Goal: Task Accomplishment & Management: Use online tool/utility

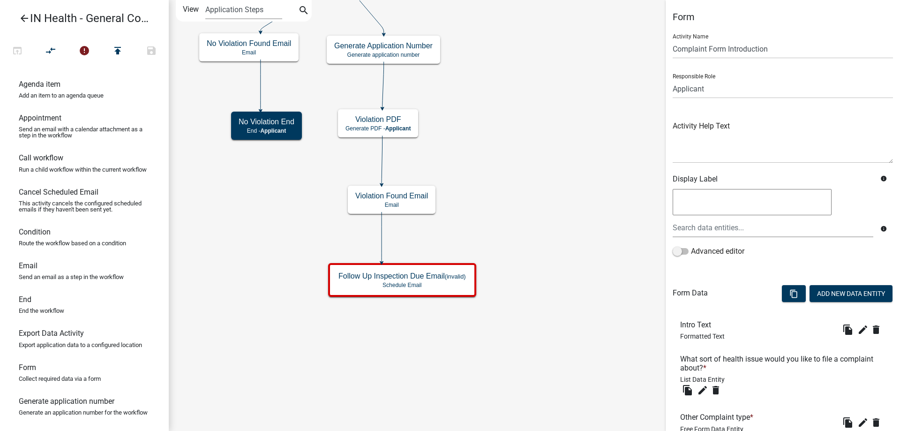
scroll to position [128, 0]
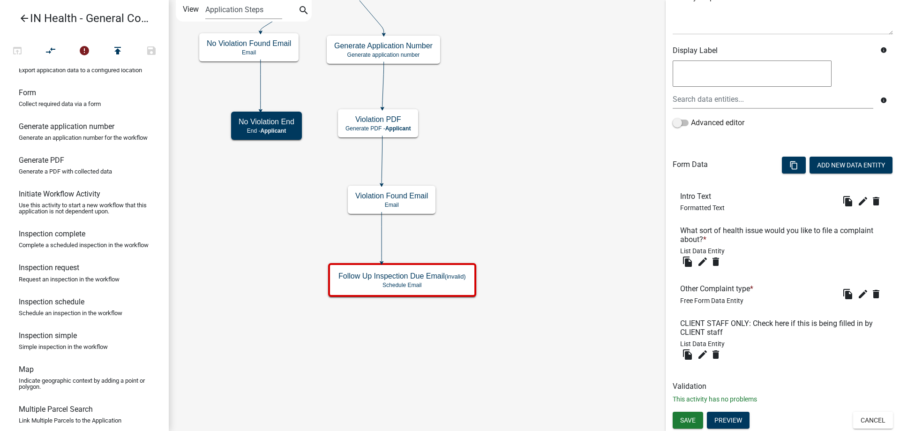
click at [21, 20] on icon "arrow_back" at bounding box center [24, 19] width 11 height 13
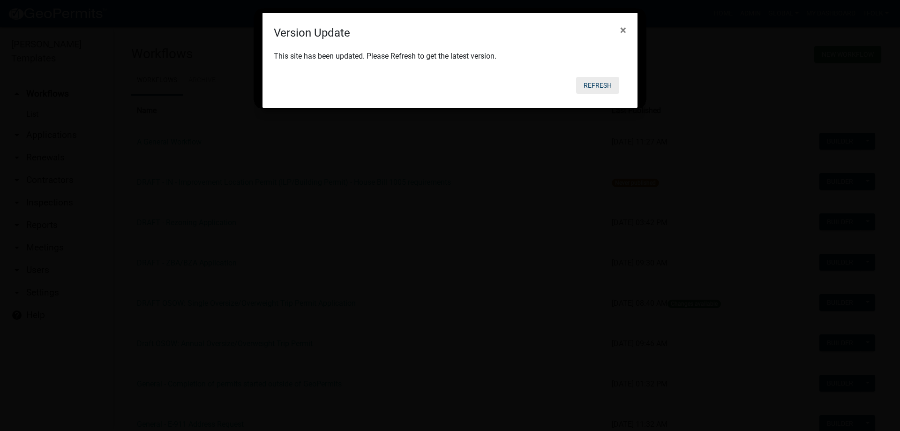
click at [605, 84] on button "Refresh" at bounding box center [597, 85] width 43 height 17
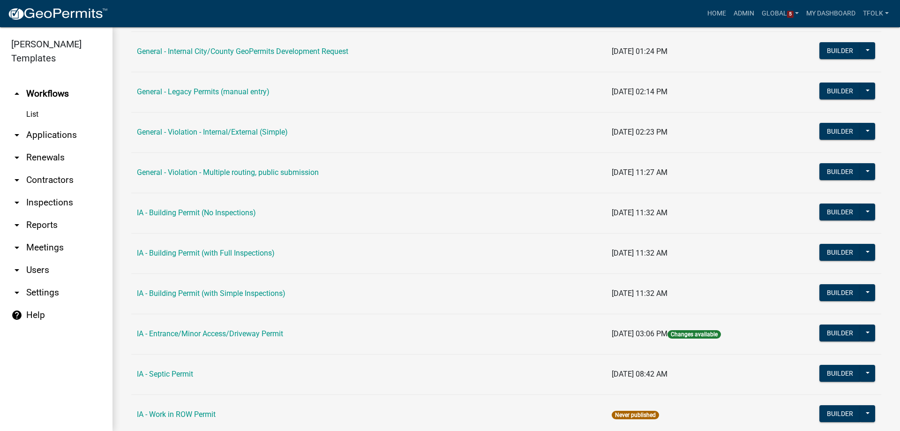
scroll to position [469, 0]
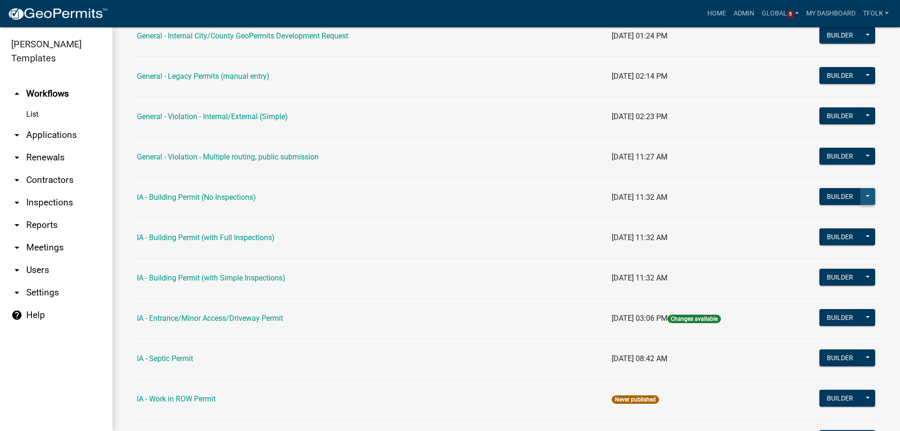
click at [860, 199] on button at bounding box center [867, 196] width 15 height 17
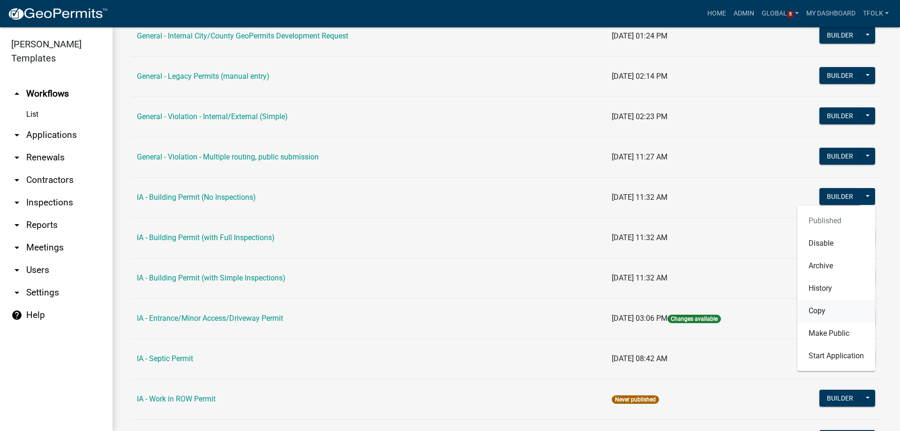
click at [821, 314] on button "Copy" at bounding box center [836, 311] width 78 height 23
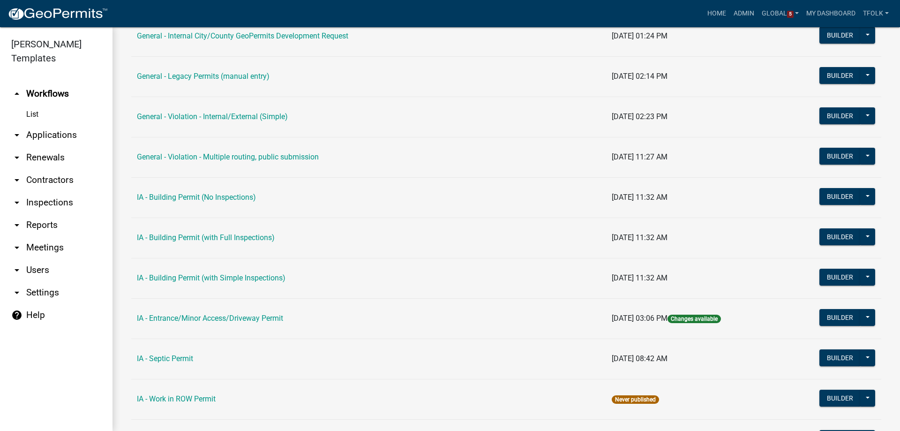
select select "f16a83f5-a4d8-42f3-a144-35728054312b"
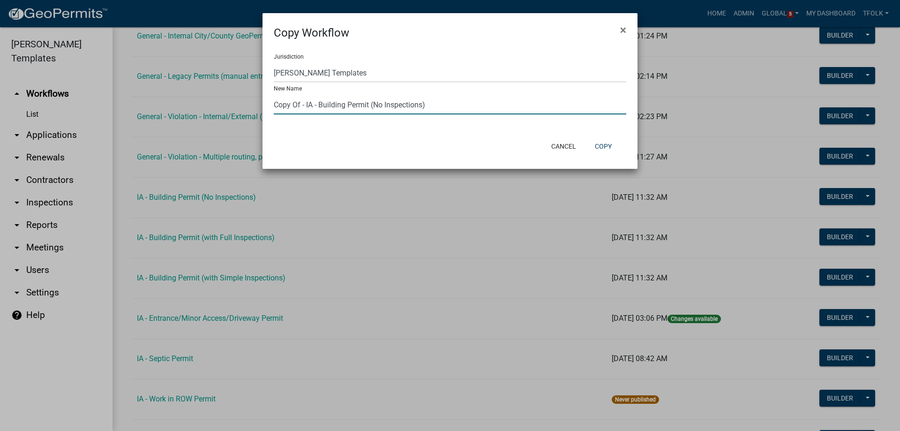
drag, startPoint x: 315, startPoint y: 109, endPoint x: 265, endPoint y: 101, distance: 50.7
click at [265, 101] on div "Jurisdiction Yankton County, South Dakota (Canceled) Wright County, Iowa Winnes…" at bounding box center [450, 87] width 375 height 93
click at [402, 104] on input "MA - Building Permit (No Inspections)" at bounding box center [450, 104] width 353 height 19
drag, startPoint x: 345, startPoint y: 105, endPoint x: 423, endPoint y: 105, distance: 78.3
click at [423, 105] on input "MA - Building Permit (No Inspections)" at bounding box center [450, 104] width 353 height 19
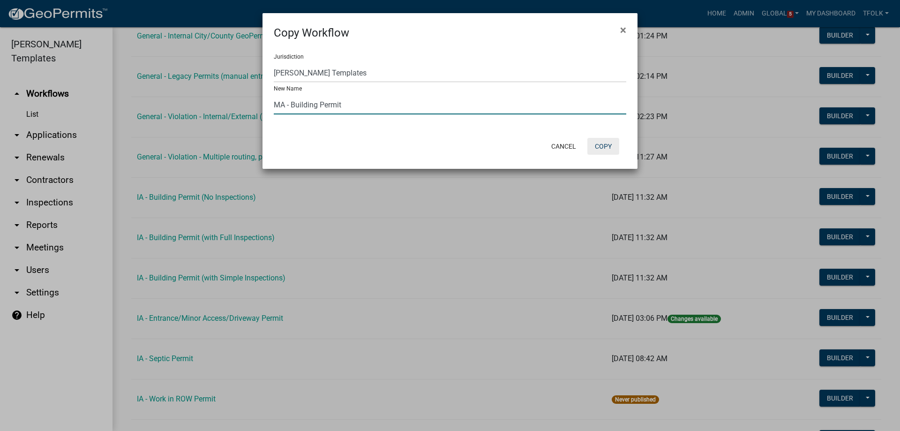
type input "MA - Building Permit"
click at [612, 146] on button "Copy" at bounding box center [603, 146] width 32 height 17
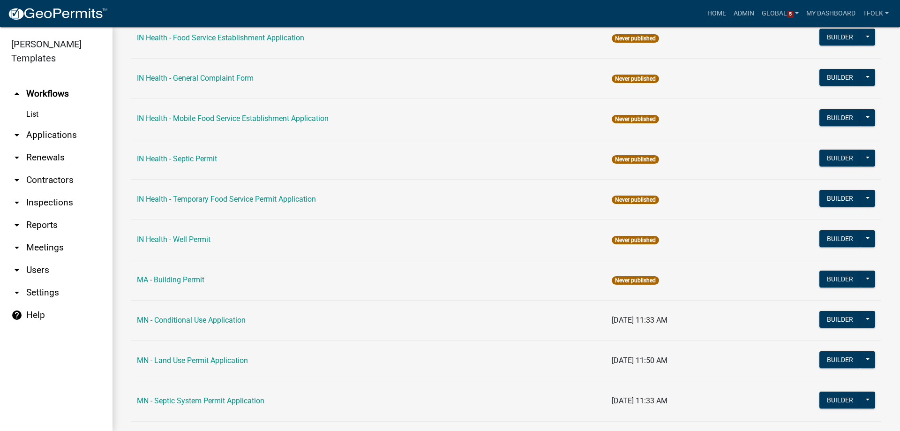
scroll to position [1078, 0]
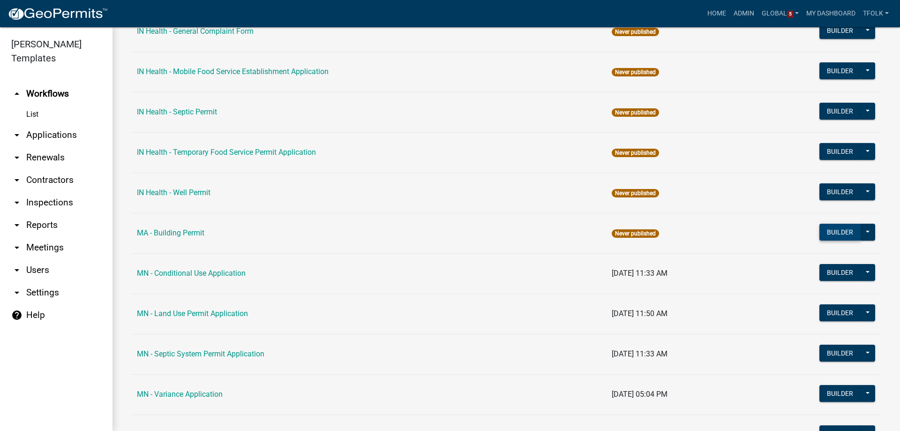
click at [819, 229] on button "Builder" at bounding box center [839, 232] width 41 height 17
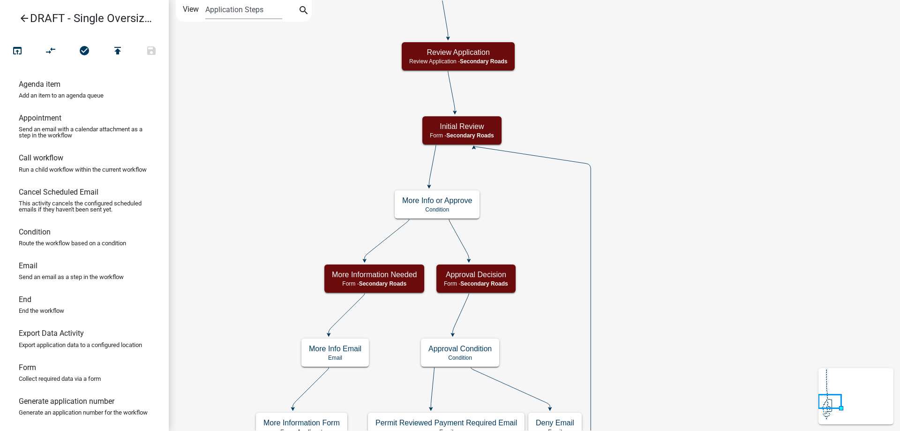
click at [23, 17] on icon "arrow_back" at bounding box center [24, 19] width 11 height 13
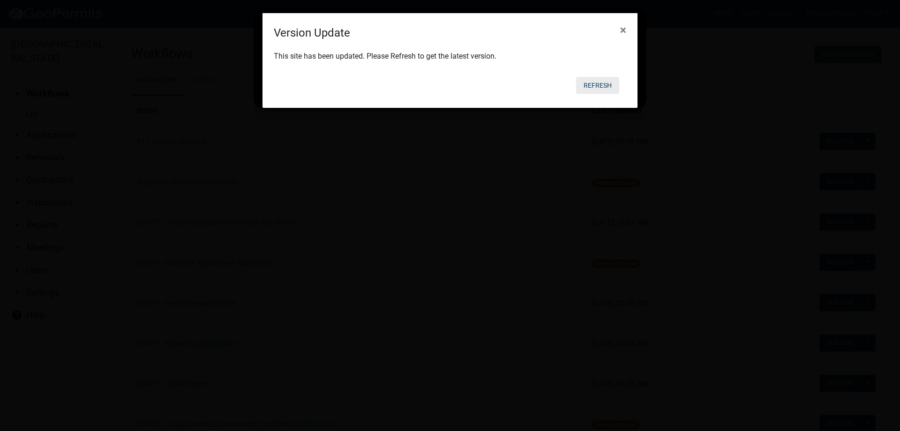
click at [596, 87] on button "Refresh" at bounding box center [597, 85] width 43 height 17
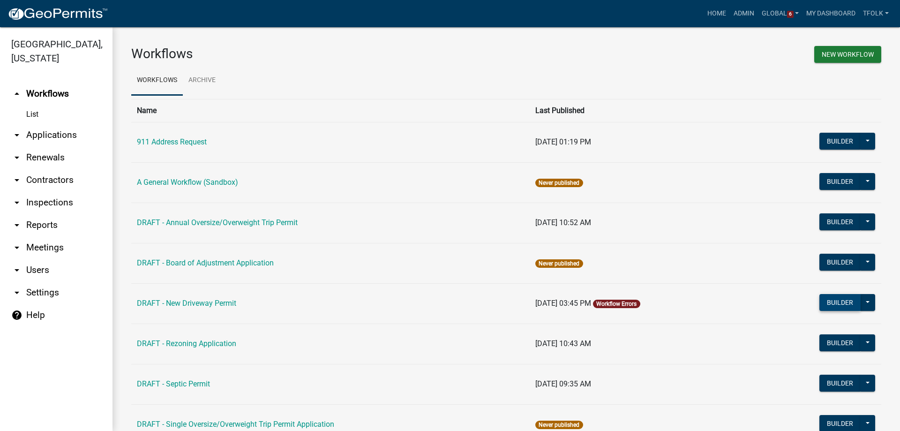
click at [823, 301] on button "Builder" at bounding box center [839, 302] width 41 height 17
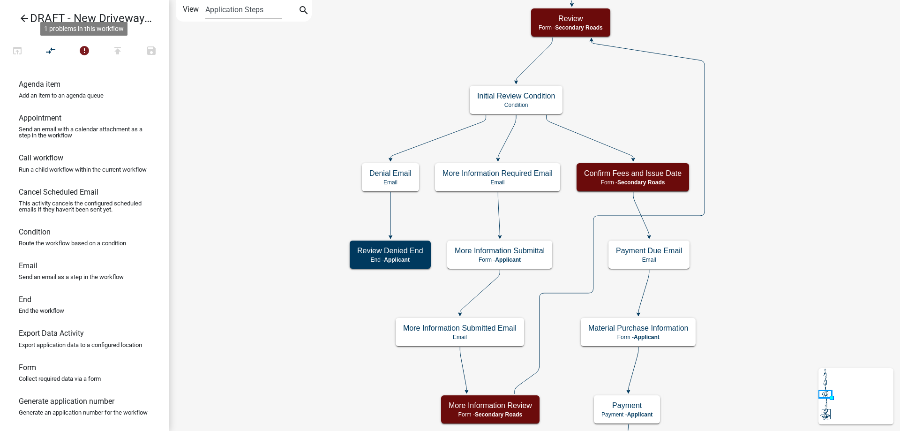
click at [69, 40] on div "arrow_back DRAFT - New Driveway Permit open_in_browser compare_arrows error 1 p…" at bounding box center [84, 215] width 169 height 431
click at [80, 46] on icon "error" at bounding box center [84, 51] width 11 height 13
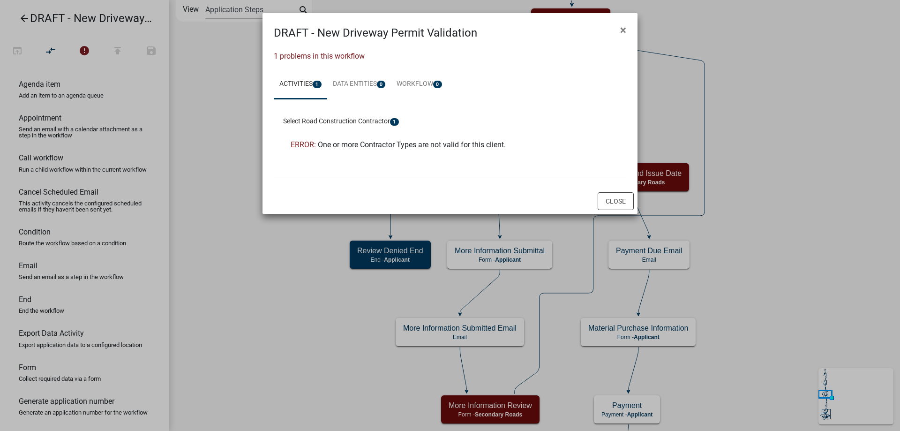
click at [387, 155] on li "ERROR: One or more Contractor Types are not valid for this client." at bounding box center [450, 145] width 334 height 23
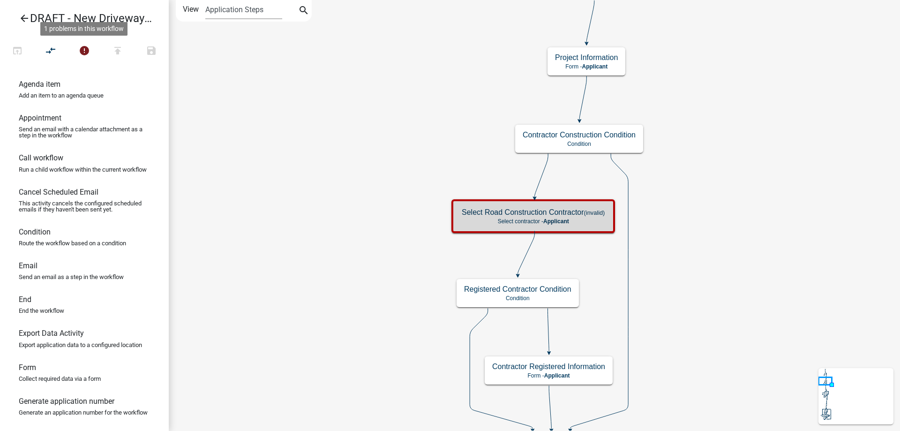
click at [489, 218] on p "Select contractor - Applicant" at bounding box center [533, 221] width 143 height 7
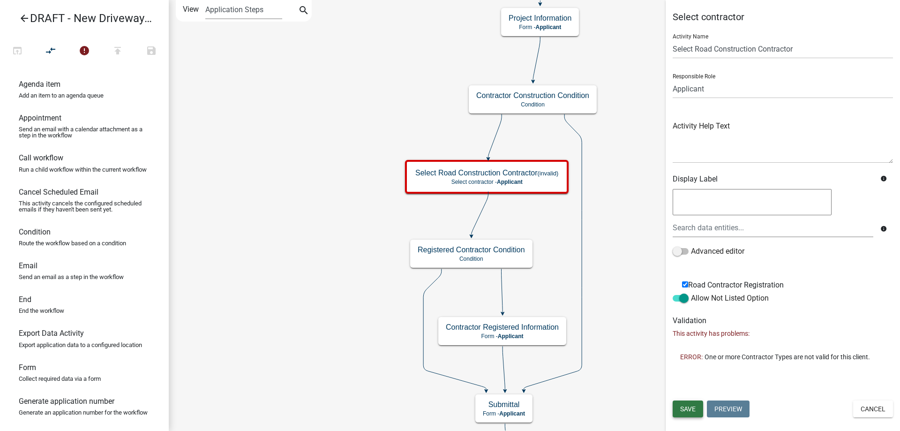
click at [679, 411] on button "Save" at bounding box center [688, 408] width 30 height 17
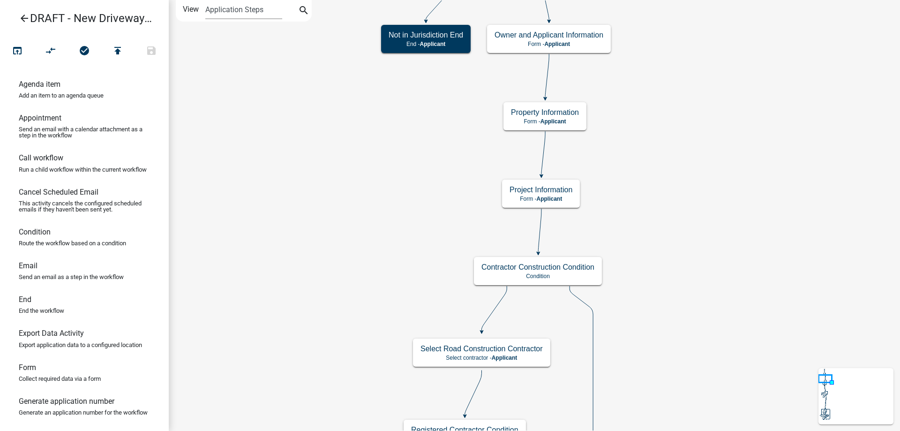
click at [28, 22] on icon "arrow_back" at bounding box center [24, 19] width 11 height 13
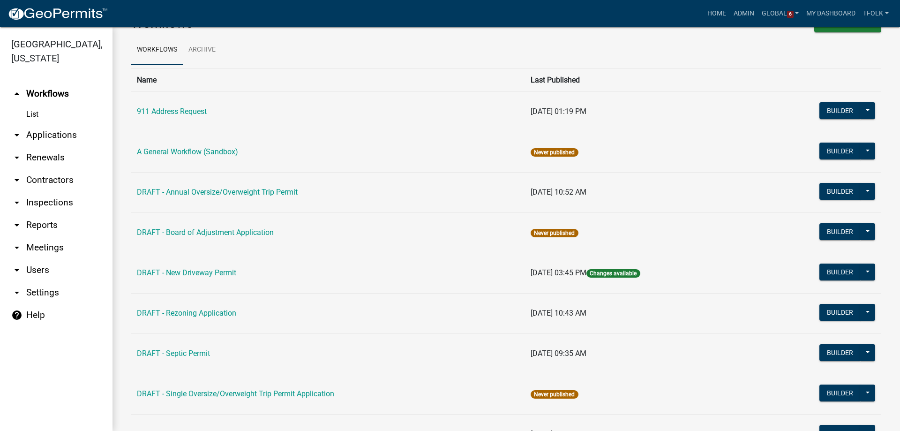
scroll to position [47, 0]
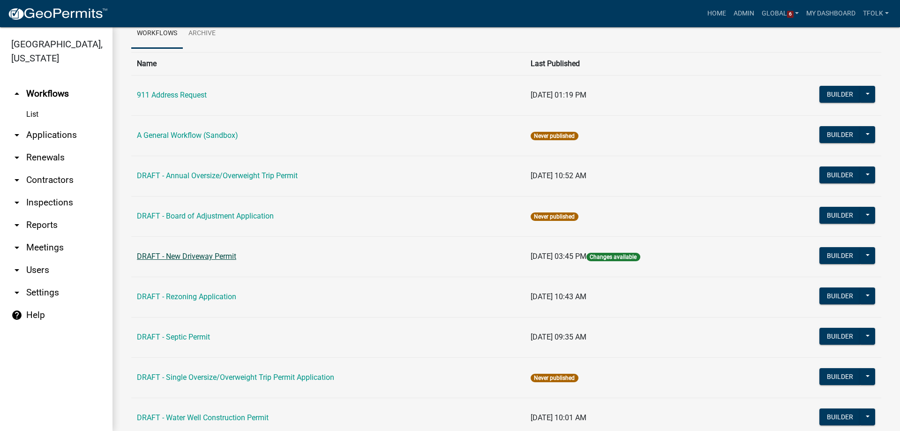
click at [204, 258] on link "DRAFT - New Driveway Permit" at bounding box center [186, 256] width 99 height 9
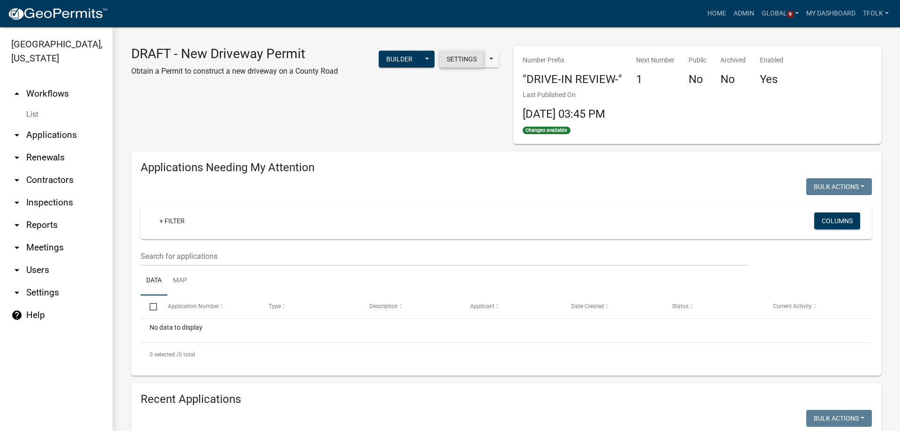
click at [463, 59] on button "Settings" at bounding box center [461, 59] width 45 height 17
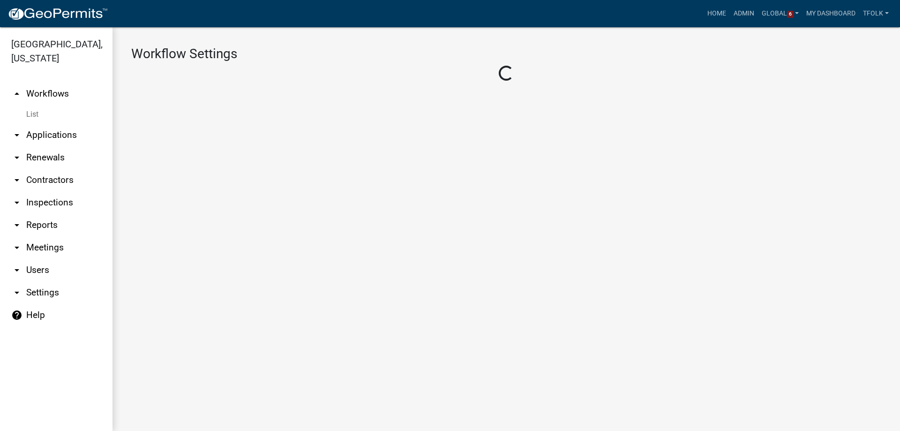
select select "1"
select select "e73e78e4-2bca-416c-a1a1-789630736ce4"
select select
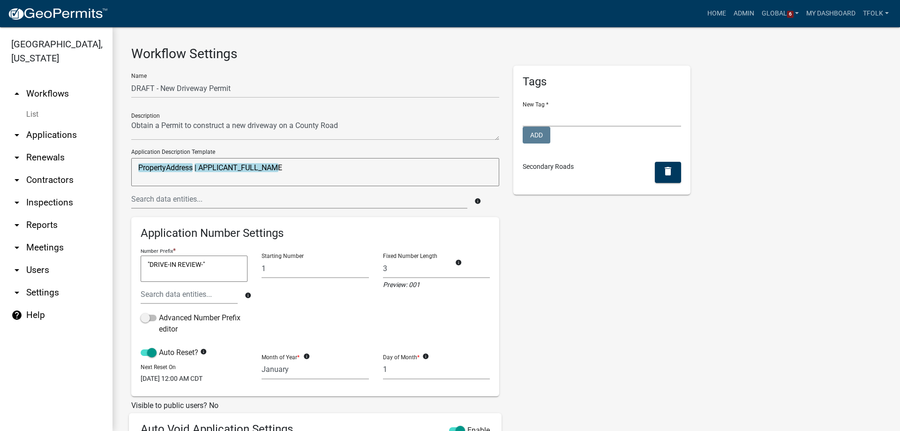
click at [53, 94] on link "arrow_drop_up Workflows" at bounding box center [56, 94] width 113 height 23
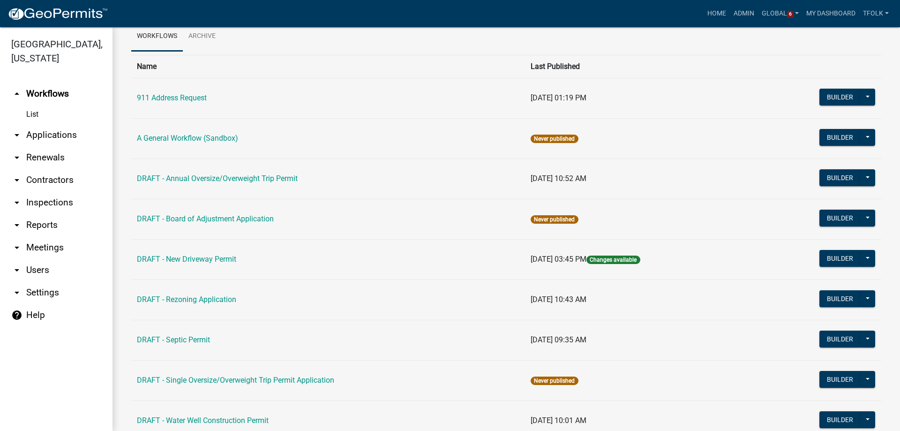
scroll to position [94, 0]
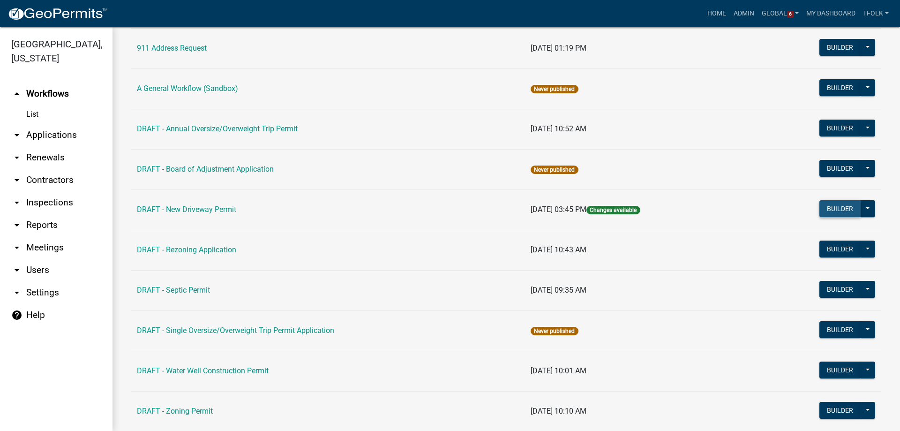
click at [824, 209] on button "Builder" at bounding box center [839, 208] width 41 height 17
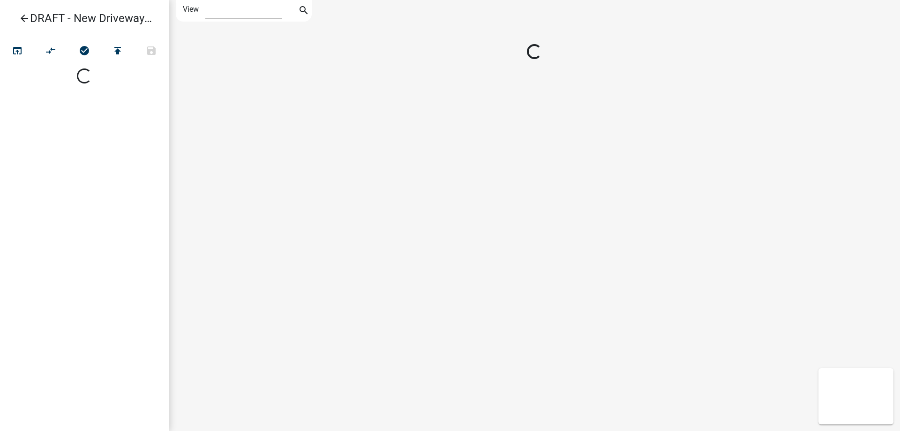
select select "1"
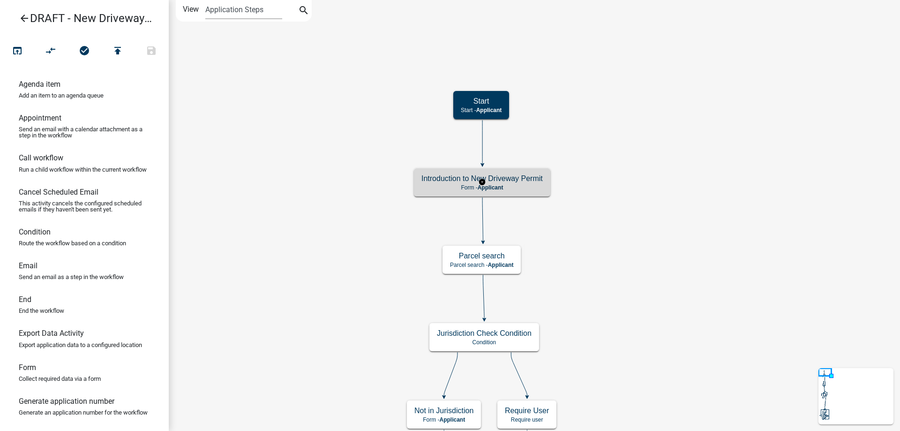
click at [490, 175] on h5 "Introduction to New Driveway Permit" at bounding box center [481, 178] width 121 height 9
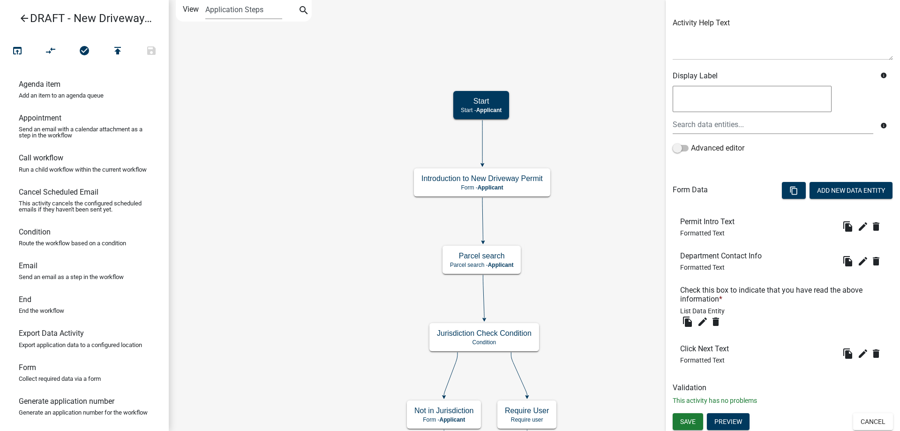
scroll to position [105, 0]
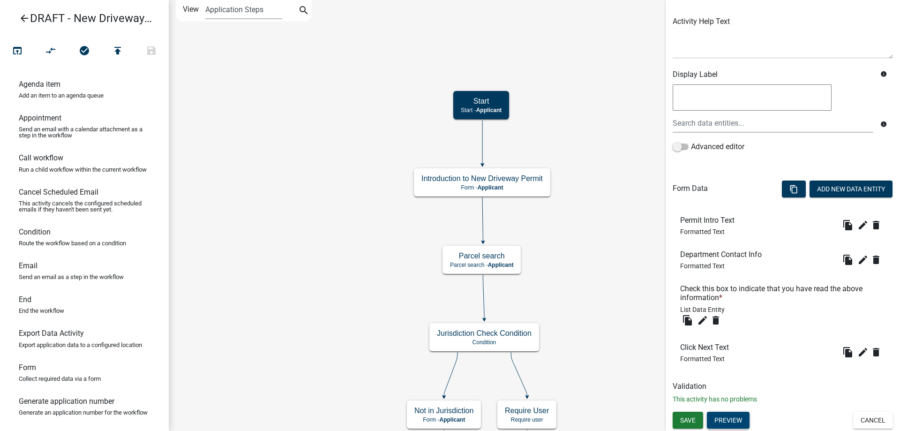
click at [736, 420] on button "Preview" at bounding box center [728, 420] width 43 height 17
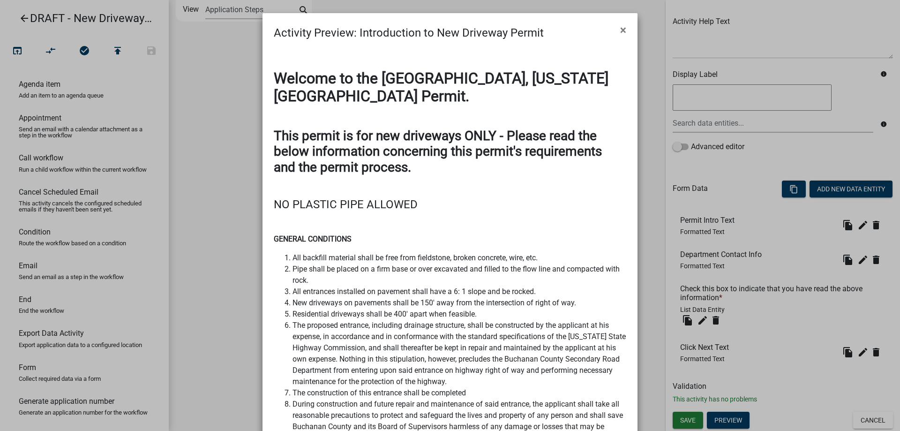
scroll to position [350, 0]
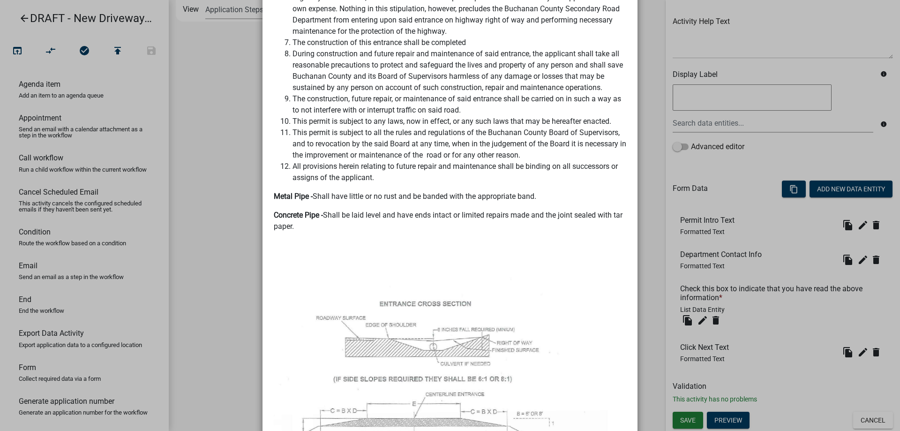
click at [485, 207] on div "Welcome to the Buchanan County, Iowa New Driveway Permit. This permit is for ne…" at bounding box center [450, 161] width 353 height 884
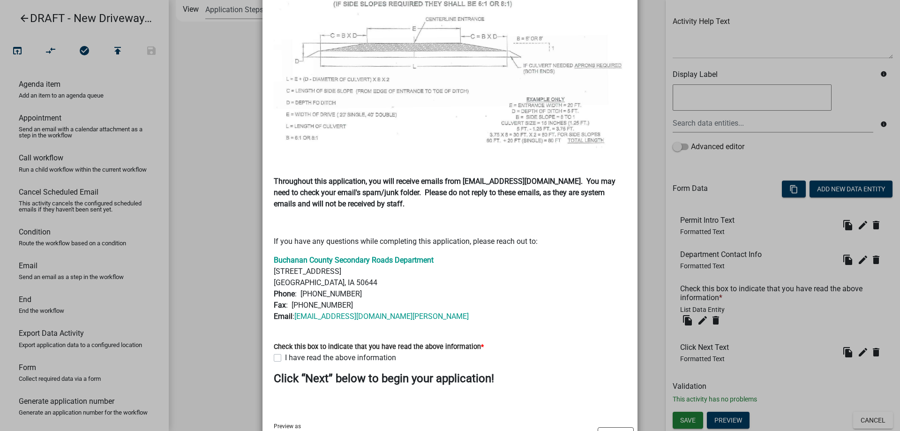
scroll to position [767, 0]
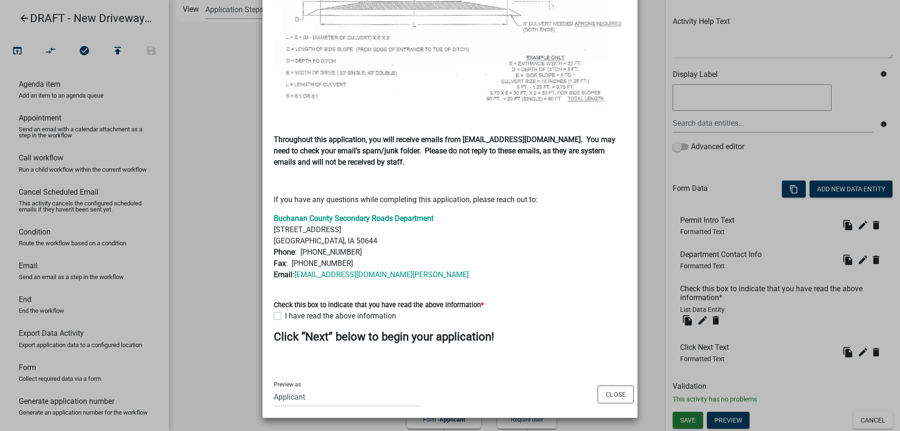
click at [233, 271] on ngb-modal-window "Activity Preview : Introduction to New Driveway Permit × Welcome to the Buchana…" at bounding box center [450, 215] width 900 height 431
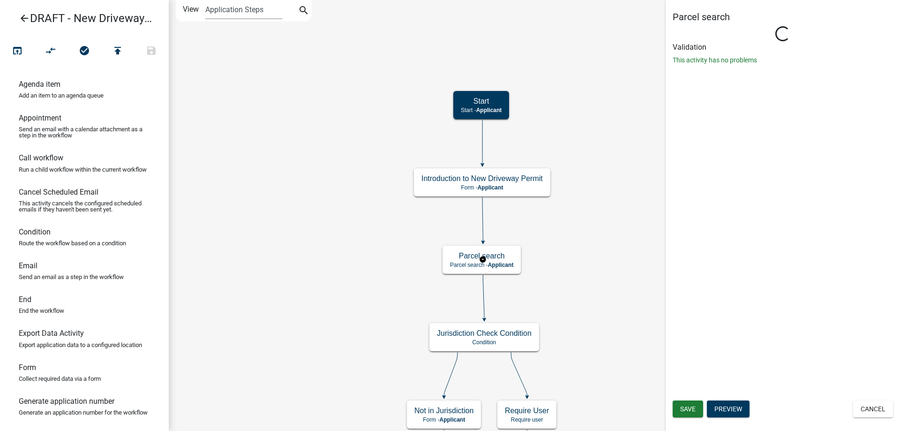
scroll to position [0, 0]
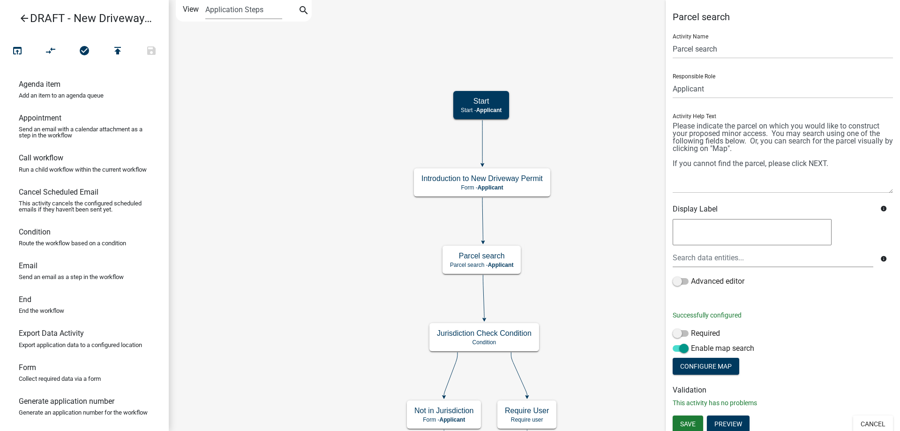
drag, startPoint x: 889, startPoint y: 158, endPoint x: 885, endPoint y: 189, distance: 31.2
click at [886, 189] on textarea at bounding box center [783, 156] width 220 height 74
drag, startPoint x: 722, startPoint y: 135, endPoint x: 767, endPoint y: 132, distance: 44.6
click at [767, 132] on textarea at bounding box center [783, 156] width 220 height 75
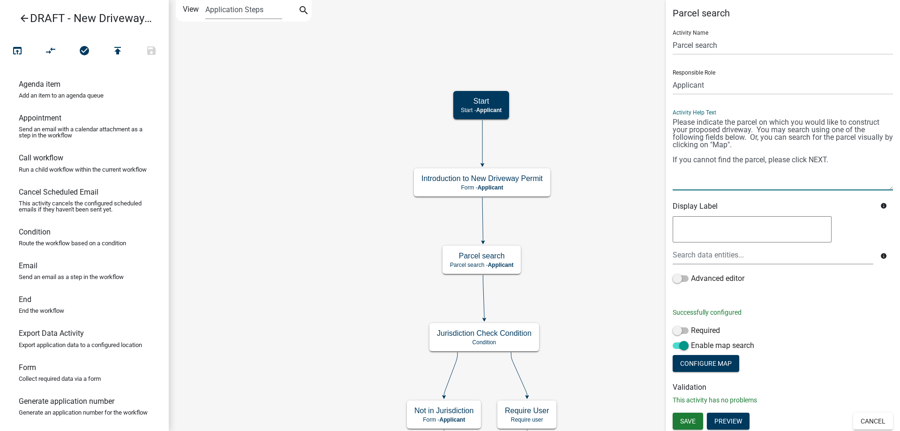
scroll to position [5, 0]
type textarea "Please indicate the parcel on which you would like to construct your proposed d…"
click at [690, 421] on span "Save" at bounding box center [687, 420] width 15 height 8
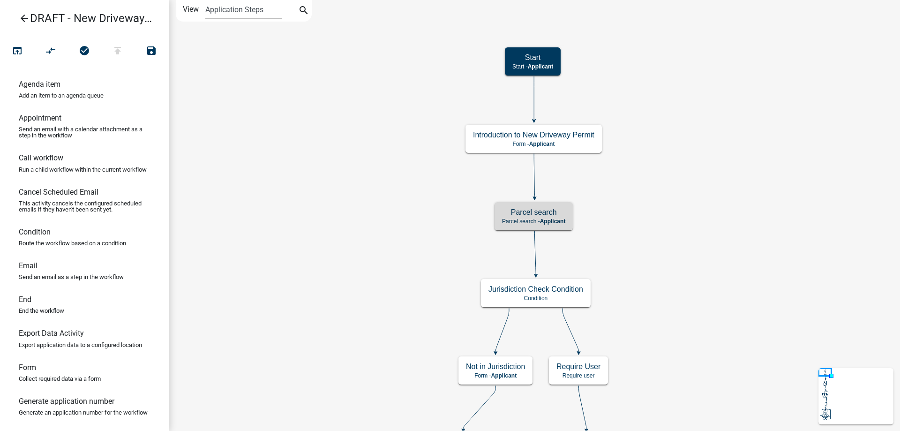
scroll to position [0, 0]
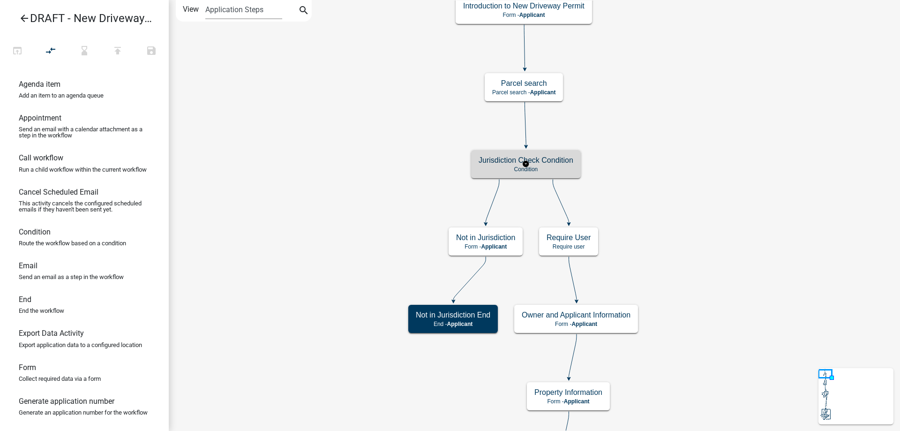
click at [486, 160] on h5 "Jurisdiction Check Condition" at bounding box center [526, 160] width 95 height 9
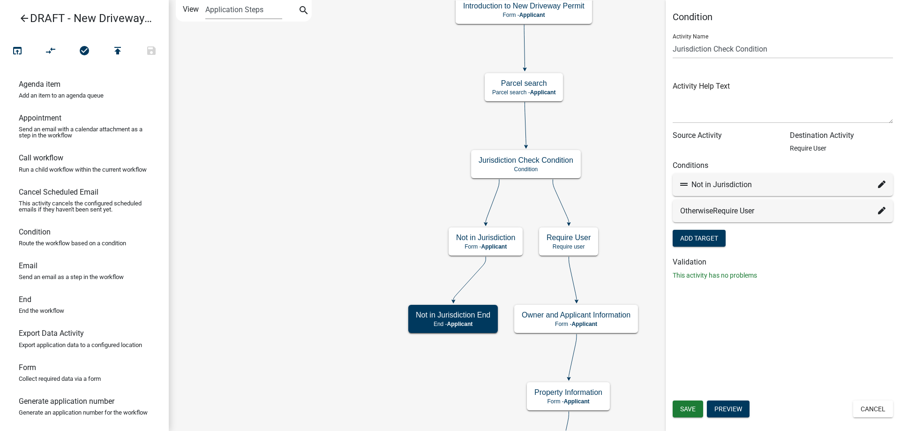
click at [878, 187] on div "Not in Jurisdiction" at bounding box center [782, 184] width 205 height 11
click at [889, 181] on div "Not in Jurisdiction" at bounding box center [783, 184] width 220 height 23
click at [883, 183] on icon at bounding box center [882, 184] width 8 height 8
select select "4: 05904aa2-3b81-4e86-af12-0c67723db313"
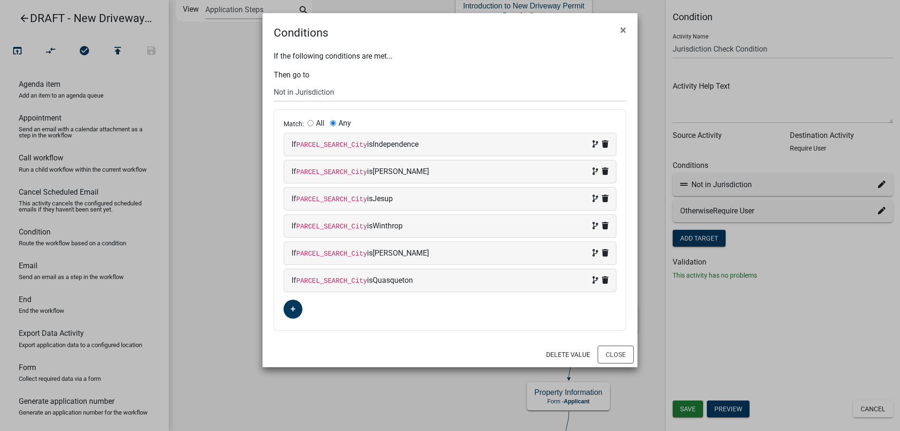
click at [209, 215] on ngb-modal-window "Conditions × If the following conditions are met... Then go to Choose... Start …" at bounding box center [450, 215] width 900 height 431
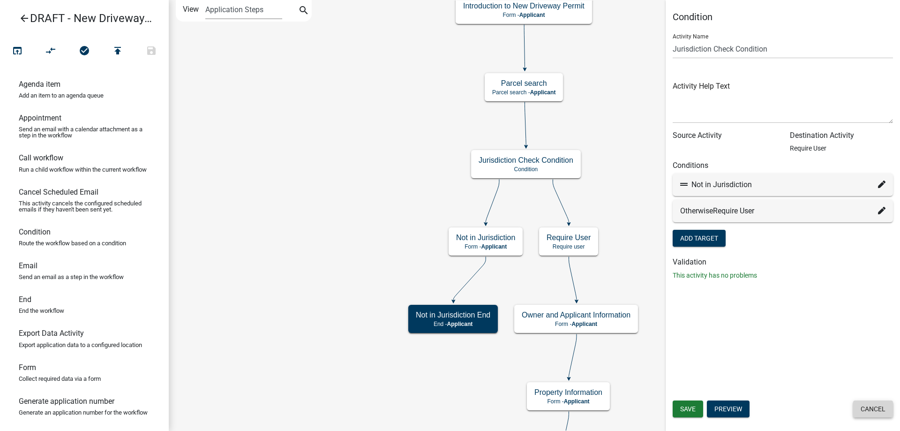
click at [890, 411] on button "Cancel" at bounding box center [873, 408] width 40 height 17
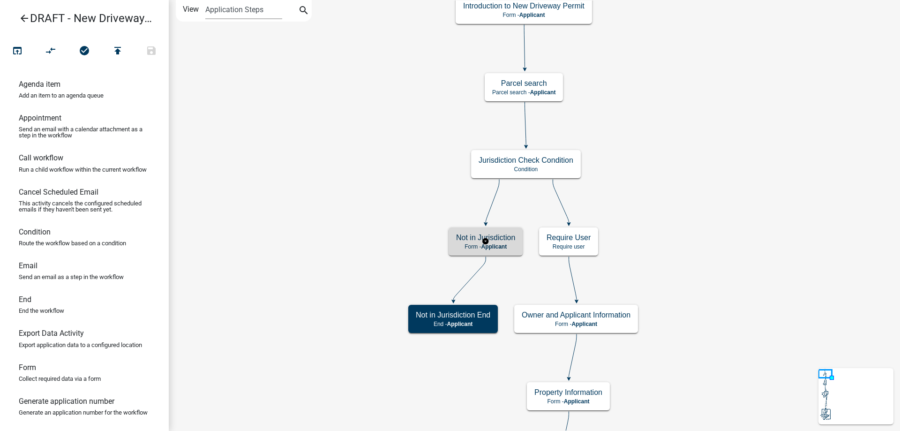
click at [503, 254] on div "Not in Jurisdiction Form - Applicant" at bounding box center [486, 241] width 74 height 28
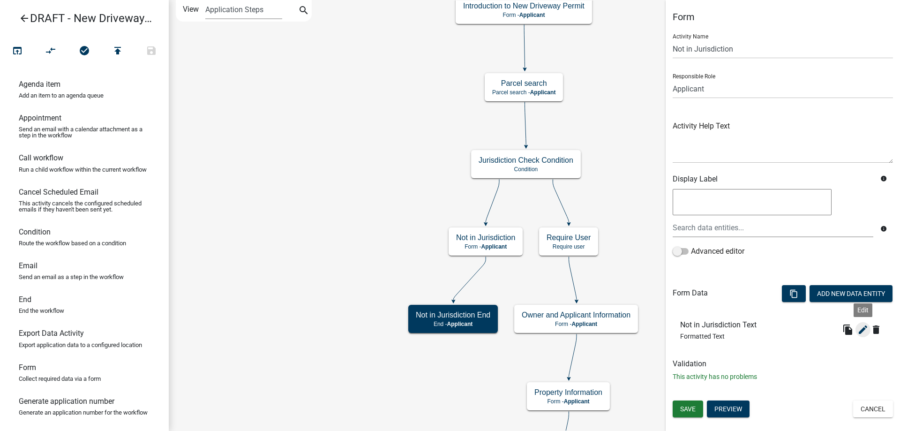
click at [868, 332] on icon "edit" at bounding box center [862, 329] width 11 height 11
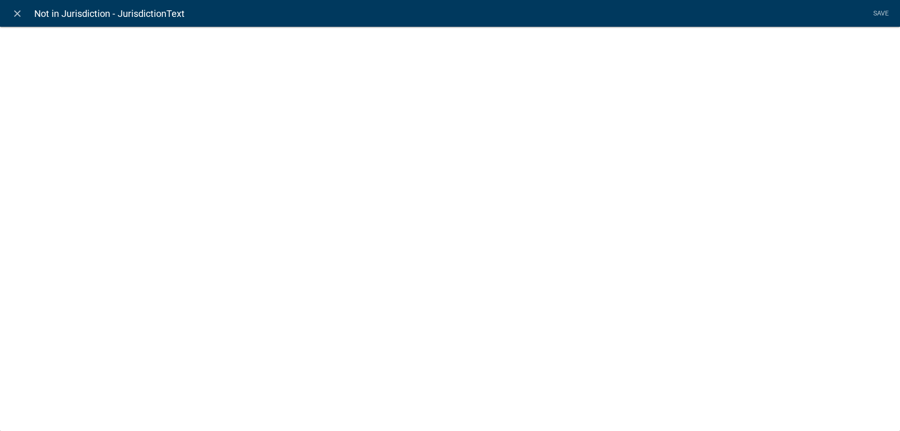
select select "rich-text"
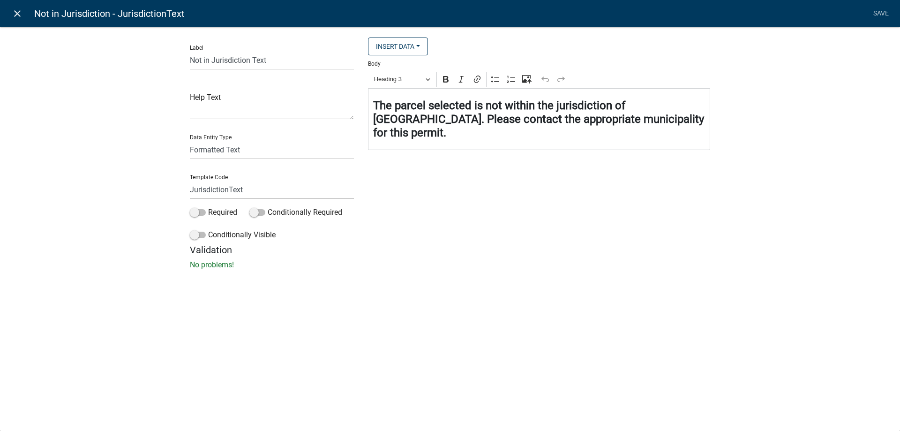
click at [15, 17] on icon "close" at bounding box center [17, 13] width 11 height 11
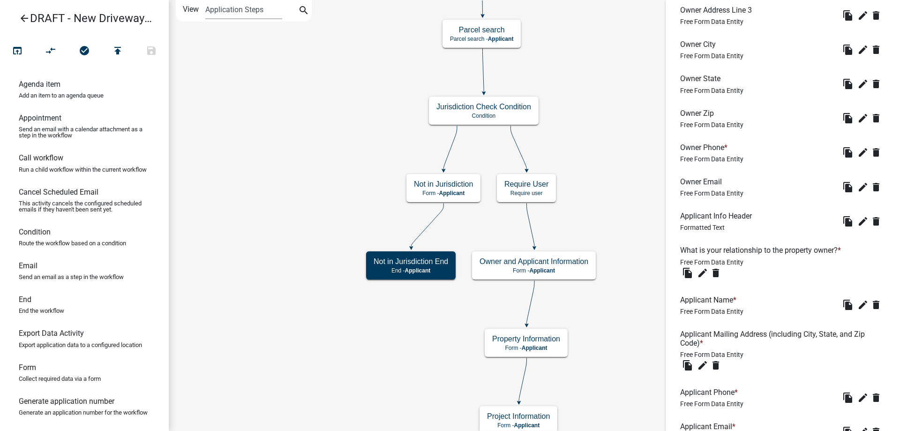
scroll to position [624, 0]
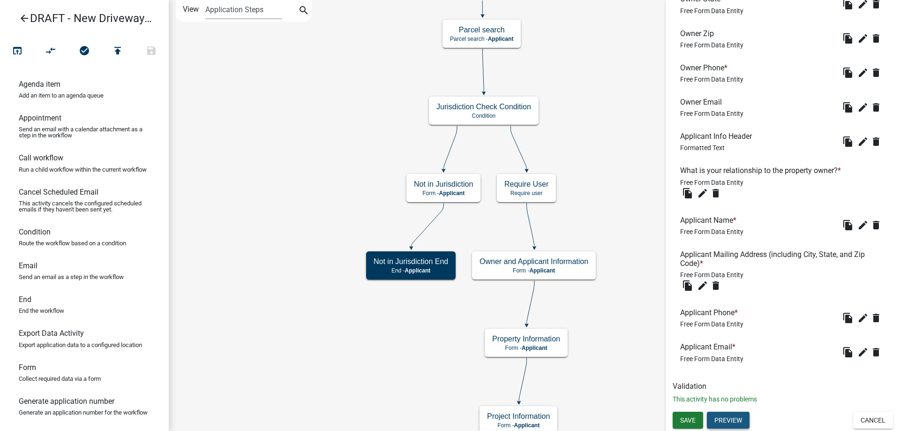
click at [744, 419] on button "Preview" at bounding box center [728, 420] width 43 height 17
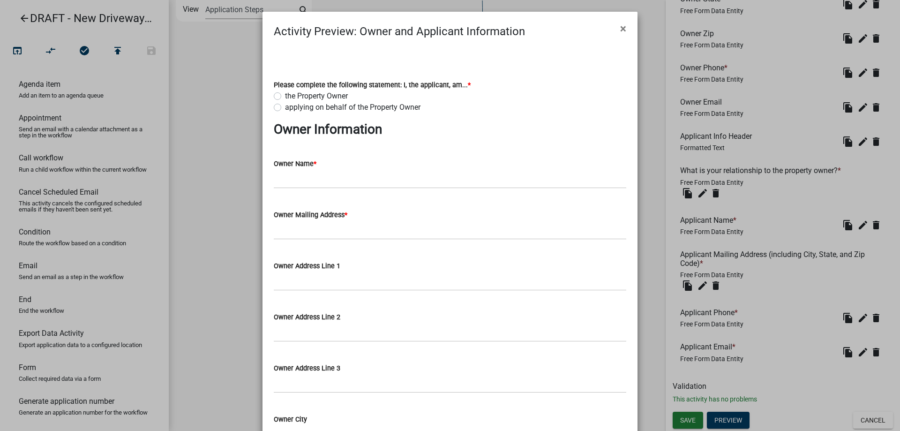
scroll to position [0, 0]
click at [246, 274] on ngb-modal-window "Activity Preview : Owner and Applicant Information × Please complete the follow…" at bounding box center [450, 215] width 900 height 431
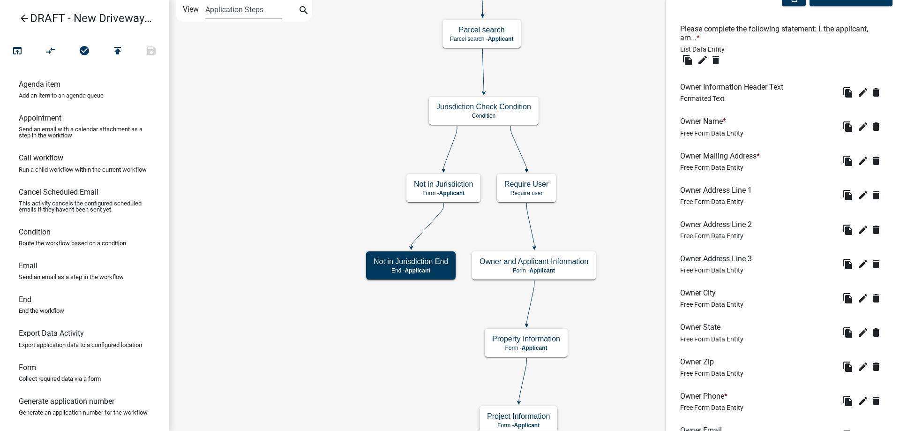
scroll to position [343, 0]
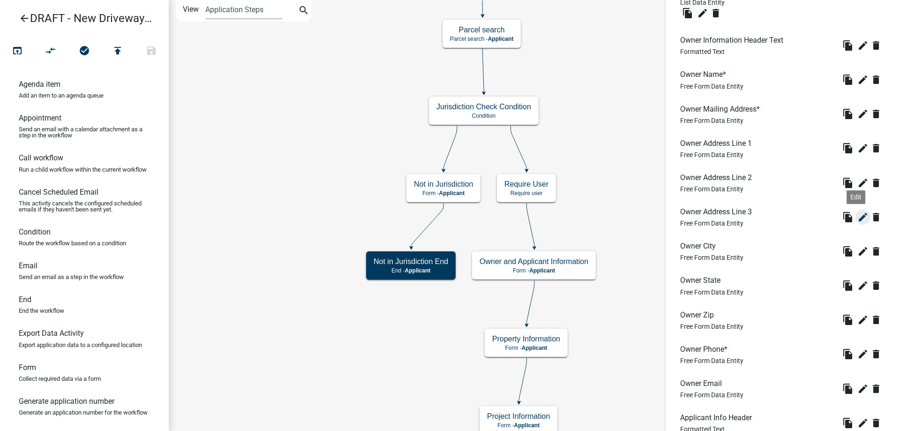
click at [857, 214] on icon "edit" at bounding box center [862, 216] width 11 height 11
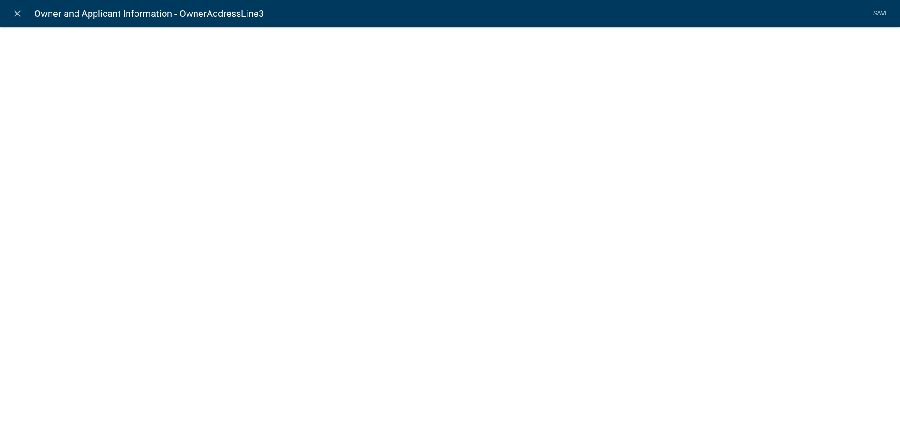
select select "1: Object"
select select "7: Object"
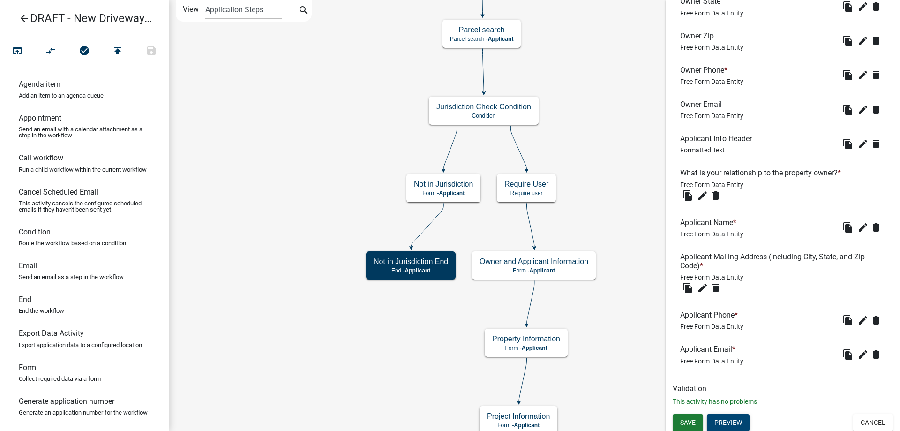
scroll to position [624, 0]
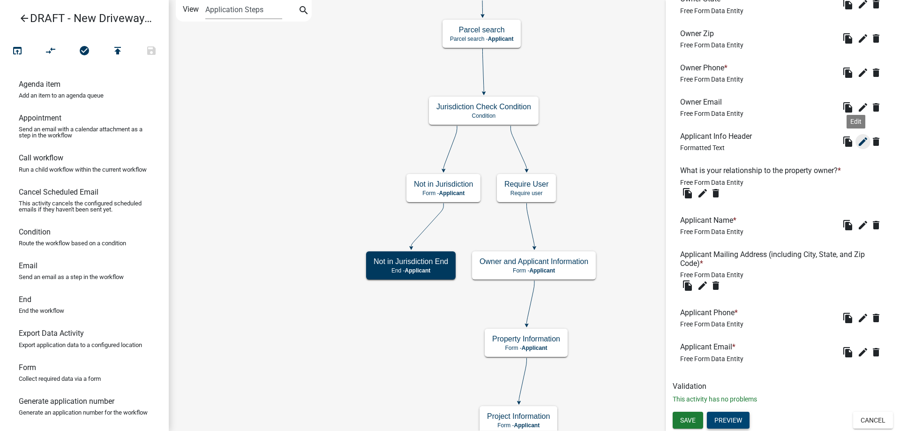
click at [857, 144] on icon "edit" at bounding box center [862, 141] width 11 height 11
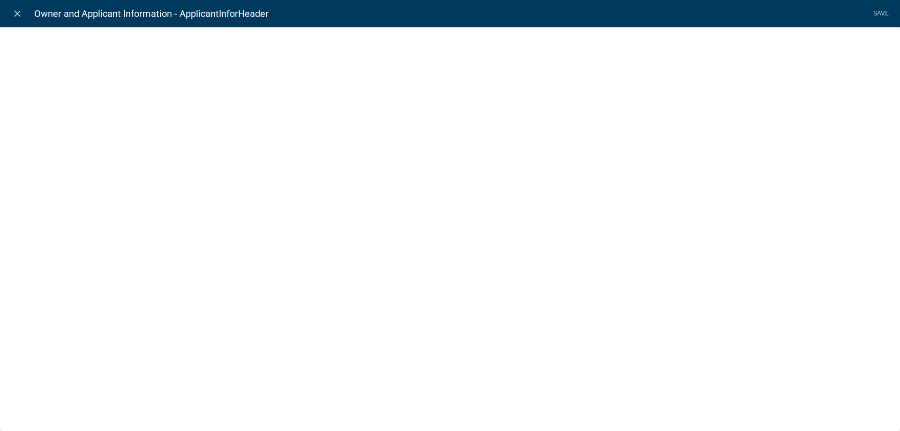
select select "rich-text"
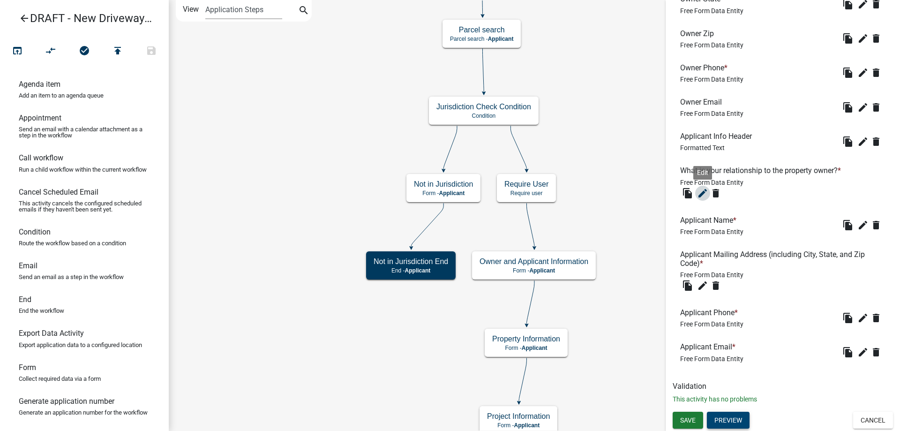
click at [699, 193] on icon "edit" at bounding box center [702, 193] width 11 height 11
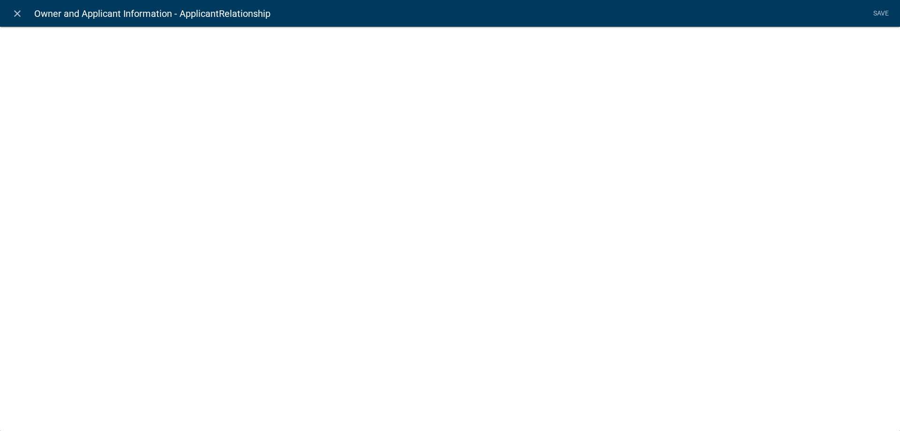
select select
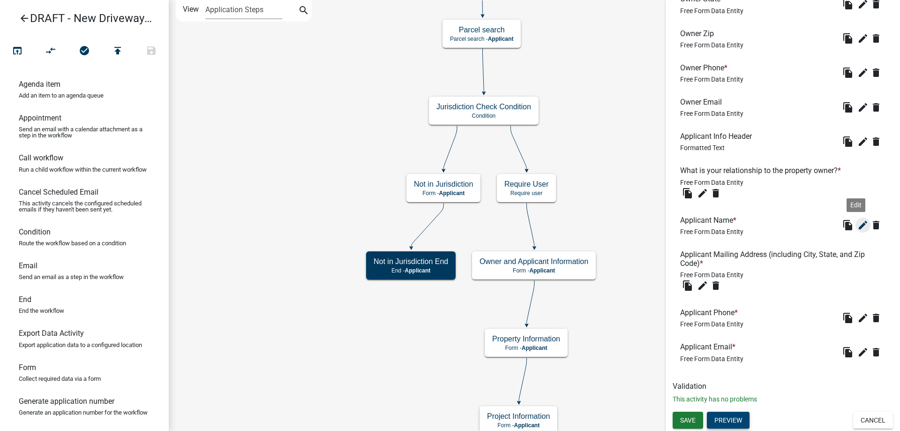
click at [857, 223] on icon "edit" at bounding box center [862, 224] width 11 height 11
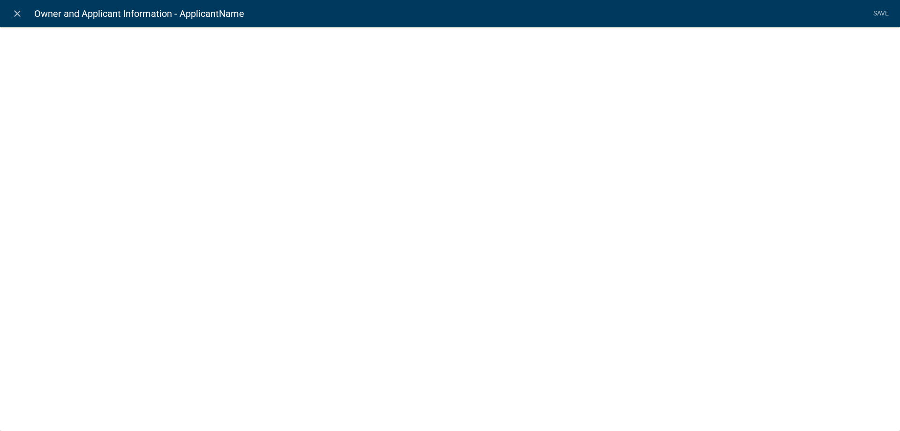
select select "2: Object"
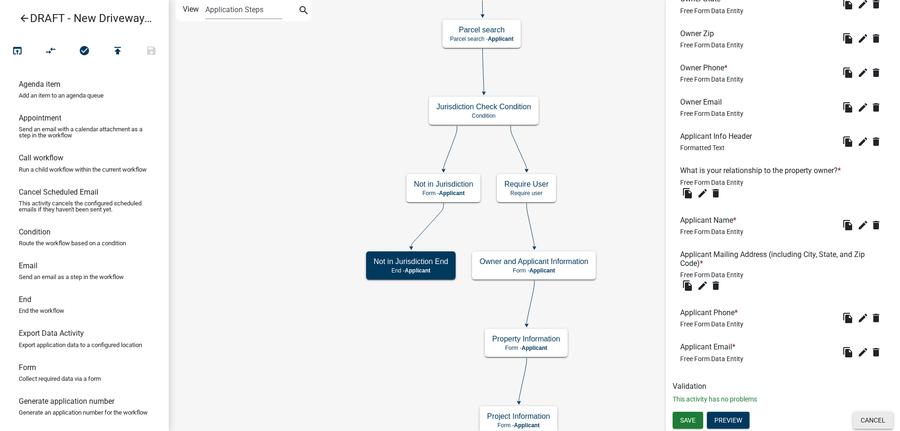
click at [865, 417] on button "Cancel" at bounding box center [873, 420] width 40 height 17
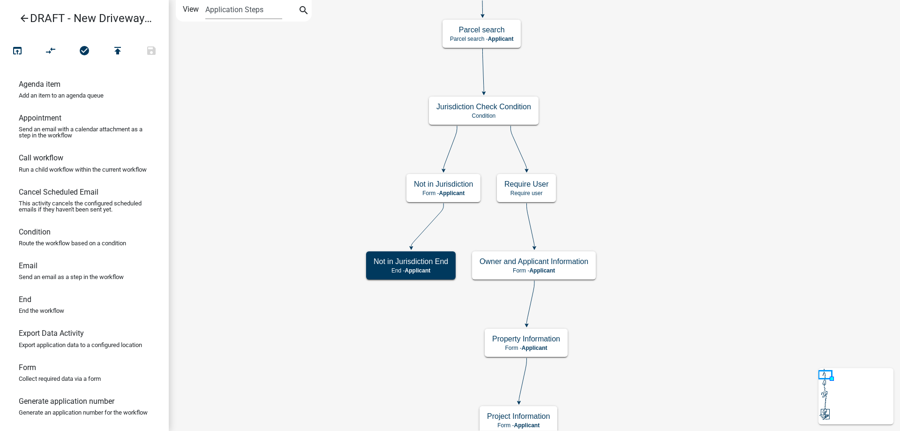
scroll to position [0, 0]
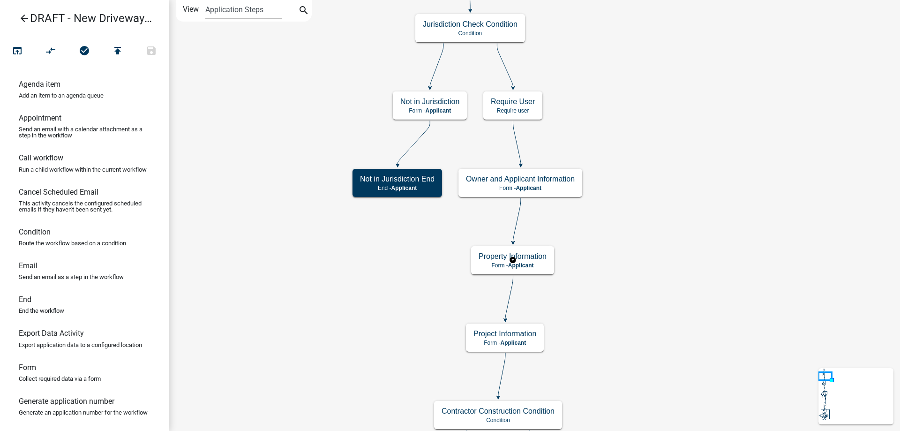
click at [539, 275] on rect at bounding box center [512, 260] width 85 height 30
click at [524, 263] on span "Applicant" at bounding box center [521, 265] width 26 height 7
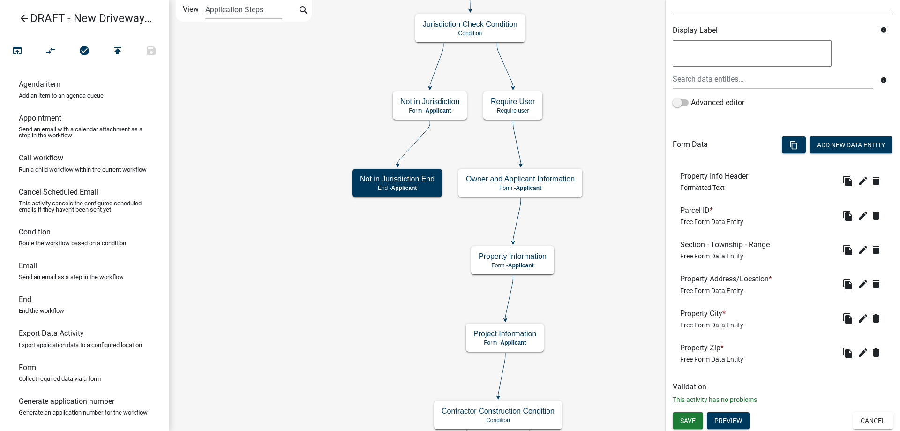
scroll to position [149, 0]
click at [735, 415] on button "Preview" at bounding box center [728, 420] width 43 height 17
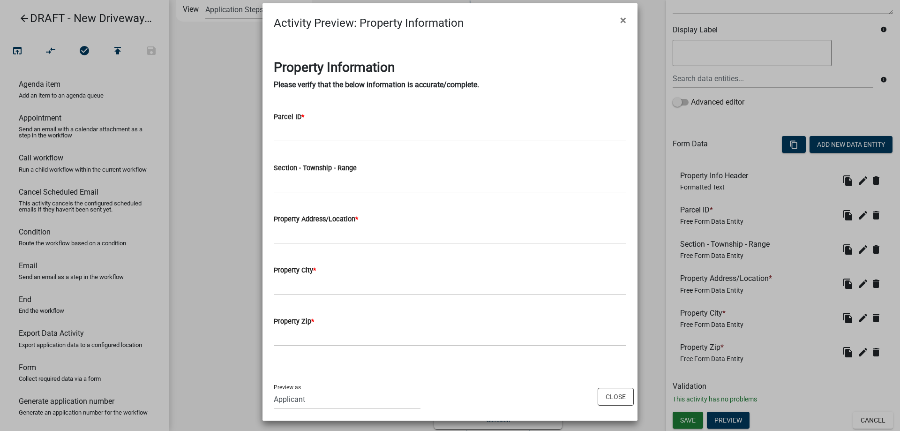
scroll to position [13, 0]
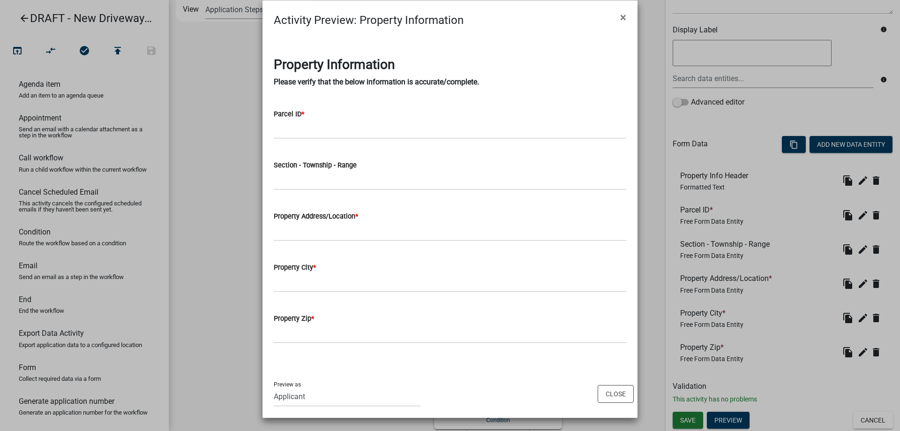
click at [201, 313] on ngb-modal-window "Activity Preview : Property Information × Property Information Please verify th…" at bounding box center [450, 215] width 900 height 431
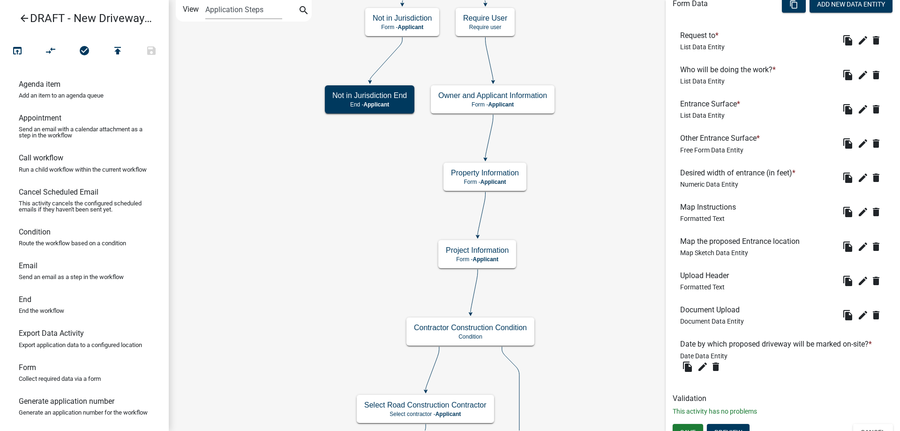
scroll to position [301, 0]
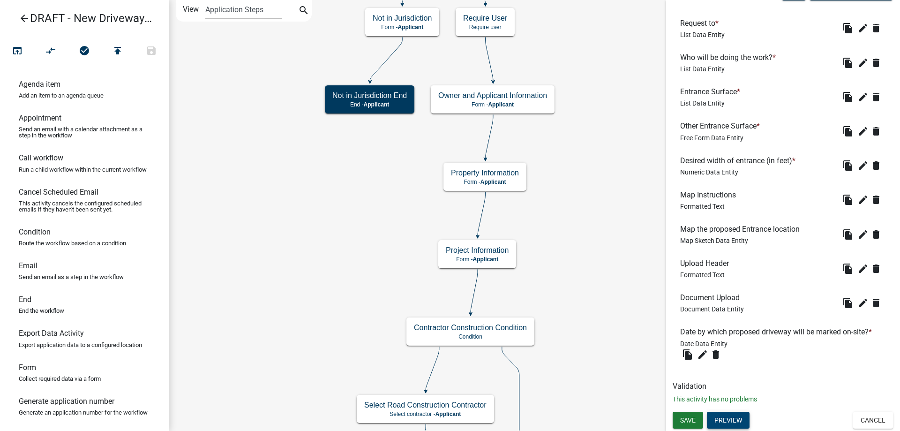
click at [741, 419] on button "Preview" at bounding box center [728, 420] width 43 height 17
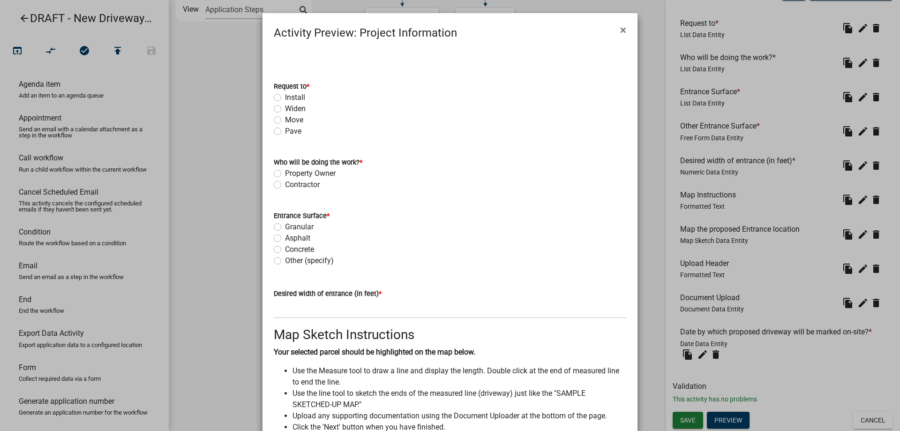
click at [387, 246] on div "Concrete" at bounding box center [450, 249] width 353 height 11
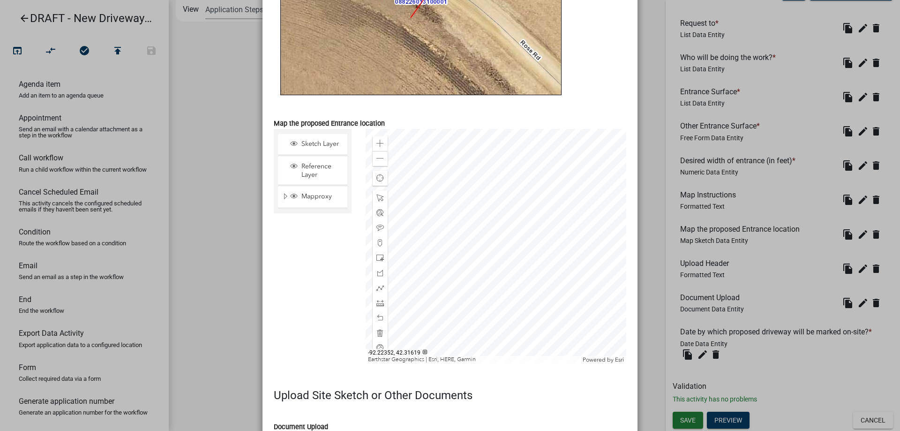
scroll to position [977, 0]
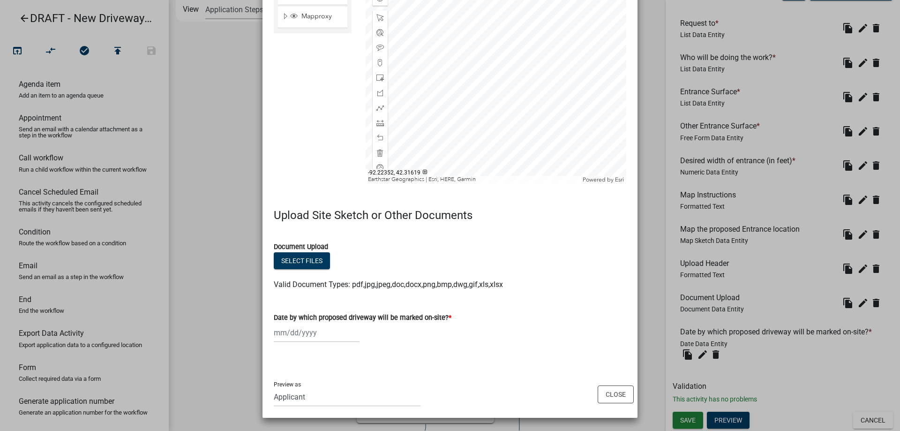
click at [246, 338] on ngb-modal-window "Activity Preview : Project Information × Request to * Install Widen Move Pave W…" at bounding box center [450, 215] width 900 height 431
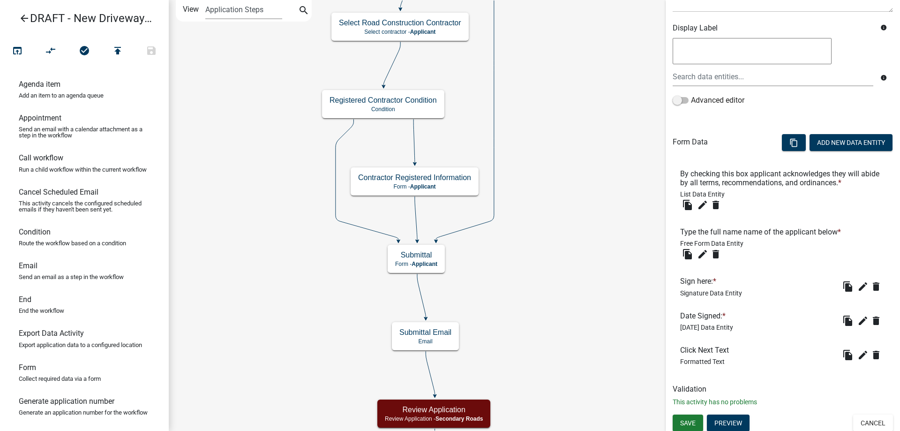
scroll to position [154, 0]
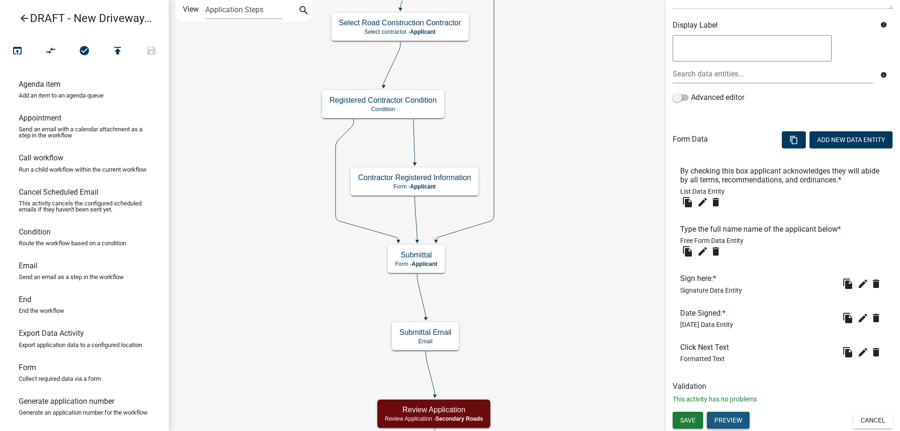
click at [741, 421] on button "Preview" at bounding box center [728, 420] width 43 height 17
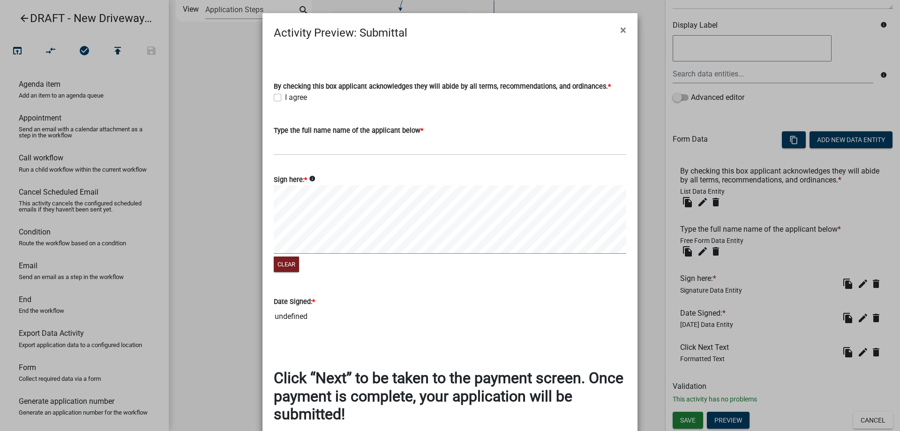
click at [309, 182] on icon "info" at bounding box center [312, 178] width 7 height 7
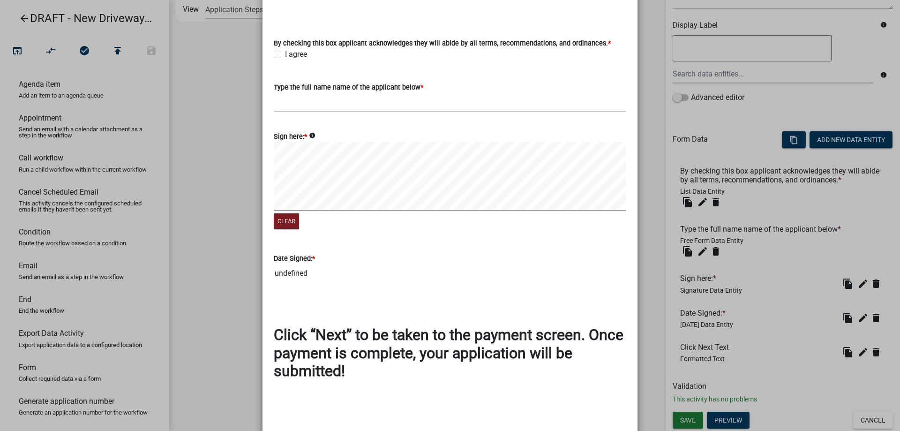
scroll to position [102, 0]
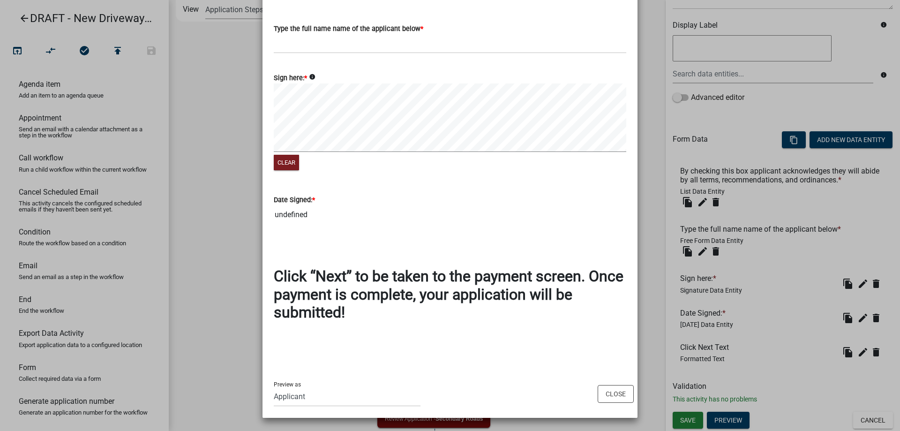
click at [229, 291] on ngb-modal-window "Activity Preview : Submittal × By checking this box applicant acknowledges they…" at bounding box center [450, 215] width 900 height 431
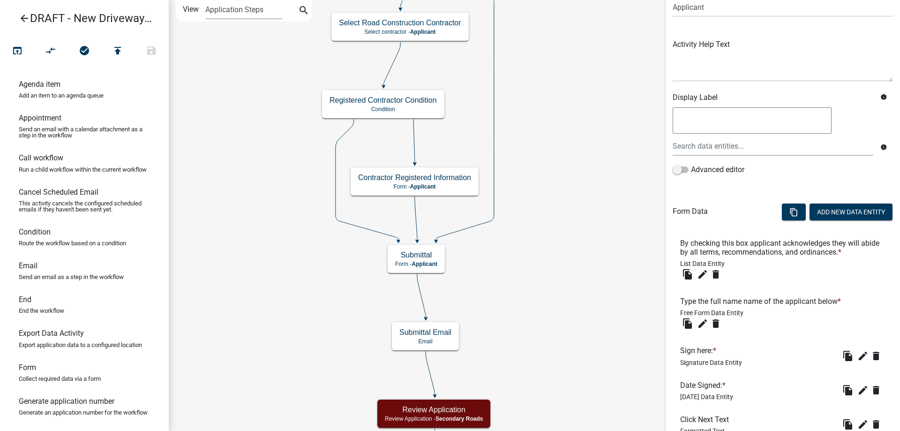
scroll to position [154, 0]
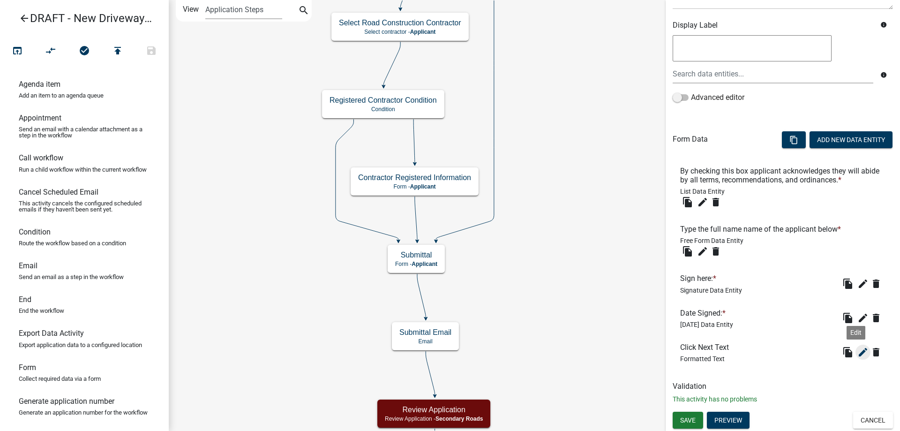
click at [862, 352] on button "edit" at bounding box center [863, 352] width 15 height 15
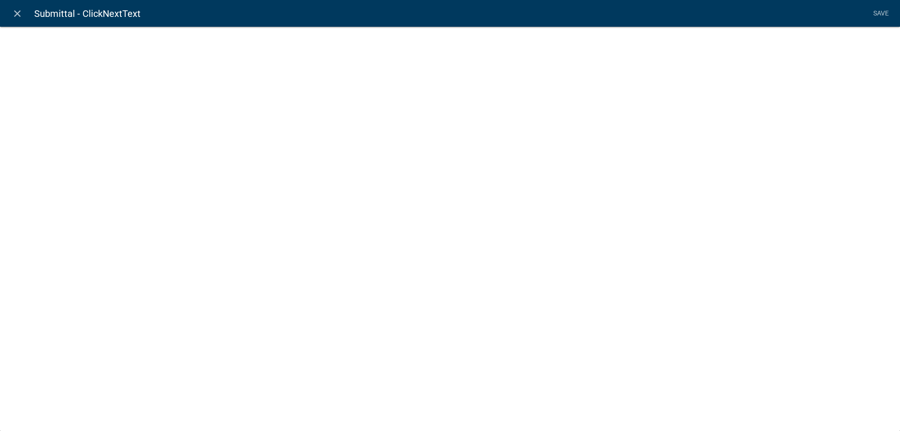
select select "rich-text"
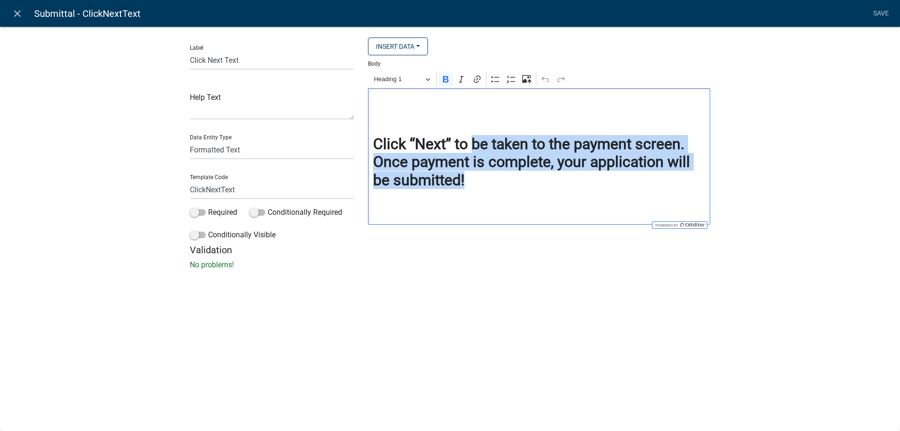
drag, startPoint x: 506, startPoint y: 184, endPoint x: 472, endPoint y: 148, distance: 49.7
click at [472, 148] on h2 "Click “Next” to be taken to the payment screen. Once payment is complete, your …" at bounding box center [539, 162] width 332 height 54
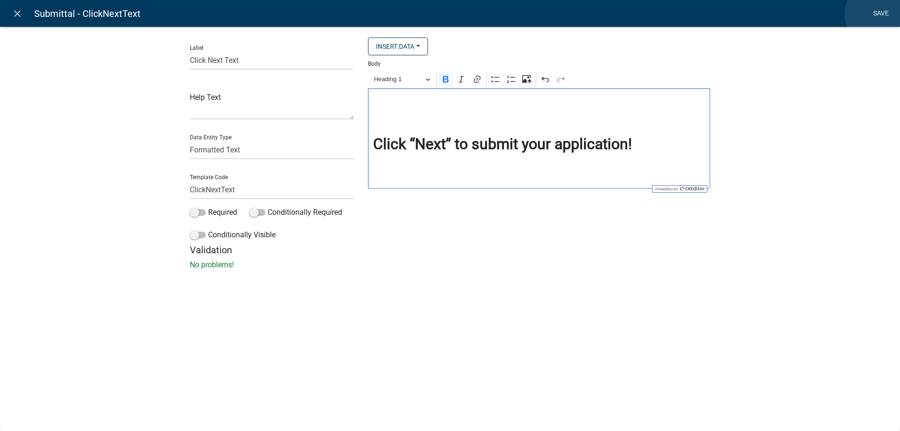
click at [874, 14] on link "Save" at bounding box center [880, 14] width 23 height 18
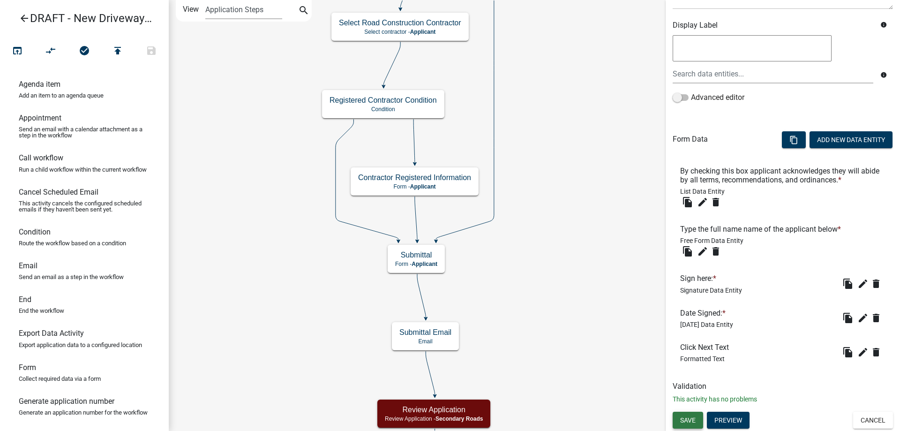
click at [691, 421] on span "Save" at bounding box center [687, 420] width 15 height 8
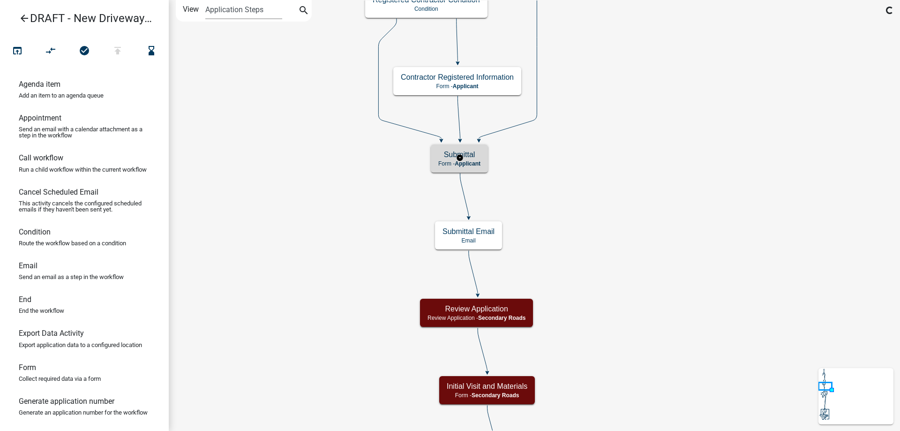
click at [478, 160] on span "Applicant" at bounding box center [468, 163] width 26 height 7
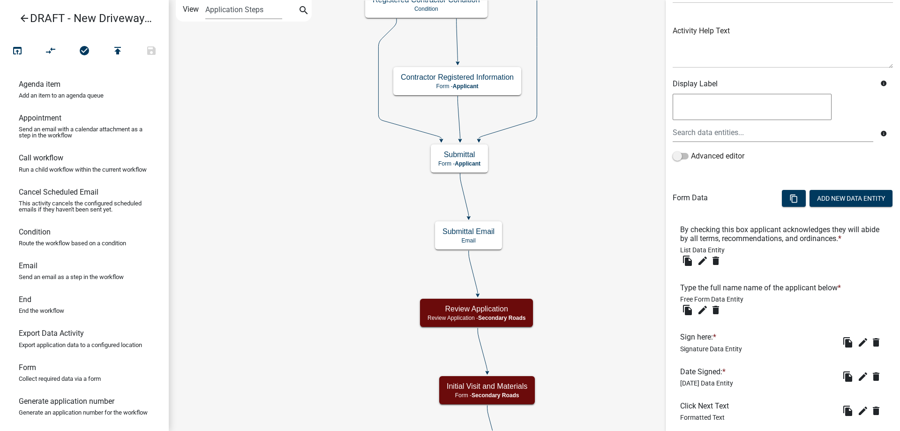
scroll to position [154, 0]
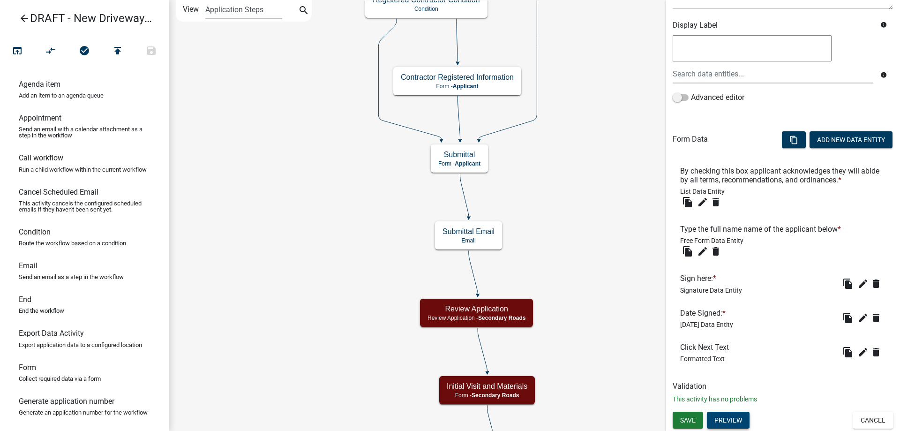
click at [732, 423] on button "Preview" at bounding box center [728, 420] width 43 height 17
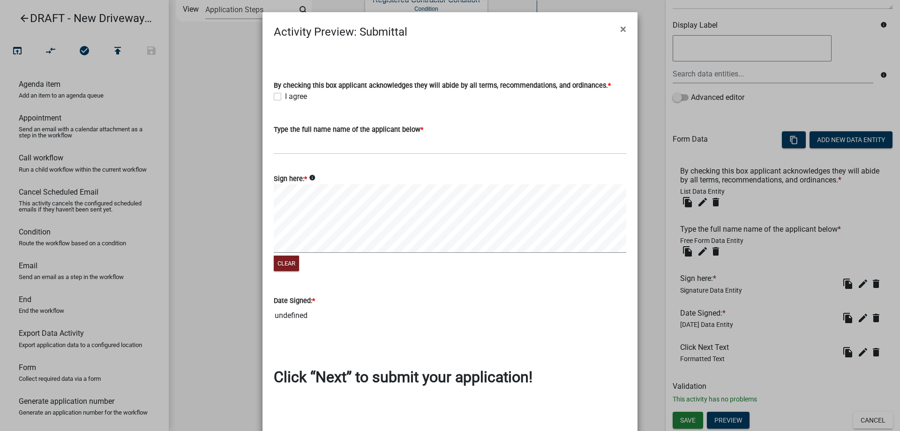
scroll to position [0, 0]
click at [232, 218] on ngb-modal-window "Activity Preview : Submittal × By checking this box applicant acknowledges they…" at bounding box center [450, 215] width 900 height 431
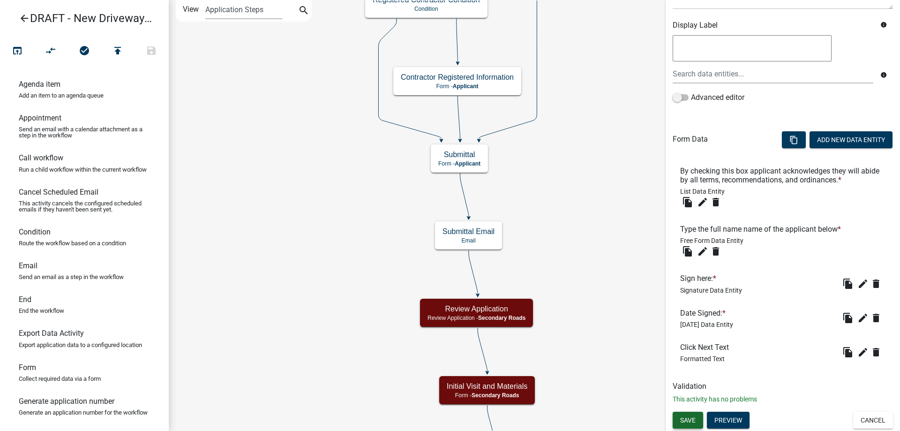
click at [696, 420] on span "Save" at bounding box center [687, 420] width 15 height 8
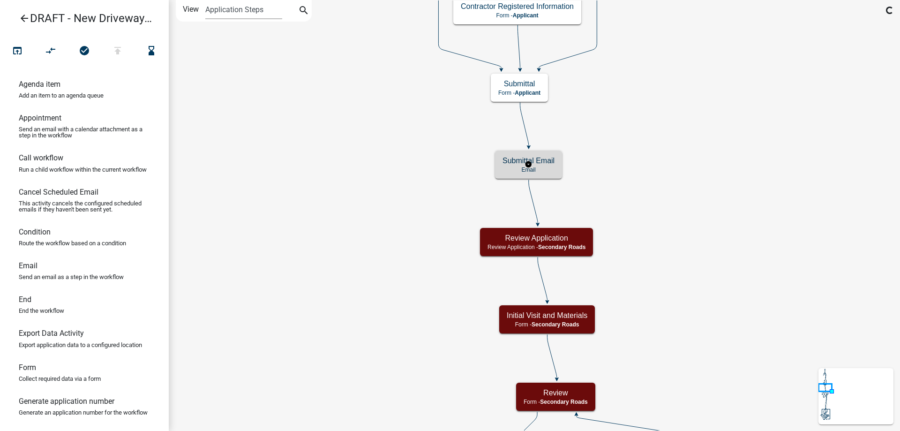
click at [508, 163] on h5 "Submittal Email" at bounding box center [529, 160] width 52 height 9
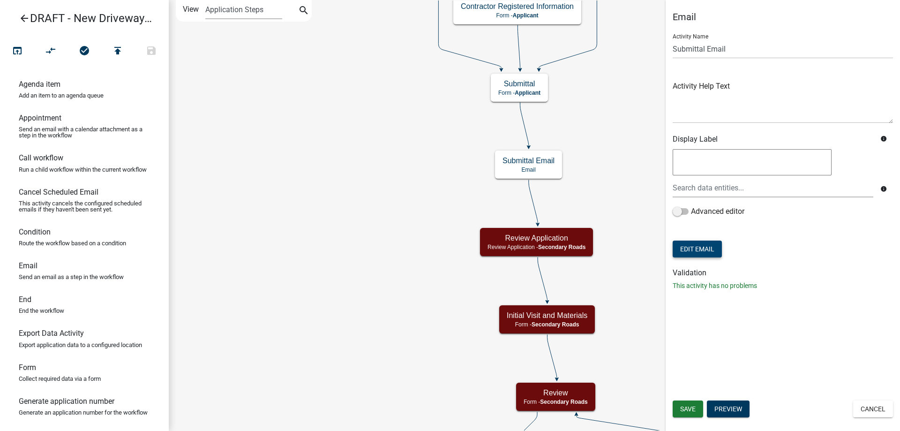
click at [704, 257] on button "Edit Email" at bounding box center [697, 249] width 49 height 17
select select "af937625-4716-422d-9dec-b0b4a857efd0"
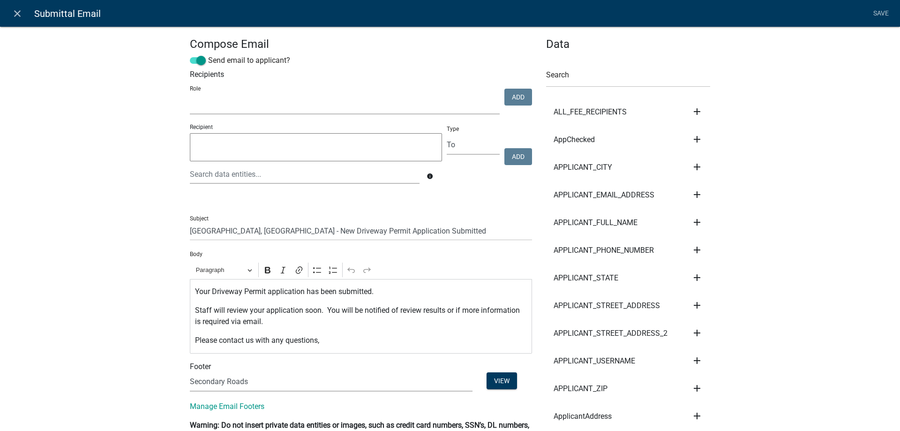
click at [218, 109] on select "GIS Mapping Division Secondary Roads Admin Environmental Health, Zoning, and Fl…" at bounding box center [345, 104] width 310 height 19
select select "0557c259-9306-4102-b35b-3b386a3e7b44"
click at [190, 95] on select "GIS Mapping Division Secondary Roads Admin Environmental Health, Zoning, and Fl…" at bounding box center [345, 104] width 310 height 19
click at [520, 99] on button "Add" at bounding box center [518, 97] width 28 height 17
select select
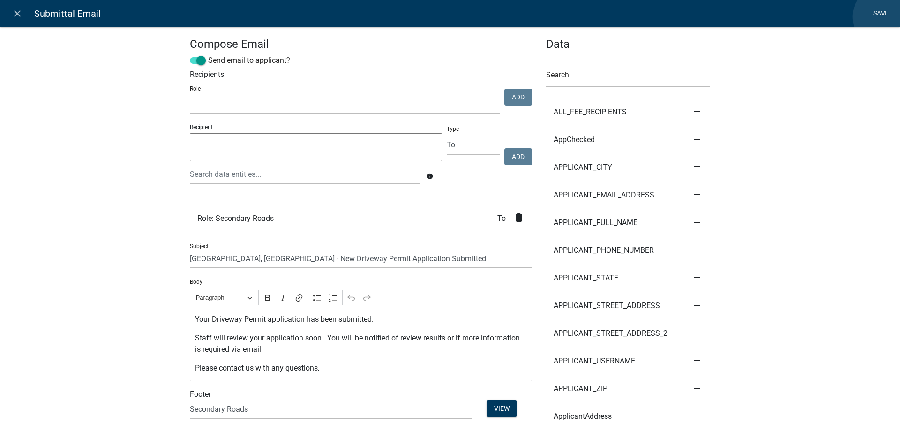
click at [882, 17] on link "Save" at bounding box center [880, 14] width 23 height 18
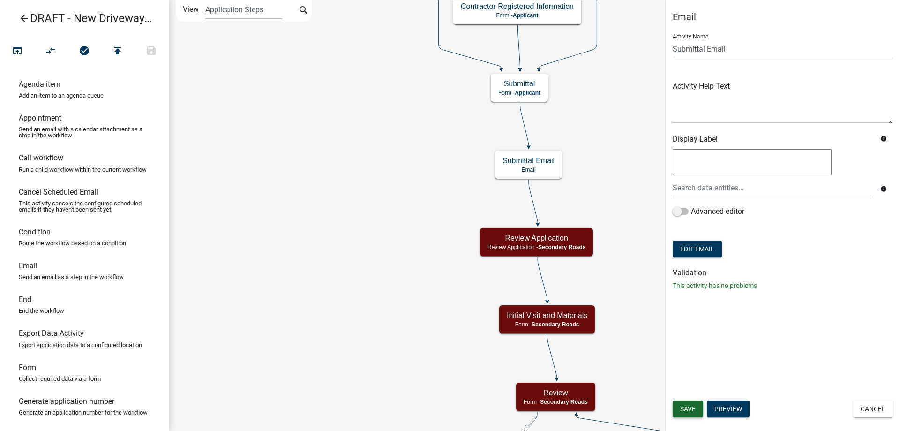
click at [693, 406] on span "Save" at bounding box center [687, 409] width 15 height 8
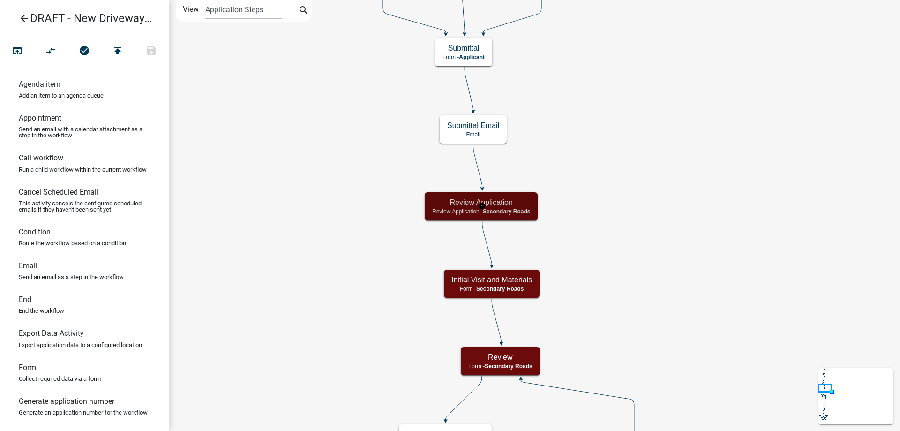
click at [490, 208] on span "Secondary Roads" at bounding box center [506, 211] width 47 height 7
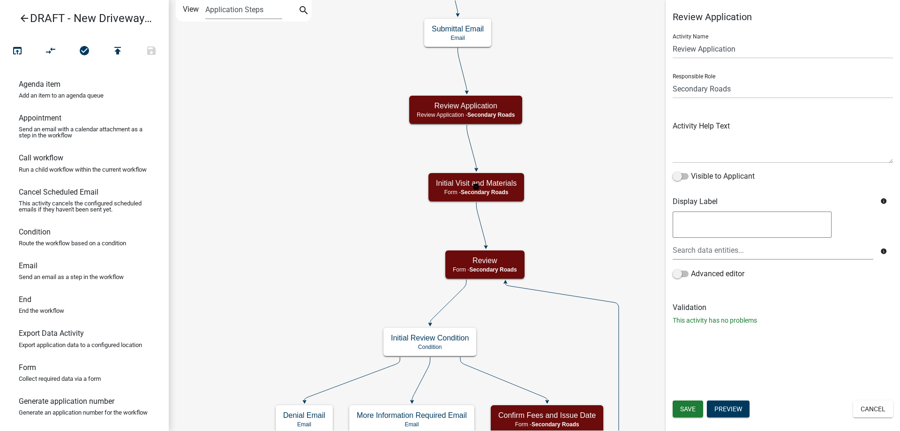
select select "0557C259-9306-4102-B35B-3B386A3E7B44"
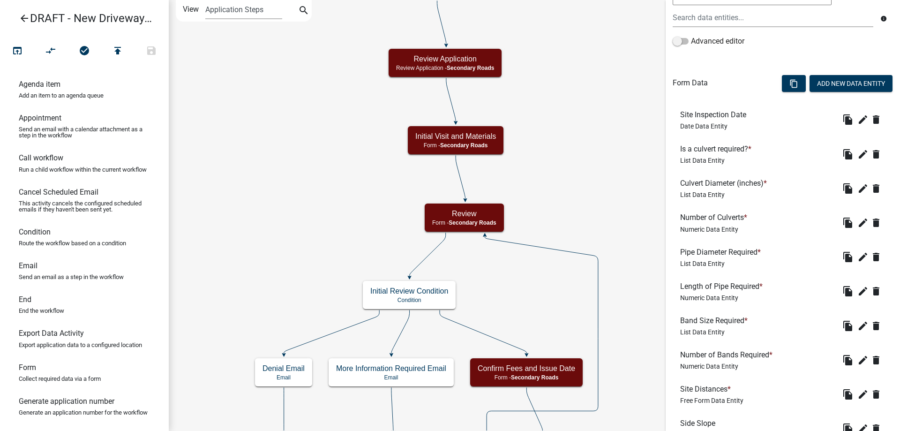
scroll to position [234, 0]
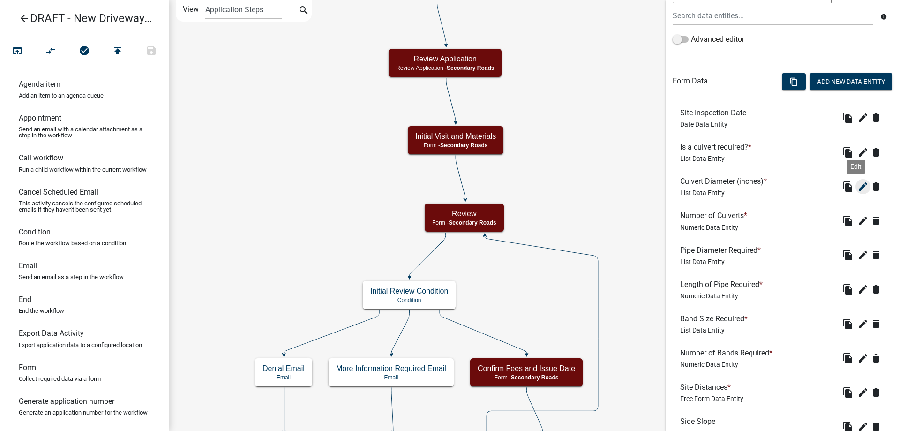
click at [858, 184] on icon "edit" at bounding box center [862, 186] width 11 height 11
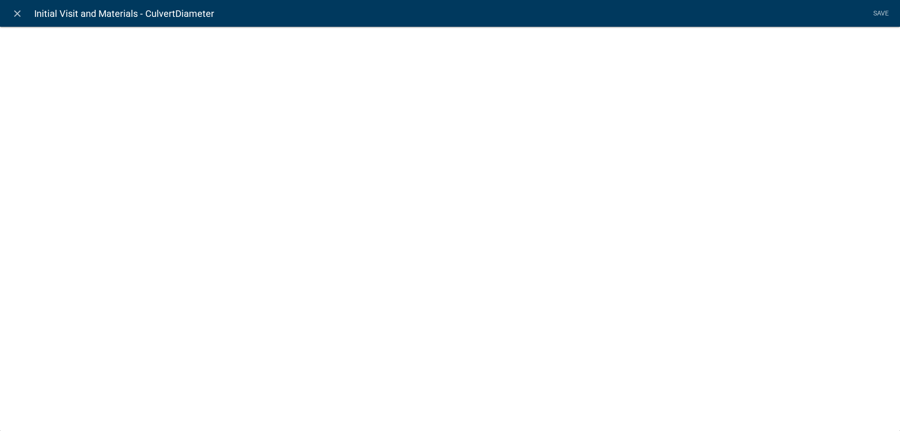
select select "list-data"
select select "custom-list-2dc7aac3-57f5-4400-bbfd-f1203baa5ebd"
select select
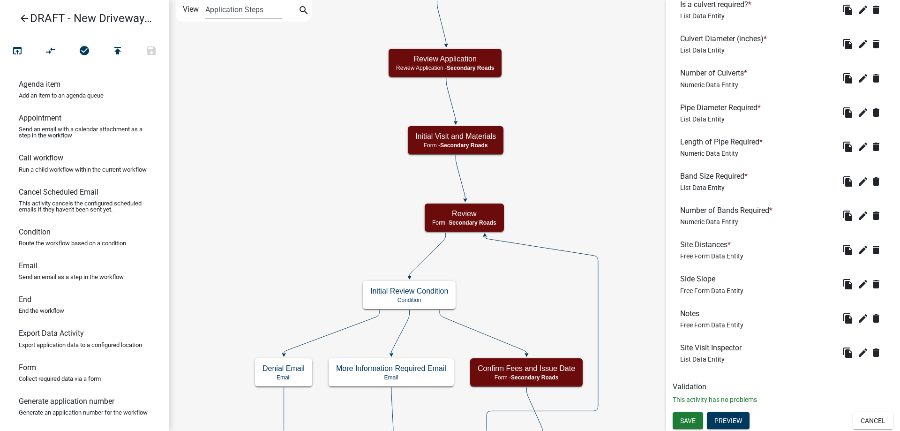
scroll to position [377, 0]
click at [732, 417] on button "Preview" at bounding box center [728, 420] width 43 height 17
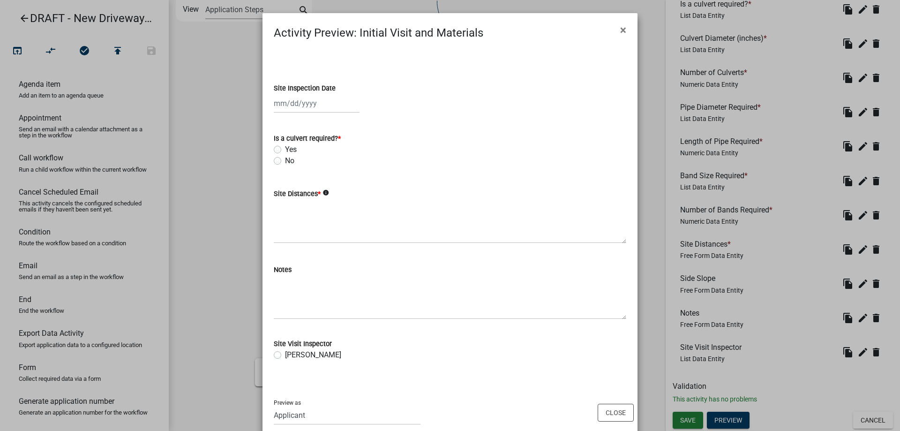
scroll to position [18, 0]
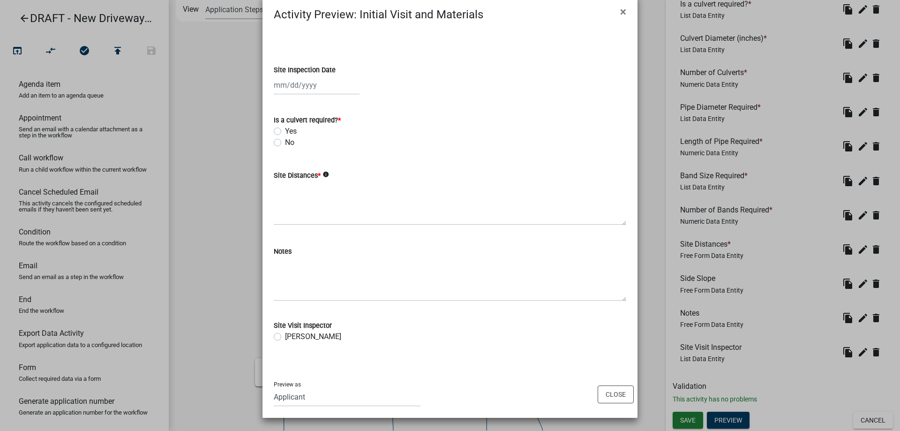
click at [231, 234] on ngb-modal-window "Activity Preview : Initial Visit and Materials × Site Inspection Date Is a culv…" at bounding box center [450, 215] width 900 height 431
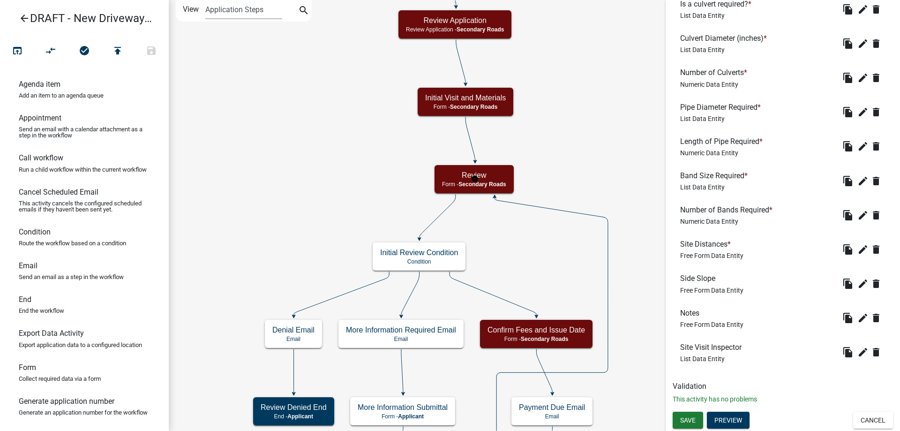
scroll to position [0, 0]
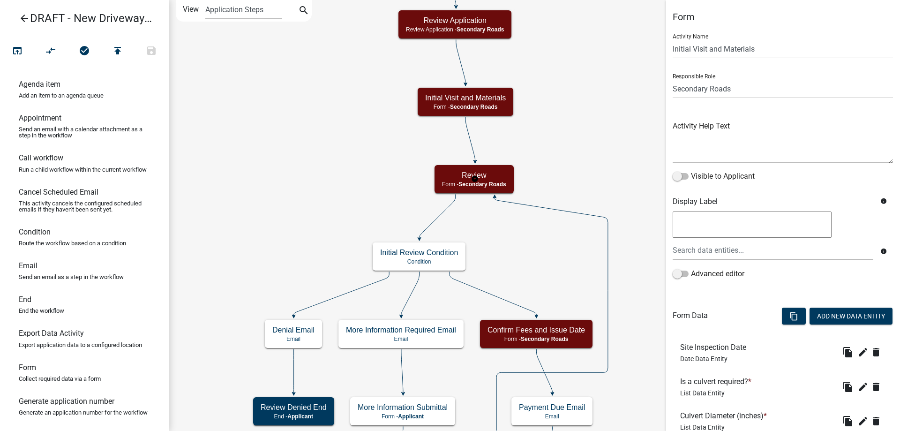
select select "0557C259-9306-4102-B35B-3B386A3E7B44"
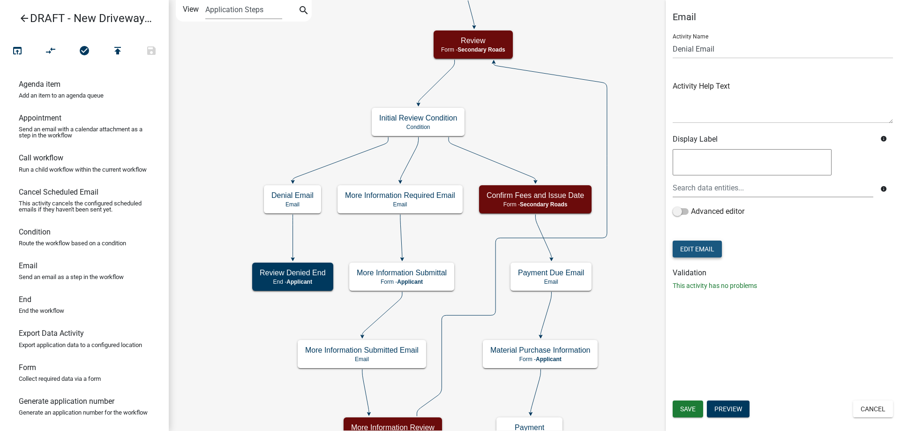
click at [695, 251] on button "Edit Email" at bounding box center [697, 249] width 49 height 17
select select "af937625-4716-422d-9dec-b0b4a857efd0"
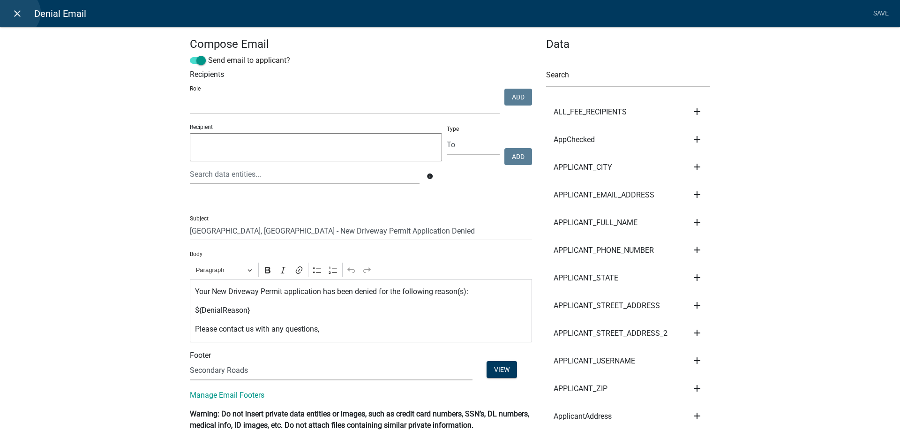
click at [17, 13] on icon "close" at bounding box center [17, 13] width 11 height 11
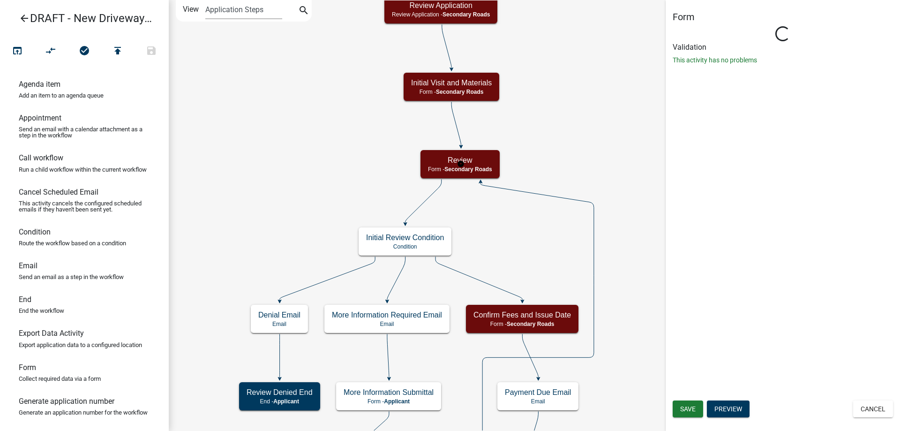
select select "0557C259-9306-4102-B35B-3B386A3E7B44"
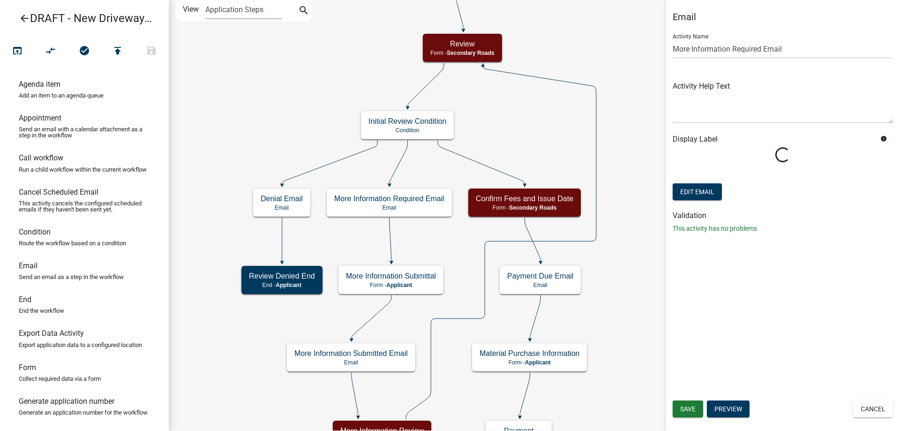
click at [707, 200] on form "Activity Name More Information Required Email Activity Help Text Display Label …" at bounding box center [783, 114] width 220 height 176
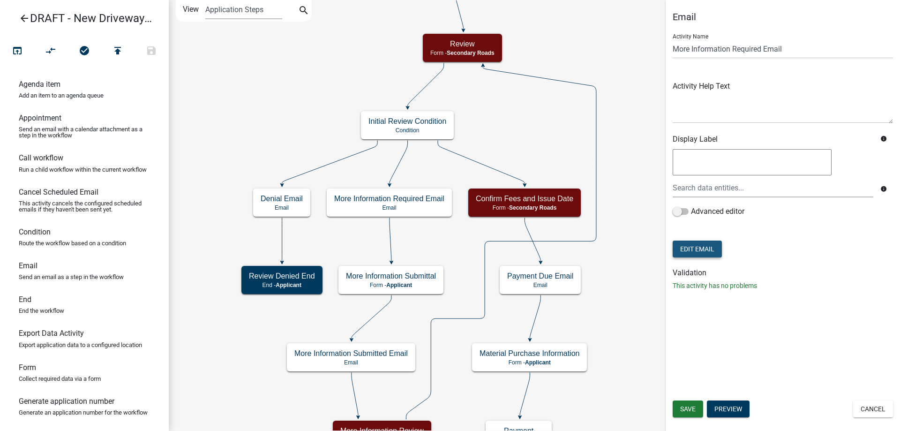
click at [704, 248] on button "Edit Email" at bounding box center [697, 249] width 49 height 17
select select "af937625-4716-422d-9dec-b0b4a857efd0"
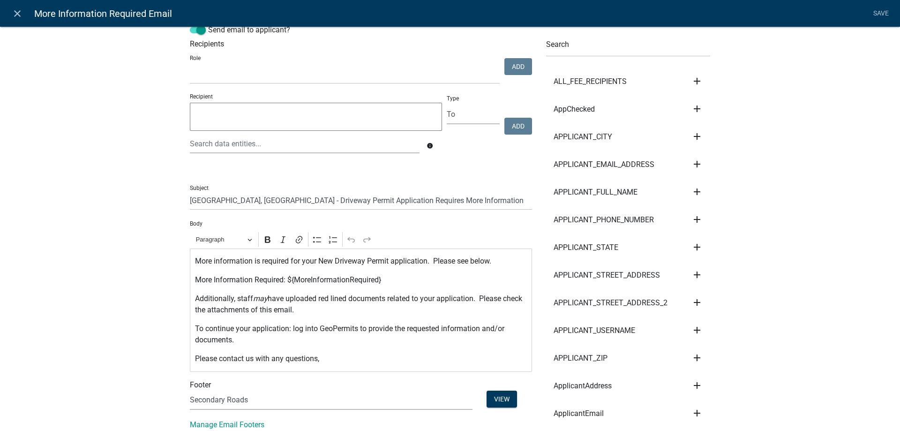
scroll to position [47, 0]
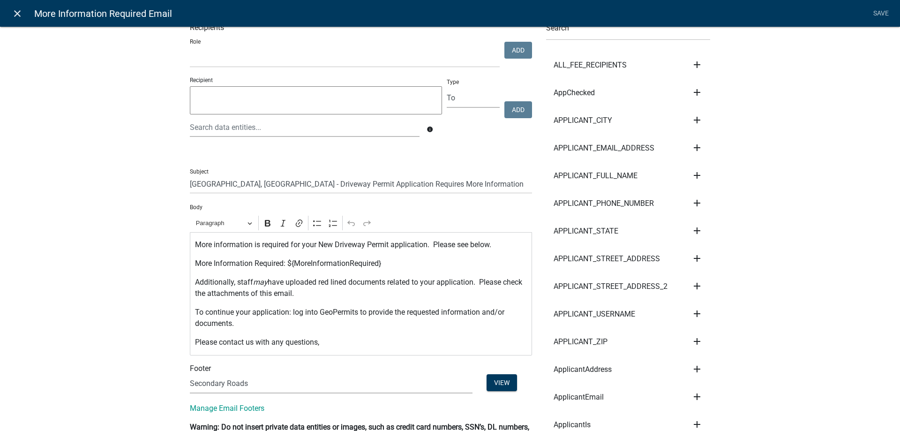
click at [14, 17] on icon "close" at bounding box center [17, 13] width 11 height 11
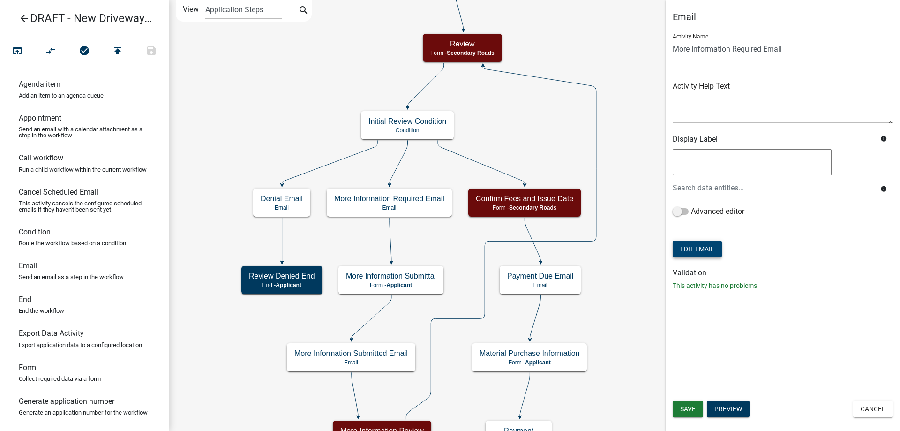
scroll to position [0, 0]
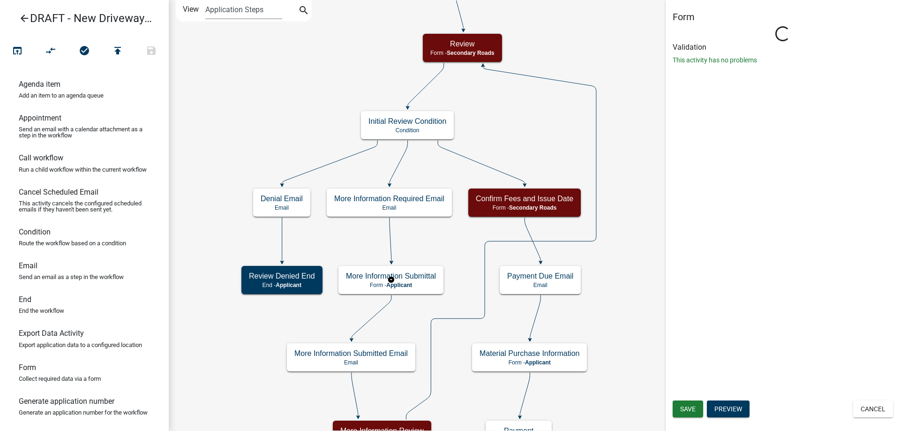
select select "0557C259-9306-4102-B35B-3B386A3E7B44"
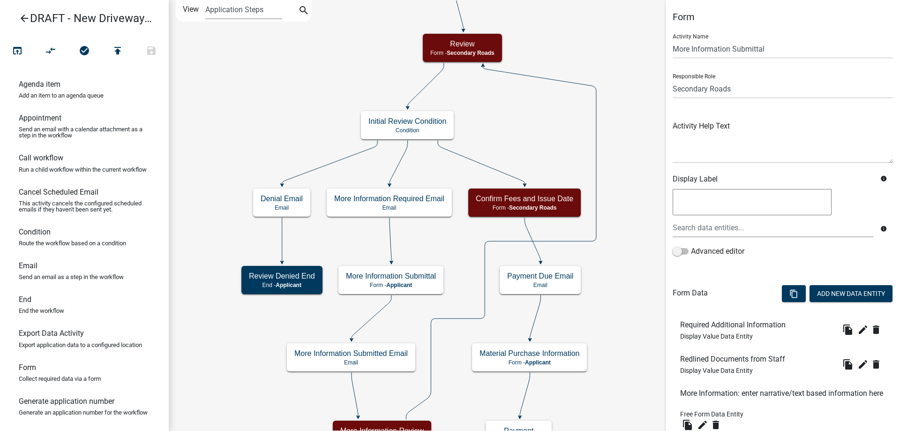
scroll to position [196, 0]
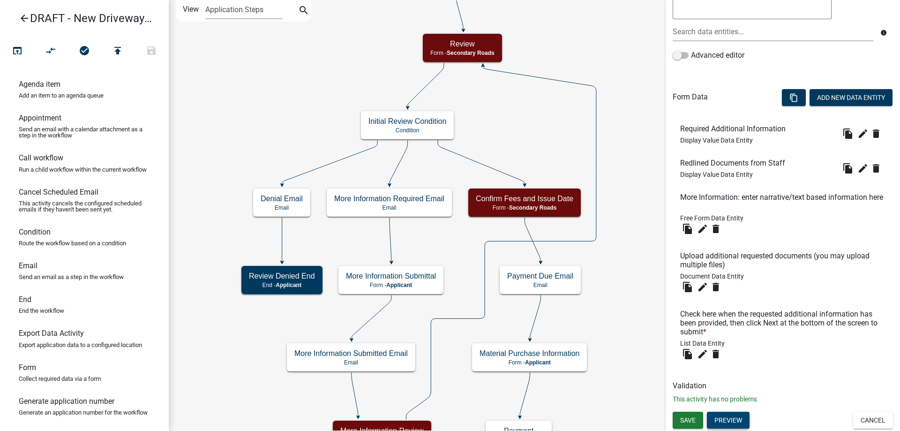
click at [746, 422] on button "Preview" at bounding box center [728, 420] width 43 height 17
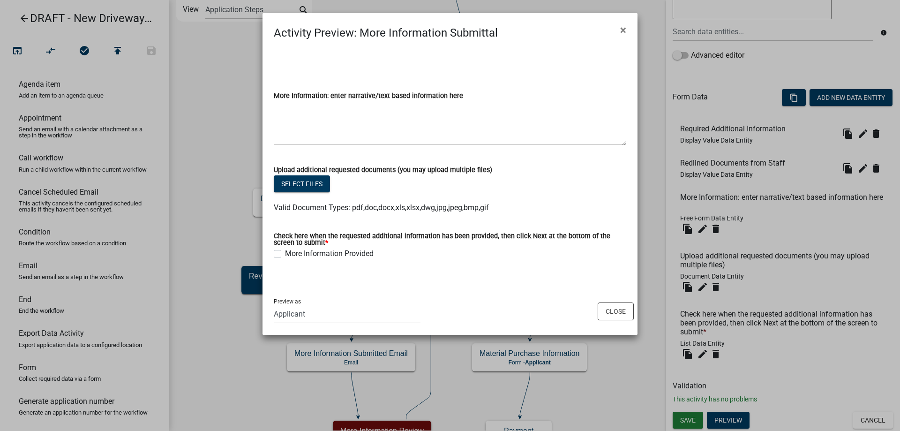
click at [248, 342] on ngb-modal-window "Activity Preview : More Information Submittal × More Information: enter narrati…" at bounding box center [450, 215] width 900 height 431
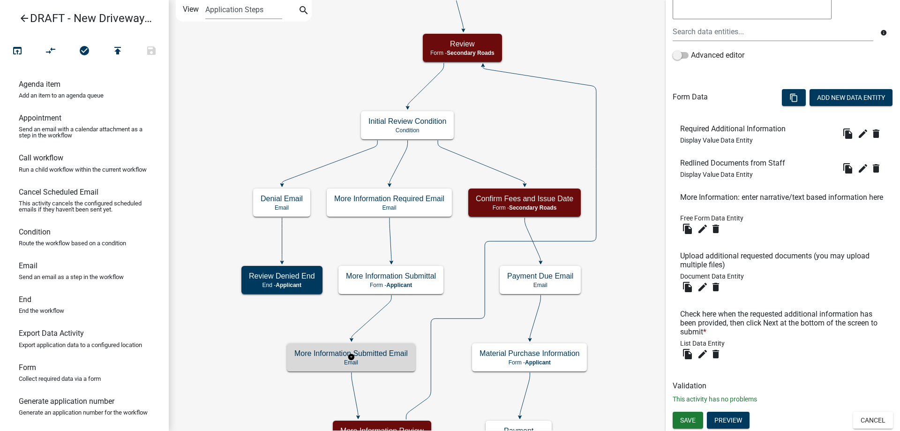
scroll to position [0, 0]
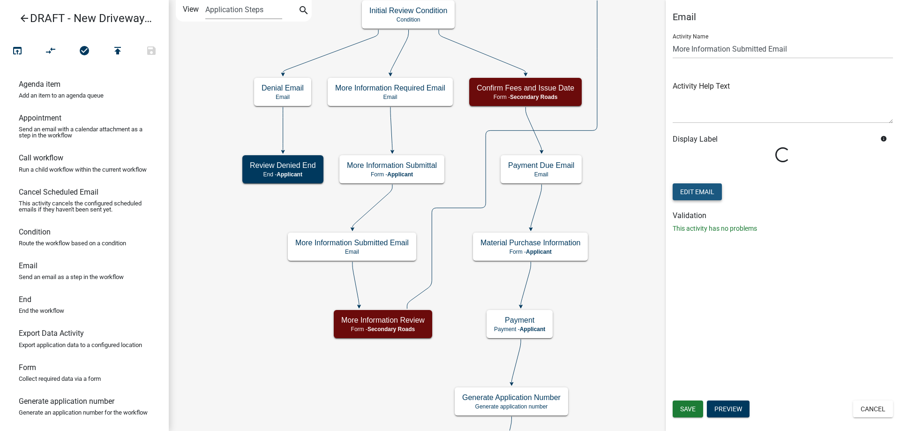
click at [706, 195] on button "Edit Email" at bounding box center [697, 191] width 49 height 17
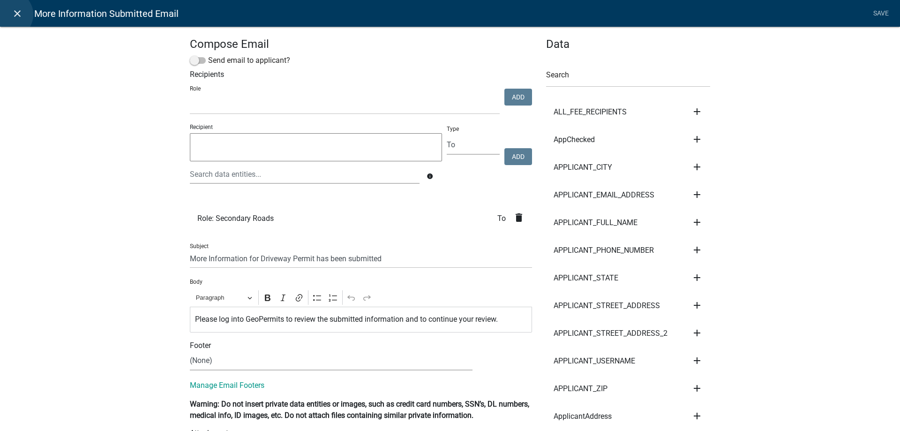
click at [9, 15] on link "close" at bounding box center [17, 13] width 19 height 19
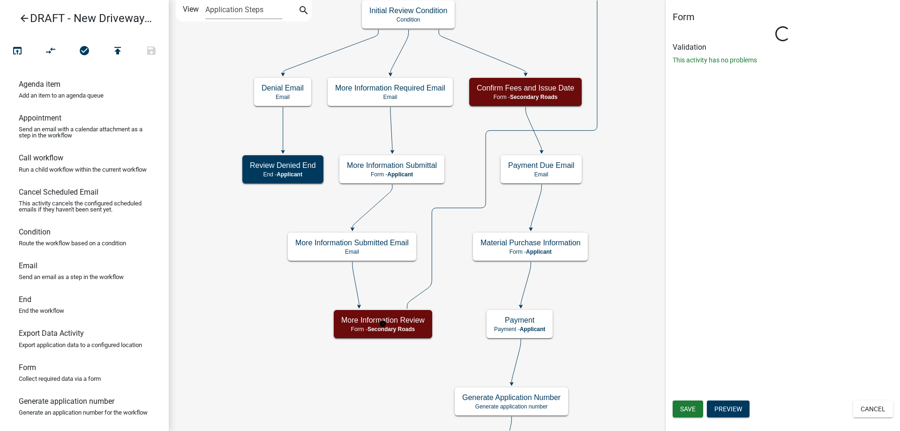
select select "0557C259-9306-4102-B35B-3B386A3E7B44"
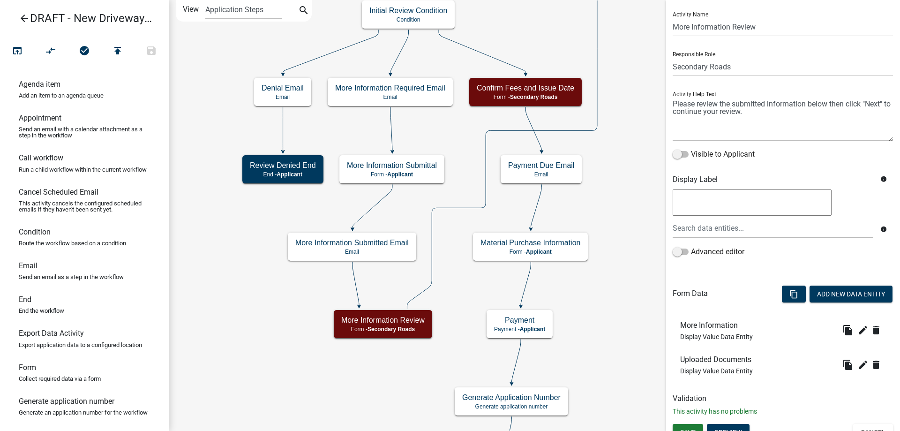
scroll to position [34, 0]
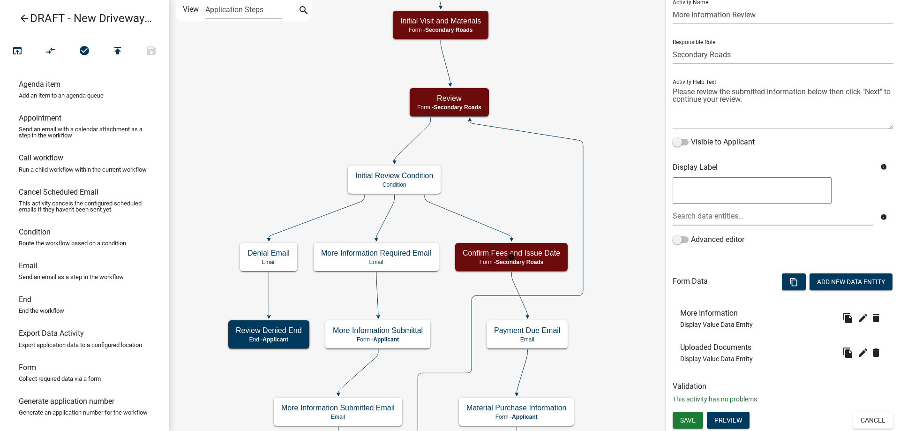
select select "0557C259-9306-4102-B35B-3B386A3E7B44"
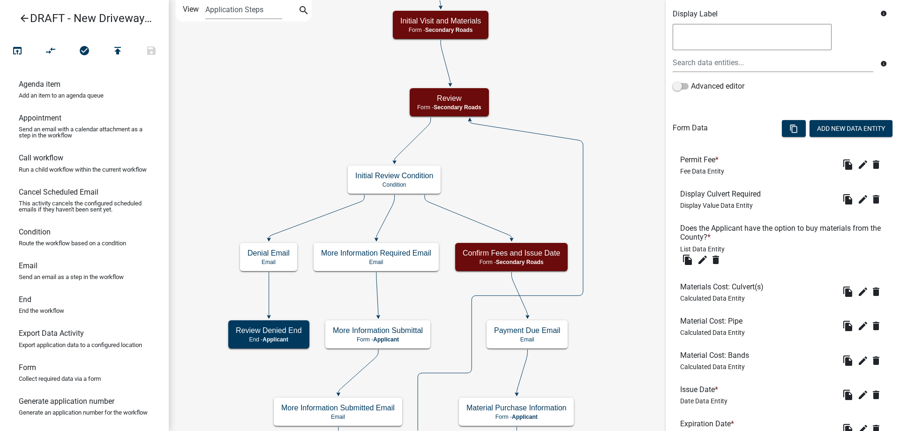
scroll to position [264, 0]
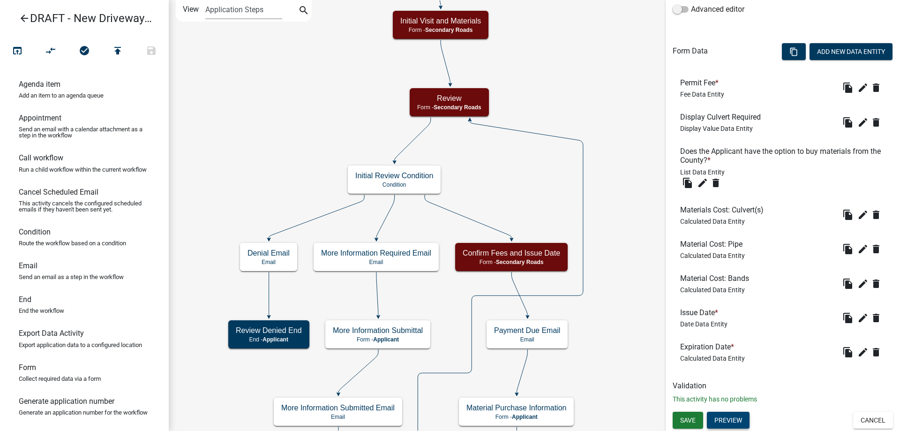
click at [735, 416] on button "Preview" at bounding box center [728, 420] width 43 height 17
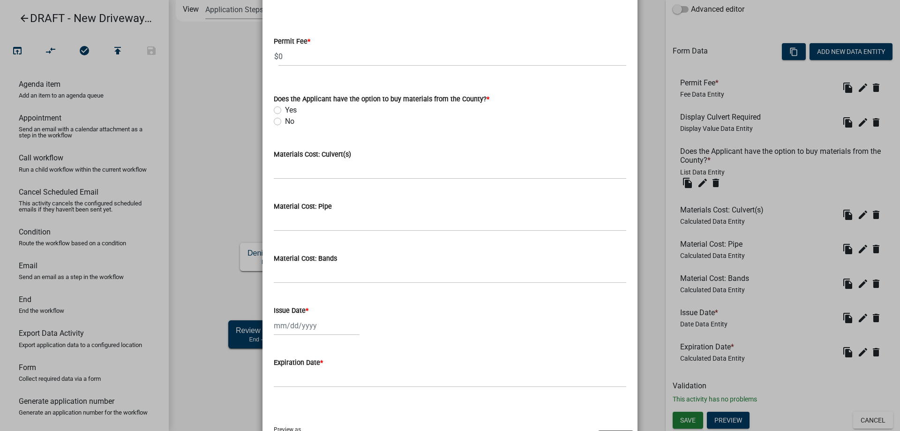
scroll to position [92, 0]
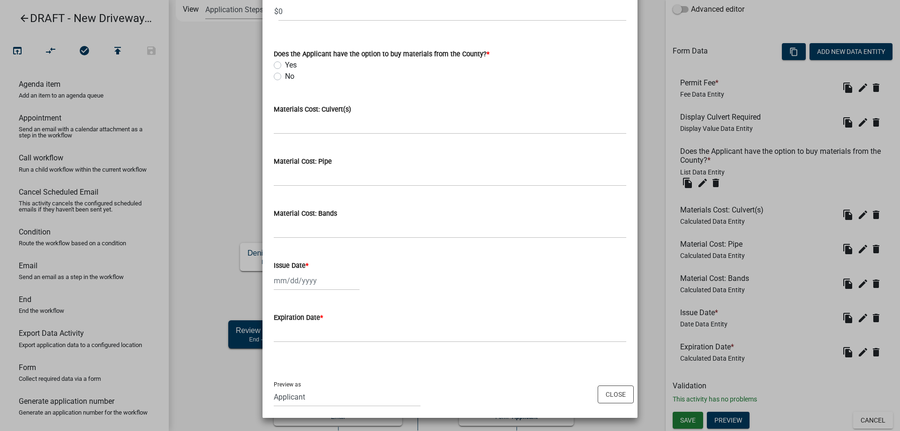
click at [218, 266] on ngb-modal-window "Activity Preview : Confirm Fees and Issue Date × Permit Fee * $ 0 Does the Appl…" at bounding box center [450, 215] width 900 height 431
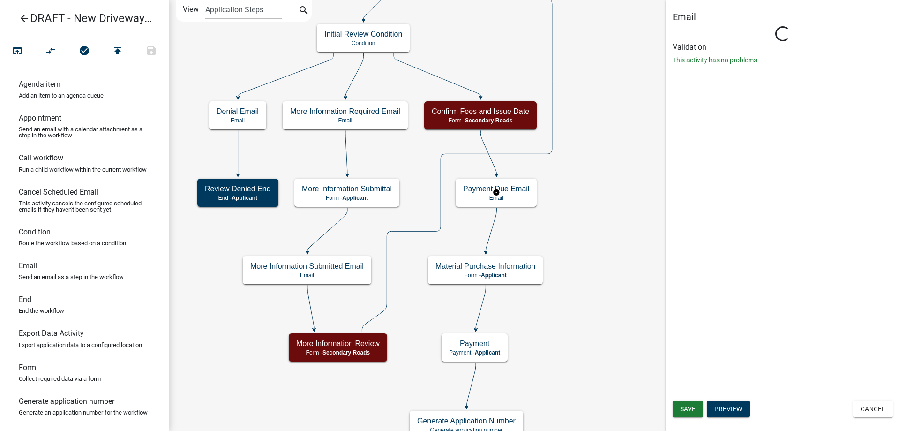
scroll to position [0, 0]
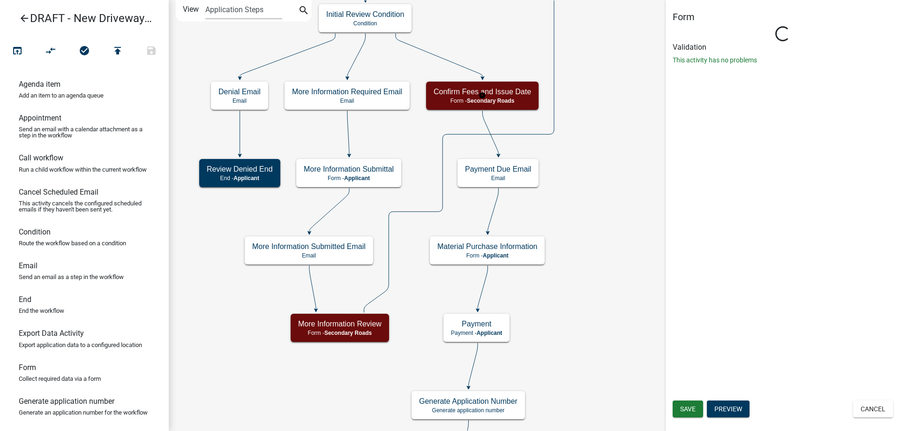
select select "0557C259-9306-4102-B35B-3B386A3E7B44"
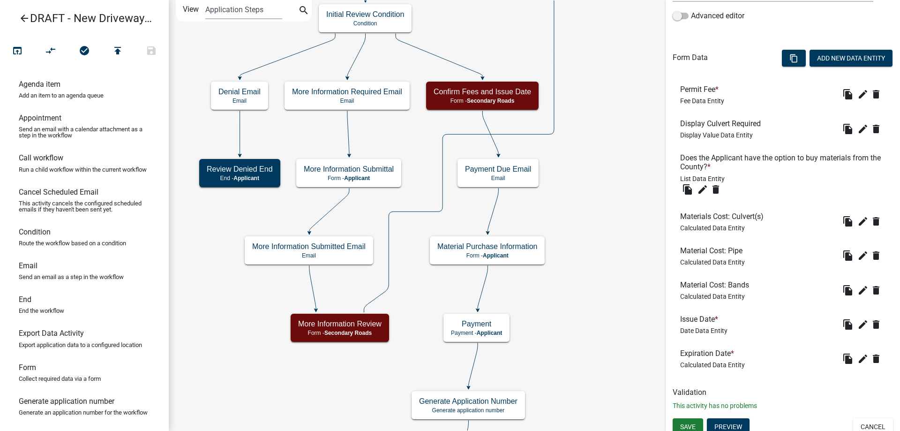
scroll to position [264, 0]
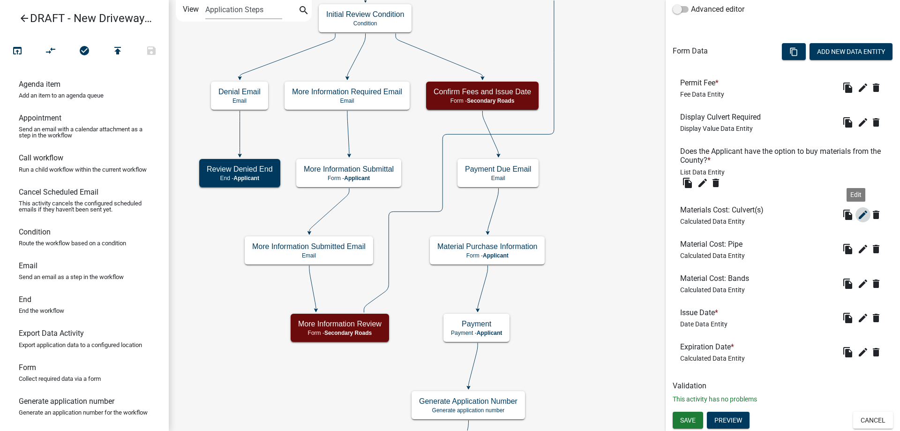
click at [856, 221] on button "edit" at bounding box center [863, 214] width 15 height 15
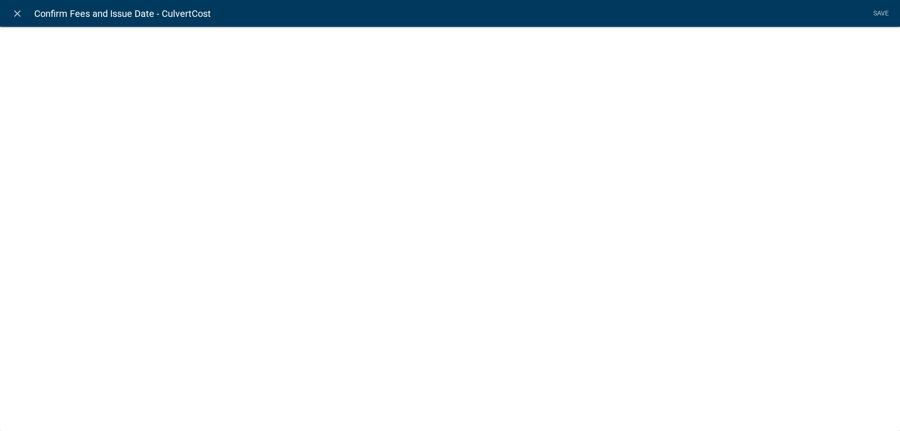
select select "calculated-value"
select select "2"
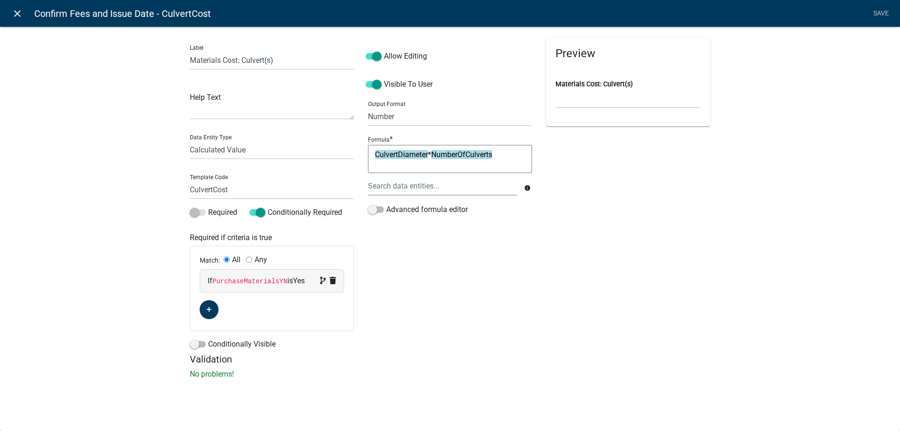
click at [14, 14] on icon "close" at bounding box center [17, 13] width 11 height 11
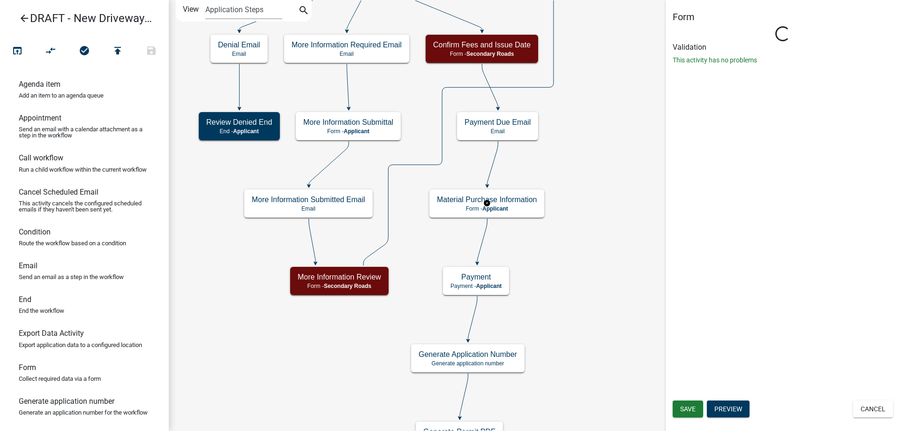
scroll to position [0, 0]
select select "0557C259-9306-4102-B35B-3B386A3E7B44"
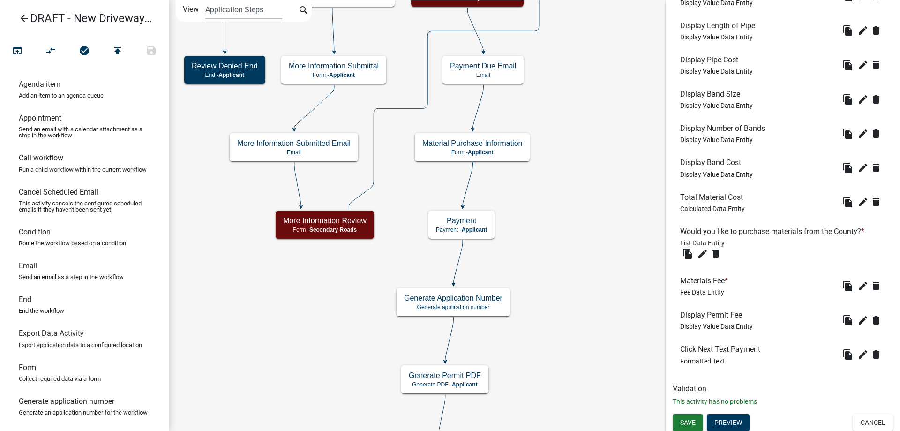
scroll to position [473, 0]
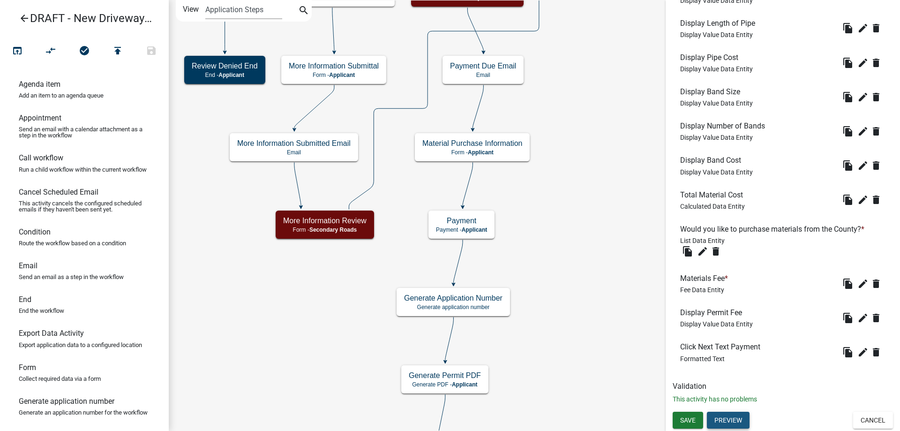
click at [742, 424] on button "Preview" at bounding box center [728, 420] width 43 height 17
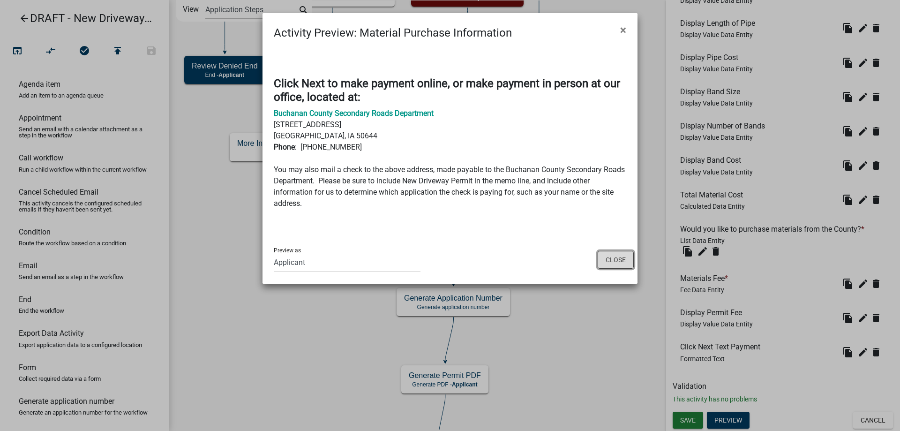
click at [617, 255] on button "Close" at bounding box center [616, 260] width 36 height 18
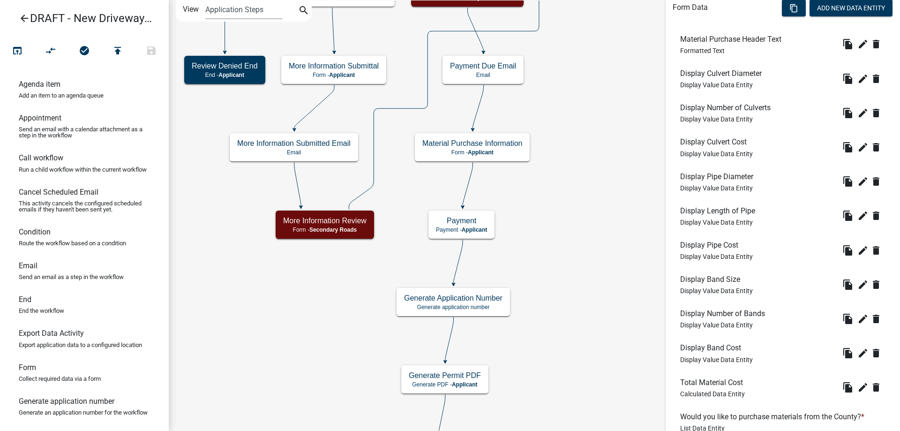
scroll to position [239, 0]
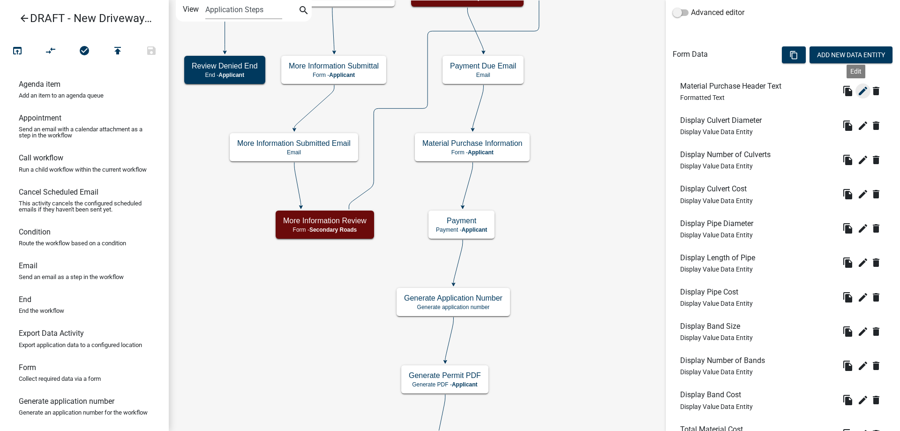
click at [857, 91] on icon "edit" at bounding box center [862, 90] width 11 height 11
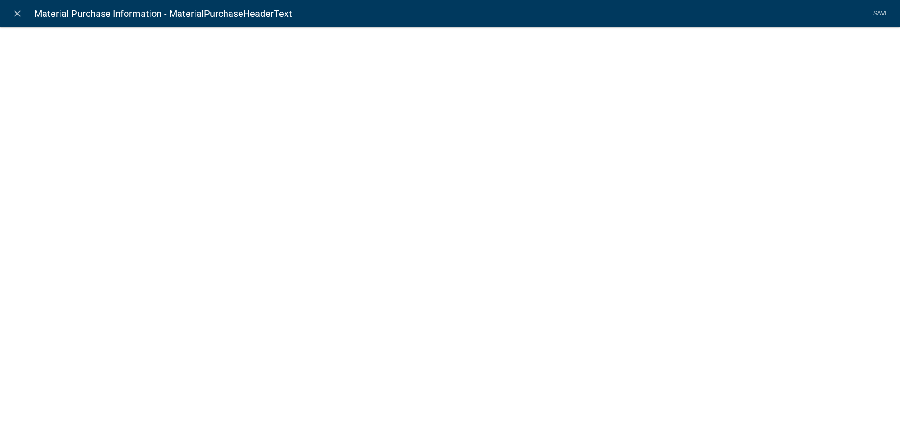
select select "rich-text"
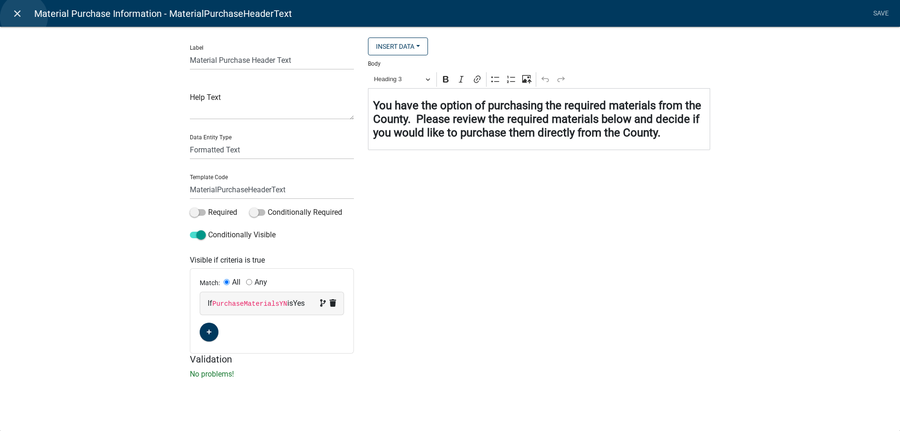
click at [24, 17] on link "close" at bounding box center [17, 13] width 19 height 19
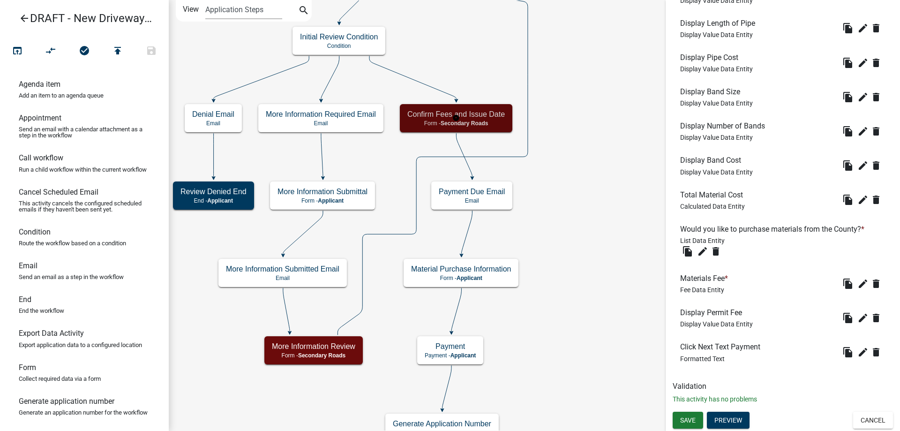
scroll to position [0, 0]
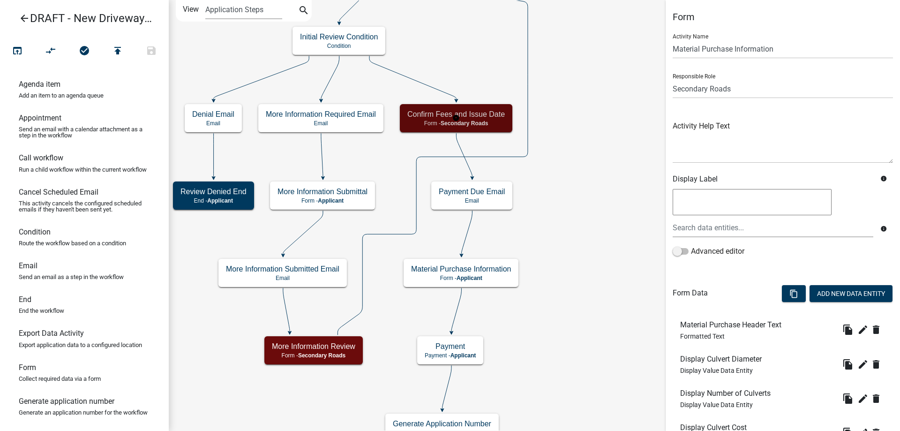
select select "0557C259-9306-4102-B35B-3B386A3E7B44"
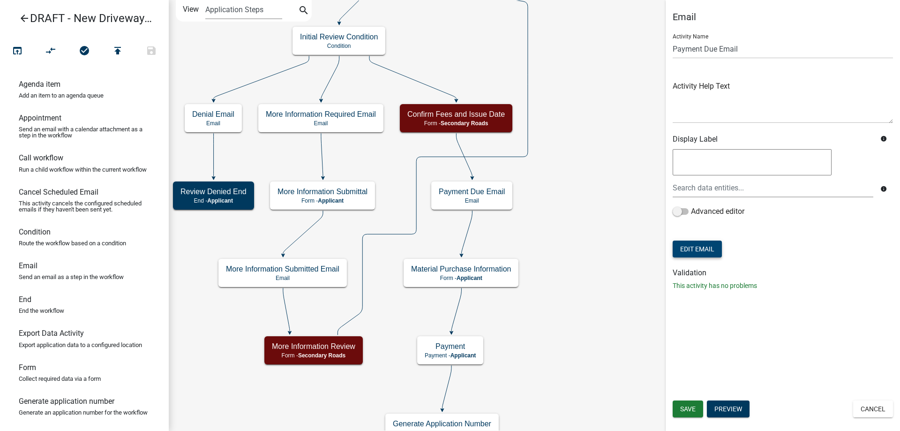
click at [707, 252] on button "Edit Email" at bounding box center [697, 249] width 49 height 17
select select "af937625-4716-422d-9dec-b0b4a857efd0"
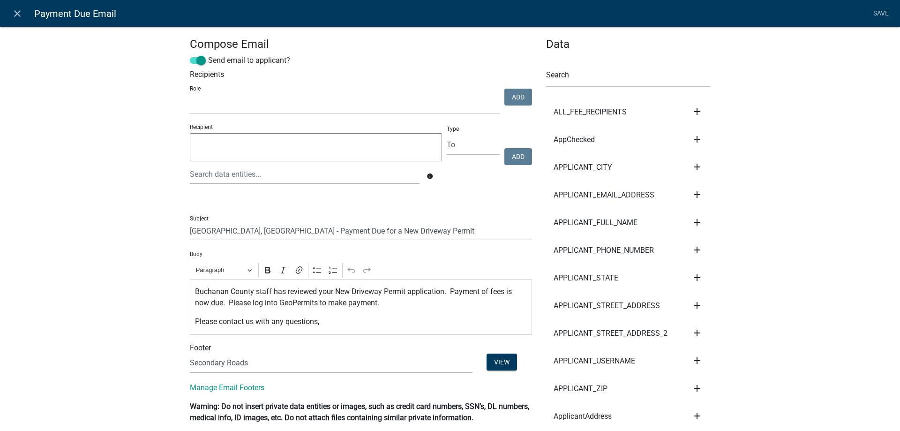
click at [19, 16] on icon "close" at bounding box center [17, 13] width 11 height 11
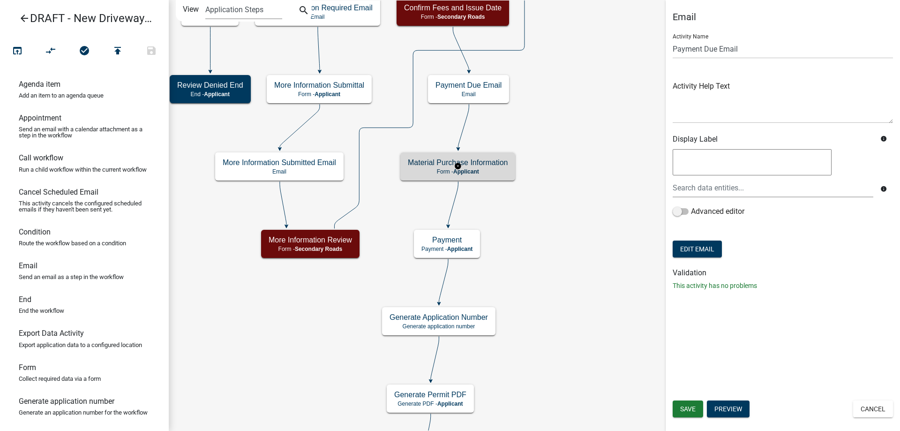
click at [494, 180] on rect at bounding box center [457, 166] width 117 height 30
select select "0557C259-9306-4102-B35B-3B386A3E7B44"
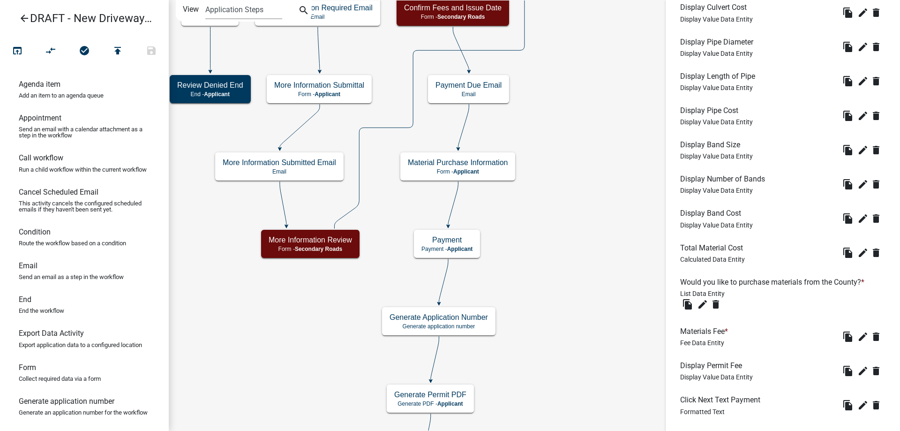
scroll to position [473, 0]
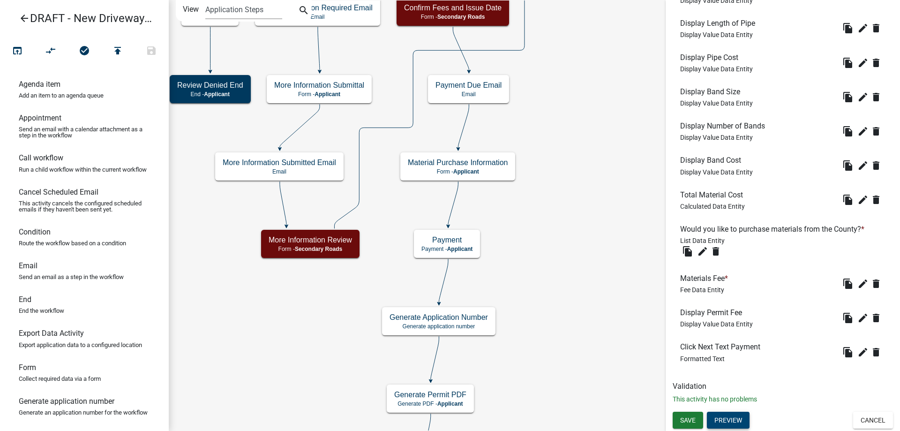
click at [739, 422] on button "Preview" at bounding box center [728, 420] width 43 height 17
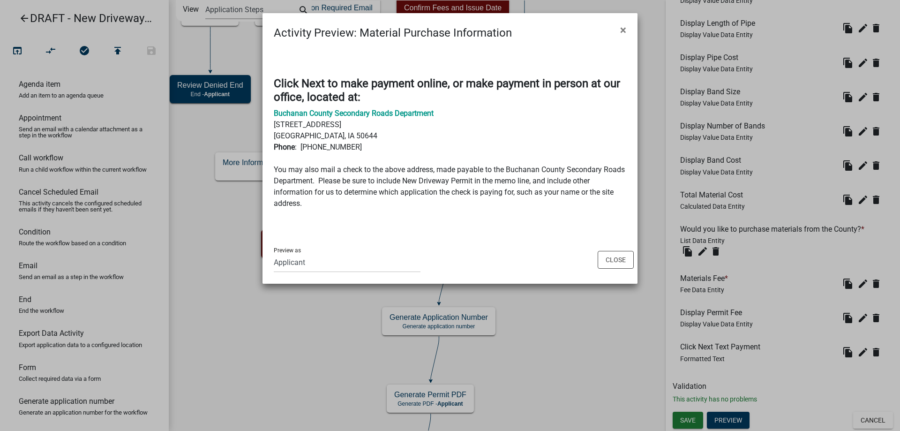
click at [305, 340] on ngb-modal-window "Activity Preview : Material Purchase Information × You have the option of purch…" at bounding box center [450, 215] width 900 height 431
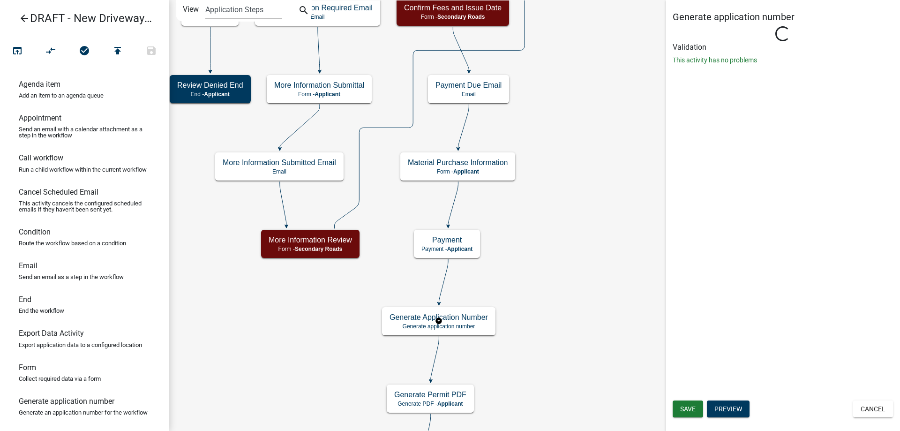
scroll to position [0, 0]
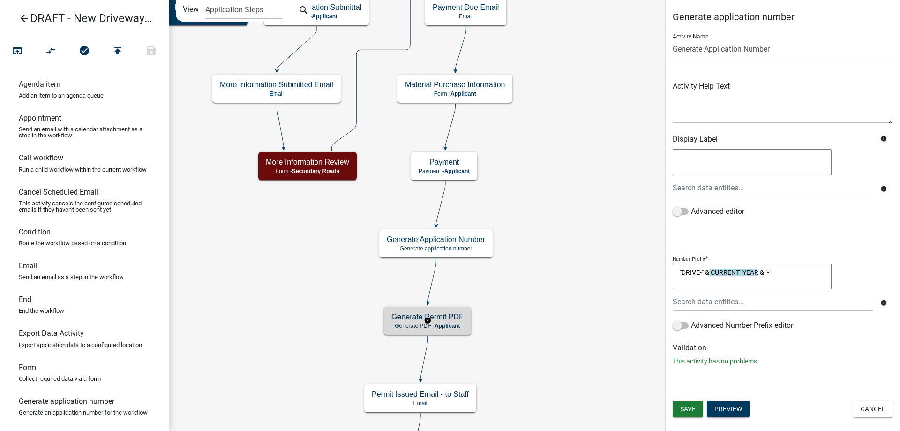
select select "0557C259-9306-4102-B35B-3B386A3E7B44"
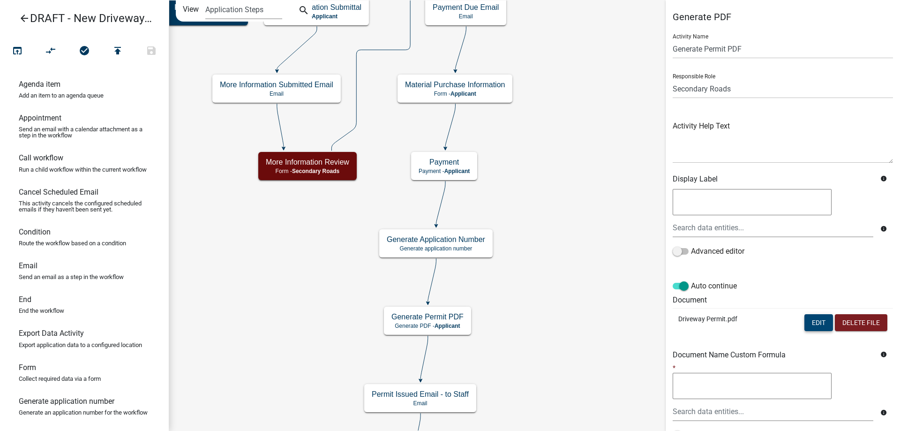
click at [814, 321] on button "Edit" at bounding box center [818, 322] width 29 height 17
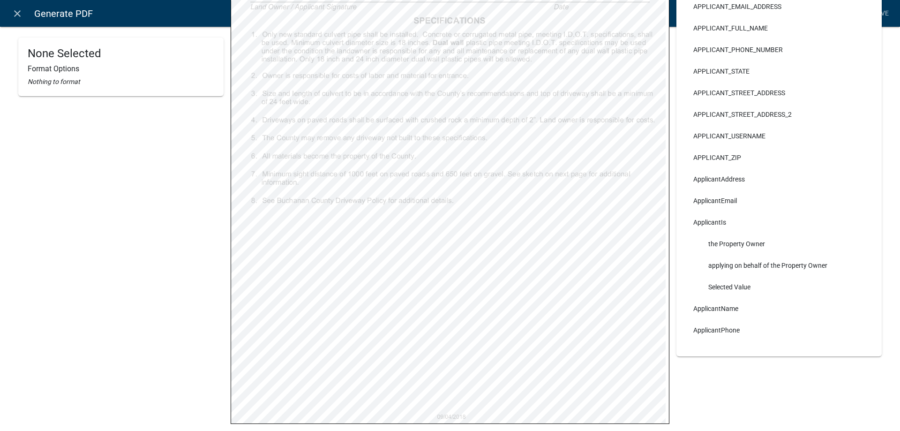
scroll to position [306, 0]
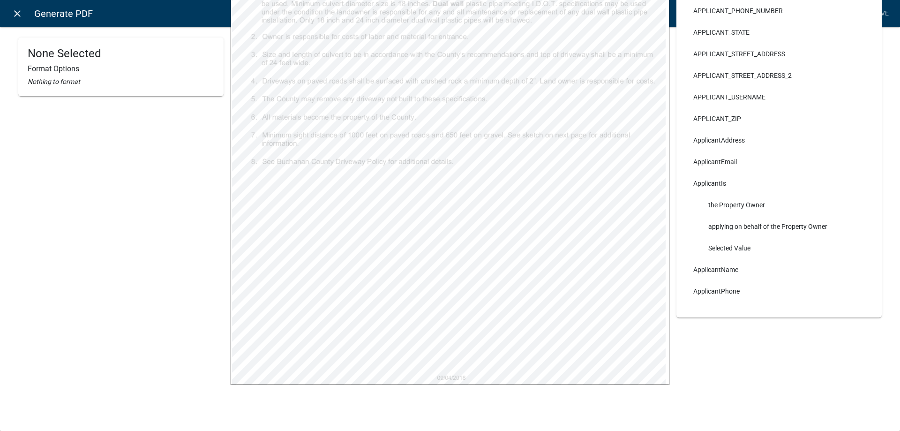
click at [20, 17] on icon "close" at bounding box center [17, 13] width 11 height 11
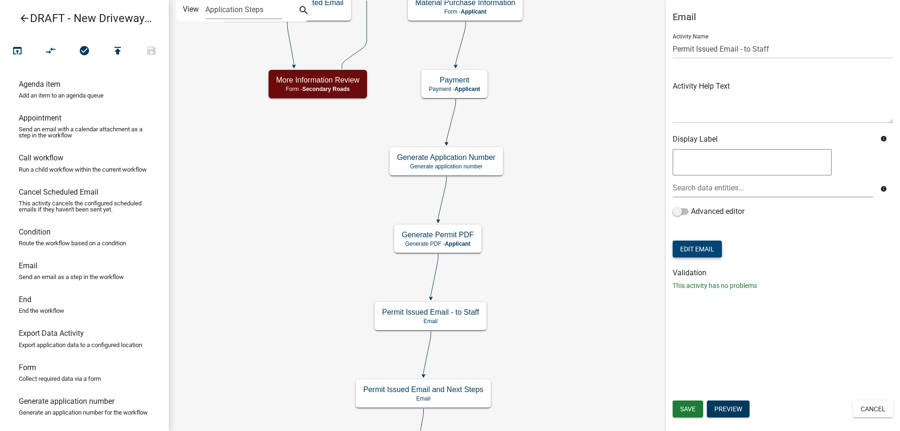
click at [687, 198] on div "info" at bounding box center [782, 176] width 225 height 59
click at [691, 245] on button "Edit Email" at bounding box center [697, 249] width 49 height 17
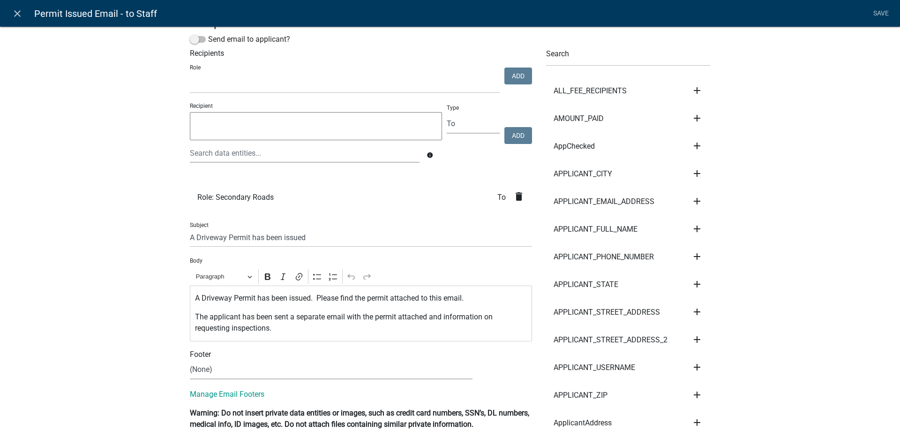
scroll to position [0, 0]
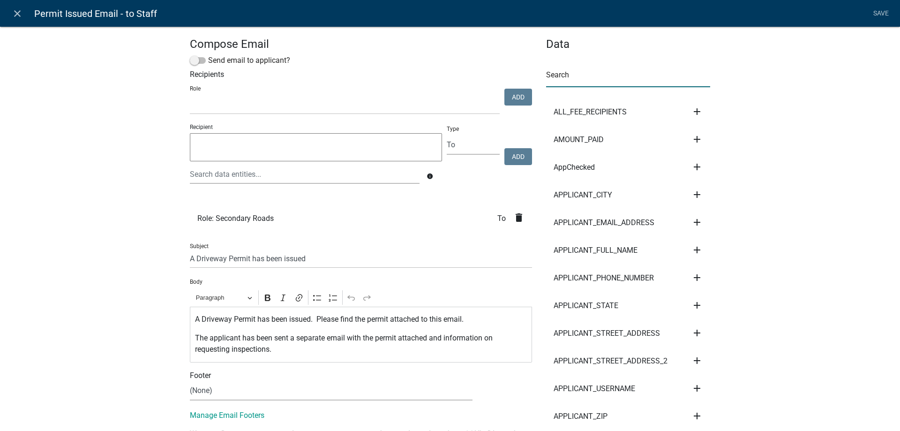
click at [607, 84] on input "text" at bounding box center [628, 77] width 164 height 19
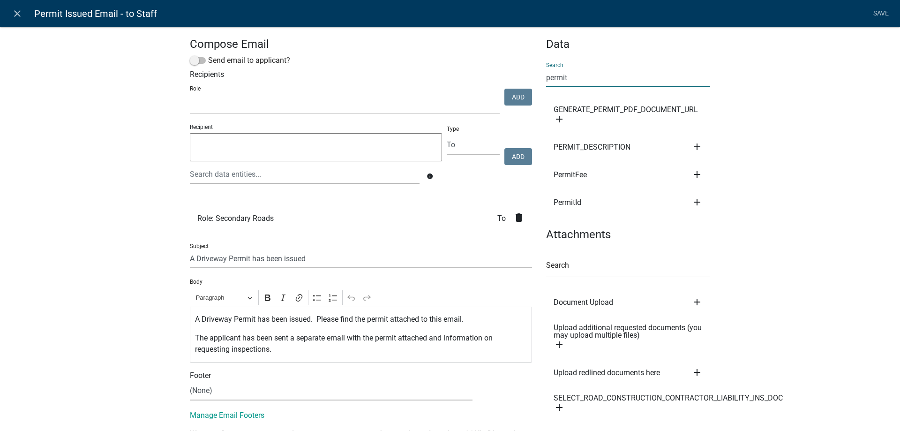
scroll to position [88, 0]
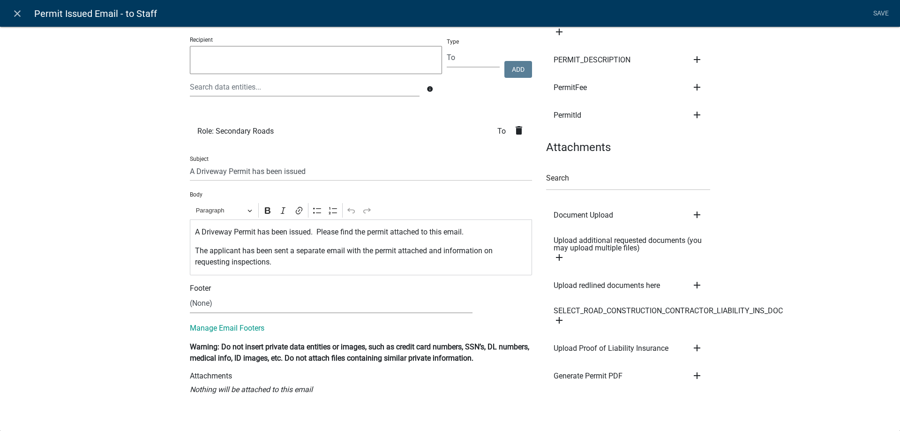
type input "permit"
click at [695, 375] on icon "add" at bounding box center [697, 375] width 11 height 11
click at [864, 14] on nav "close Permit Issued Email - to Staff Save" at bounding box center [450, 13] width 900 height 27
click at [876, 14] on link "Save" at bounding box center [880, 14] width 23 height 18
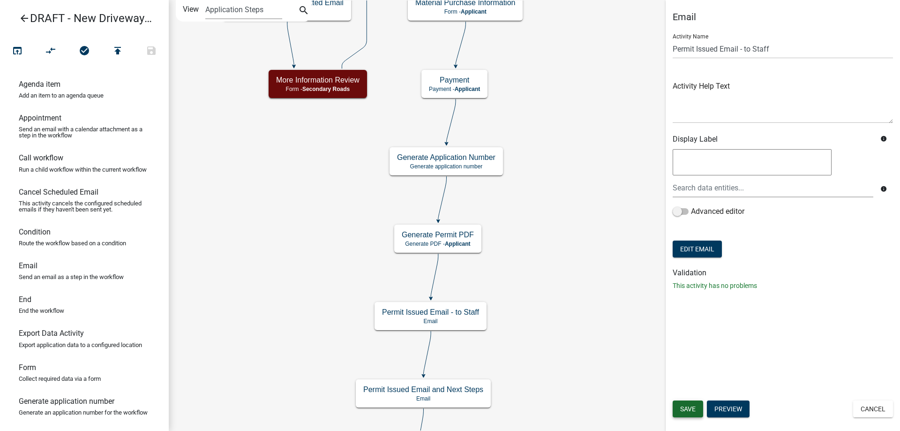
click at [693, 410] on span "Save" at bounding box center [687, 409] width 15 height 8
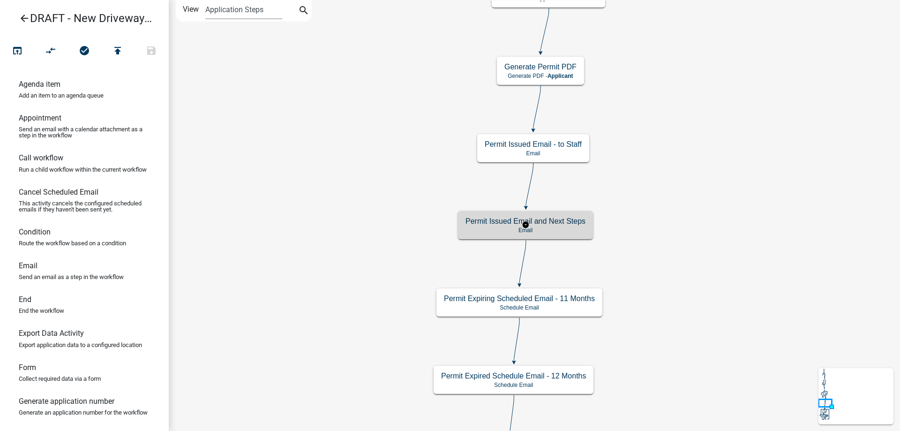
click at [500, 228] on p "Email" at bounding box center [526, 230] width 120 height 7
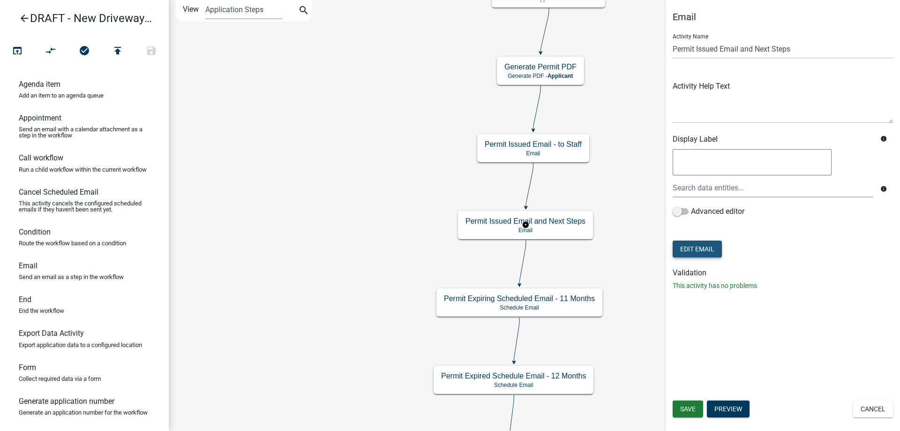
click at [714, 249] on button "Edit Email" at bounding box center [697, 249] width 49 height 17
select select "af937625-4716-422d-9dec-b0b4a857efd0"
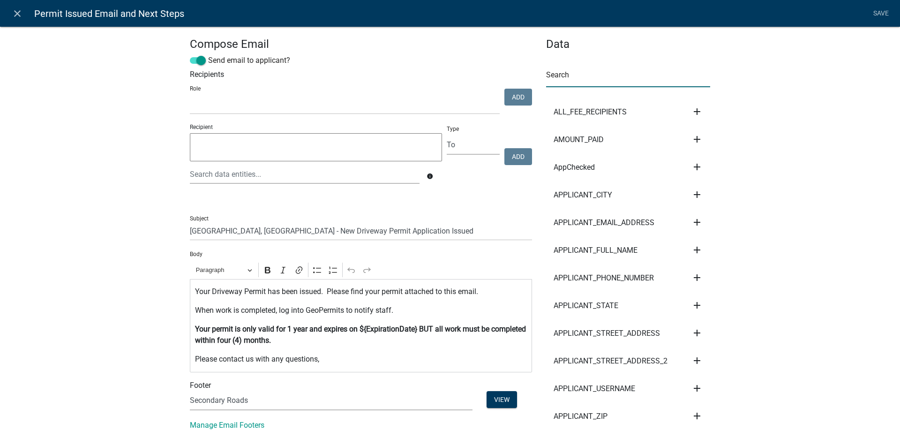
click at [597, 79] on input "text" at bounding box center [628, 77] width 164 height 19
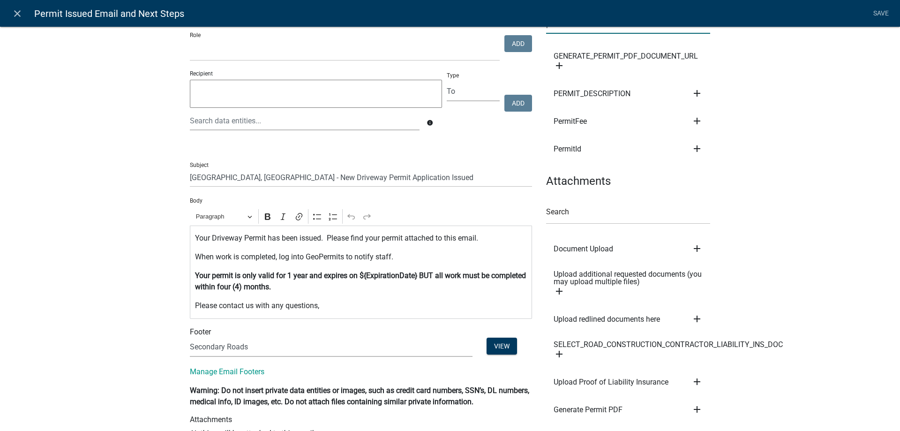
scroll to position [98, 0]
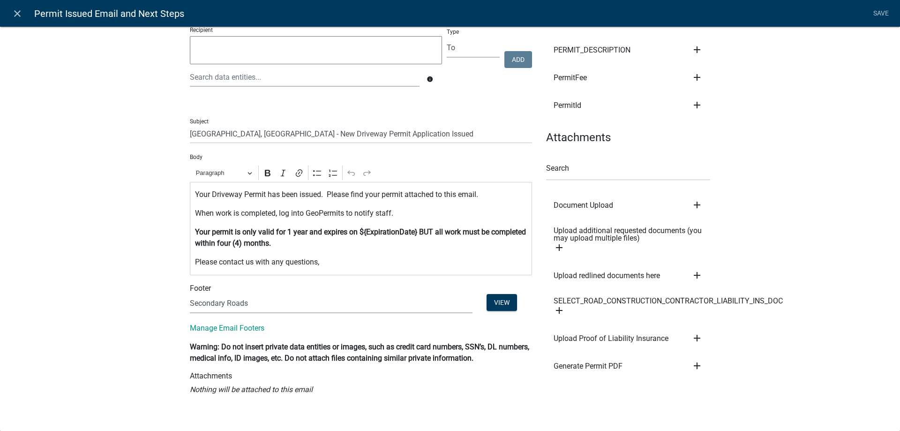
type input "permit"
click at [692, 365] on icon "add" at bounding box center [697, 365] width 11 height 11
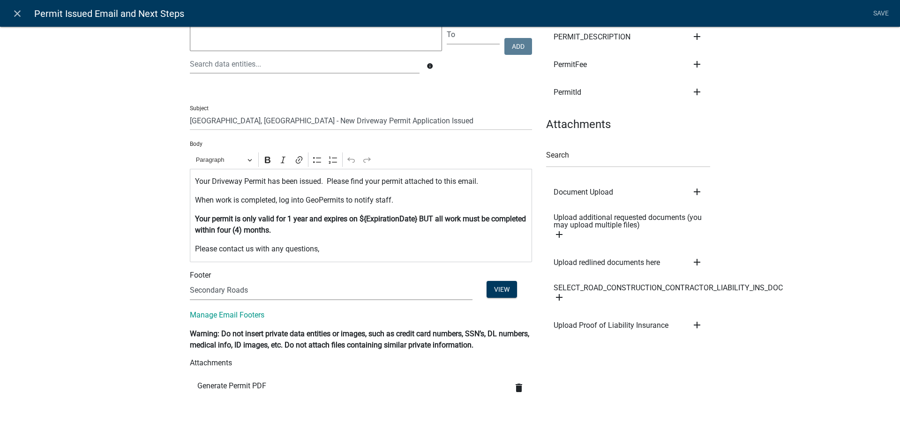
scroll to position [121, 0]
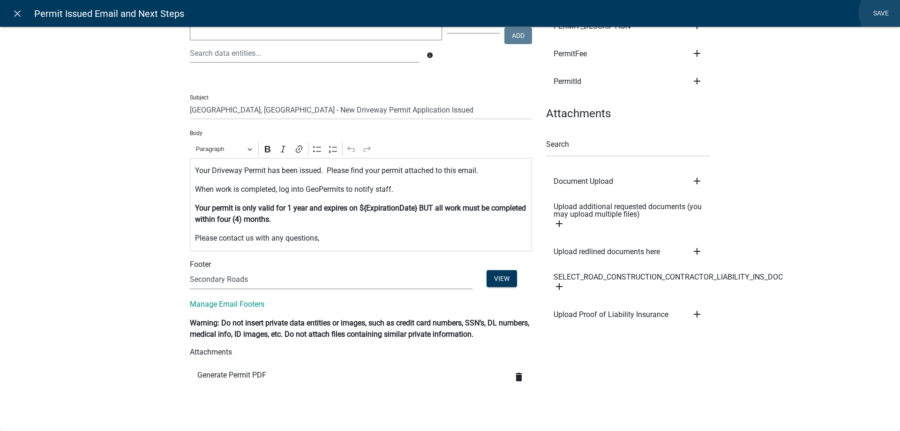
click at [888, 13] on link "Save" at bounding box center [880, 14] width 23 height 18
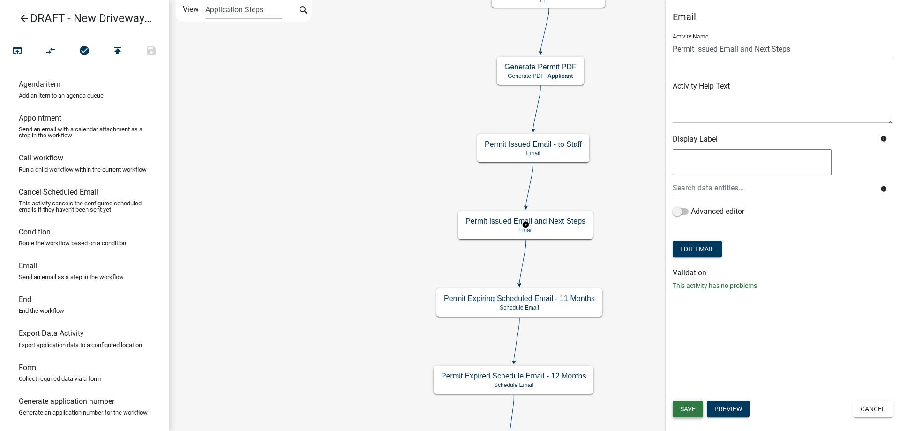
click at [690, 407] on span "Save" at bounding box center [687, 409] width 15 height 8
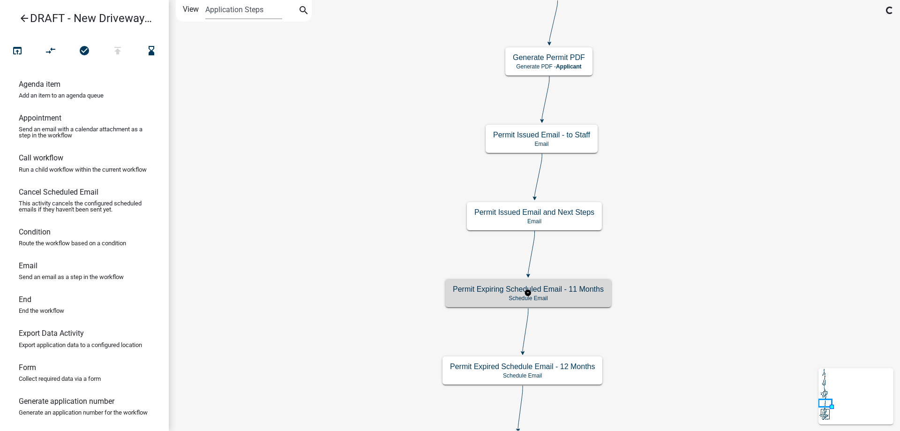
click at [453, 289] on h5 "Permit Expiring Scheduled Email - 11 Months" at bounding box center [528, 289] width 151 height 9
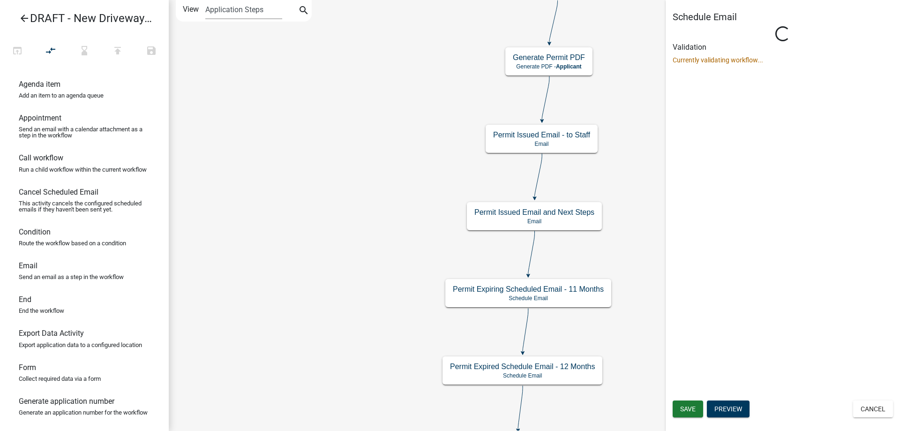
select select "10: 10:00 AM"
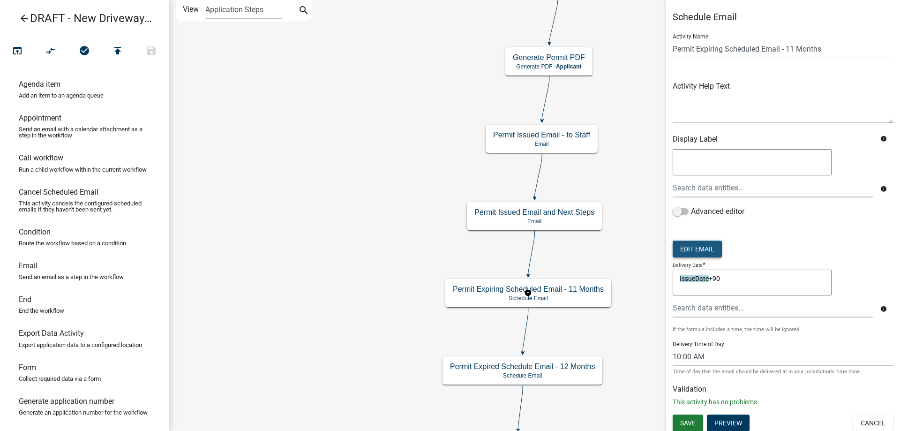
click at [722, 245] on button "Edit Email" at bounding box center [697, 249] width 49 height 17
select select "af937625-4716-422d-9dec-b0b4a857efd0"
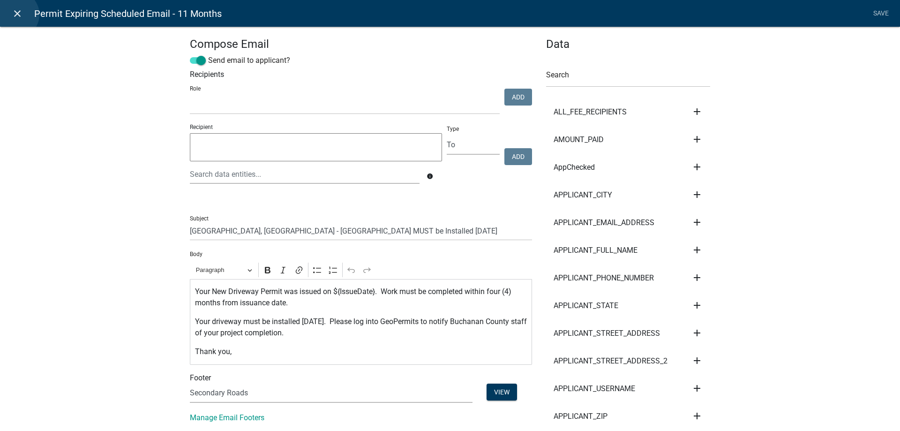
click at [15, 15] on icon "close" at bounding box center [17, 13] width 11 height 11
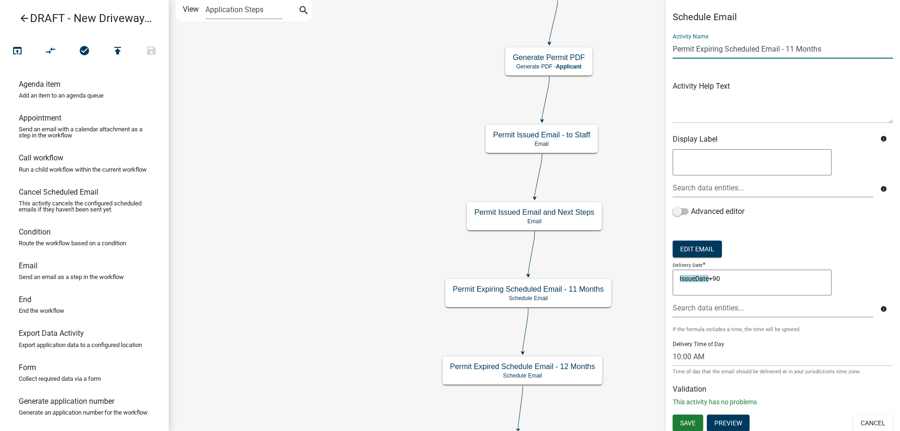
drag, startPoint x: 787, startPoint y: 47, endPoint x: 793, endPoint y: 47, distance: 6.6
click at [793, 47] on input "Permit Expiring Scheduled Email - 11 Months" at bounding box center [783, 48] width 220 height 19
type input "Permit Expiring Scheduled Email - 3 Months"
click at [688, 422] on span "Save" at bounding box center [687, 423] width 15 height 8
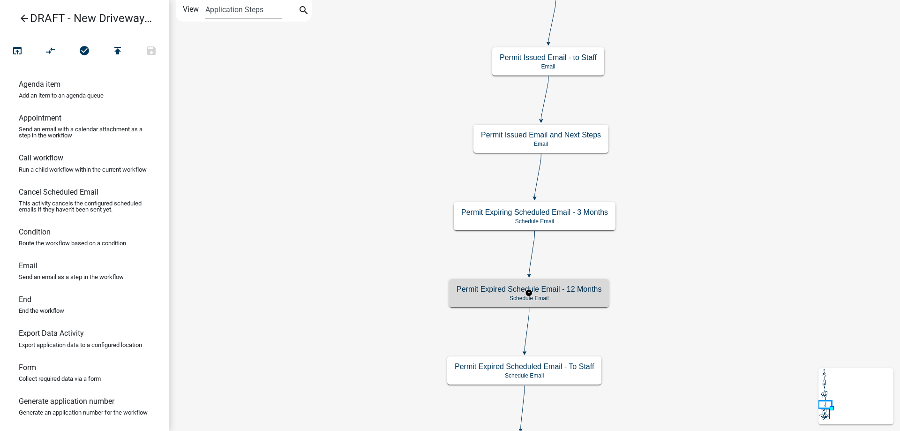
click at [469, 286] on h5 "Permit Expired Schedule Email - 12 Months" at bounding box center [529, 289] width 145 height 9
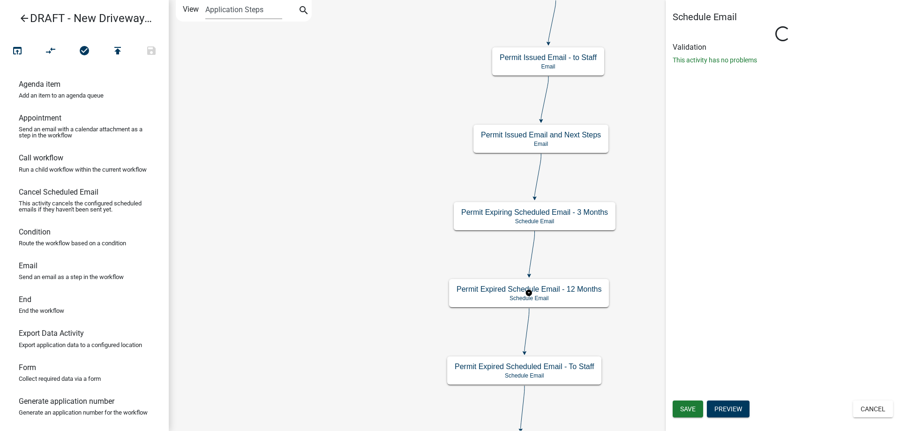
select select "10: 10:00 AM"
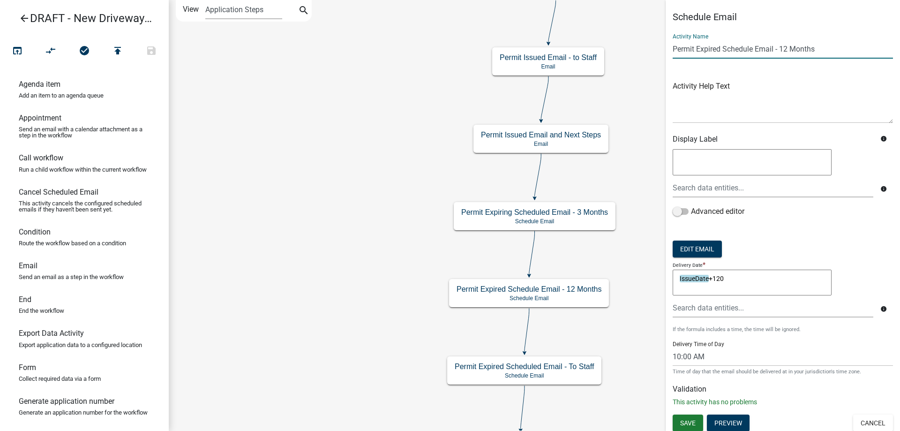
drag, startPoint x: 782, startPoint y: 52, endPoint x: 787, endPoint y: 50, distance: 4.9
click at [787, 50] on input "Permit Expired Schedule Email - 12 Months" at bounding box center [783, 48] width 220 height 19
type input "Permit Expired Schedule Email - 4 Months"
click at [682, 420] on span "Save" at bounding box center [687, 423] width 15 height 8
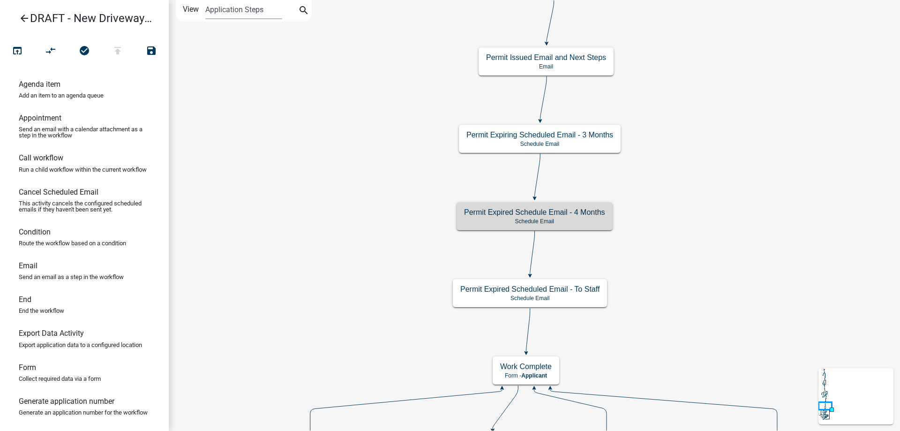
click at [488, 210] on h5 "Permit Expired Schedule Email - 4 Months" at bounding box center [534, 212] width 141 height 9
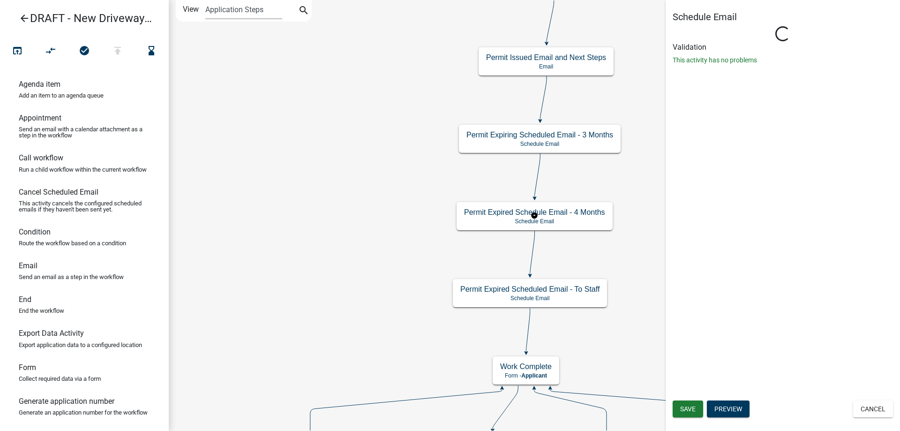
type input "Permit Expired Schedule Email - 12 Months"
select select "10: 10:00 AM"
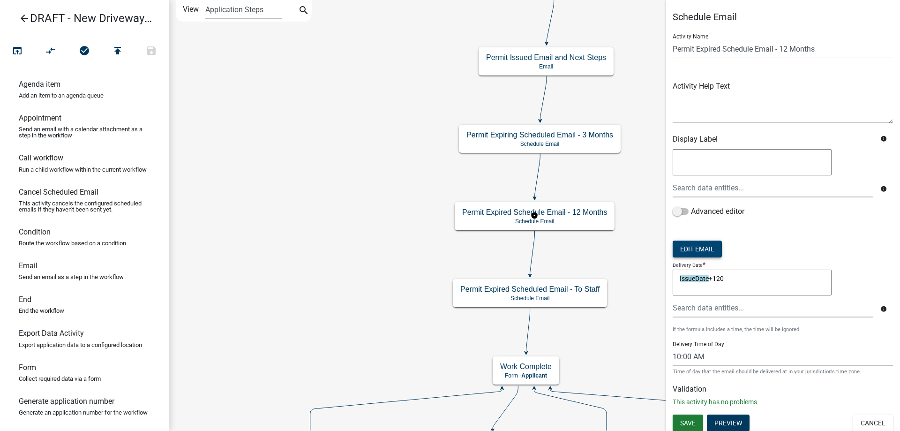
click at [707, 250] on button "Edit Email" at bounding box center [697, 249] width 49 height 17
select select "af937625-4716-422d-9dec-b0b4a857efd0"
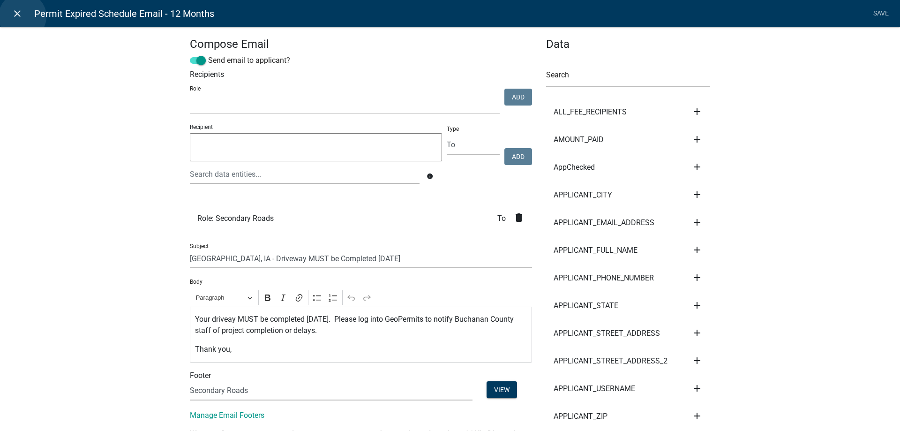
click at [23, 16] on icon "close" at bounding box center [17, 13] width 11 height 11
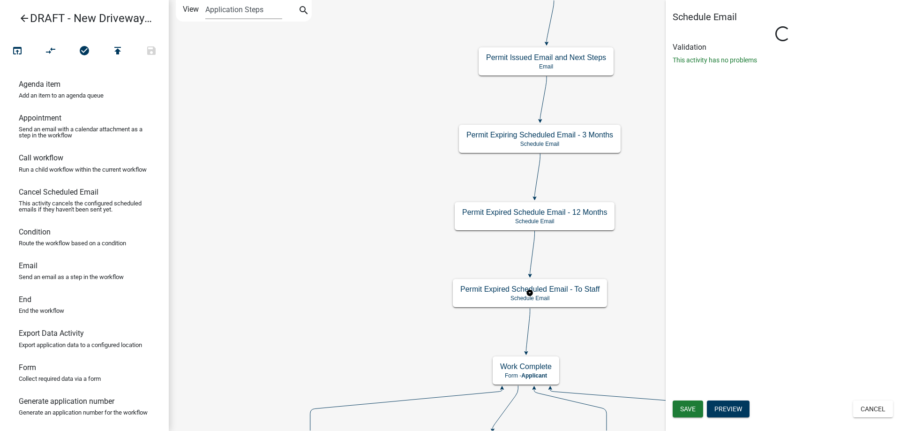
select select "8: 8:00 AM"
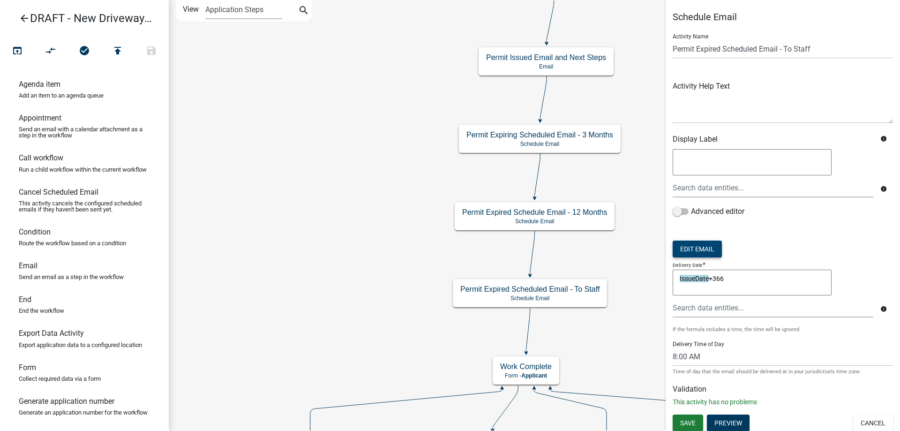
click at [706, 244] on button "Edit Email" at bounding box center [697, 249] width 49 height 17
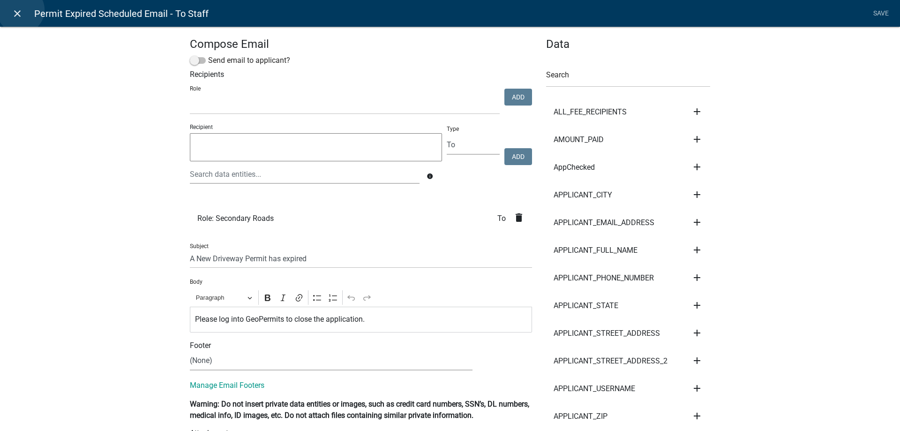
click at [21, 10] on icon "close" at bounding box center [17, 13] width 11 height 11
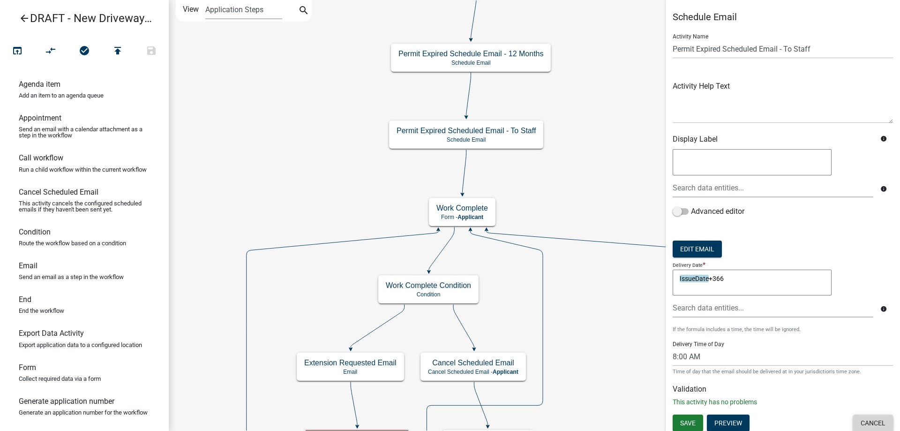
click at [861, 428] on button "Cancel" at bounding box center [873, 422] width 40 height 17
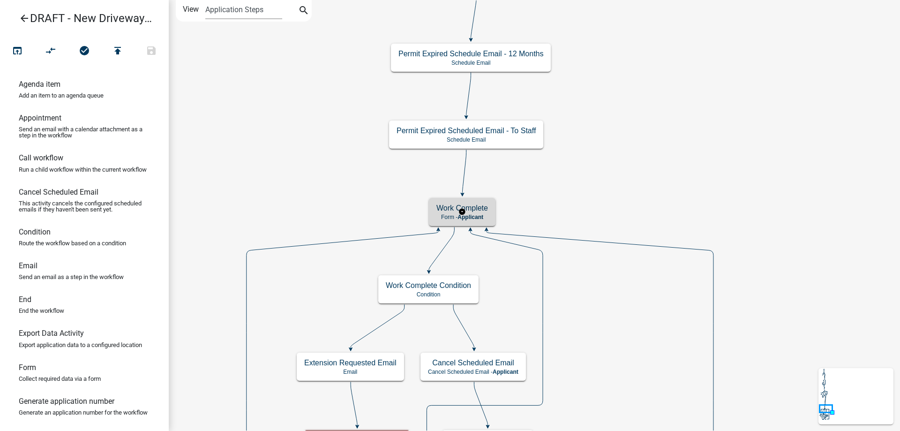
click at [431, 211] on div "Work Complete Form - Applicant" at bounding box center [462, 212] width 67 height 28
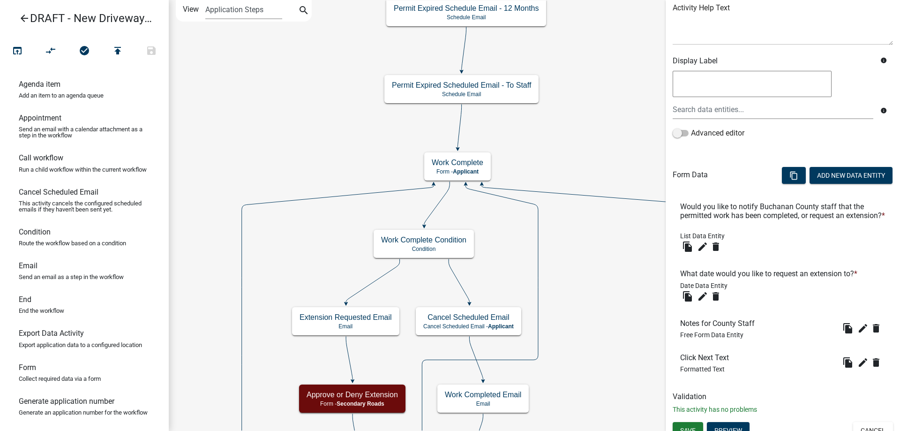
scroll to position [128, 0]
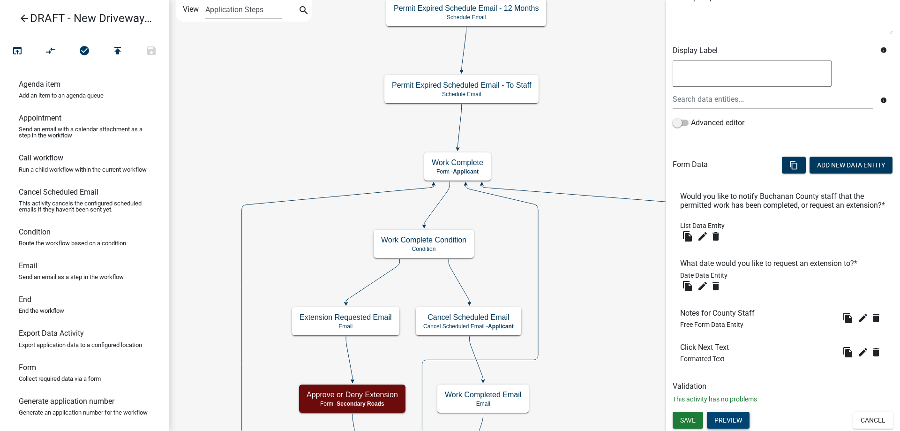
click at [736, 421] on button "Preview" at bounding box center [728, 420] width 43 height 17
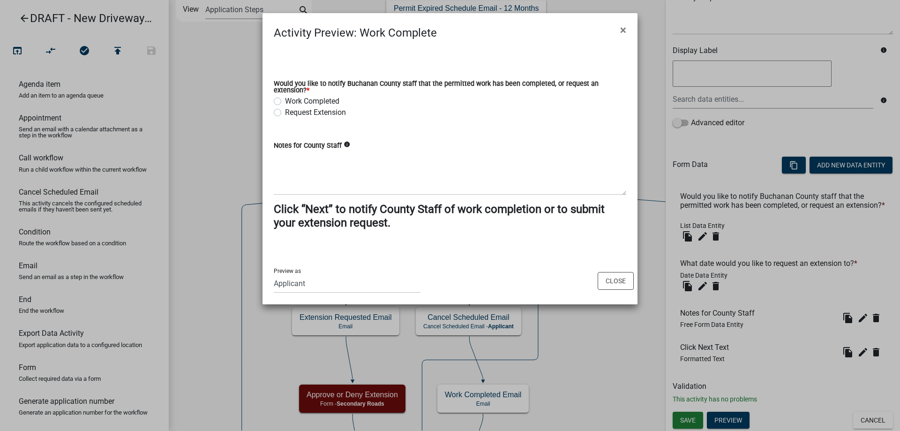
click at [228, 173] on ngb-modal-window "Activity Preview : Work Complete × Would you like to notify Buchanan County sta…" at bounding box center [450, 215] width 900 height 431
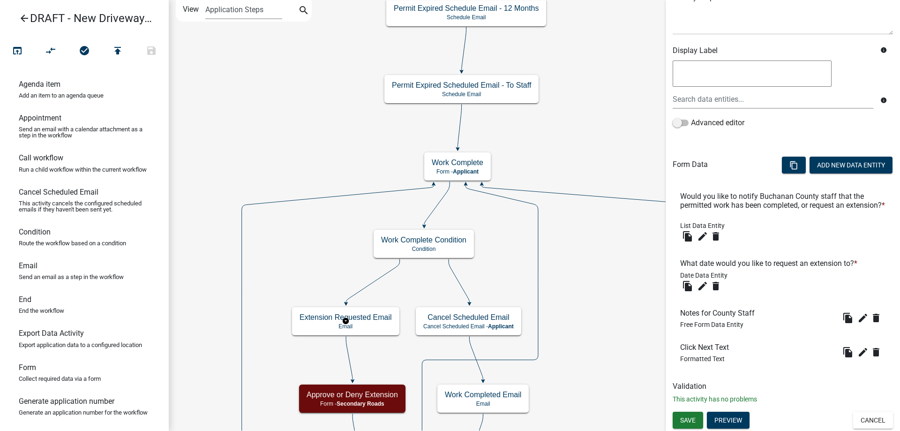
scroll to position [0, 0]
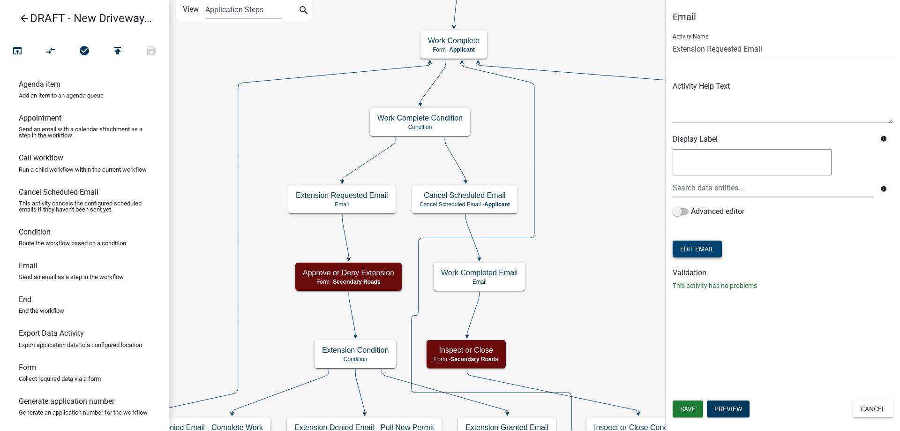
click at [696, 253] on button "Edit Email" at bounding box center [697, 249] width 49 height 17
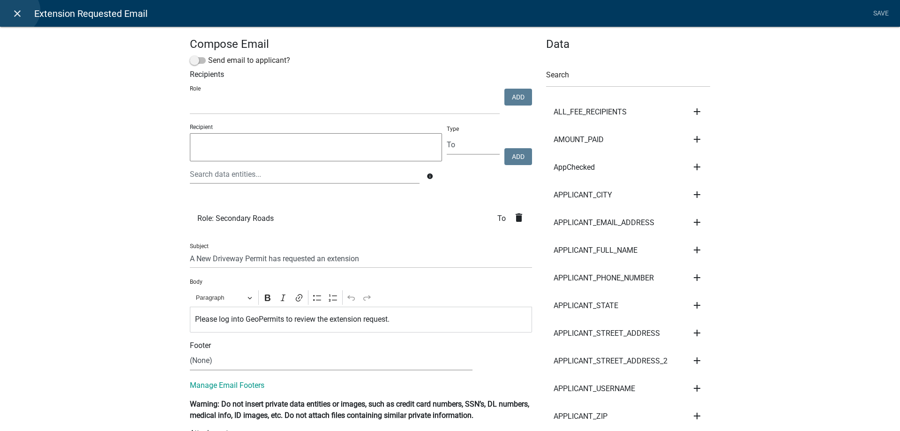
click at [16, 10] on icon "close" at bounding box center [17, 13] width 11 height 11
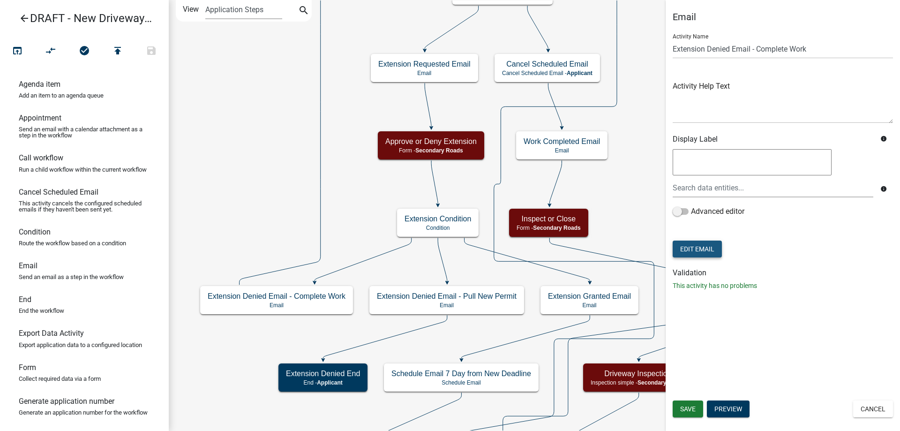
click at [694, 254] on button "Edit Email" at bounding box center [697, 249] width 49 height 17
select select "af937625-4716-422d-9dec-b0b4a857efd0"
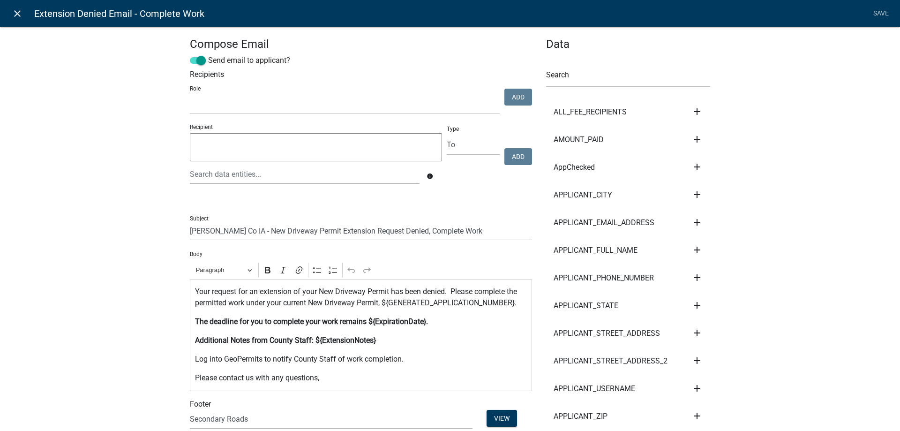
click at [17, 20] on link "close" at bounding box center [17, 13] width 19 height 19
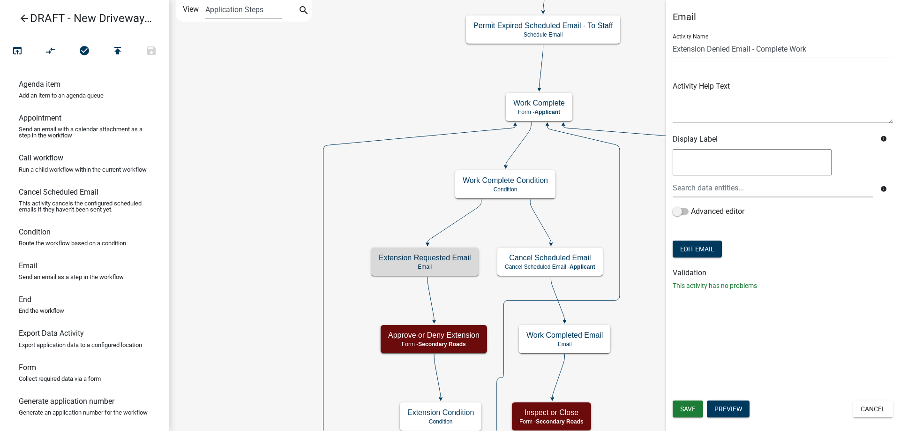
click at [362, 327] on icon "Start Start - Applicant Introduction to New Driveway Permit Form - Applicant Pa…" at bounding box center [534, 370] width 730 height 741
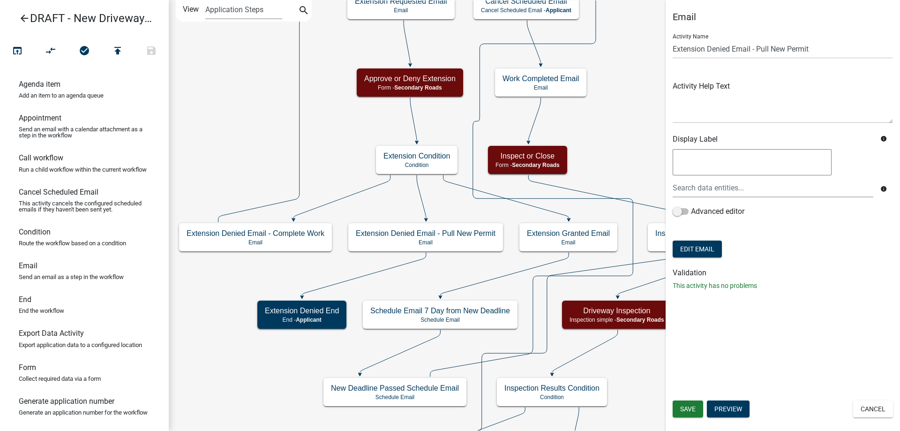
click at [705, 258] on form "Activity Name Extension Denied Email - Pull New Permit Activity Help Text Displ…" at bounding box center [783, 142] width 220 height 233
click at [709, 250] on button "Edit Email" at bounding box center [697, 249] width 49 height 17
select select "af937625-4716-422d-9dec-b0b4a857efd0"
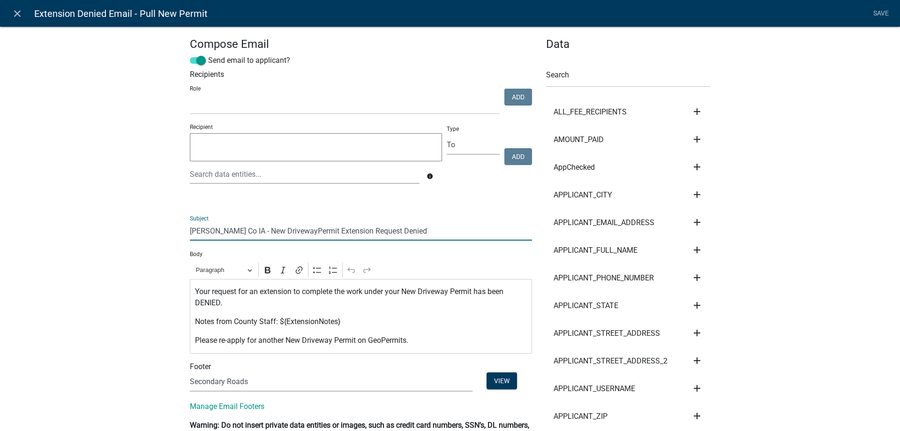
click at [292, 231] on input "Buchanan Co IA - New DrivewayPermit Extension Request Denied" at bounding box center [361, 230] width 342 height 19
type input "Buchanan Co IA - New Driveway Permit Extension Request Denied"
click at [879, 17] on link "Save" at bounding box center [880, 14] width 23 height 18
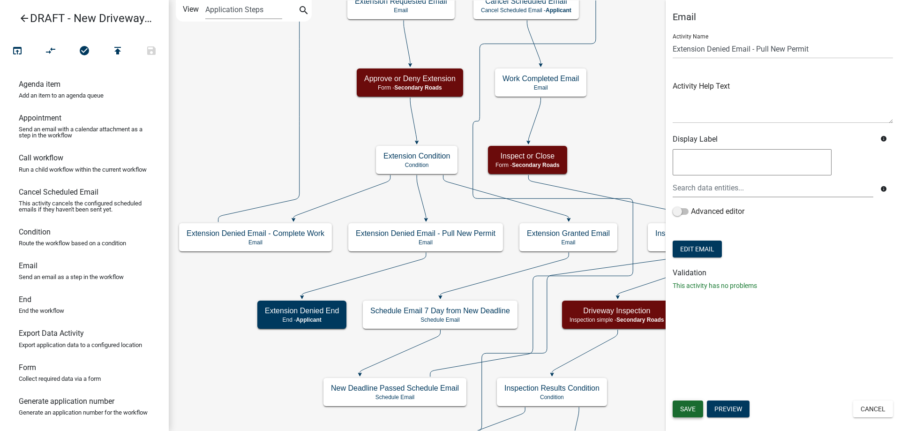
click at [696, 404] on button "Save" at bounding box center [688, 408] width 30 height 17
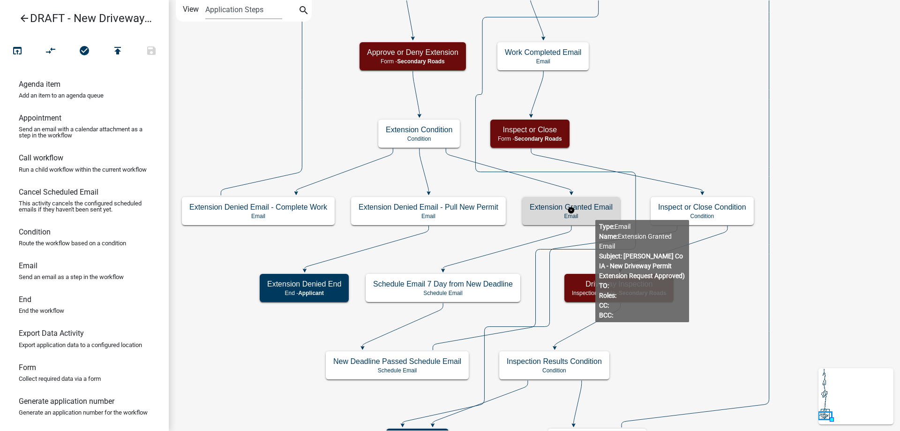
click at [595, 213] on p "Email" at bounding box center [571, 216] width 83 height 7
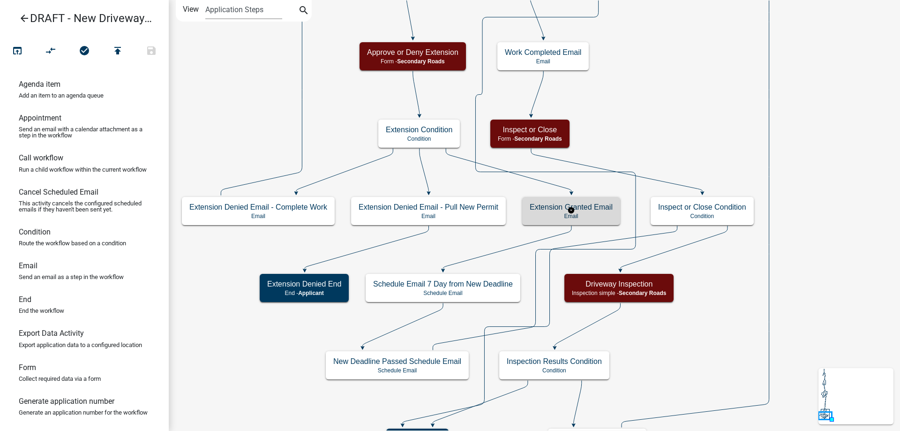
click at [595, 213] on p "Email" at bounding box center [571, 216] width 83 height 7
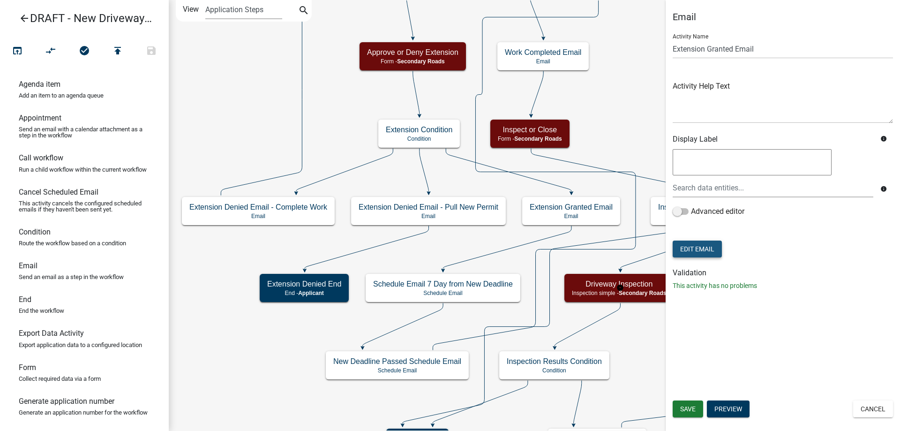
click at [692, 251] on button "Edit Email" at bounding box center [697, 249] width 49 height 17
select select "af937625-4716-422d-9dec-b0b4a857efd0"
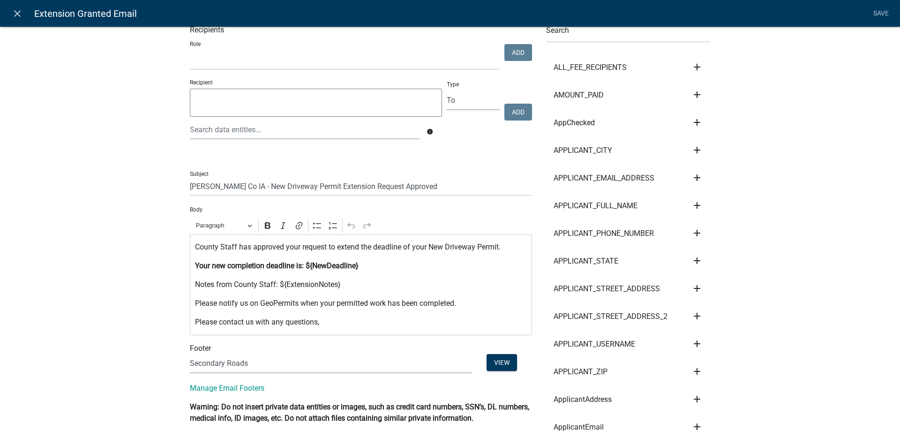
scroll to position [94, 0]
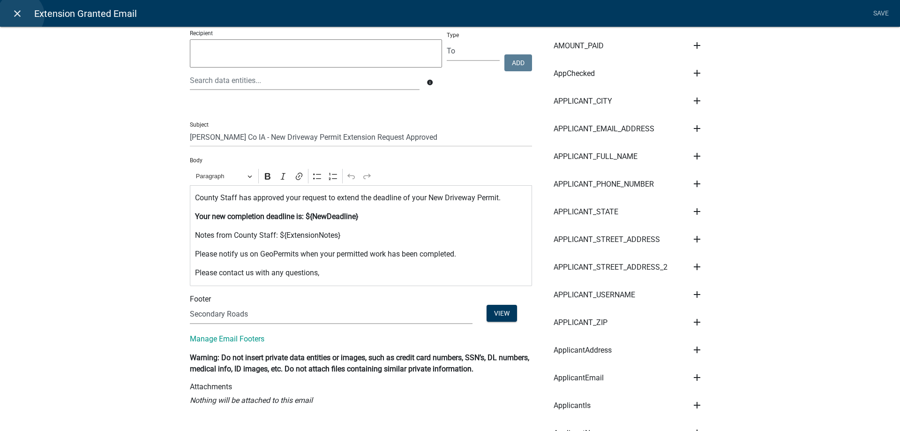
click at [21, 15] on icon "close" at bounding box center [17, 13] width 11 height 11
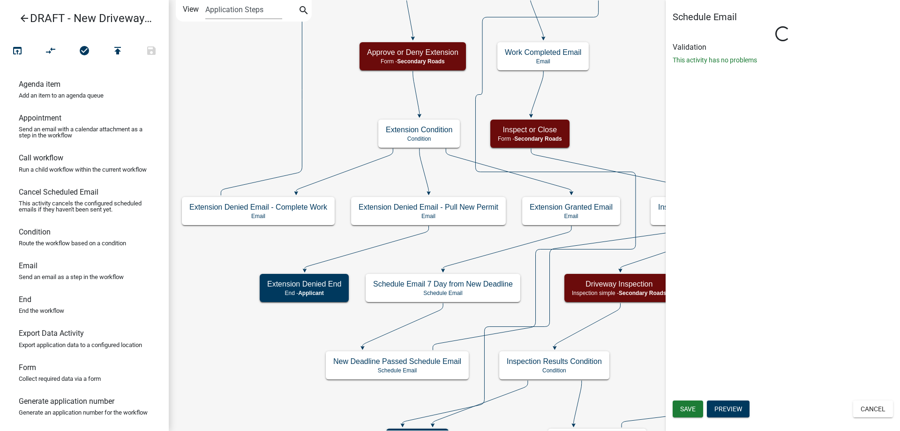
select select "9: 9:00 AM"
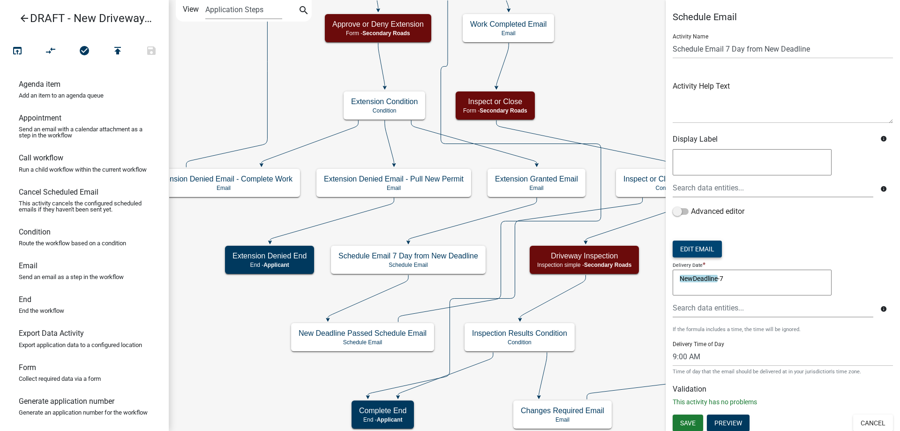
click at [700, 250] on button "Edit Email" at bounding box center [697, 249] width 49 height 17
select select "af937625-4716-422d-9dec-b0b4a857efd0"
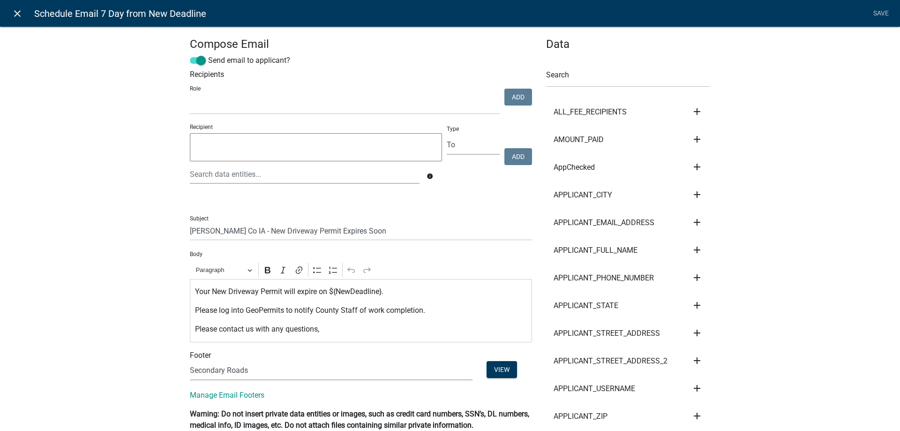
click at [19, 13] on icon "close" at bounding box center [17, 13] width 11 height 11
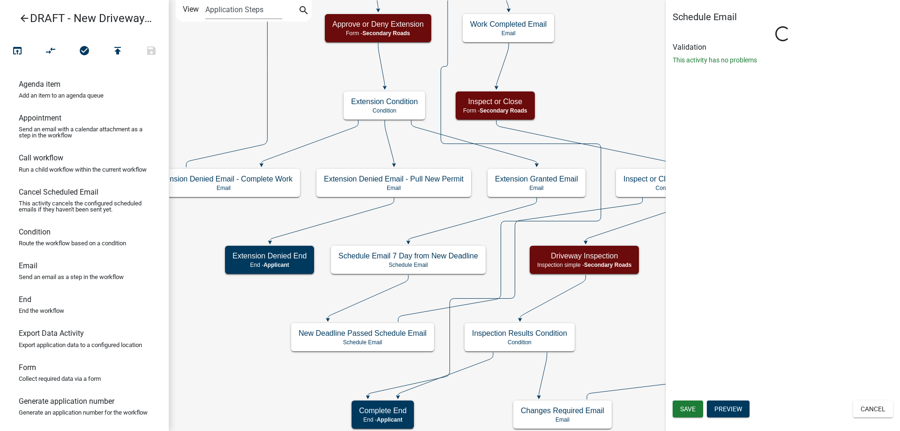
select select "9: 9:00 AM"
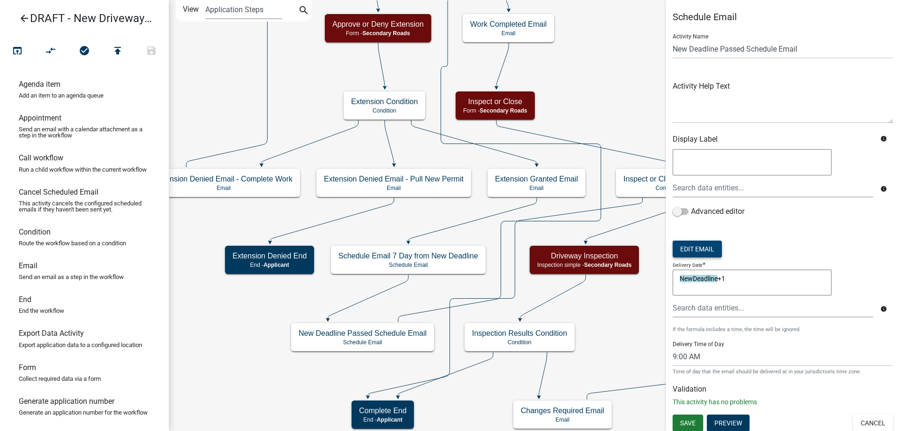
click at [697, 253] on button "Edit Email" at bounding box center [697, 249] width 49 height 17
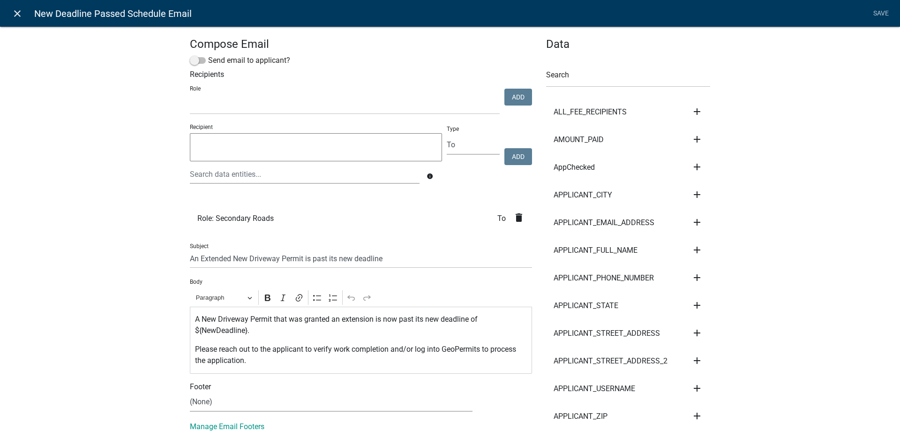
click at [24, 15] on link "close" at bounding box center [17, 13] width 19 height 19
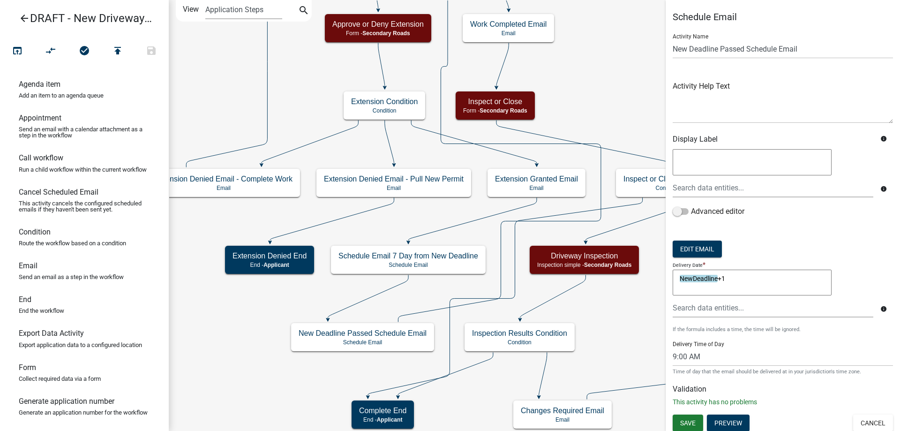
click at [424, 309] on icon "Start Start - Applicant Introduction to New Driveway Permit Form - Applicant Pa…" at bounding box center [534, 215] width 730 height 430
click at [424, 311] on icon at bounding box center [499, 68] width 203 height 508
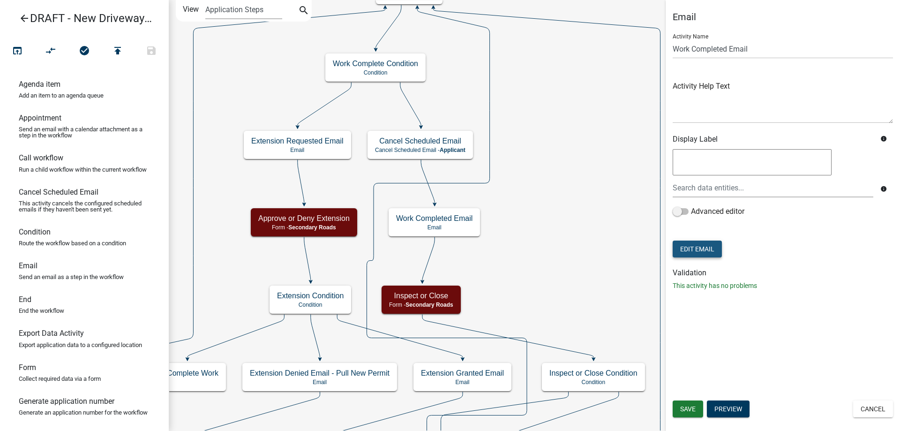
click at [683, 254] on button "Edit Email" at bounding box center [697, 249] width 49 height 17
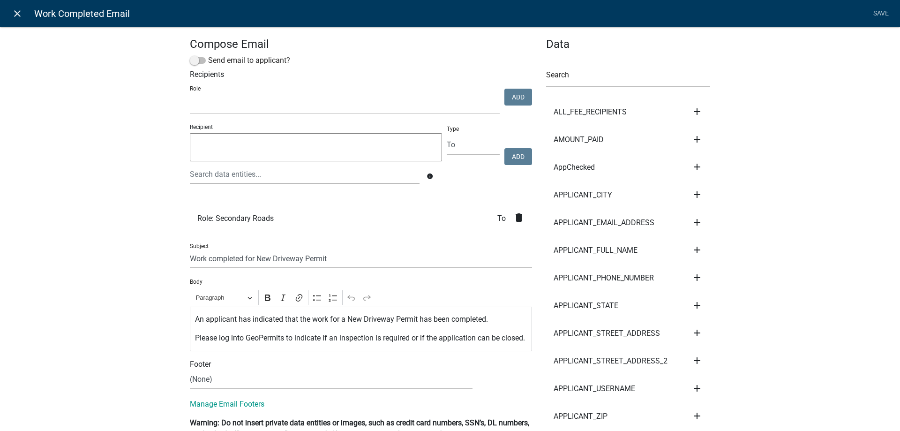
click at [17, 15] on icon "close" at bounding box center [17, 13] width 11 height 11
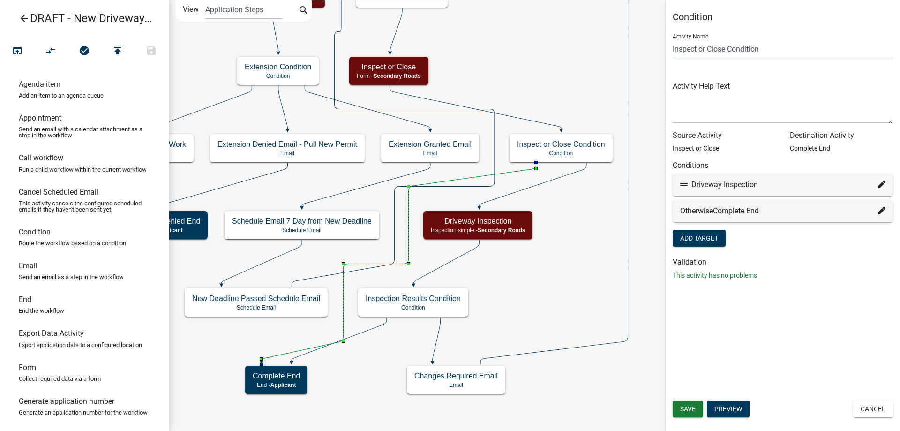
click at [517, 170] on icon at bounding box center [399, 262] width 275 height 199
click at [566, 263] on icon "Start Start - Applicant Introduction to New Driveway Permit Form - Applicant Pa…" at bounding box center [534, 215] width 730 height 430
click at [524, 210] on rect at bounding box center [479, 225] width 113 height 30
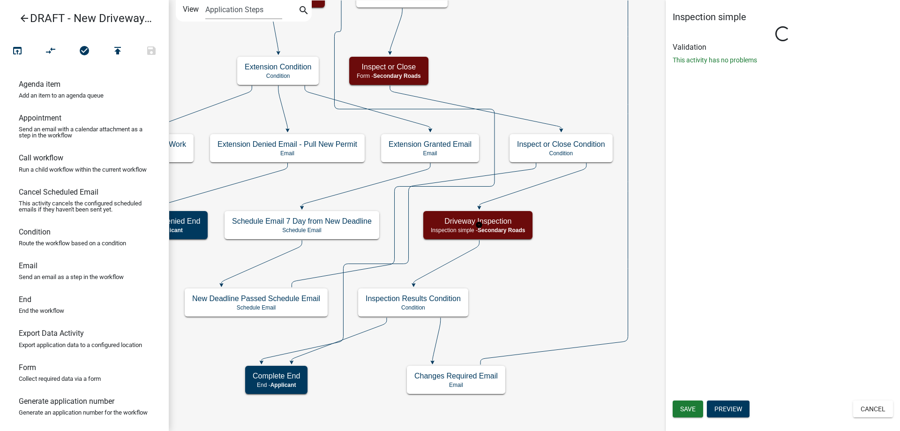
select select "64f6a13f-1e5d-4fc4-bc82-470e4bd02094"
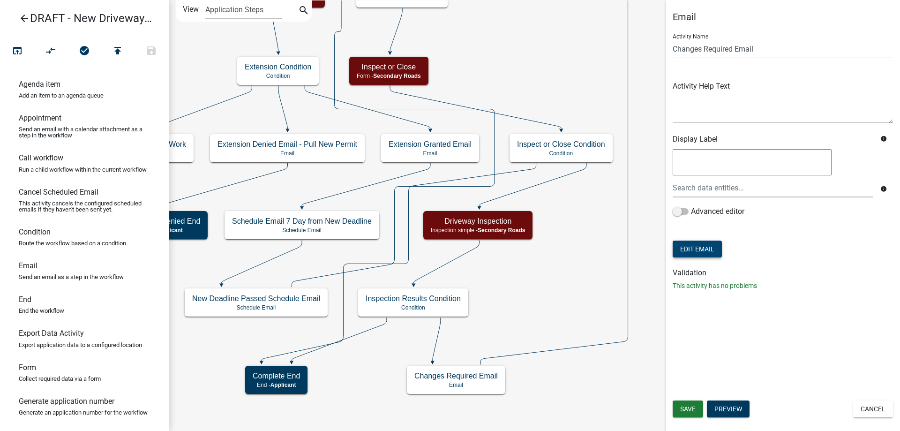
click at [706, 247] on button "Edit Email" at bounding box center [697, 249] width 49 height 17
select select "af937625-4716-422d-9dec-b0b4a857efd0"
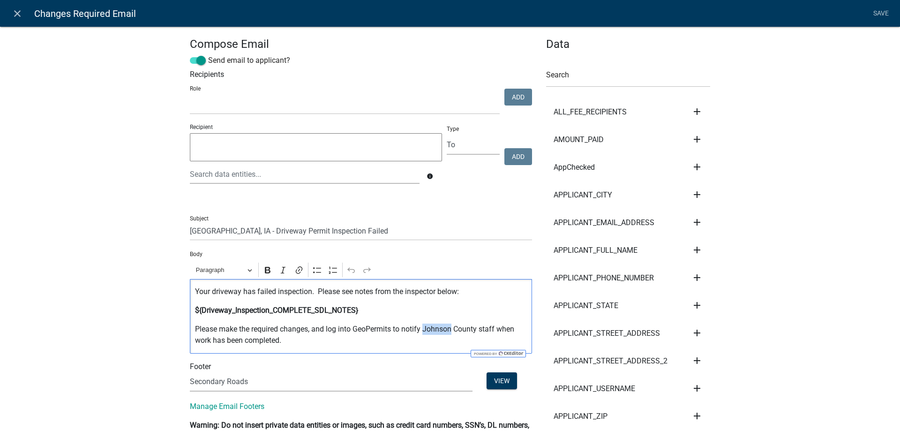
drag, startPoint x: 422, startPoint y: 331, endPoint x: 449, endPoint y: 329, distance: 26.3
click at [449, 329] on p "Please make the required changes, and log into GeoPermits to notify Johnson Cou…" at bounding box center [361, 334] width 332 height 23
click at [873, 17] on link "Save" at bounding box center [880, 14] width 23 height 18
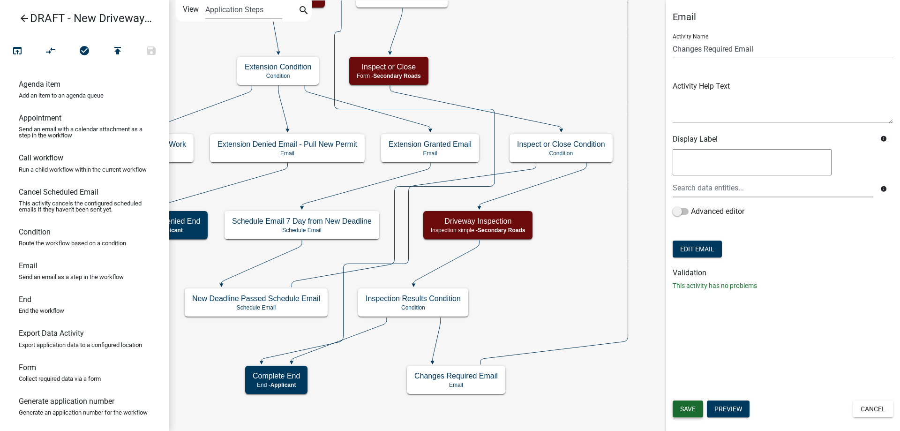
click at [699, 408] on button "Save" at bounding box center [688, 408] width 30 height 17
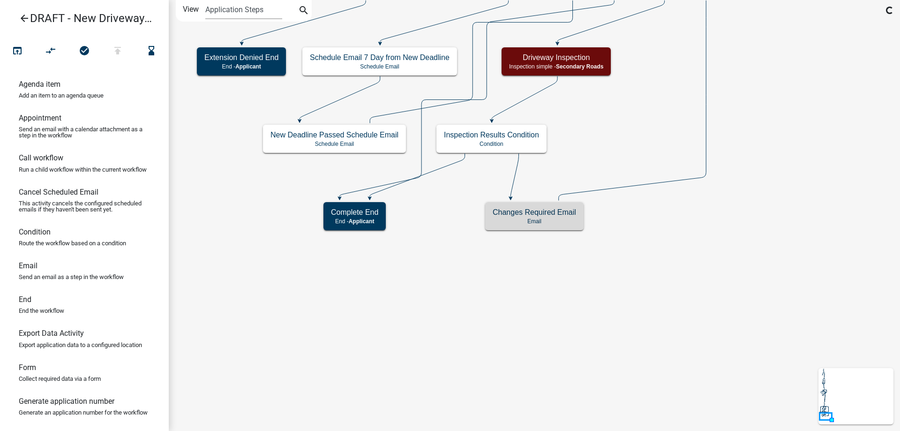
click at [629, 223] on icon "Start Start - Applicant Introduction to New Driveway Permit Form - Applicant Pa…" at bounding box center [534, 215] width 730 height 430
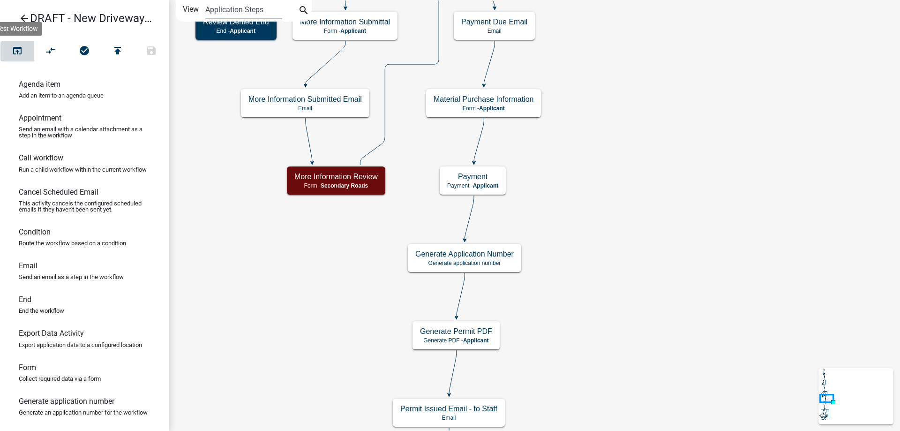
click at [26, 48] on button "open_in_browser" at bounding box center [17, 51] width 34 height 20
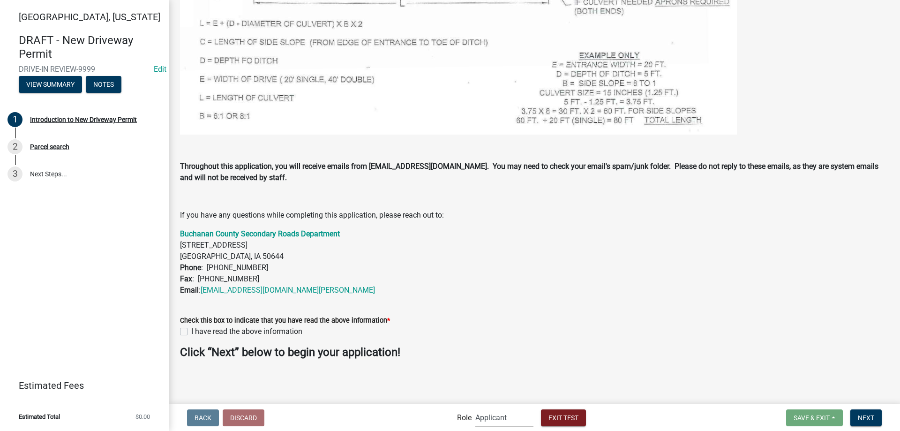
scroll to position [721, 0]
click at [259, 328] on label "I have read the above information" at bounding box center [246, 330] width 111 height 11
click at [197, 328] on input "I have read the above information" at bounding box center [194, 328] width 6 height 6
checkbox input "true"
click at [848, 419] on form "Save & Exit Save Save & Exit Next" at bounding box center [833, 417] width 103 height 17
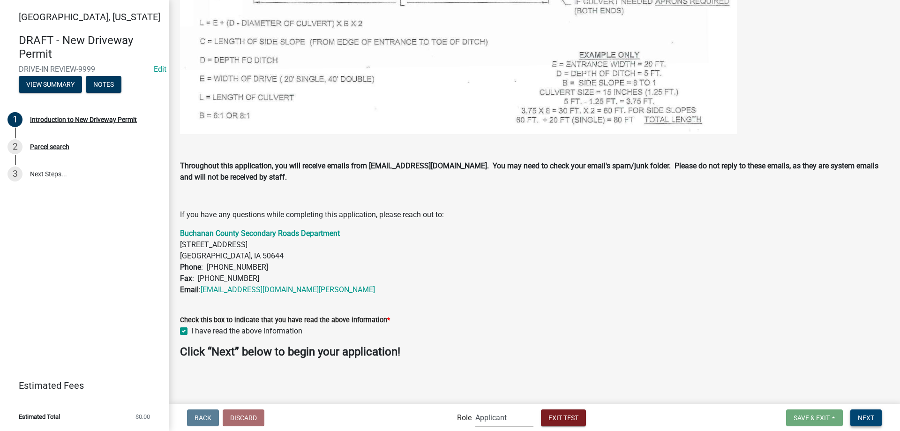
click at [865, 416] on span "Next" at bounding box center [866, 417] width 16 height 8
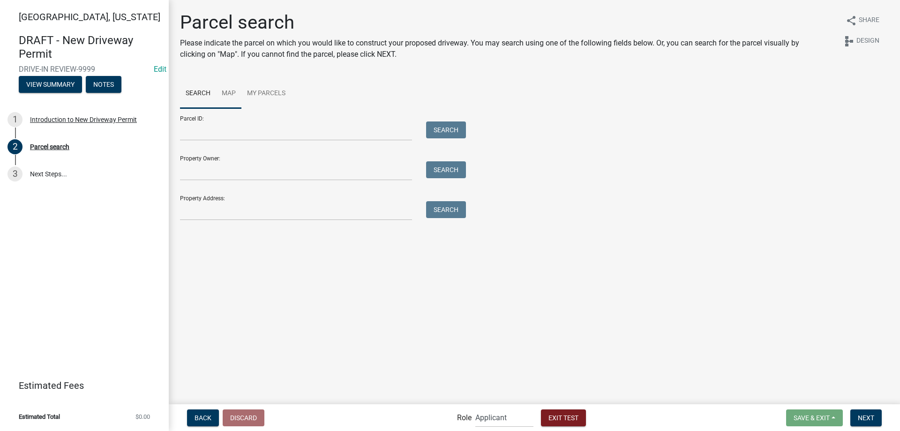
click at [238, 92] on link "Map" at bounding box center [228, 94] width 25 height 30
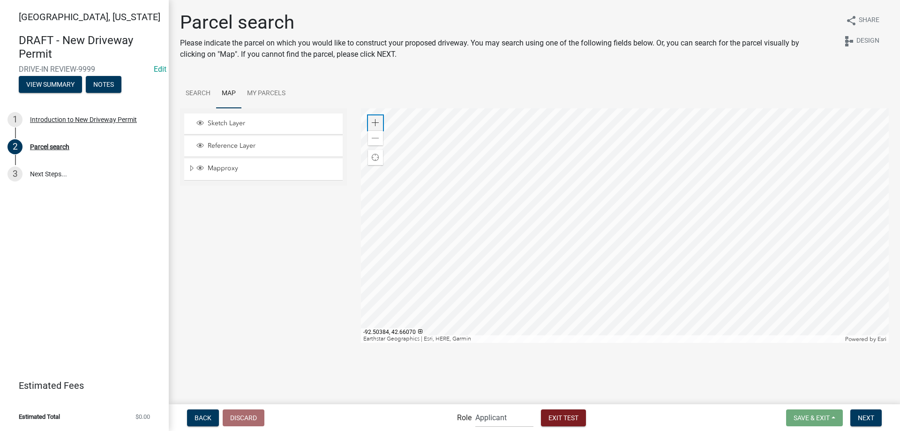
click at [370, 128] on div "Zoom in" at bounding box center [375, 122] width 15 height 15
click at [759, 128] on div at bounding box center [625, 225] width 528 height 234
click at [560, 203] on div at bounding box center [625, 225] width 528 height 234
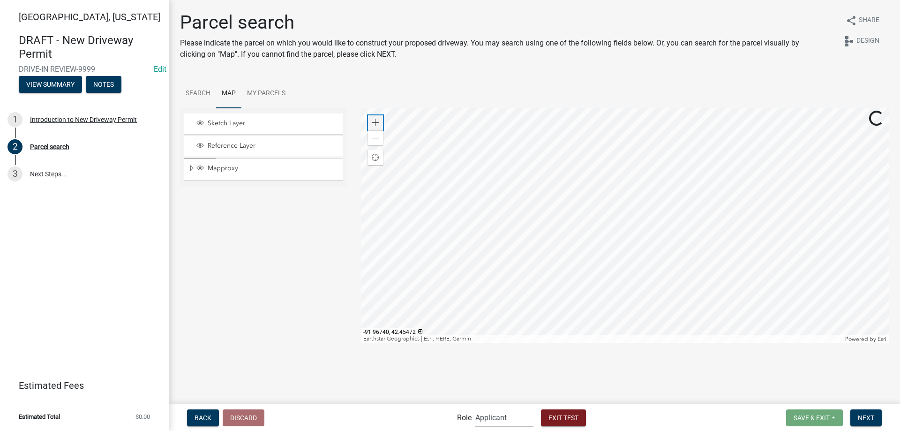
click at [378, 125] on span at bounding box center [376, 123] width 8 height 8
click at [517, 179] on div at bounding box center [625, 225] width 528 height 234
click at [533, 247] on div at bounding box center [625, 225] width 528 height 234
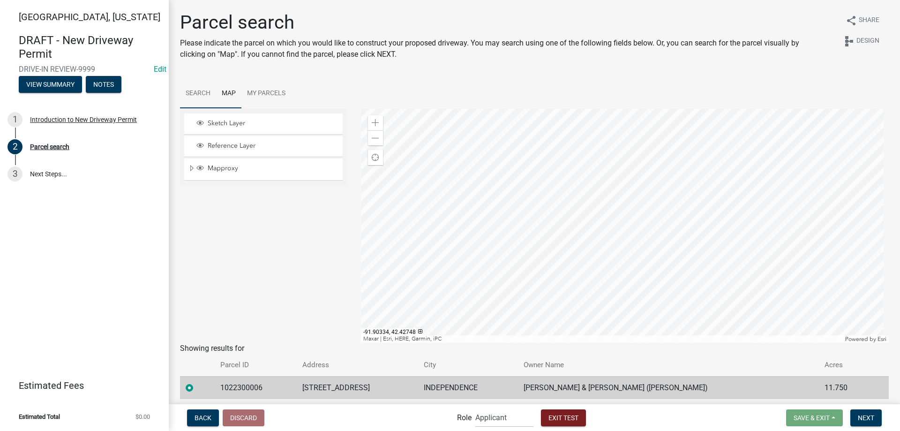
click at [208, 95] on link "Search" at bounding box center [198, 94] width 36 height 30
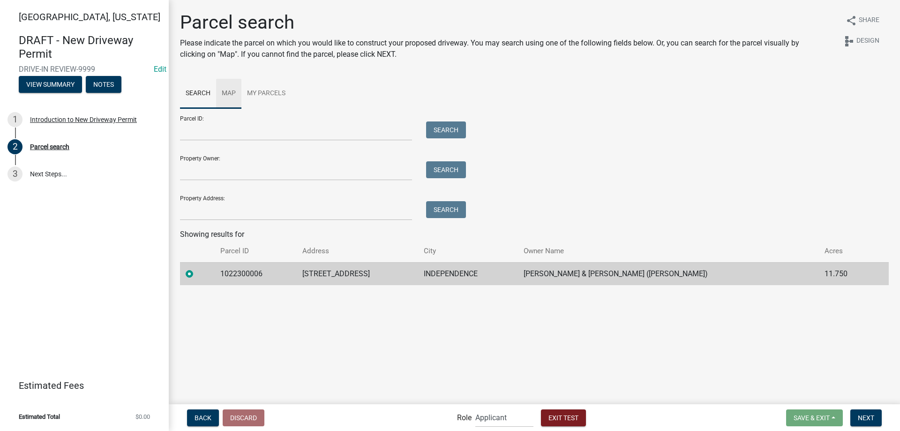
click at [241, 94] on link "Map" at bounding box center [228, 94] width 25 height 30
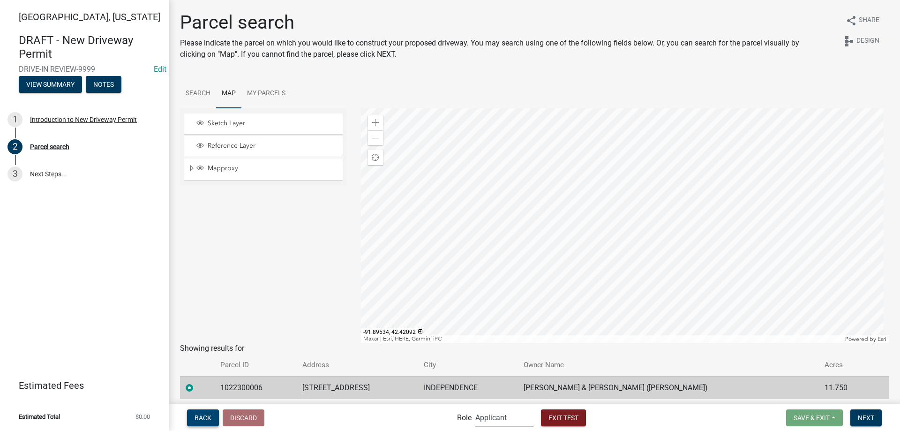
click at [205, 418] on span "Back" at bounding box center [203, 417] width 17 height 8
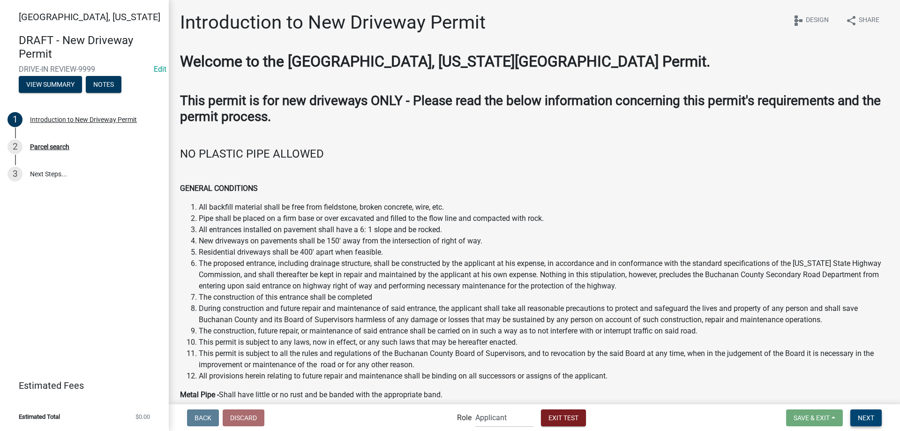
click at [860, 416] on span "Next" at bounding box center [866, 417] width 16 height 8
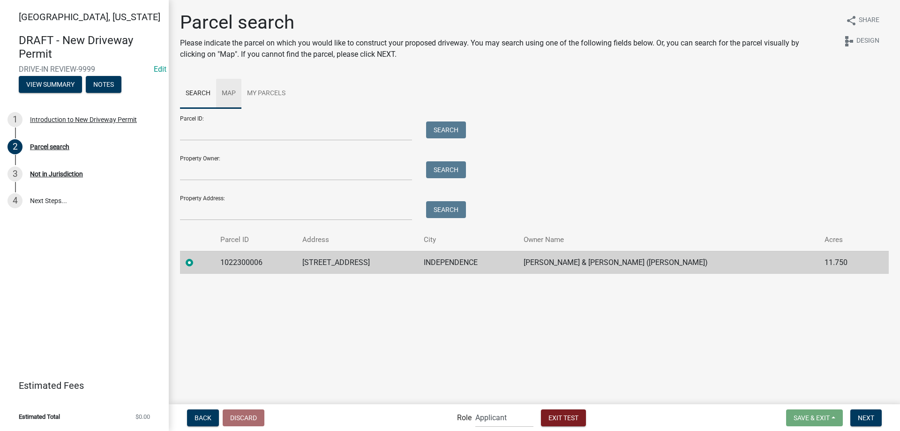
click at [228, 96] on link "Map" at bounding box center [228, 94] width 25 height 30
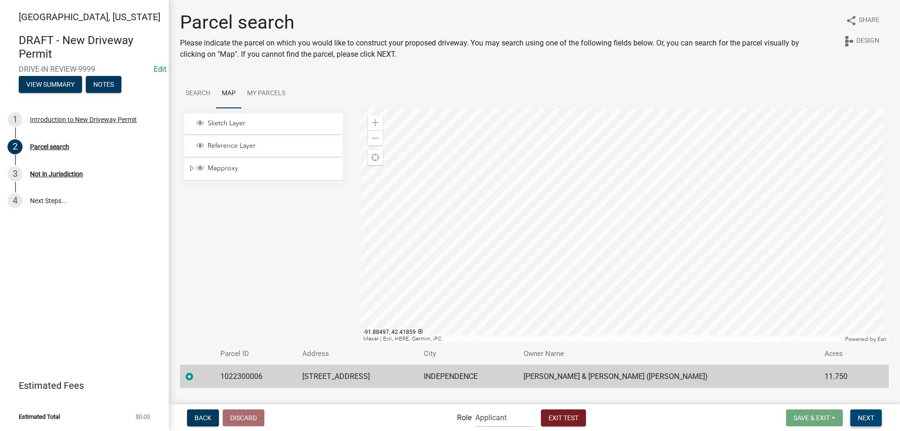
click at [873, 415] on span "Next" at bounding box center [866, 417] width 16 height 8
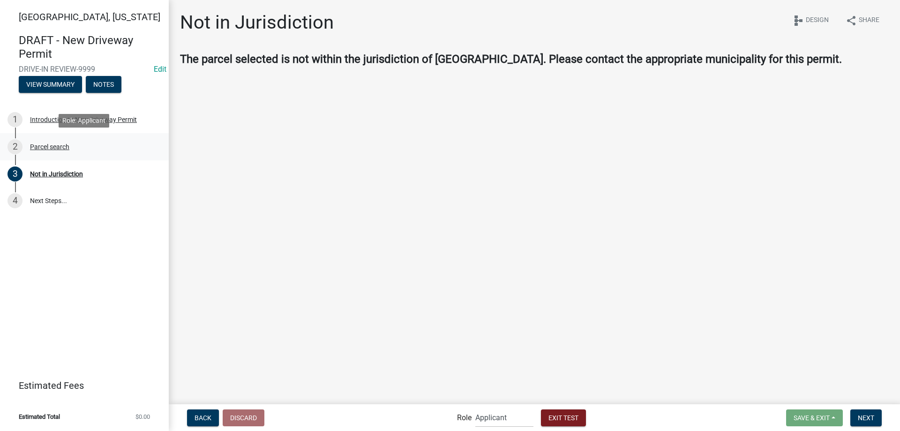
click at [45, 144] on div "Parcel search" at bounding box center [49, 146] width 39 height 7
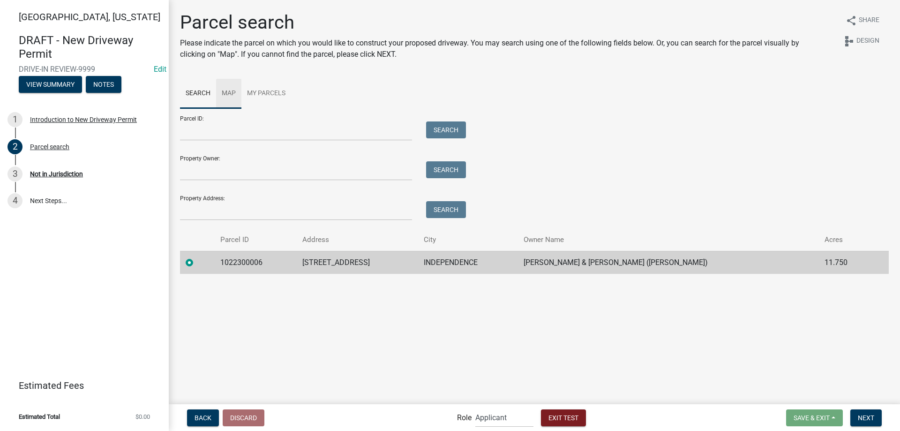
click at [233, 90] on link "Map" at bounding box center [228, 94] width 25 height 30
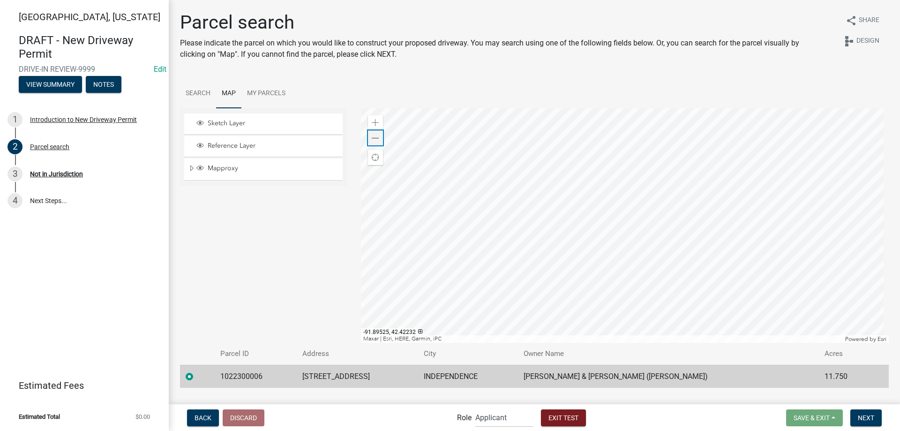
click at [373, 138] on span at bounding box center [376, 139] width 8 height 8
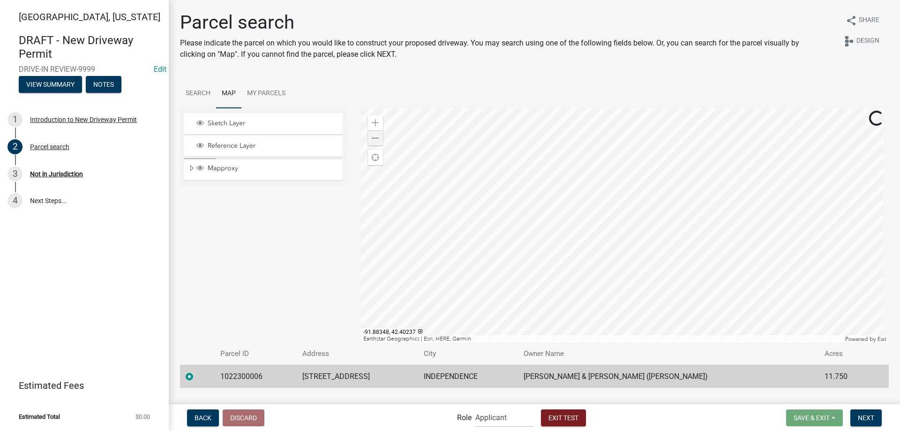
click at [627, 259] on div at bounding box center [625, 225] width 528 height 234
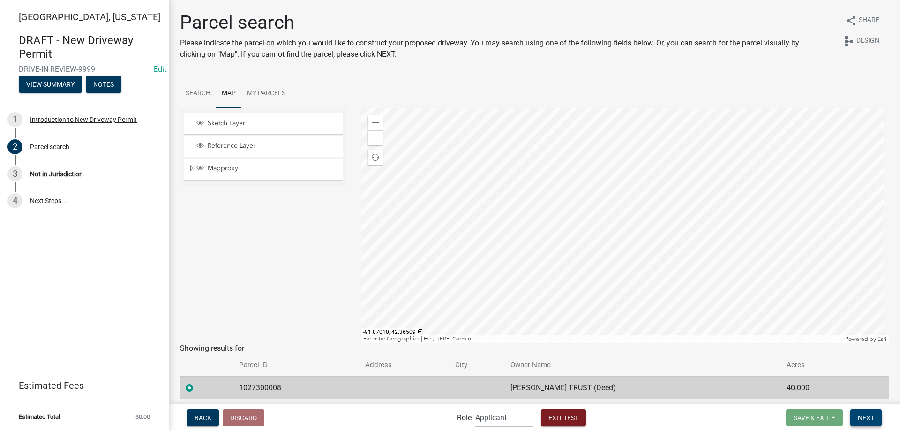
click at [872, 417] on span "Next" at bounding box center [866, 417] width 16 height 8
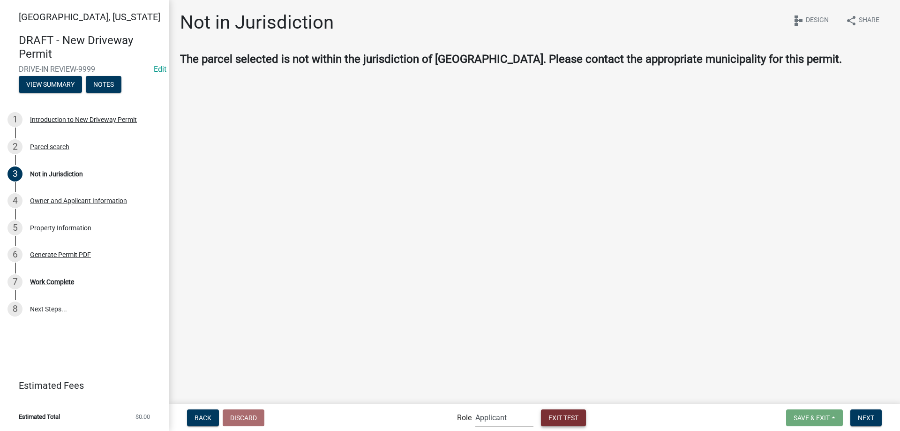
click at [576, 410] on button "Exit Test" at bounding box center [563, 417] width 45 height 17
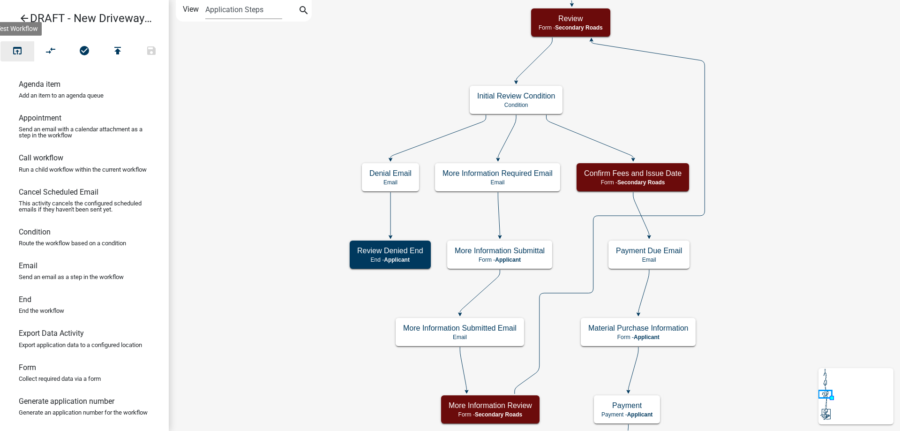
click at [22, 47] on icon "open_in_browser" at bounding box center [17, 51] width 11 height 13
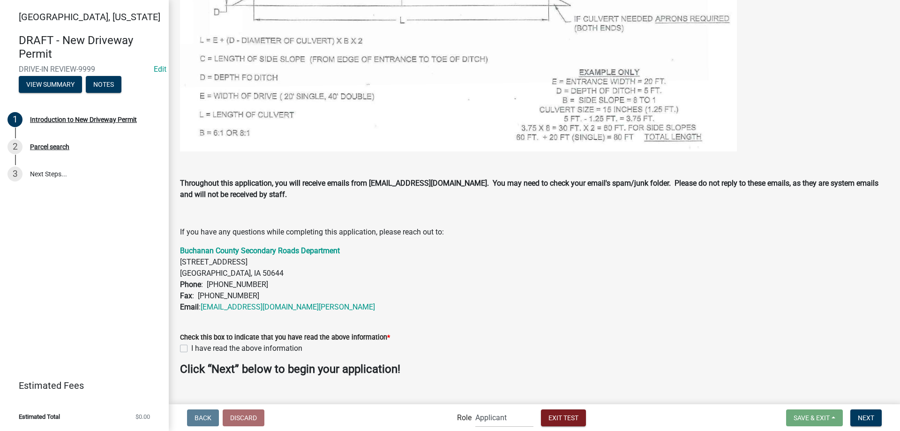
scroll to position [721, 0]
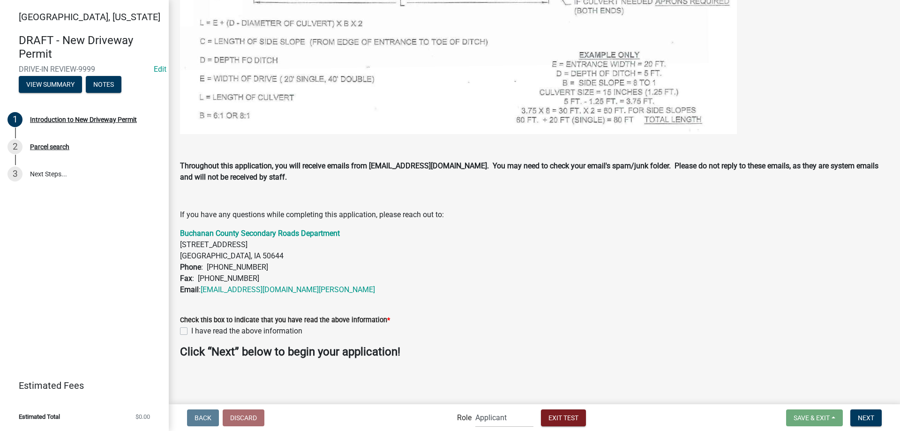
click at [231, 332] on label "I have read the above information" at bounding box center [246, 330] width 111 height 11
click at [197, 331] on input "I have read the above information" at bounding box center [194, 328] width 6 height 6
checkbox input "true"
click at [855, 417] on button "Next" at bounding box center [865, 417] width 31 height 17
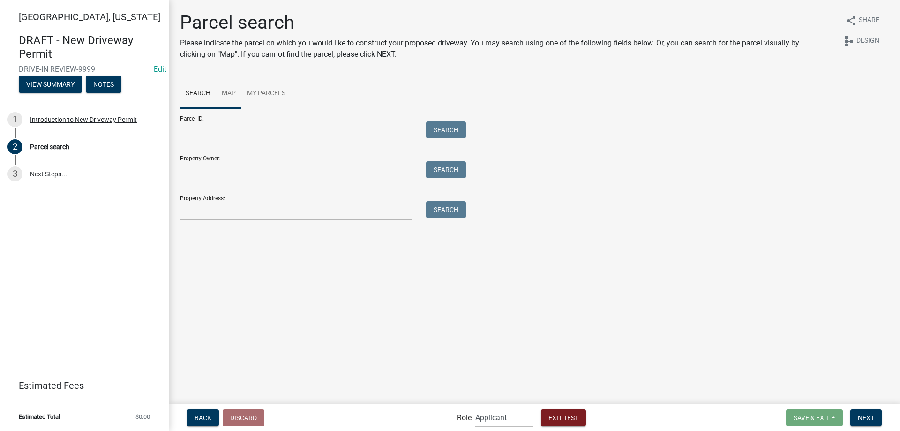
click at [230, 89] on link "Map" at bounding box center [228, 94] width 25 height 30
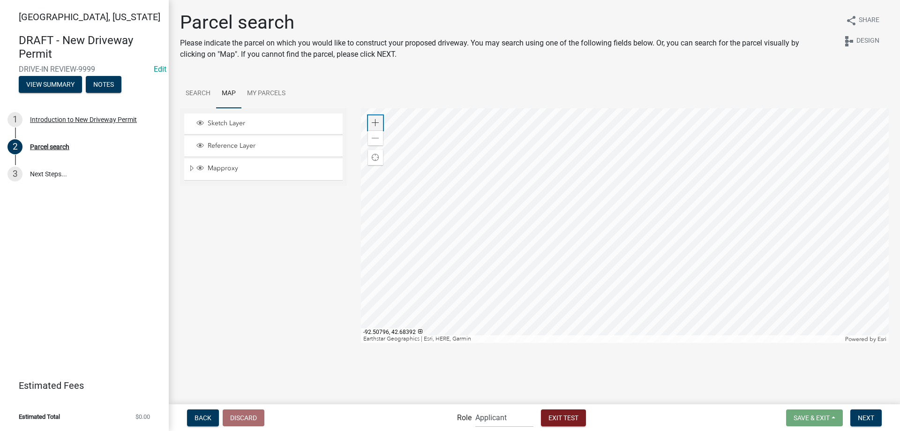
click at [377, 122] on span at bounding box center [376, 123] width 8 height 8
click at [692, 204] on div at bounding box center [625, 225] width 528 height 234
click at [556, 160] on div at bounding box center [625, 225] width 528 height 234
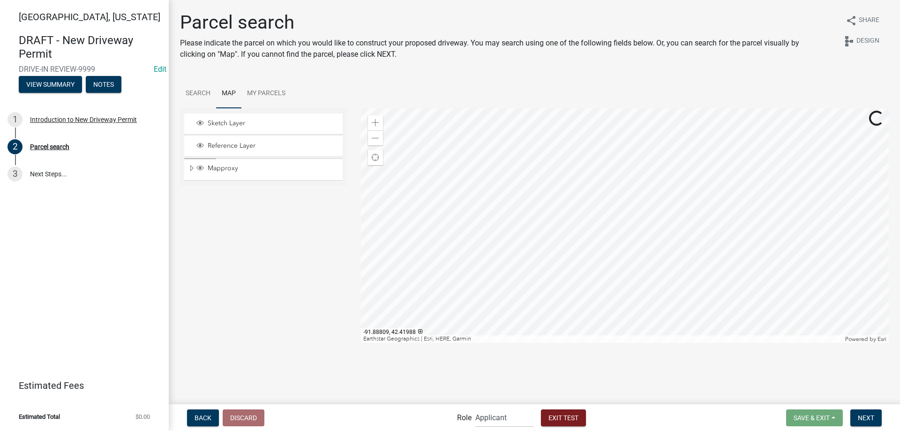
click at [573, 249] on div at bounding box center [625, 225] width 528 height 234
click at [377, 117] on div "Zoom in" at bounding box center [375, 122] width 15 height 15
click at [616, 343] on div at bounding box center [625, 225] width 528 height 234
click at [618, 325] on div at bounding box center [625, 225] width 528 height 234
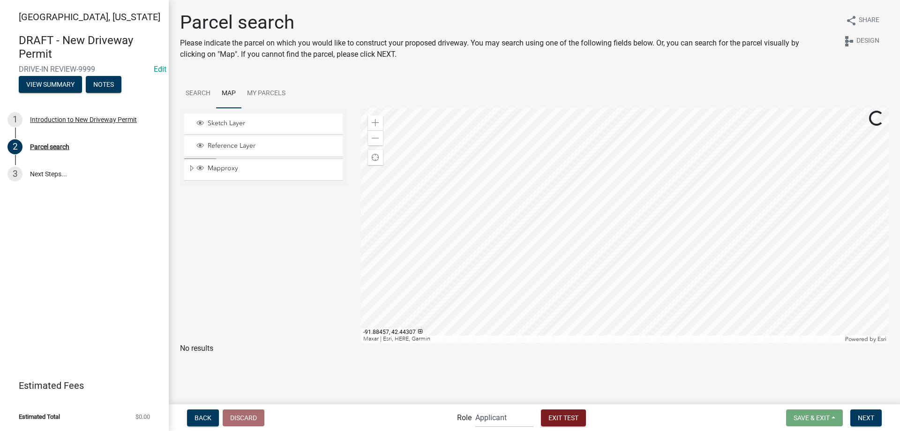
click at [609, 162] on div at bounding box center [625, 225] width 528 height 234
click at [610, 131] on div at bounding box center [625, 225] width 528 height 234
click at [583, 255] on div at bounding box center [625, 225] width 528 height 234
click at [583, 254] on div at bounding box center [625, 225] width 528 height 234
click at [374, 118] on div "Zoom in" at bounding box center [375, 122] width 15 height 15
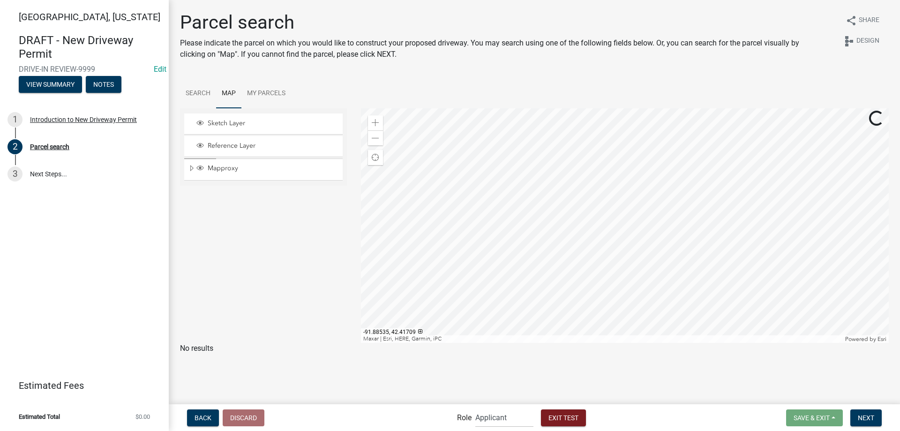
click at [593, 256] on div at bounding box center [625, 225] width 528 height 234
click at [560, 200] on div at bounding box center [625, 225] width 528 height 234
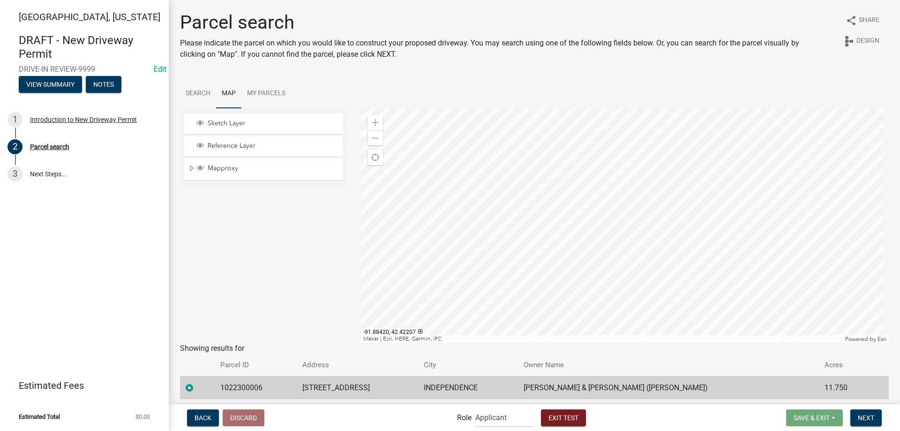
click at [596, 292] on div at bounding box center [625, 225] width 528 height 234
click at [615, 336] on div at bounding box center [625, 225] width 528 height 234
click at [372, 139] on span at bounding box center [376, 139] width 8 height 8
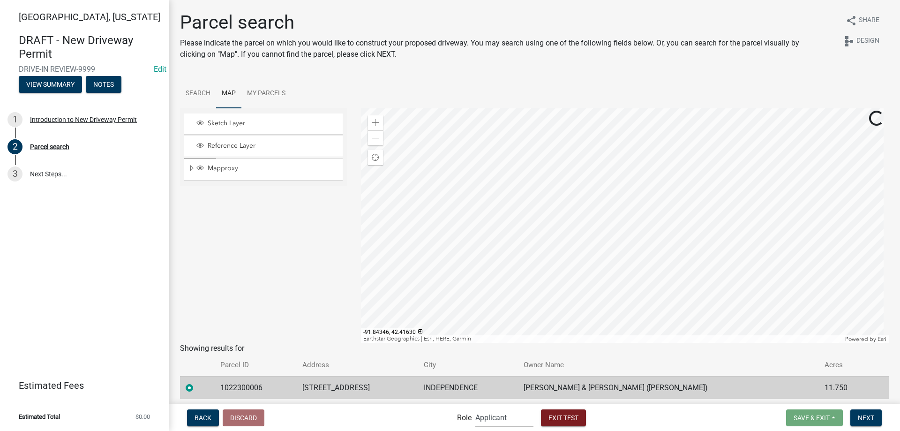
click at [669, 176] on div at bounding box center [625, 225] width 528 height 234
click at [629, 243] on div at bounding box center [625, 225] width 528 height 234
click at [375, 119] on span at bounding box center [376, 123] width 8 height 8
click at [602, 300] on div at bounding box center [625, 225] width 528 height 234
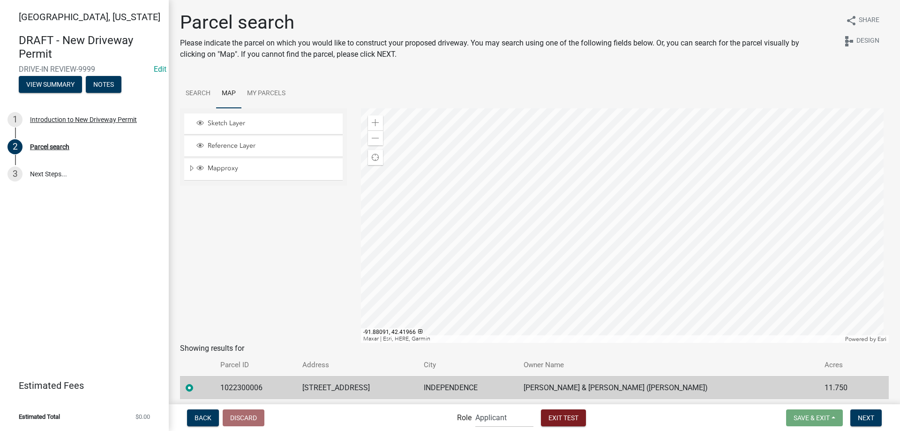
click at [596, 298] on div at bounding box center [625, 225] width 528 height 234
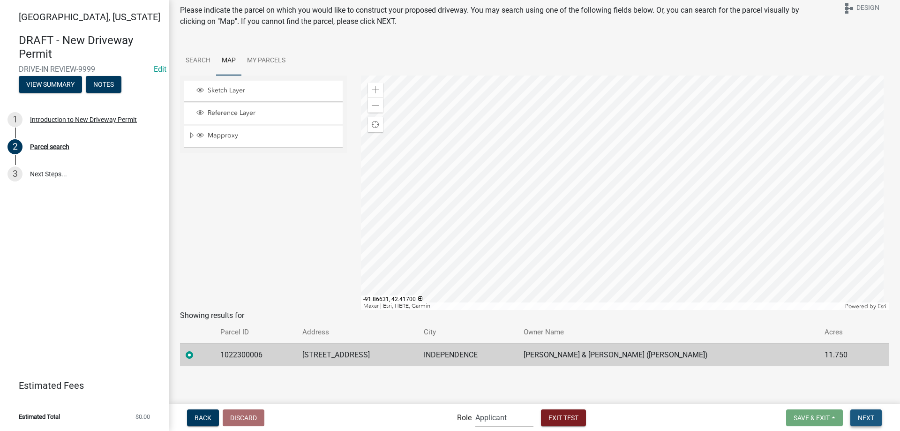
click at [875, 416] on button "Next" at bounding box center [865, 417] width 31 height 17
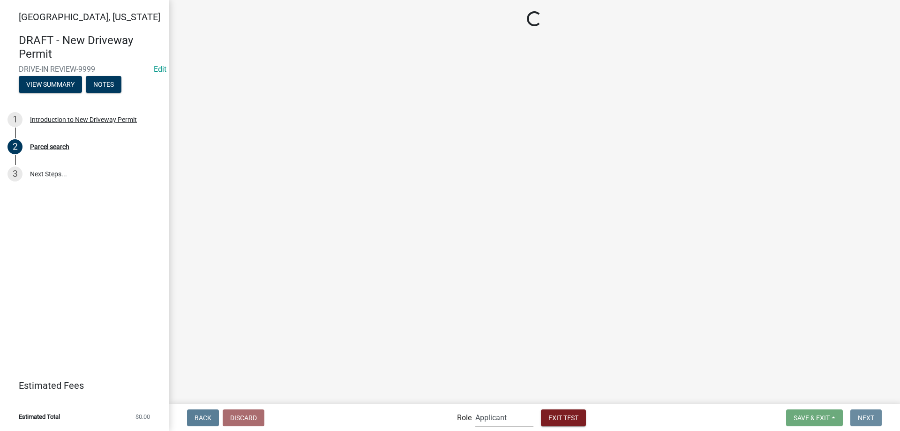
scroll to position [0, 0]
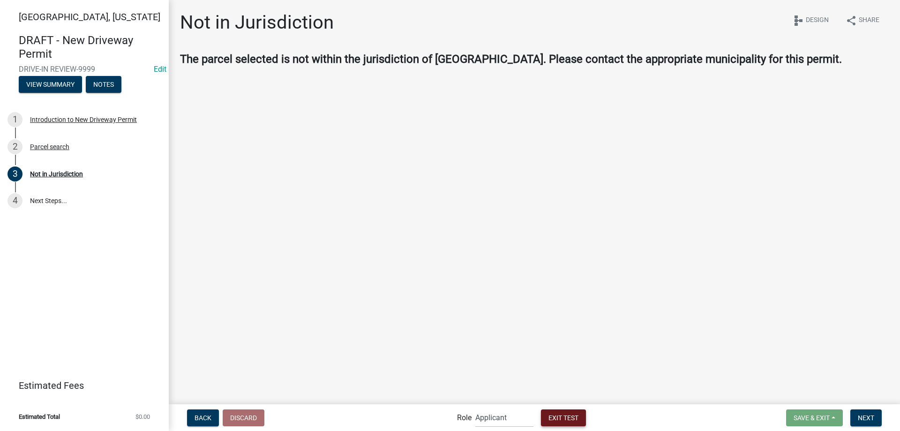
click at [564, 413] on span "Exit Test" at bounding box center [564, 417] width 30 height 8
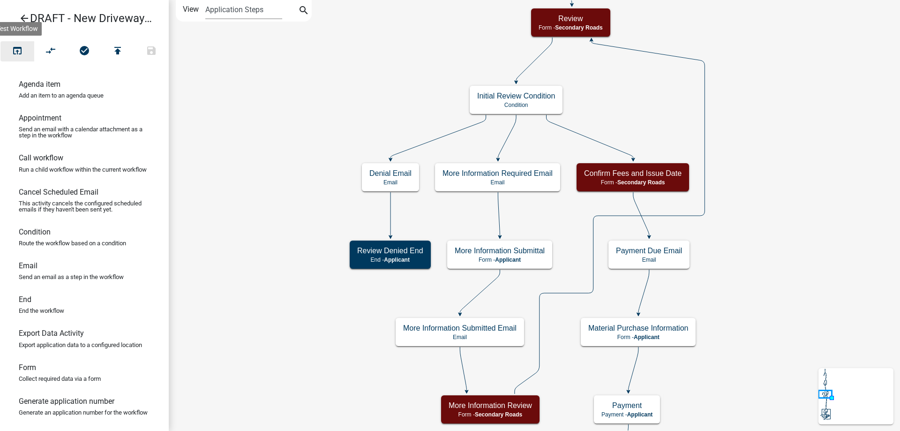
click at [8, 50] on button "open_in_browser" at bounding box center [17, 51] width 34 height 20
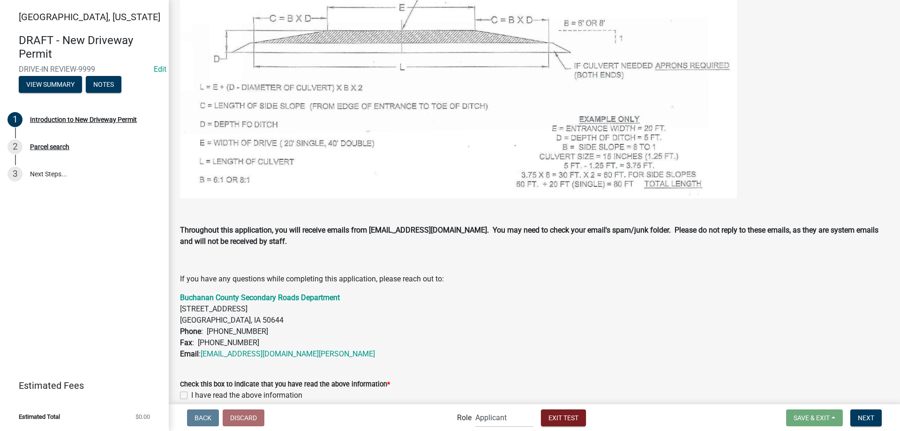
scroll to position [721, 0]
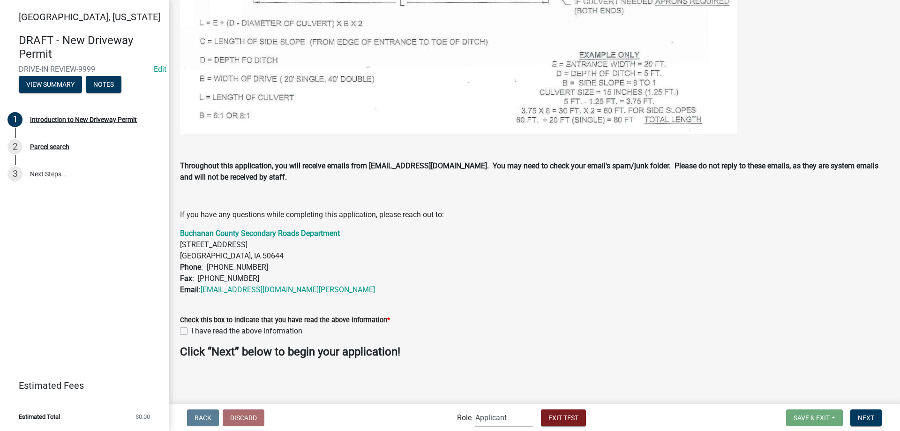
click at [269, 326] on label "I have read the above information" at bounding box center [246, 330] width 111 height 11
click at [191, 333] on label "I have read the above information" at bounding box center [246, 330] width 111 height 11
click at [191, 331] on input "I have read the above information" at bounding box center [194, 328] width 6 height 6
checkbox input "true"
click at [864, 421] on span "Next" at bounding box center [866, 417] width 16 height 8
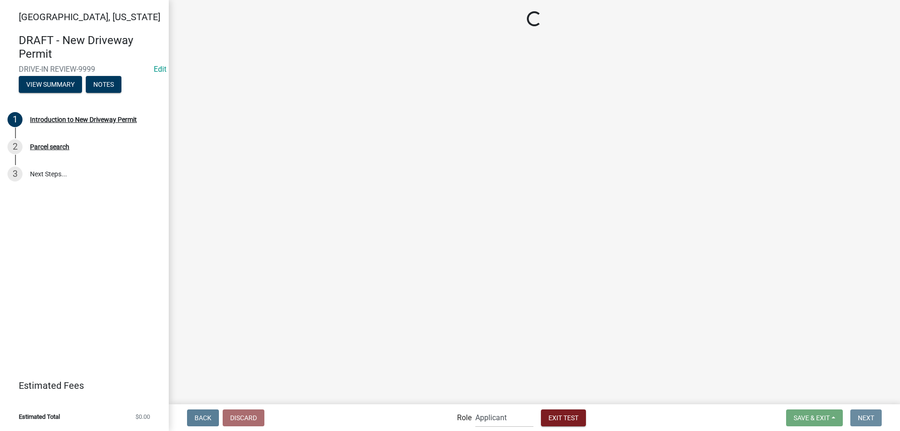
scroll to position [0, 0]
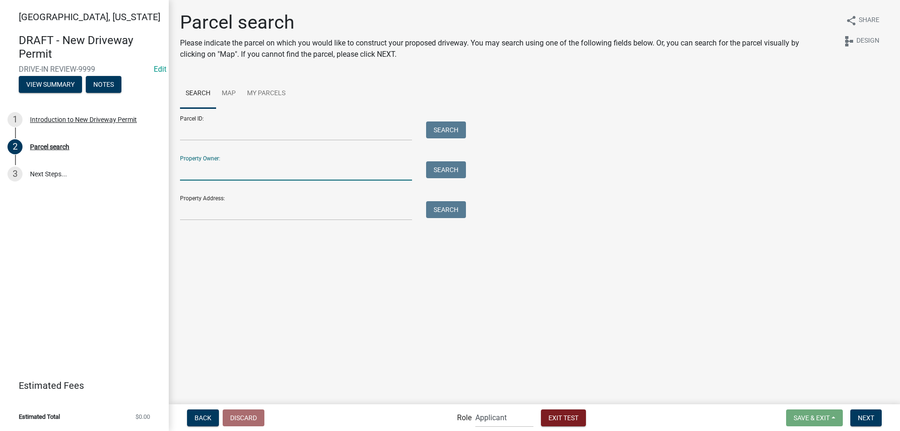
click at [249, 179] on input "Property Owner:" at bounding box center [296, 170] width 232 height 19
click at [234, 99] on link "Map" at bounding box center [228, 94] width 25 height 30
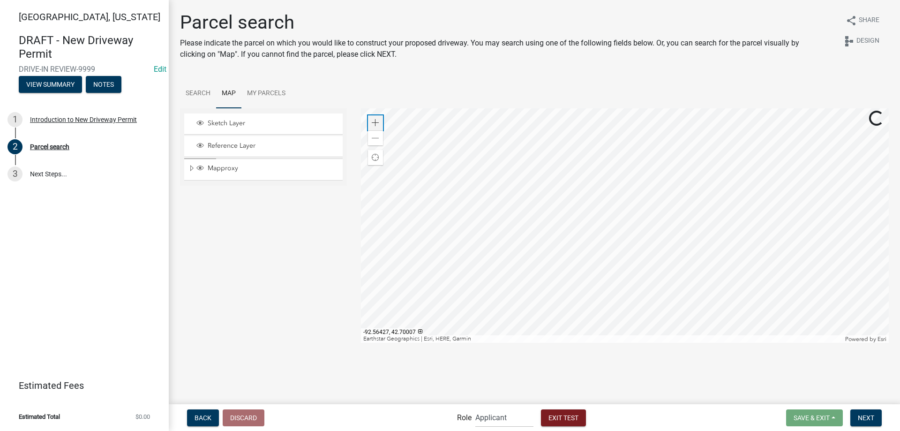
click at [376, 121] on span at bounding box center [376, 123] width 8 height 8
click at [482, 270] on div at bounding box center [625, 225] width 528 height 234
click at [678, 212] on div at bounding box center [625, 225] width 528 height 234
click at [669, 218] on div at bounding box center [625, 225] width 528 height 234
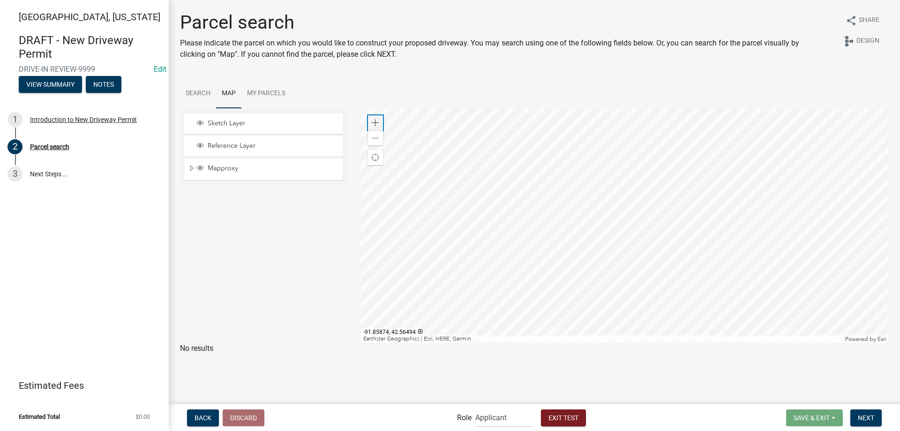
click at [373, 117] on div "Zoom in" at bounding box center [375, 122] width 15 height 15
click at [474, 270] on div at bounding box center [625, 225] width 528 height 234
click at [594, 287] on div at bounding box center [625, 225] width 528 height 234
click at [590, 284] on div at bounding box center [625, 225] width 528 height 234
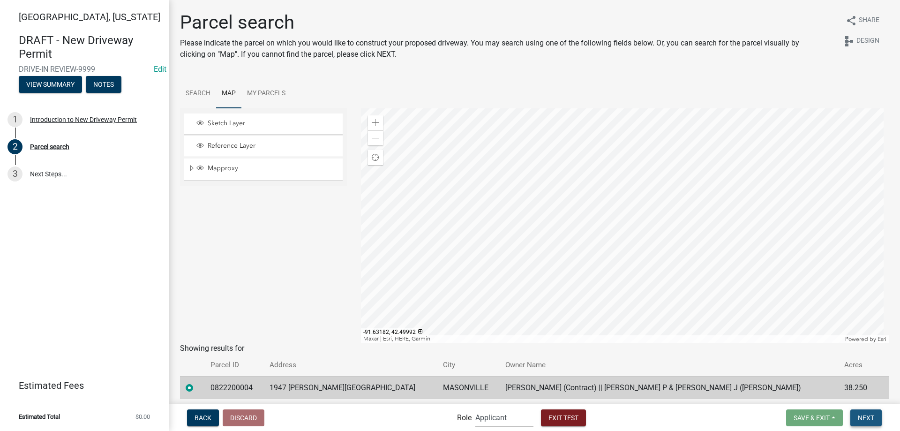
click at [869, 418] on span "Next" at bounding box center [866, 417] width 16 height 8
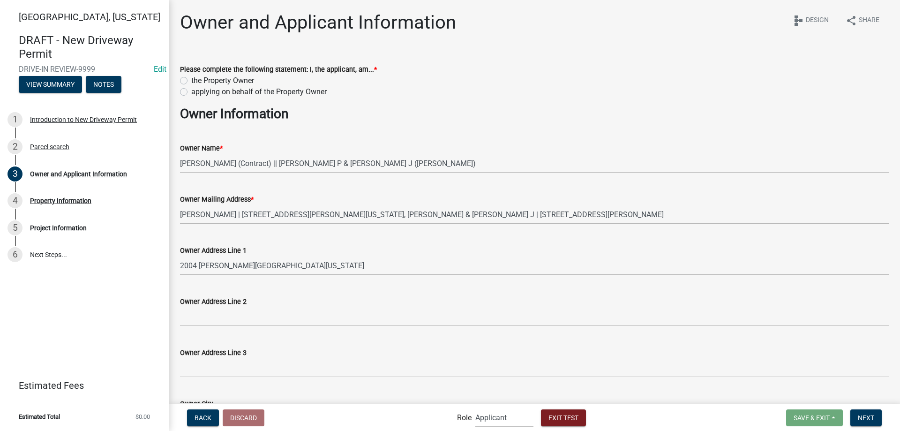
click at [225, 91] on label "applying on behalf of the Property Owner" at bounding box center [258, 91] width 135 height 11
click at [197, 91] on input "applying on behalf of the Property Owner" at bounding box center [194, 89] width 6 height 6
radio input "true"
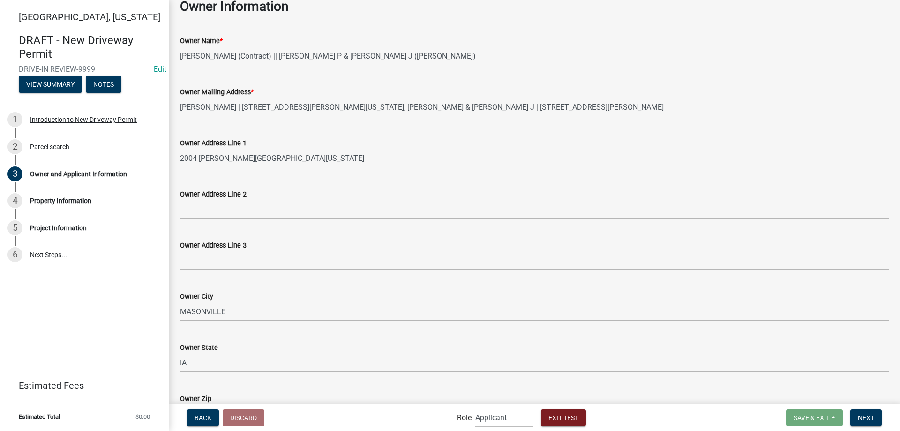
scroll to position [91, 0]
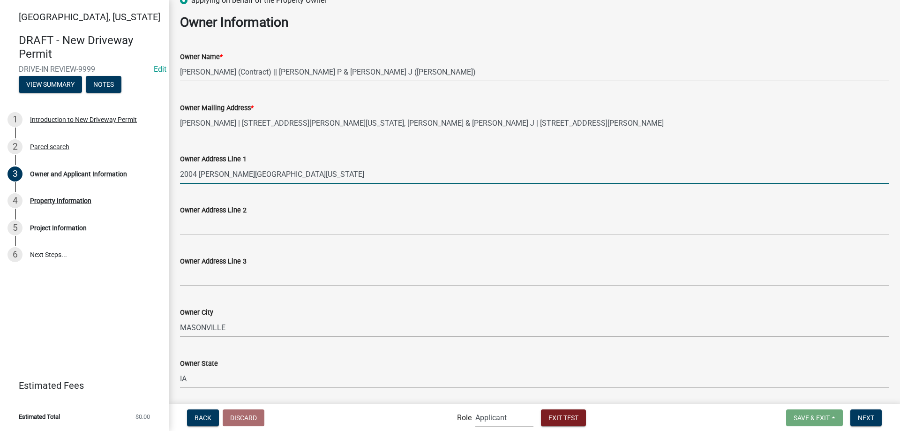
click at [309, 173] on input "2004 BUCHANAN DELAWARE AVE" at bounding box center [534, 174] width 709 height 19
click at [320, 173] on input "2004 BUCHANAN DELAWARE AVE" at bounding box center [534, 174] width 709 height 19
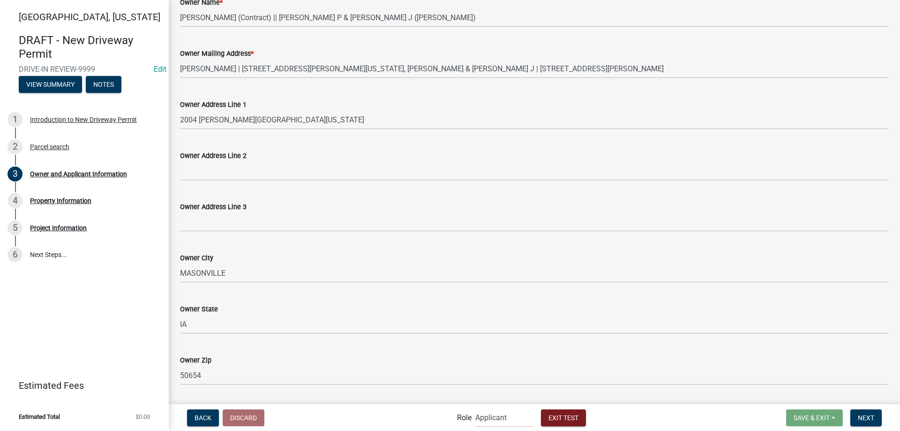
scroll to position [45, 0]
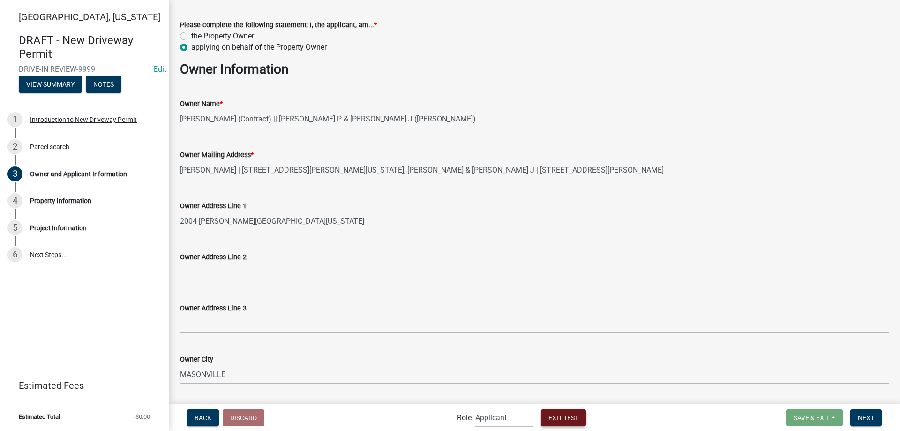
click at [559, 423] on button "Exit Test" at bounding box center [563, 417] width 45 height 17
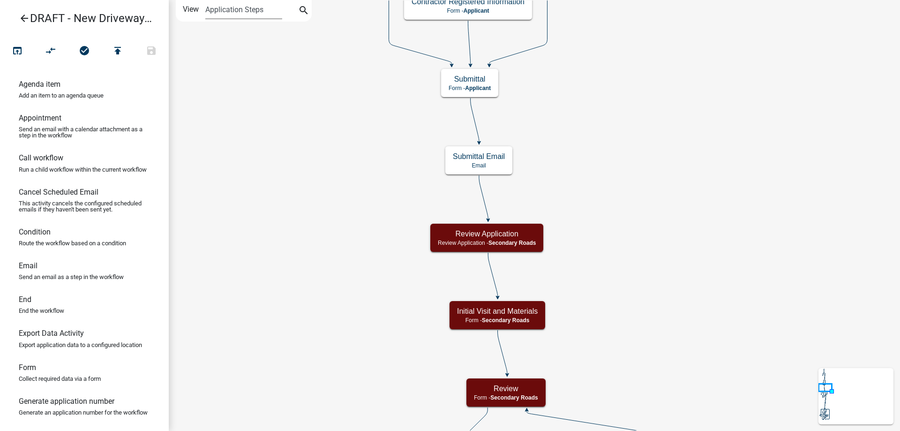
drag, startPoint x: 273, startPoint y: 3, endPoint x: 271, endPoint y: 299, distance: 295.8
click at [271, 299] on div "Start Start - Applicant Introduction to New Driveway Permit Form - Applicant Pa…" at bounding box center [534, 215] width 731 height 431
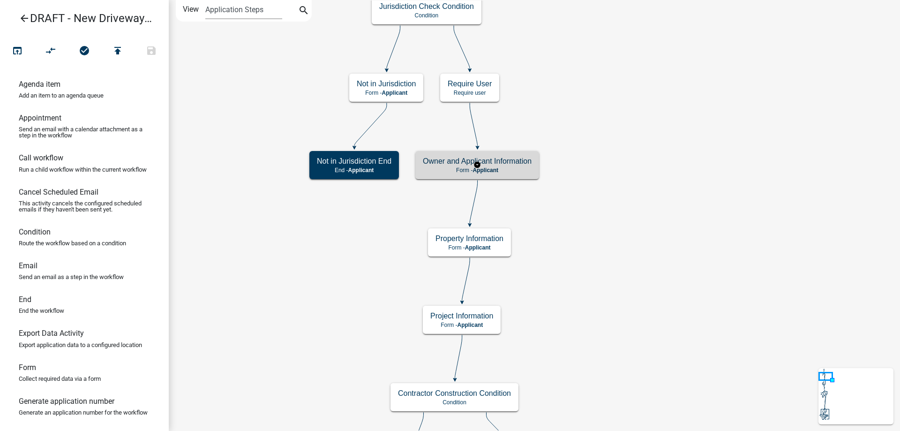
click at [517, 166] on div "Owner and Applicant Information Form - Applicant" at bounding box center [477, 165] width 124 height 28
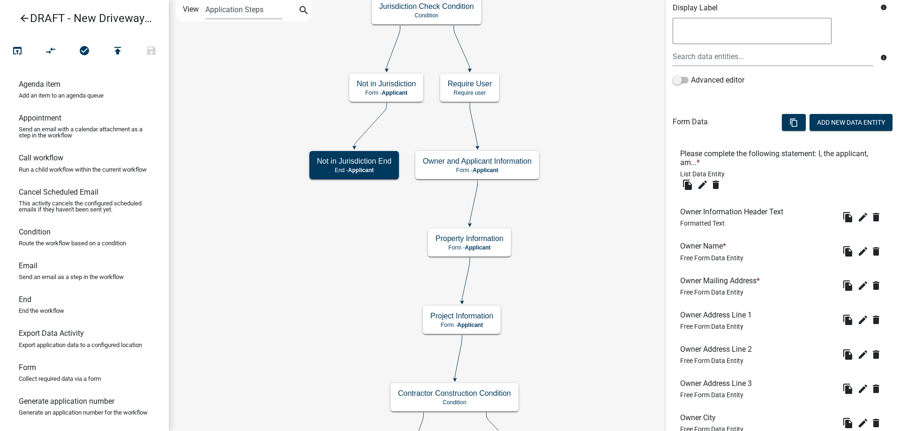
scroll to position [188, 0]
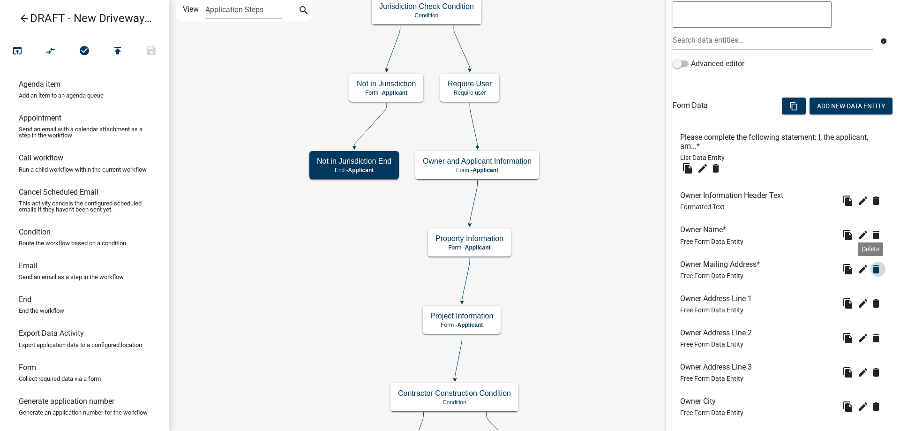
click at [871, 271] on icon "delete" at bounding box center [876, 268] width 11 height 11
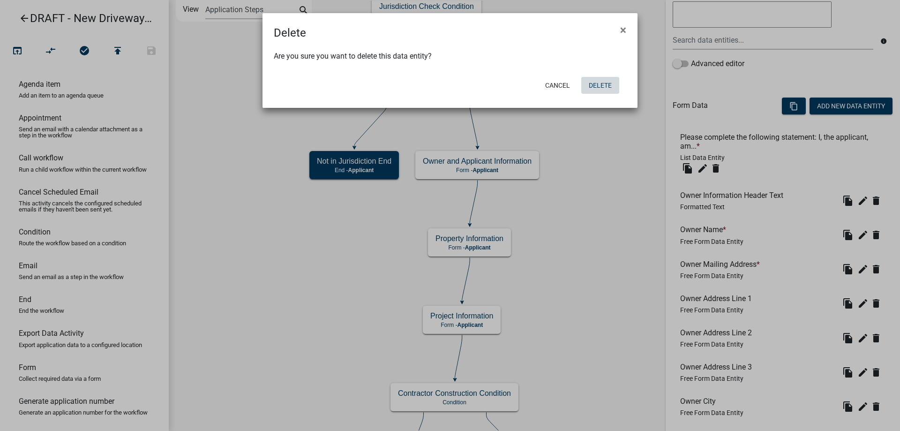
click at [600, 86] on button "Delete" at bounding box center [600, 85] width 38 height 17
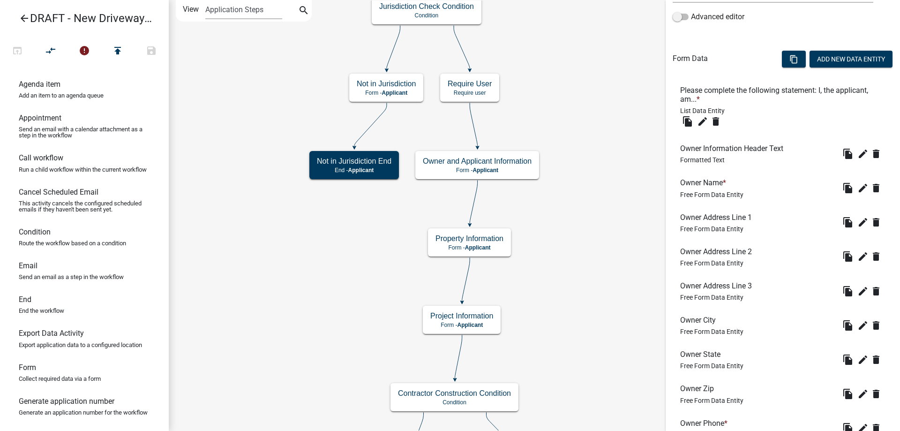
scroll to position [590, 0]
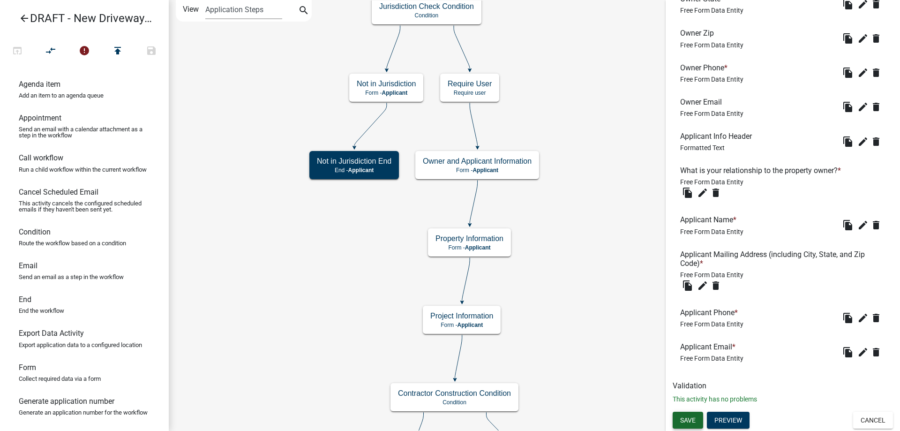
click at [689, 422] on span "Save" at bounding box center [687, 420] width 15 height 8
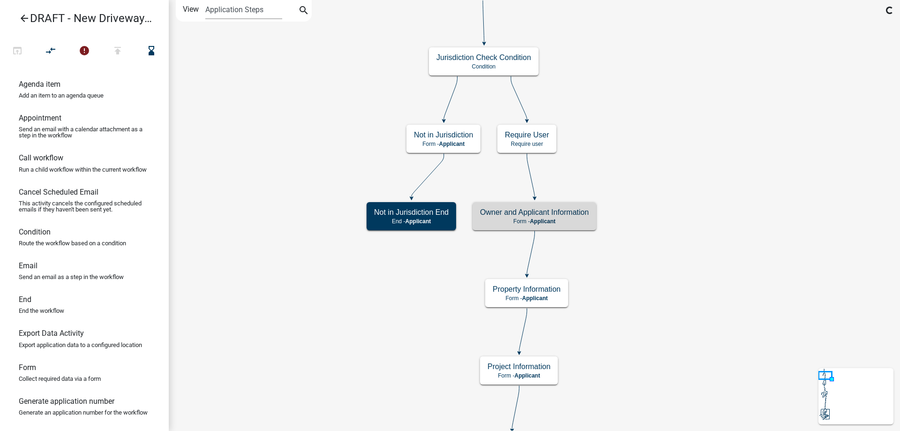
scroll to position [0, 0]
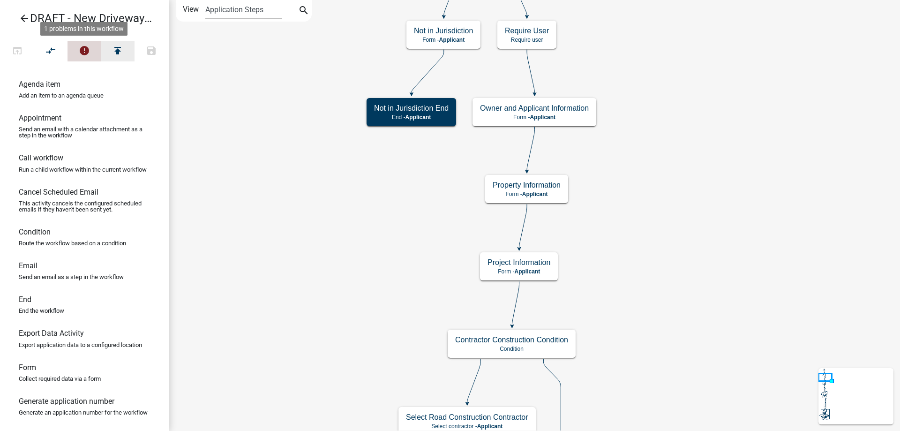
click at [85, 53] on icon "error" at bounding box center [84, 51] width 11 height 13
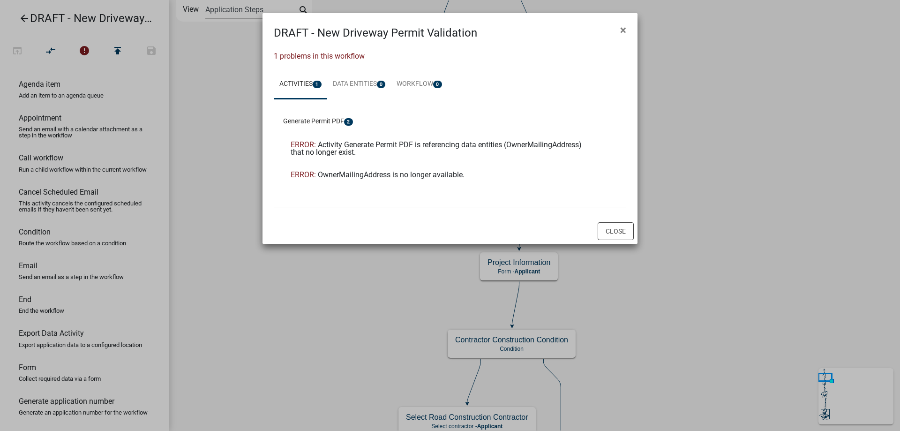
click at [381, 150] on div "ERROR: Activity Generate Permit PDF is referencing data entities (OwnerMailingA…" at bounding box center [443, 148] width 304 height 15
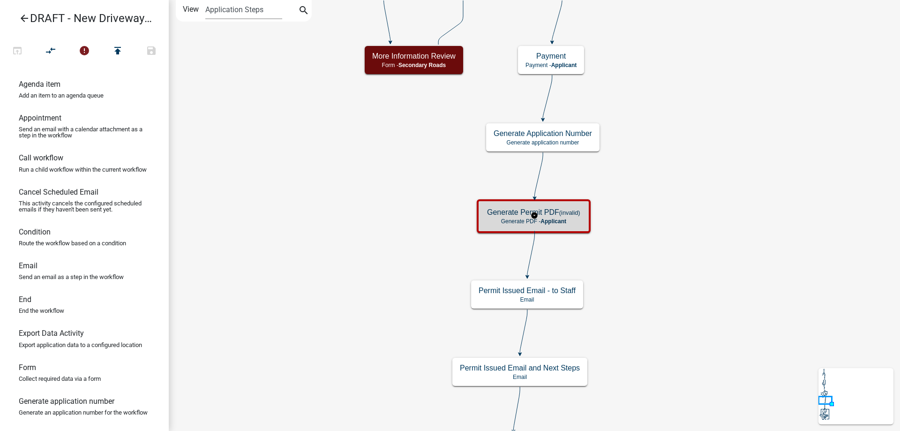
click at [571, 222] on p "Generate PDF - Applicant" at bounding box center [533, 221] width 93 height 7
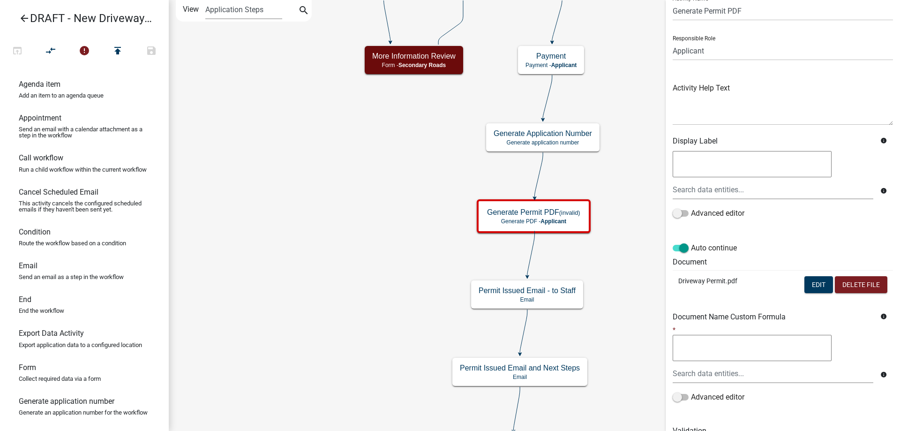
scroll to position [139, 0]
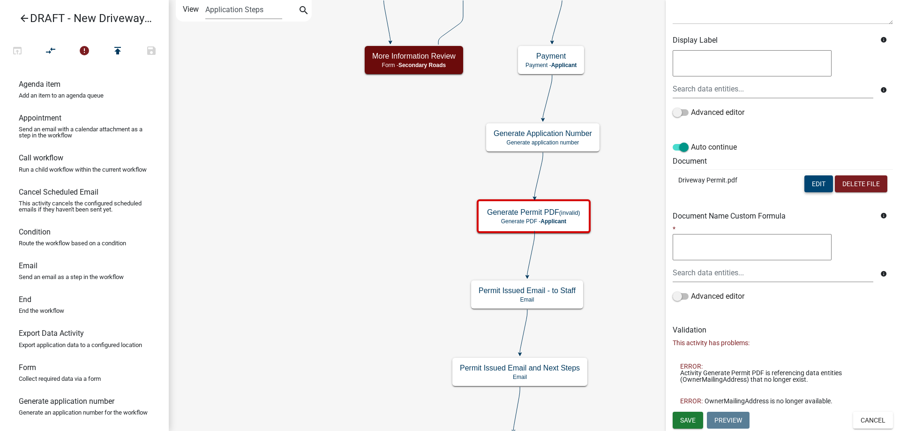
click at [817, 186] on button "Edit" at bounding box center [818, 183] width 29 height 17
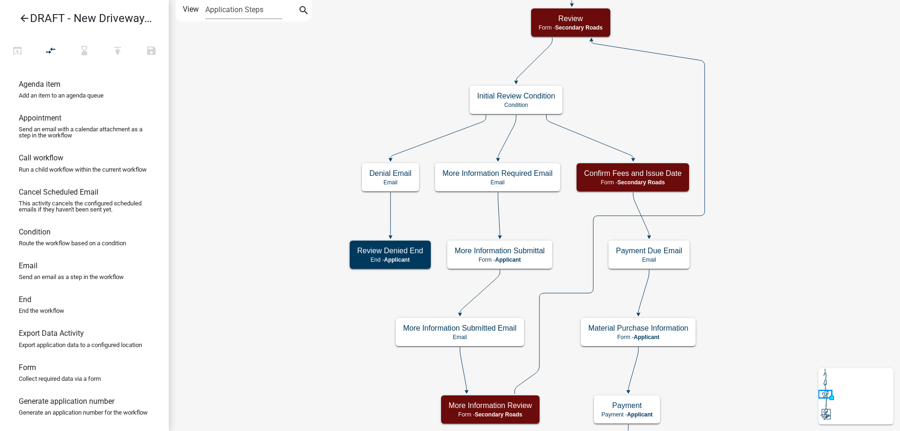
click at [26, 15] on icon "arrow_back" at bounding box center [24, 19] width 11 height 13
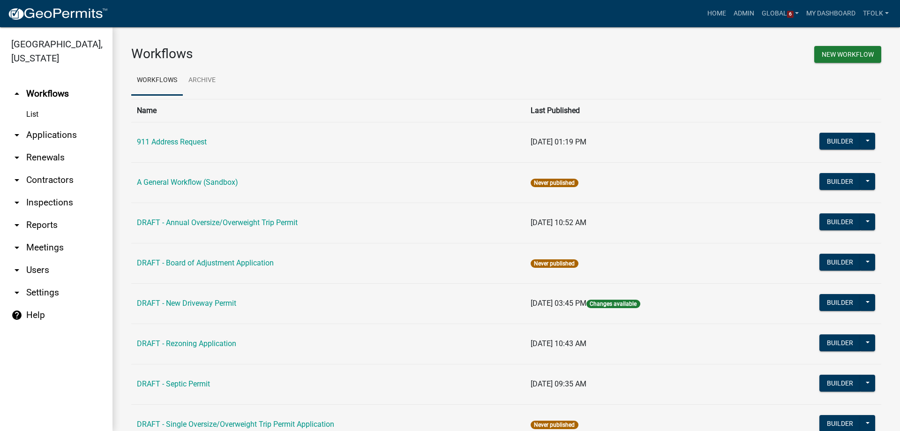
click at [43, 292] on link "arrow_drop_down Settings" at bounding box center [56, 292] width 113 height 23
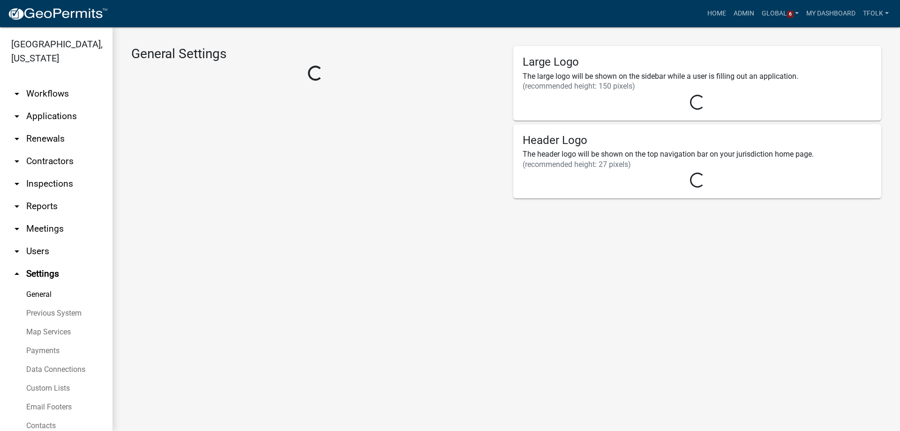
select select "8e8c8011-0d91-47c3-972c-731b40738ef4"
select select "IA"
select select "Central Standard Time"
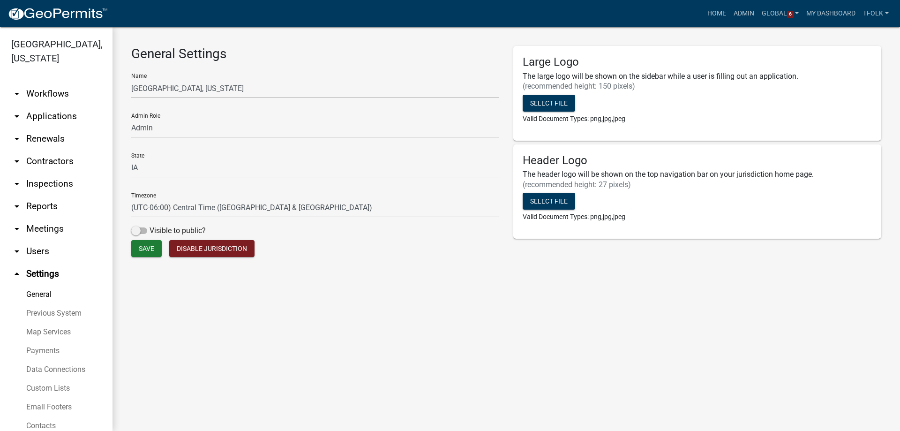
click at [56, 390] on link "Custom Lists" at bounding box center [56, 388] width 113 height 19
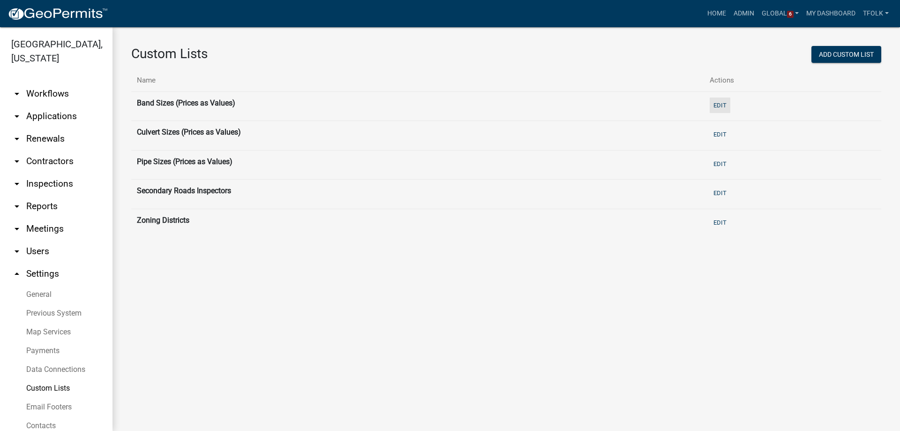
click at [717, 107] on button "Edit" at bounding box center [720, 105] width 21 height 15
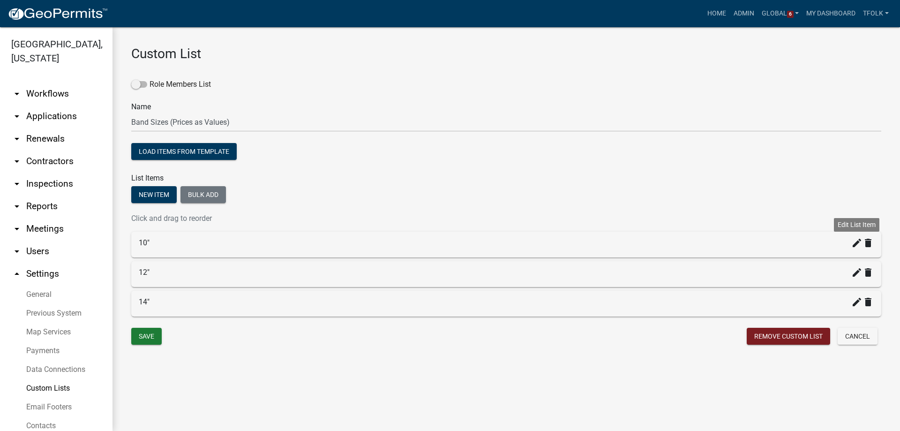
click at [856, 246] on icon "create" at bounding box center [856, 242] width 11 height 11
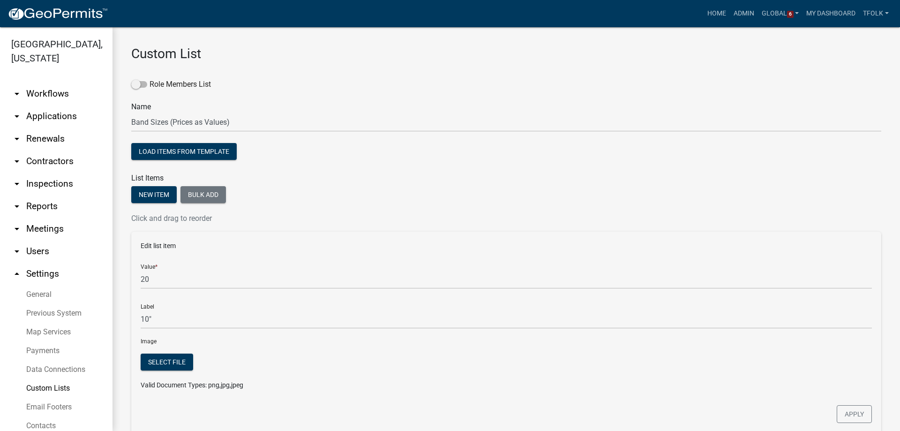
click at [47, 100] on link "arrow_drop_down Workflows" at bounding box center [56, 94] width 113 height 23
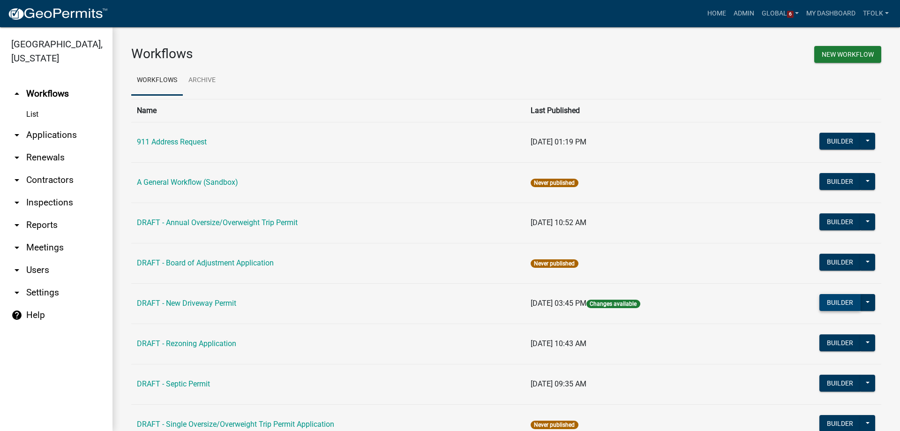
click at [819, 297] on button "Builder" at bounding box center [839, 302] width 41 height 17
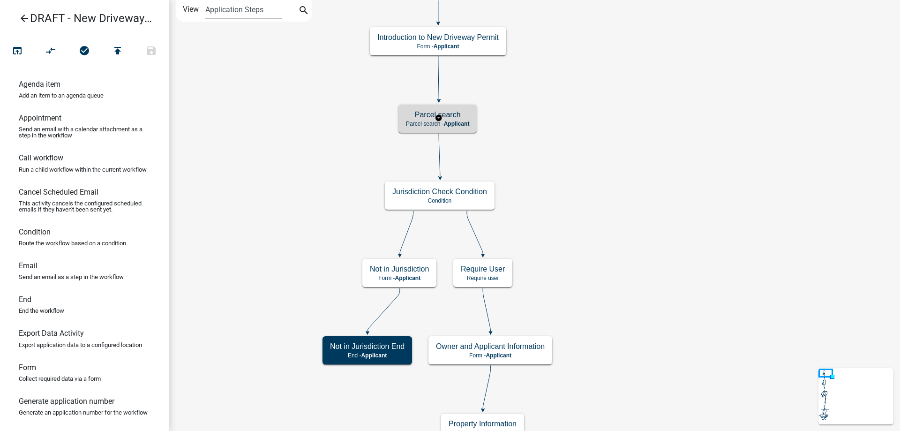
click at [436, 123] on p "Parcel search - Applicant" at bounding box center [437, 123] width 63 height 7
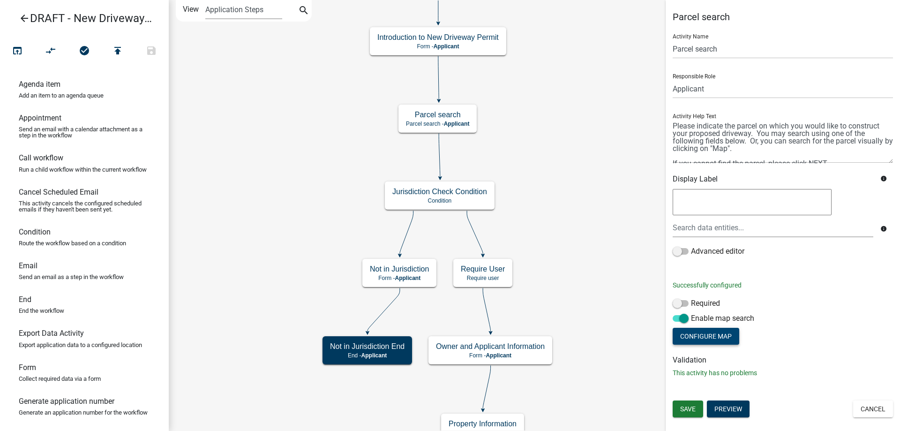
click at [725, 336] on button "Configure Map" at bounding box center [706, 336] width 67 height 17
select select "hybrid"
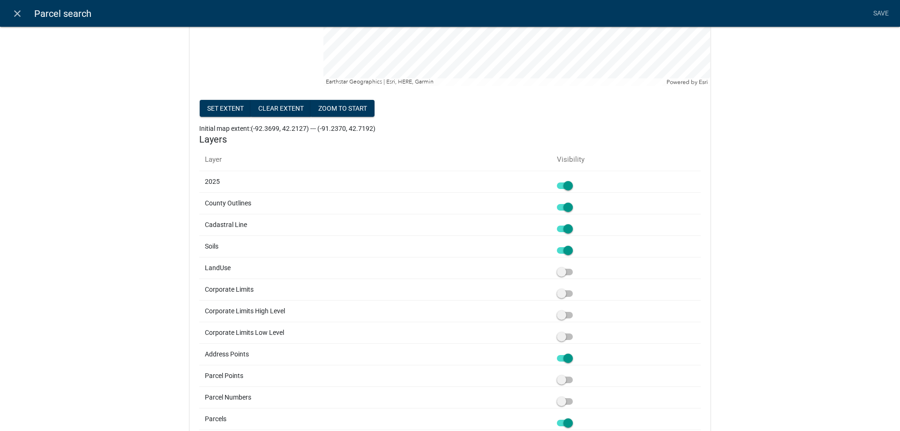
scroll to position [281, 0]
click at [565, 249] on span at bounding box center [565, 250] width 16 height 7
click at [575, 244] on input "checkbox" at bounding box center [575, 244] width 0 height 0
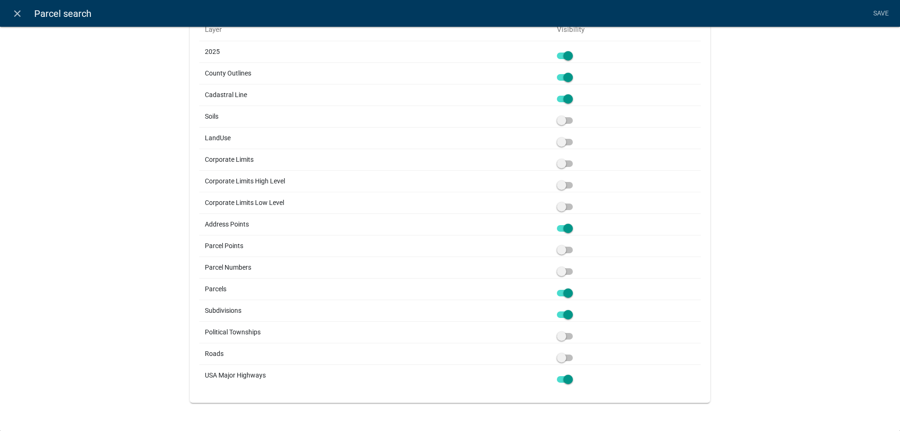
scroll to position [223, 0]
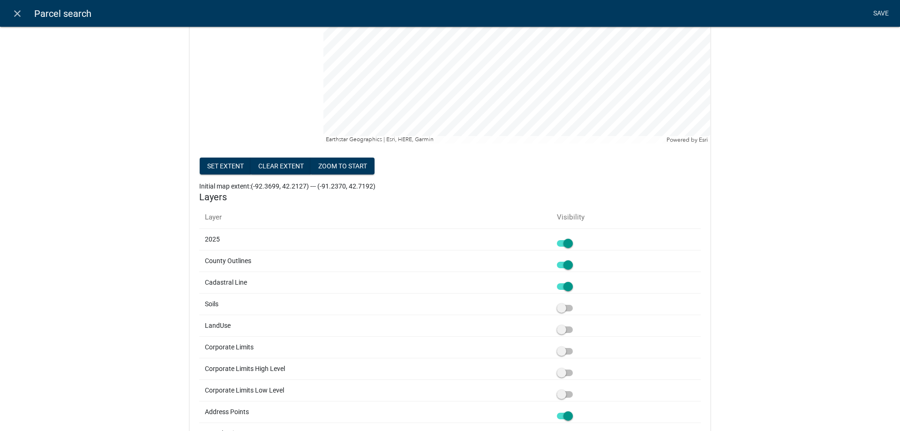
click at [874, 8] on link "Save" at bounding box center [880, 14] width 23 height 18
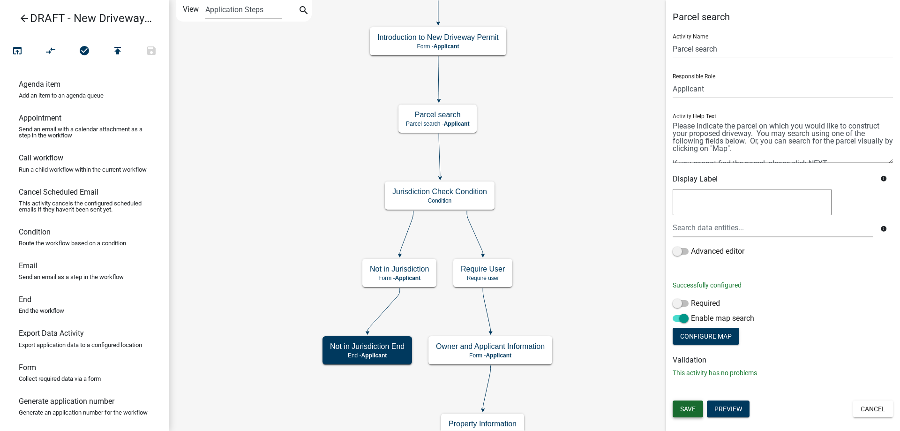
click at [692, 412] on span "Save" at bounding box center [687, 409] width 15 height 8
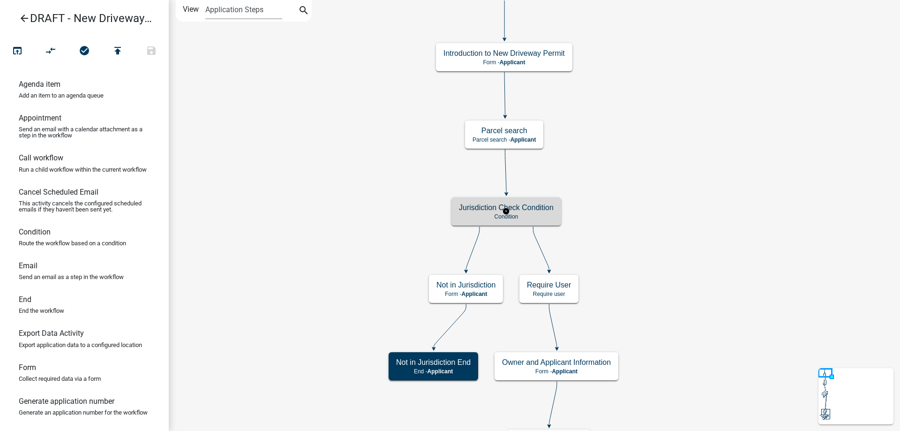
click at [477, 205] on h5 "Jurisdiction Check Condition" at bounding box center [506, 207] width 95 height 9
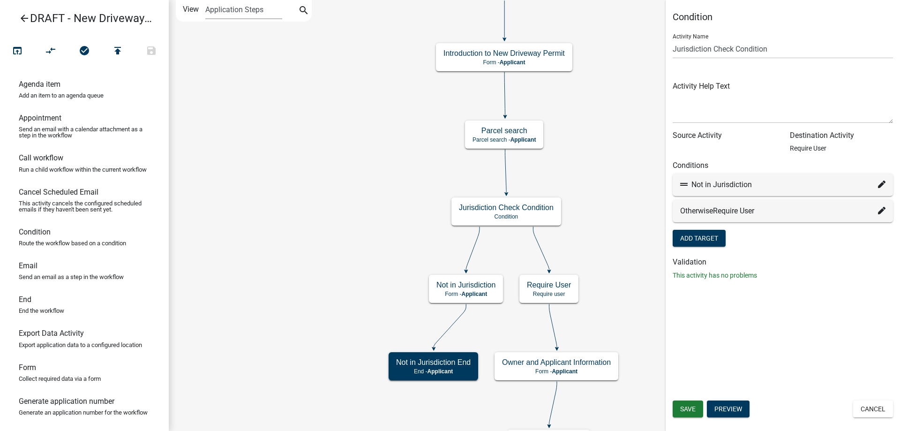
click at [879, 184] on icon at bounding box center [882, 184] width 8 height 8
select select "4: 05904aa2-3b81-4e86-af12-0c67723db313"
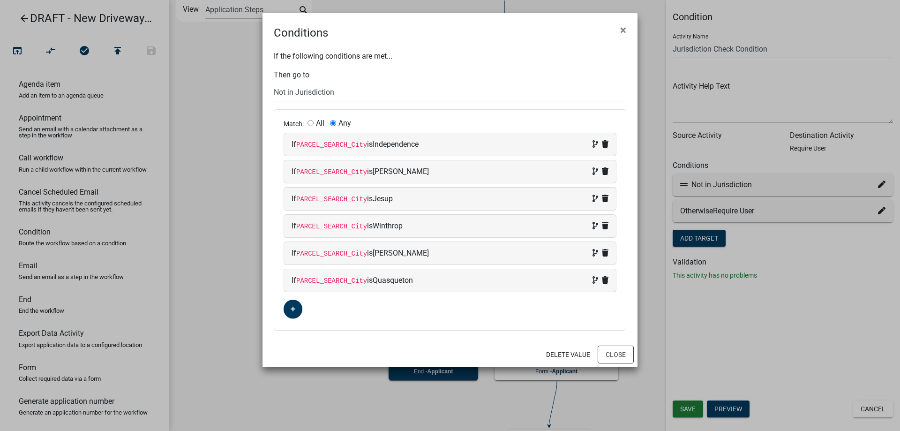
click at [233, 211] on ngb-modal-window "Conditions × If the following conditions are met... Then go to Choose... Start …" at bounding box center [450, 215] width 900 height 431
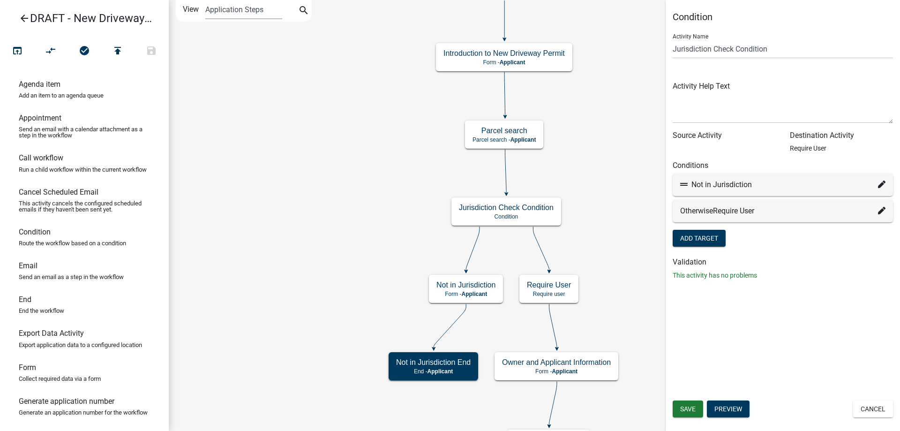
click at [882, 183] on icon at bounding box center [882, 184] width 8 height 8
select select "4: 05904aa2-3b81-4e86-af12-0c67723db313"
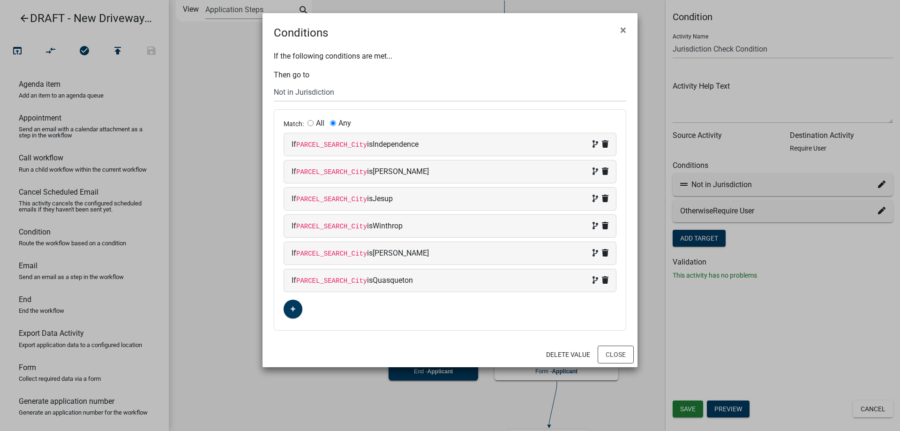
click at [230, 210] on ngb-modal-window "Conditions × If the following conditions are met... Then go to Choose... Start …" at bounding box center [450, 215] width 900 height 431
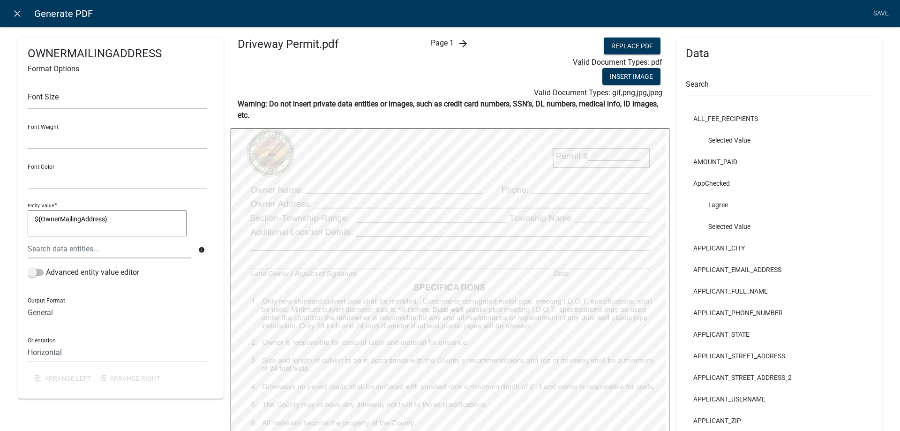
select select
click at [121, 224] on textarea "${OwnerMailingAddress}" at bounding box center [107, 223] width 159 height 26
type textarea "$"
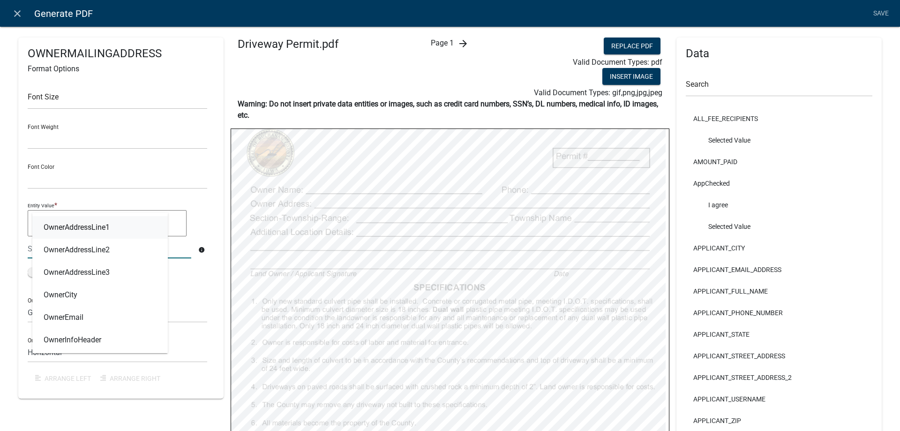
click at [121, 224] on link "OwnerAddressLine1" at bounding box center [99, 227] width 135 height 23
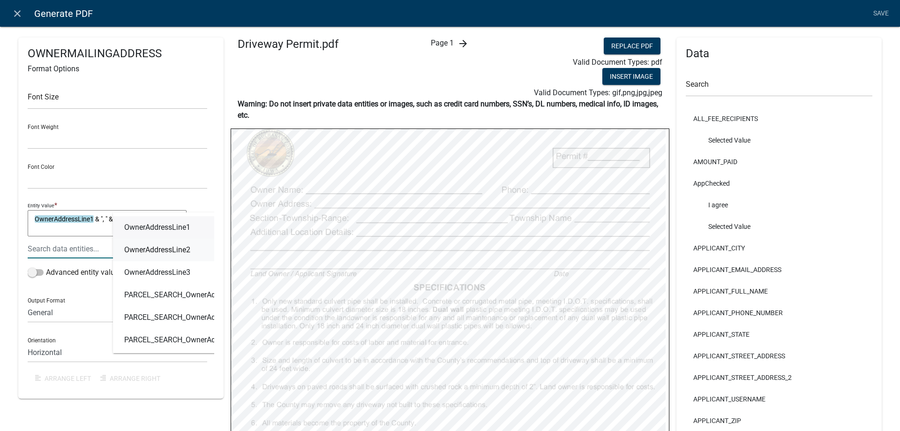
click at [150, 253] on span "OwnerAddressLine2" at bounding box center [157, 250] width 66 height 8
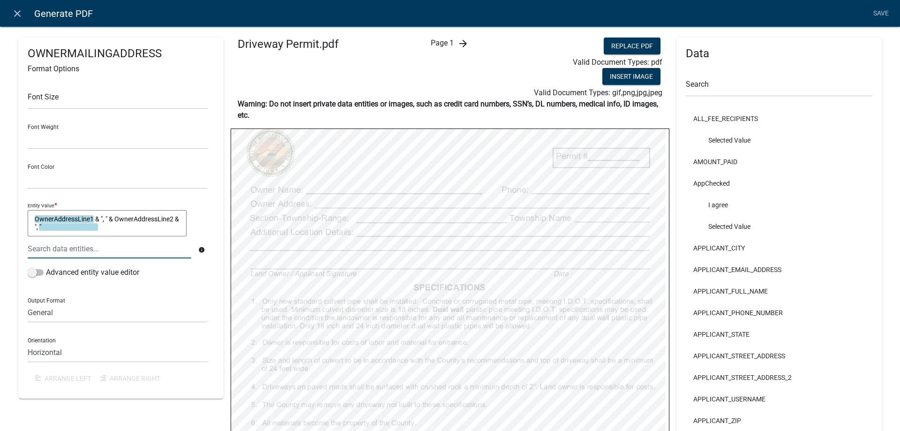
click at [105, 221] on textarea "OwnerAddressLine1 & ", " & OwnerAddressLine2 & ", "" at bounding box center [107, 223] width 159 height 26
click at [45, 226] on textarea "OwnerAddressLine1 & " " & OwnerAddressLine2 & ", "" at bounding box center [107, 223] width 159 height 26
click at [53, 229] on textarea "OwnerAddressLine1 & " " & OwnerAddressLine2 & " "" at bounding box center [107, 223] width 159 height 26
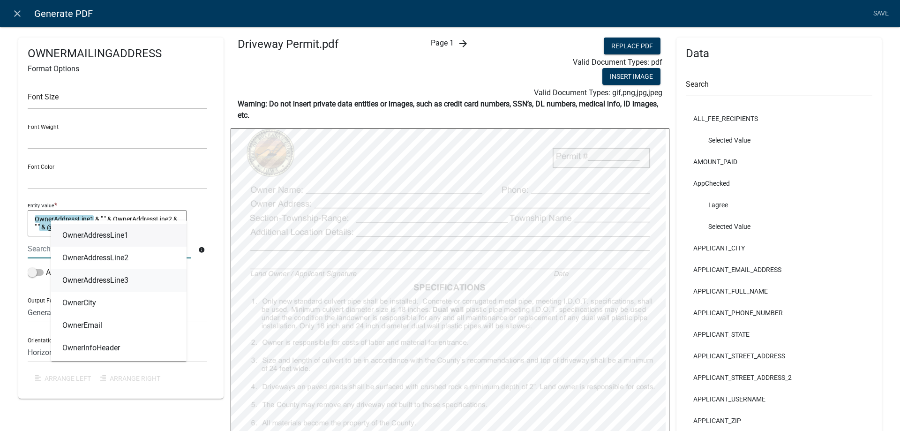
click at [90, 278] on span "OwnerAddressLine3" at bounding box center [95, 281] width 66 height 8
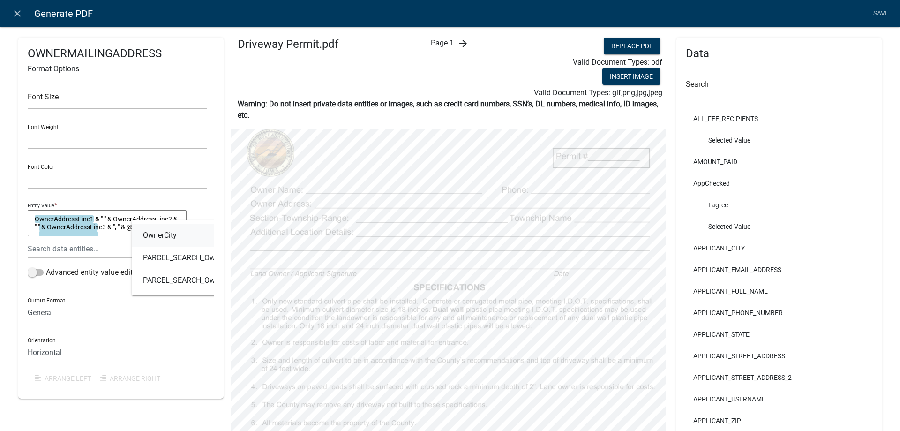
click at [146, 230] on link "OwnerCity" at bounding box center [199, 235] width 135 height 23
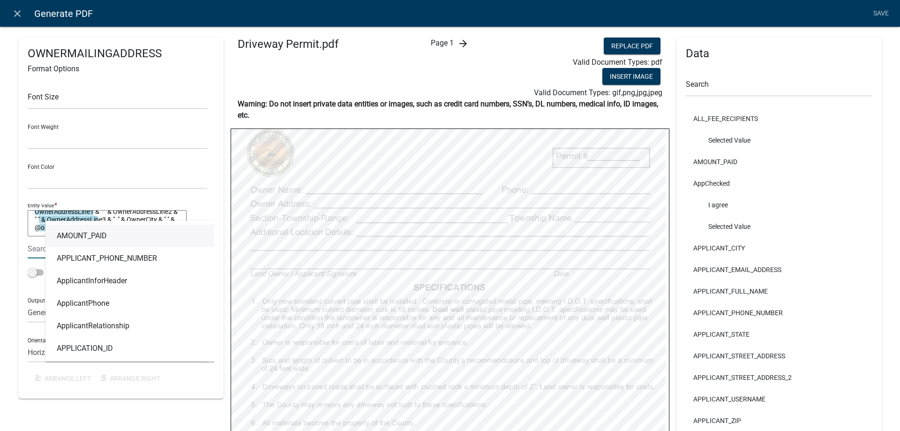
scroll to position [0, 0]
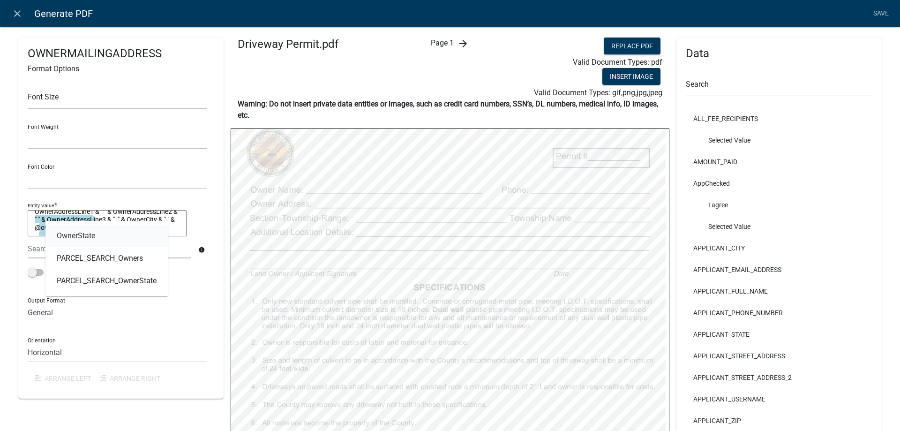
click at [155, 242] on link "OwnerState" at bounding box center [106, 236] width 122 height 23
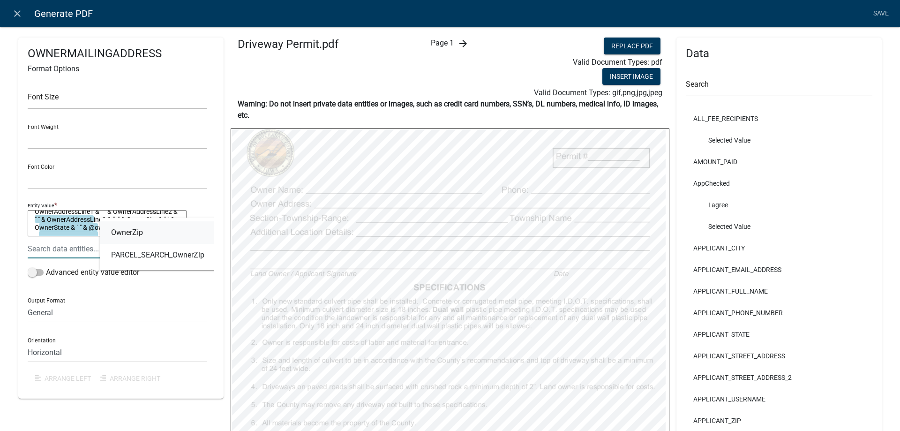
click at [157, 228] on link "OwnerZip" at bounding box center [158, 232] width 116 height 23
type textarea "OwnerAddressLine1 & " " & OwnerAddressLine2 & " " & OwnerAddressLine3 & ", " & …"
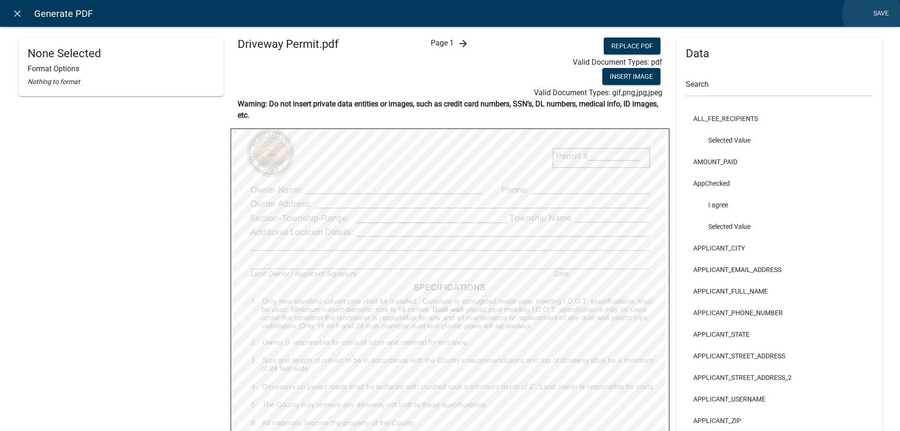
click at [872, 14] on link "Save" at bounding box center [880, 14] width 23 height 18
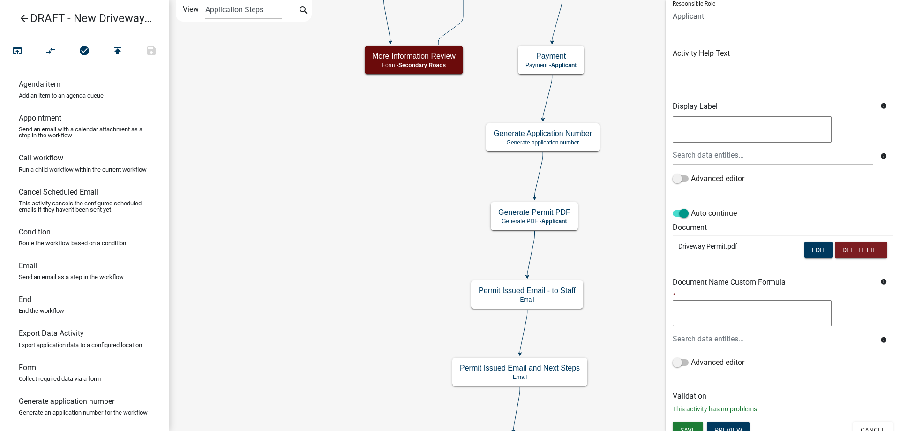
scroll to position [83, 0]
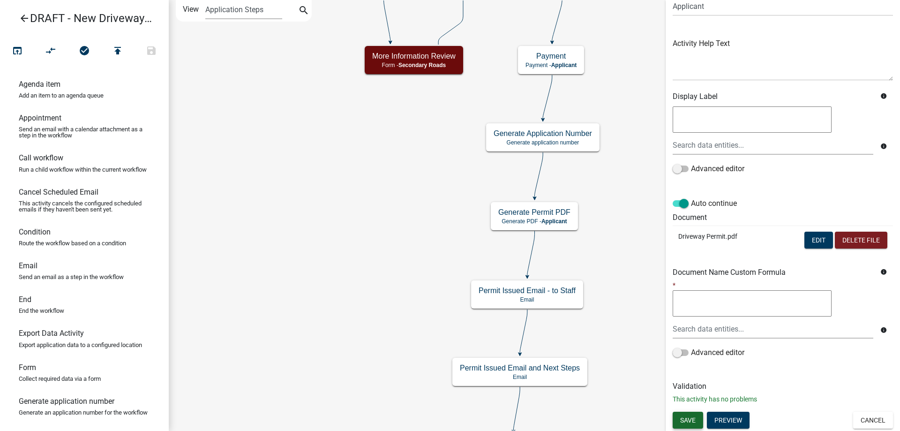
click at [690, 425] on button "Save" at bounding box center [688, 420] width 30 height 17
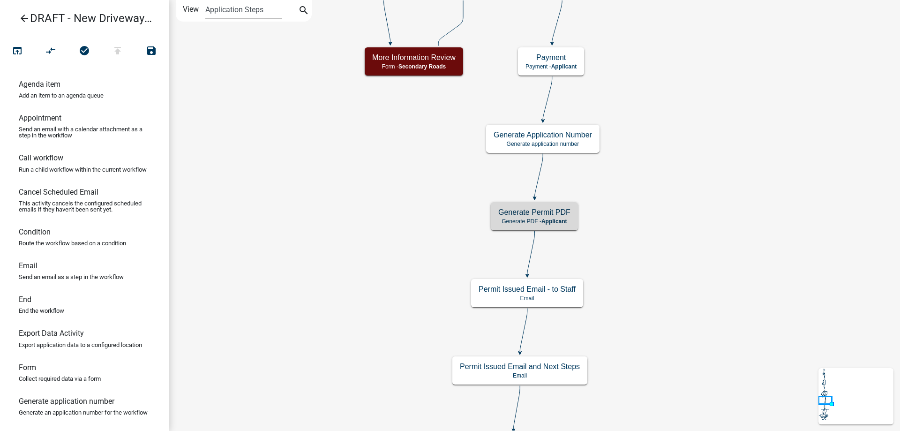
scroll to position [0, 0]
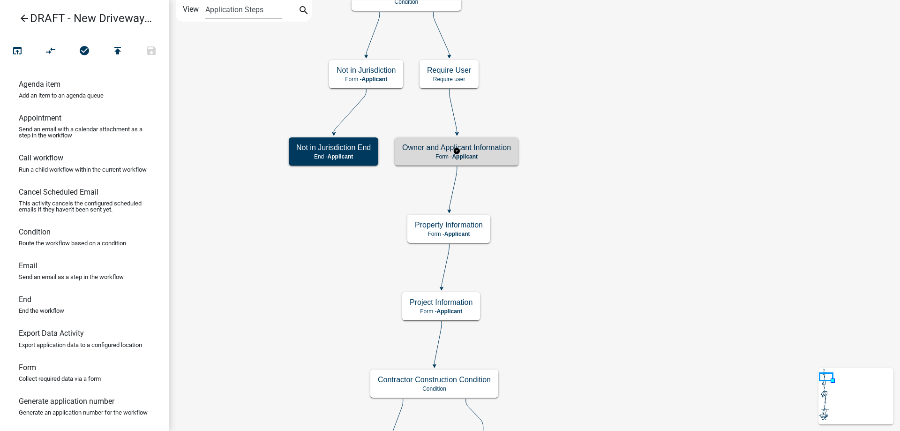
click at [504, 150] on h5 "Owner and Applicant Information" at bounding box center [456, 147] width 109 height 9
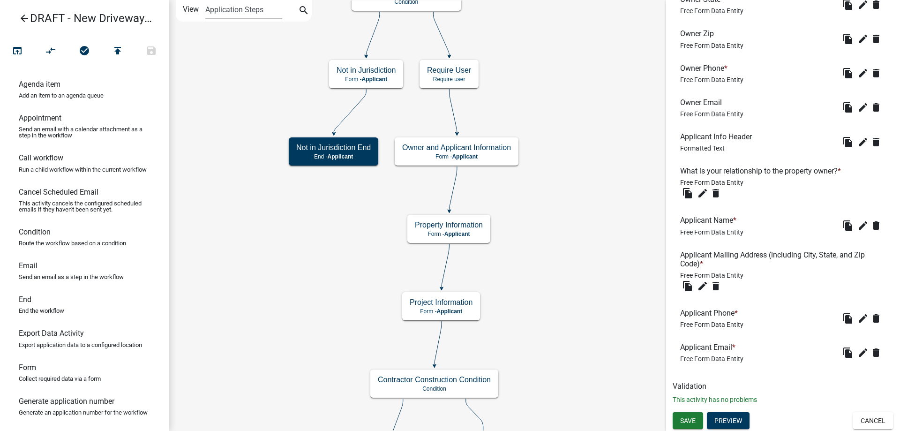
scroll to position [590, 0]
click at [706, 291] on icon "edit" at bounding box center [702, 285] width 11 height 11
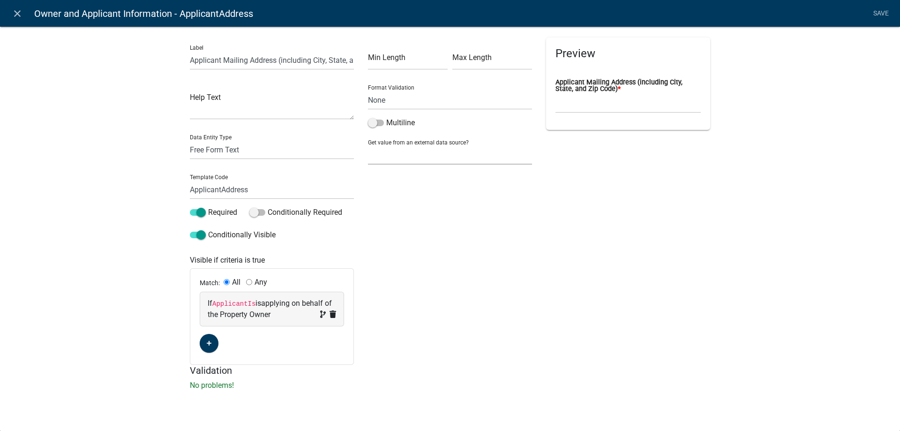
click at [408, 154] on select "None Parcel search Applicant Data" at bounding box center [450, 154] width 164 height 19
select select "2: Object"
click at [368, 145] on select "None Parcel search Applicant Data" at bounding box center [450, 154] width 164 height 19
click at [408, 203] on select "Full Name Username Email Address Street Address Street Address 2 City State Zip…" at bounding box center [450, 195] width 157 height 19
select select "3: Object"
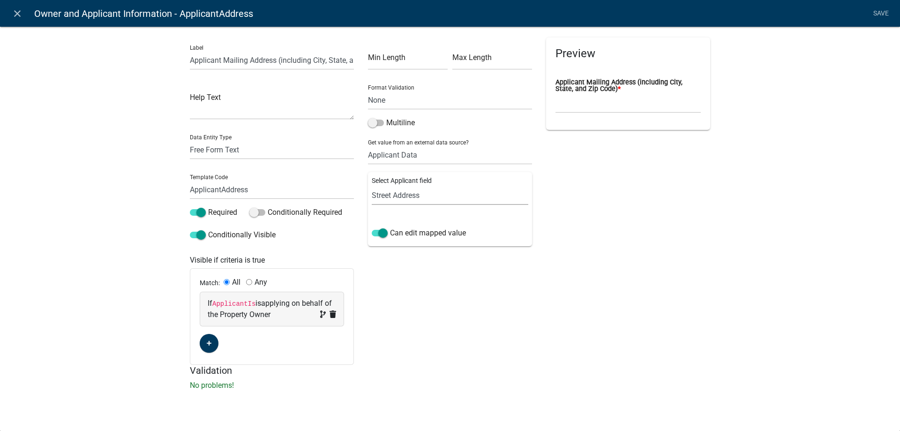
click at [372, 186] on select "Full Name Username Email Address Street Address Street Address 2 City State Zip…" at bounding box center [450, 195] width 157 height 19
click at [214, 155] on select "Free Form Text Document Display Entity Value Fee Numeric Data Date Map Sketch D…" at bounding box center [272, 149] width 164 height 19
select select "calculated-value"
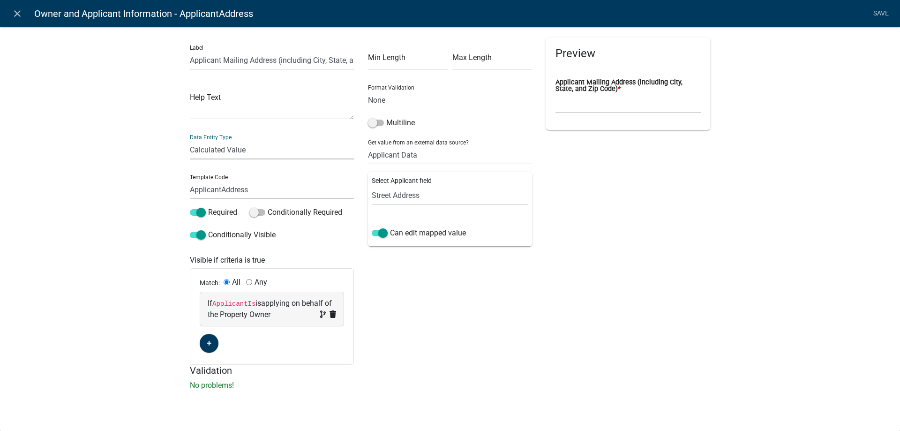
click at [190, 140] on select "Free Form Text Document Display Entity Value Fee Numeric Data Date Map Sketch D…" at bounding box center [272, 149] width 164 height 19
select select "calculated-value"
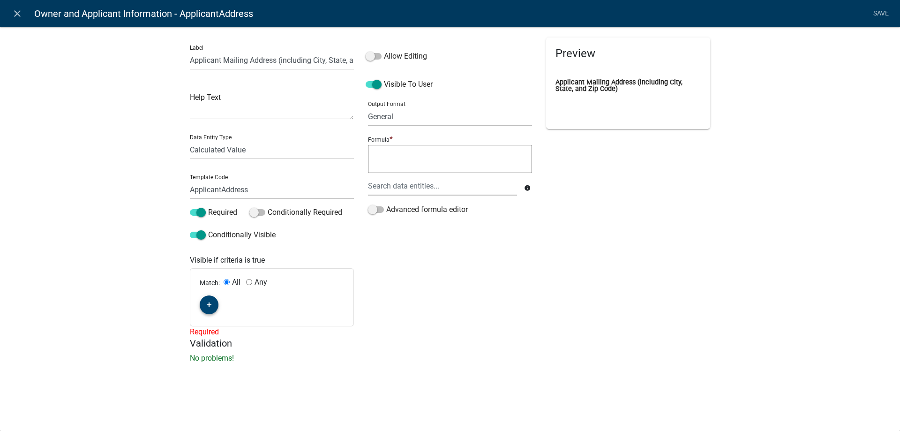
click at [212, 302] on button "button" at bounding box center [209, 304] width 19 height 19
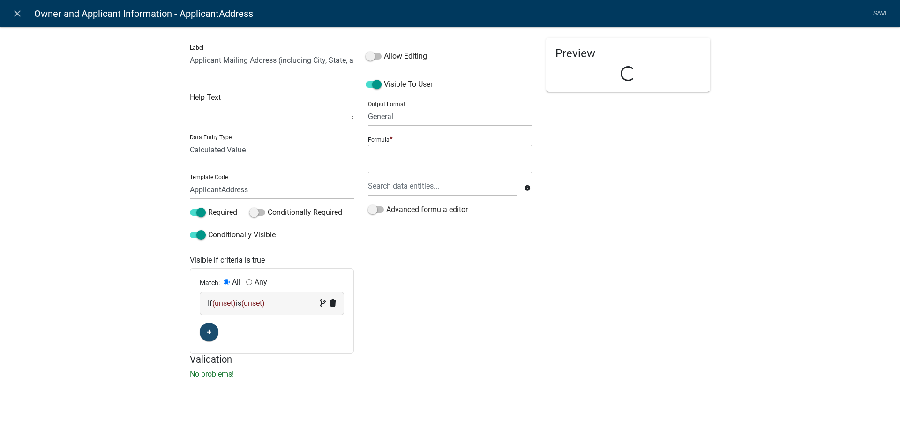
click at [228, 307] on span "(unset)" at bounding box center [223, 303] width 23 height 9
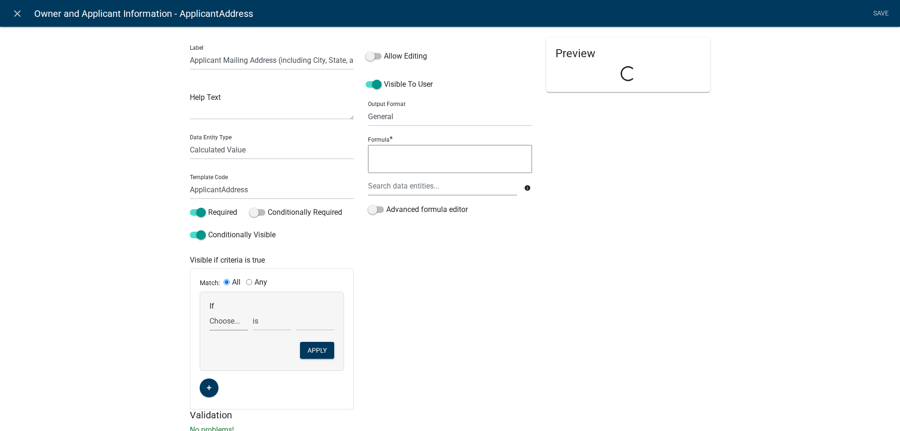
click at [238, 318] on select "Choose... ALL_FEE_RECIPIENTS APPLICANT_CITY APPLICANT_EMAIL_ADDRESS APPLICANT_F…" at bounding box center [229, 320] width 38 height 19
select select "13: ApplicantIs"
click at [210, 311] on select "Choose... ALL_FEE_RECIPIENTS APPLICANT_CITY APPLICANT_EMAIL_ADDRESS APPLICANT_F…" at bounding box center [229, 320] width 38 height 19
click at [308, 324] on select "Choose... applying on behalf of the Property Owner the Property Owner" at bounding box center [315, 320] width 38 height 19
select select "1: applying on behalf of the Property Owner"
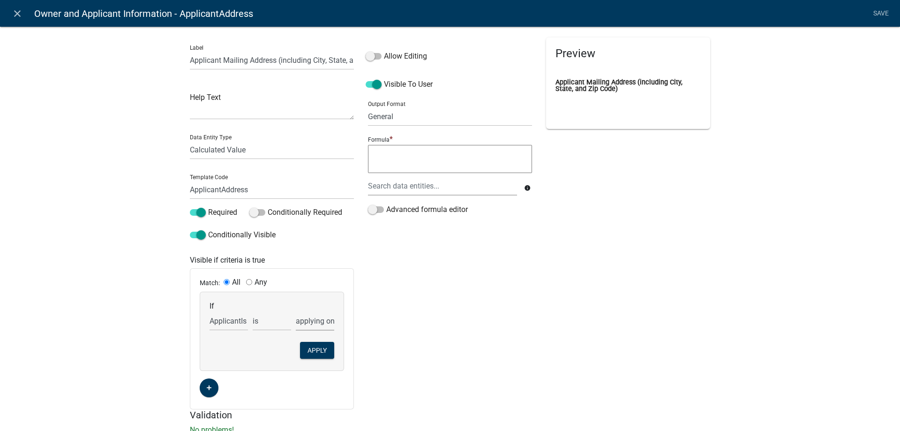
click at [296, 311] on select "Choose... applying on behalf of the Property Owner the Property Owner" at bounding box center [315, 320] width 38 height 19
click at [316, 349] on button "Apply" at bounding box center [317, 350] width 34 height 17
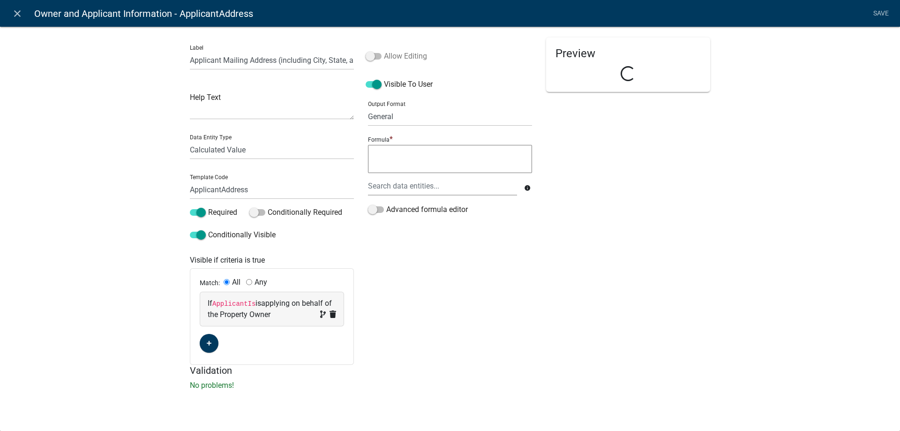
click at [404, 59] on label "Allow Editing" at bounding box center [396, 56] width 61 height 11
click at [384, 51] on input "Allow Editing" at bounding box center [384, 51] width 0 height 0
click at [419, 114] on select "General Text Number Decimal Date Date & Time" at bounding box center [450, 116] width 164 height 19
select select "1"
click at [368, 107] on select "General Text Number Decimal Date Date & Time" at bounding box center [450, 116] width 164 height 19
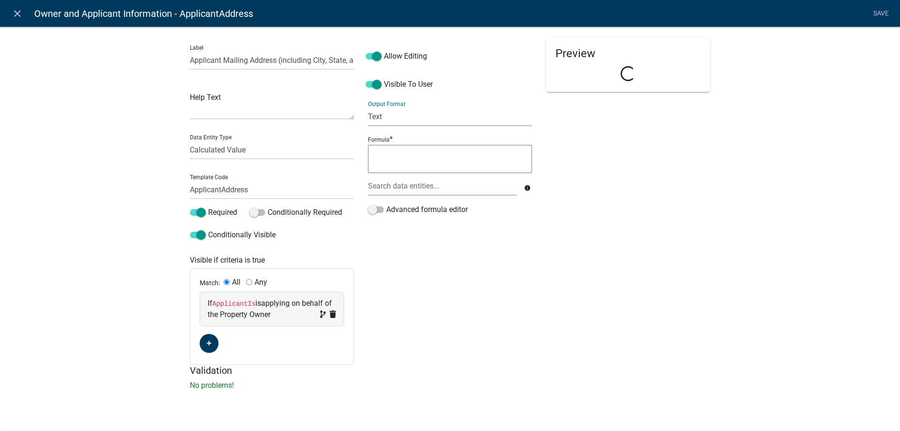
click at [418, 162] on textarea at bounding box center [450, 159] width 164 height 28
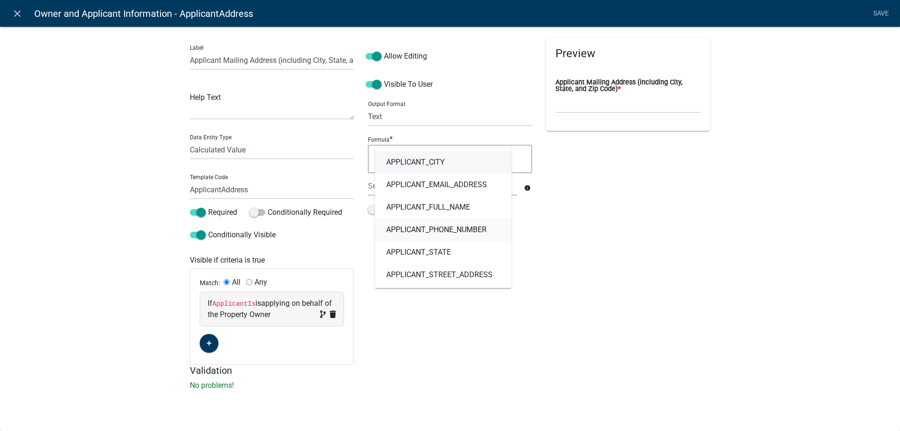
scroll to position [47, 0]
click at [436, 230] on span "APPLICANT_STREET_ADDRESS" at bounding box center [439, 228] width 106 height 8
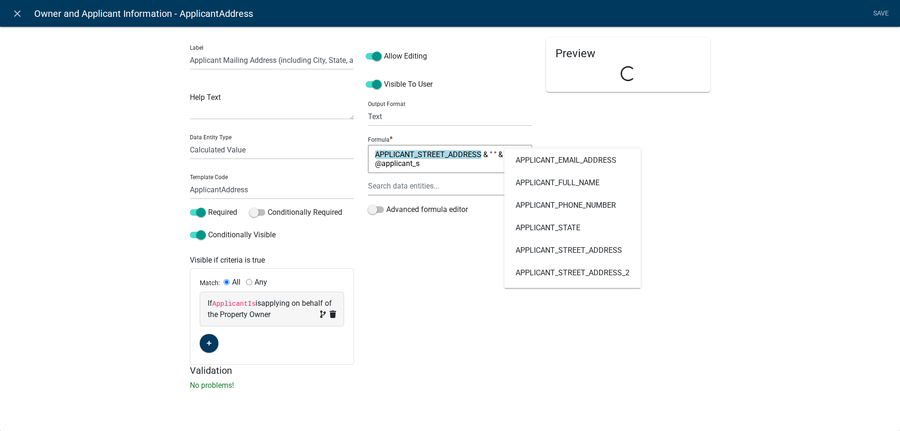
scroll to position [0, 0]
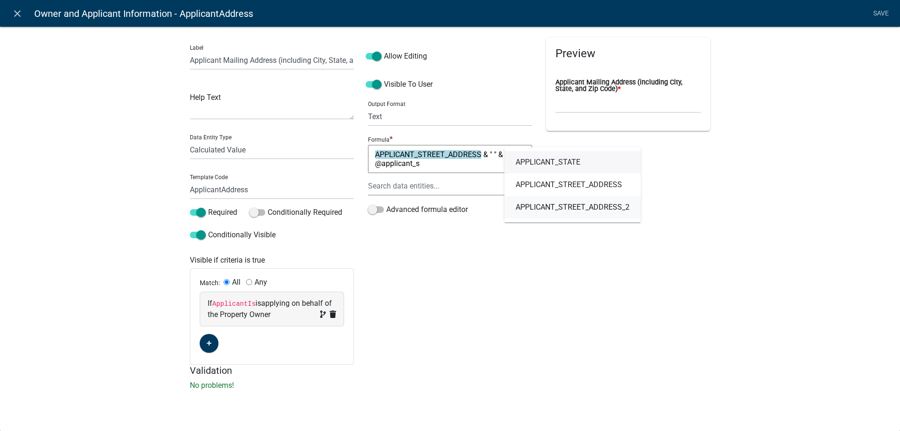
click at [621, 209] on span "APPLICANT_STREET_ADDRESS_2" at bounding box center [573, 207] width 114 height 8
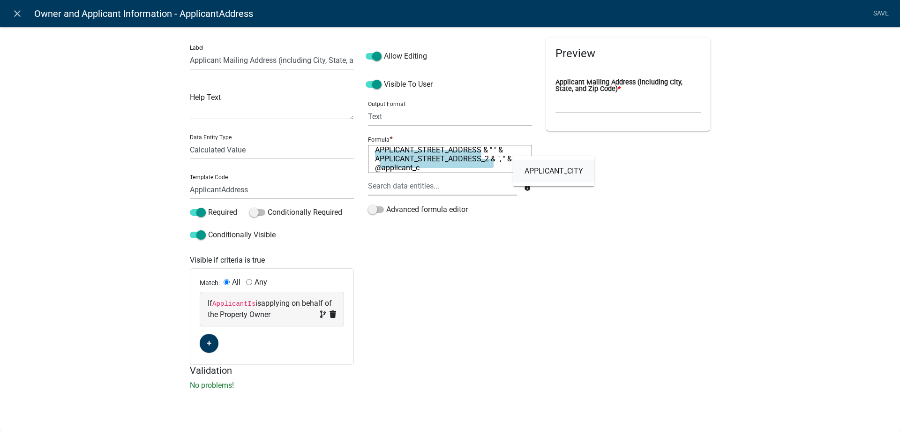
click at [562, 175] on link "APPLICANT_CITY" at bounding box center [553, 171] width 81 height 23
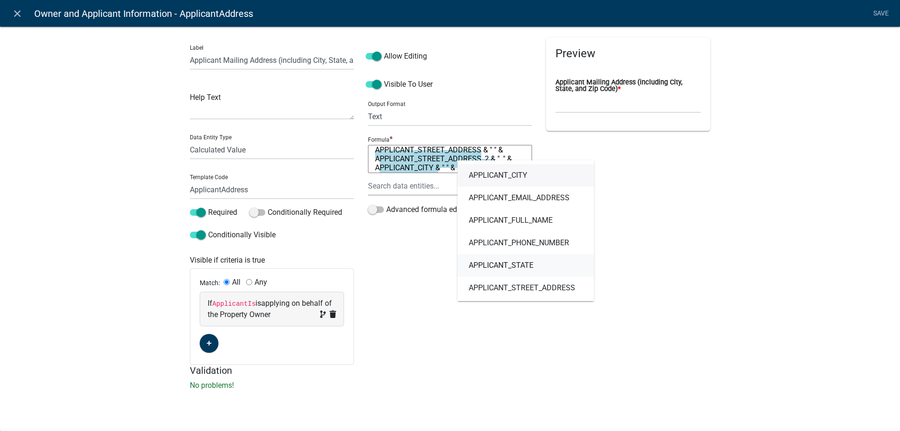
click at [543, 260] on link "APPLICANT_STATE" at bounding box center [526, 265] width 136 height 23
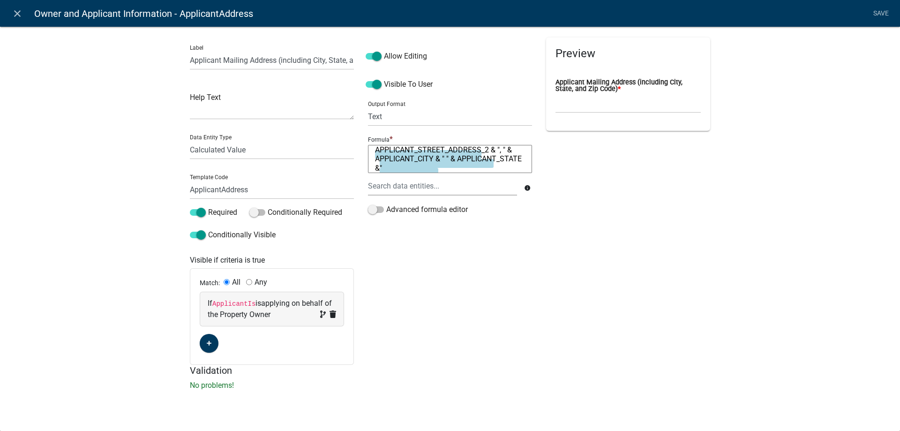
click at [459, 165] on textarea "APPLICANT_STREET_ADDRESS & " " & APPLICANT_STREET_ADDRESS_2 & ", " & APPLICANT_…" at bounding box center [450, 159] width 164 height 28
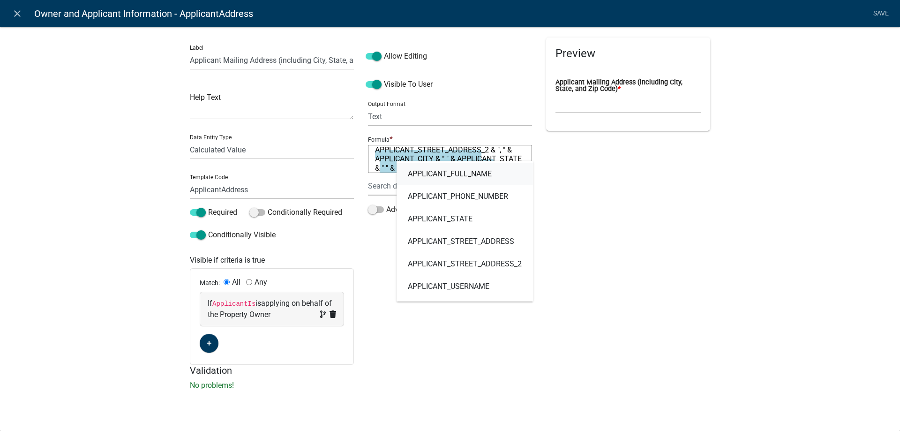
scroll to position [94, 0]
click at [457, 259] on span "APPLICANT_ZIP" at bounding box center [435, 262] width 54 height 8
type textarea "APPLICANT_STREET_ADDRESS & " " & APPLICANT_STREET_ADDRESS_2 & ", " & APPLICANT_…"
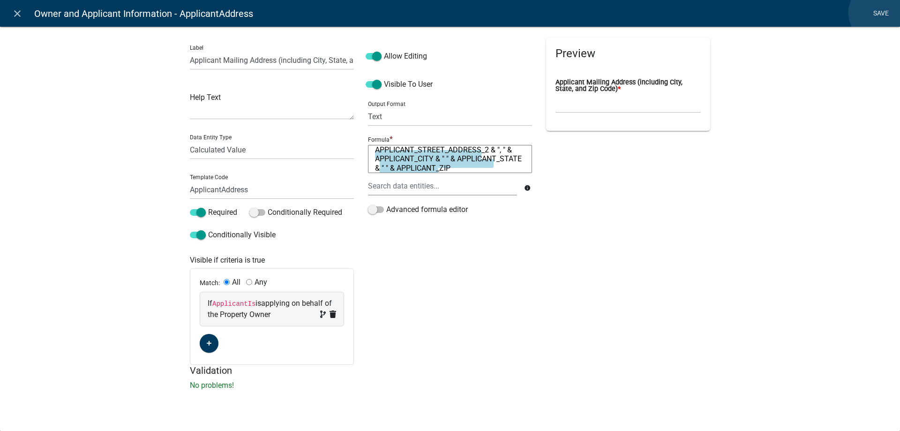
click at [878, 13] on link "Save" at bounding box center [880, 14] width 23 height 18
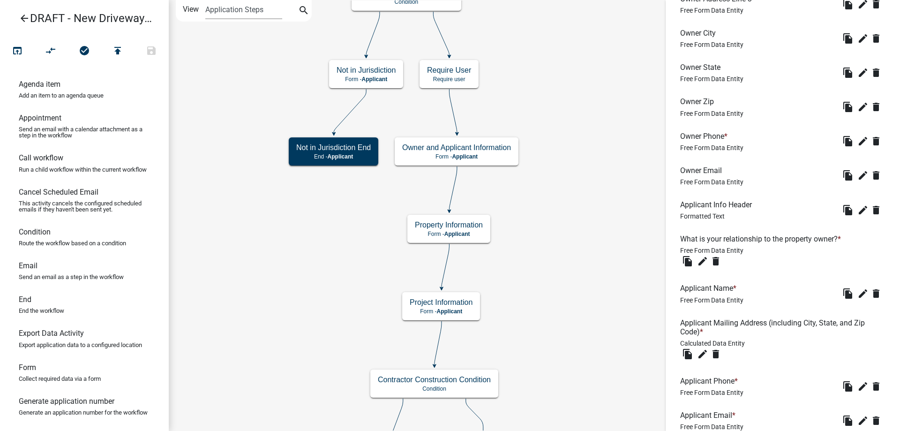
scroll to position [590, 0]
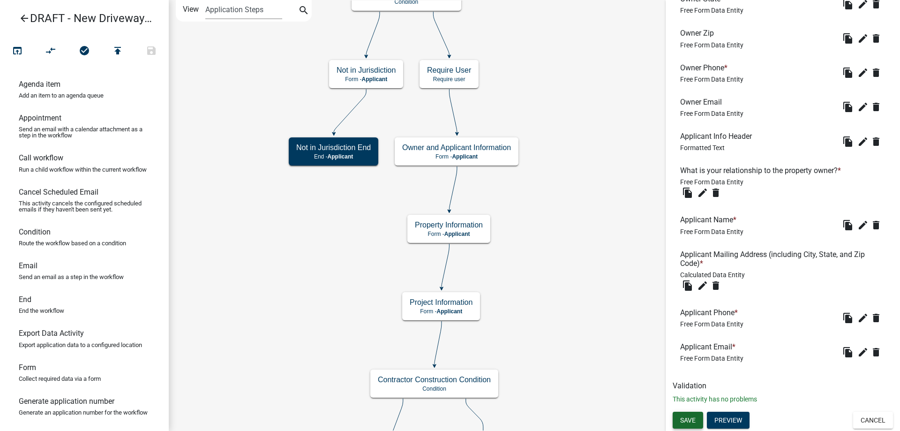
click at [690, 421] on span "Save" at bounding box center [687, 420] width 15 height 8
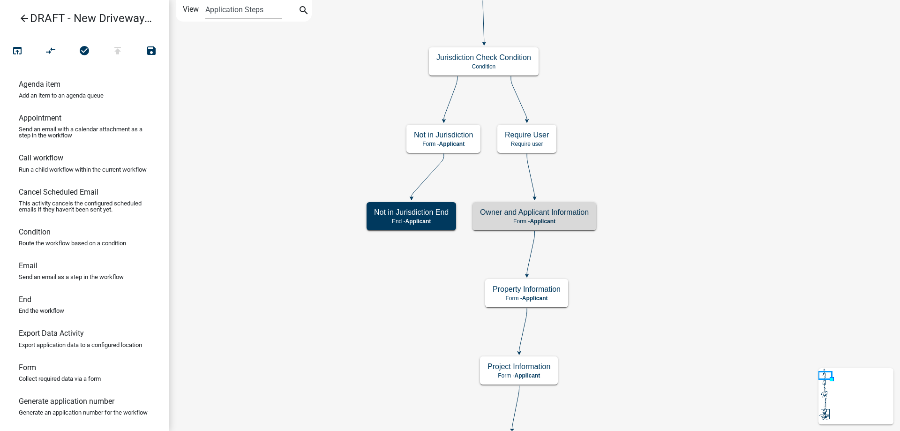
scroll to position [0, 0]
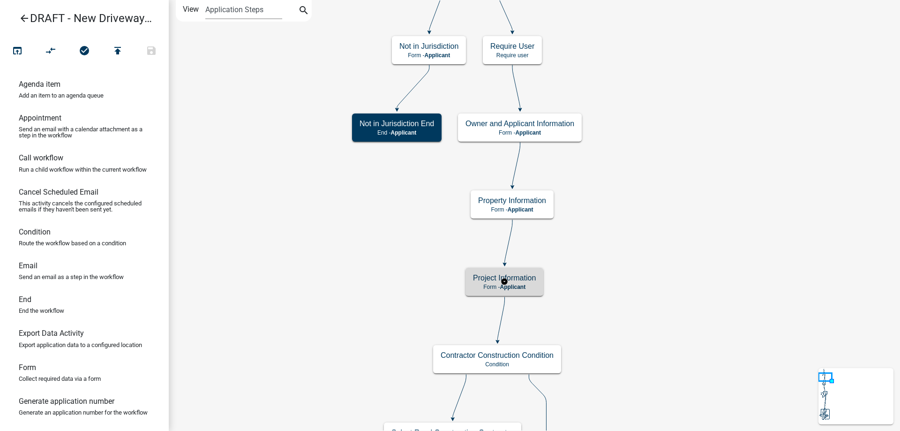
click at [532, 286] on p "Form - Applicant" at bounding box center [504, 287] width 63 height 7
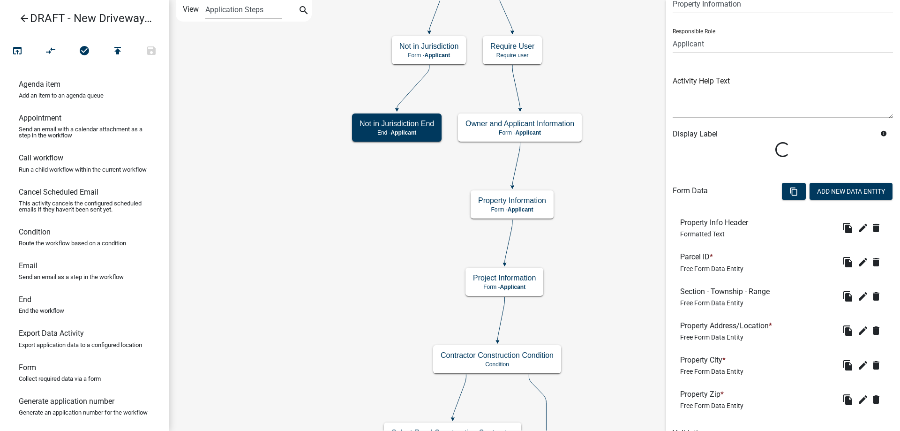
scroll to position [92, 0]
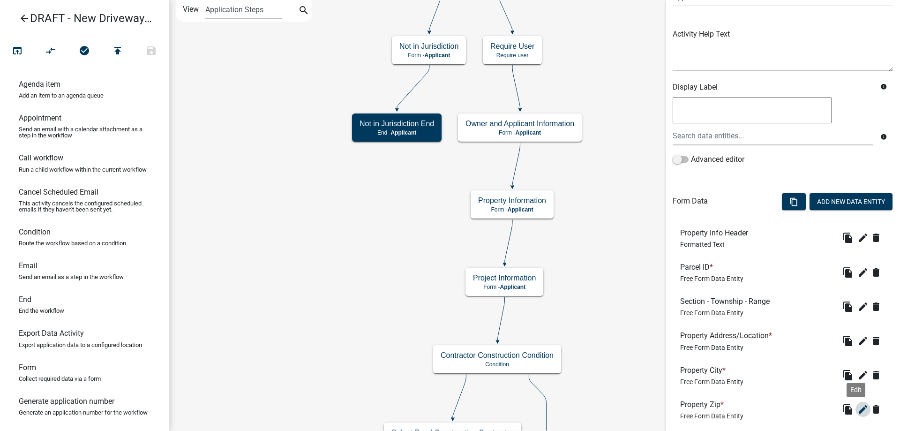
click at [857, 409] on icon "edit" at bounding box center [862, 409] width 11 height 11
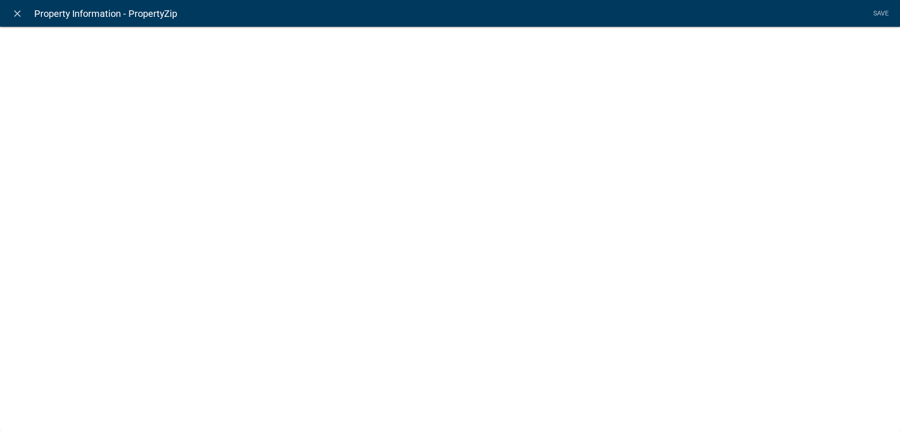
select select "1: Object"
select select "59: Object"
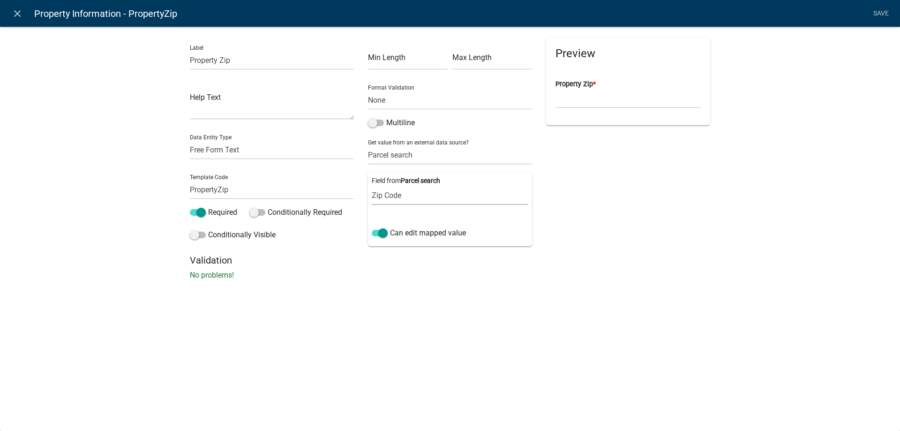
click at [436, 202] on select "Parcel ID Owner Name Owner City Owner State Owner Zip Owner Address 1 Owner Add…" at bounding box center [450, 195] width 157 height 19
click at [15, 13] on icon "close" at bounding box center [17, 13] width 11 height 11
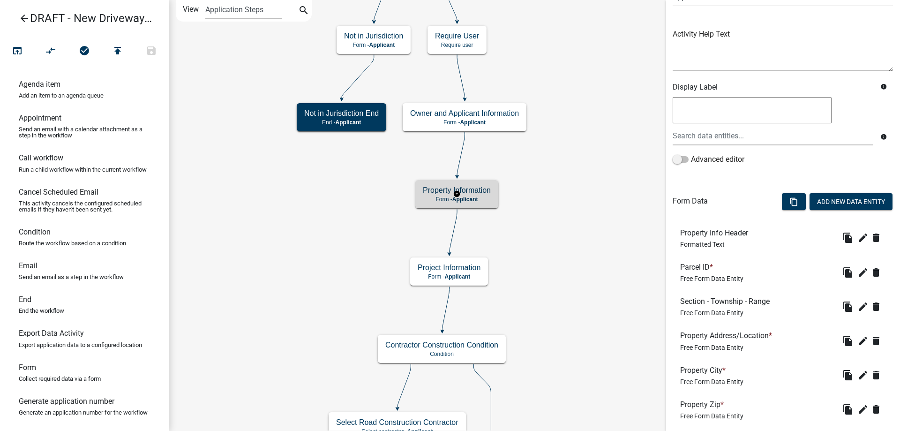
click at [446, 208] on rect at bounding box center [456, 194] width 85 height 30
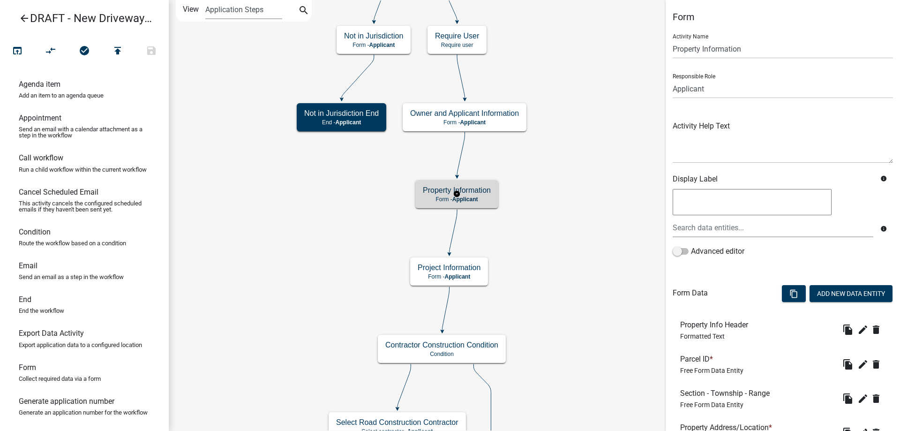
click at [446, 208] on rect at bounding box center [456, 194] width 85 height 30
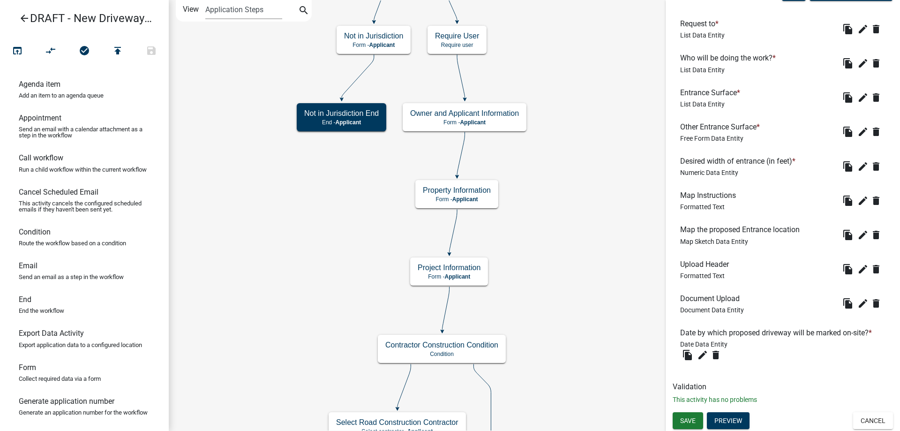
scroll to position [301, 0]
click at [857, 233] on icon "edit" at bounding box center [862, 234] width 11 height 11
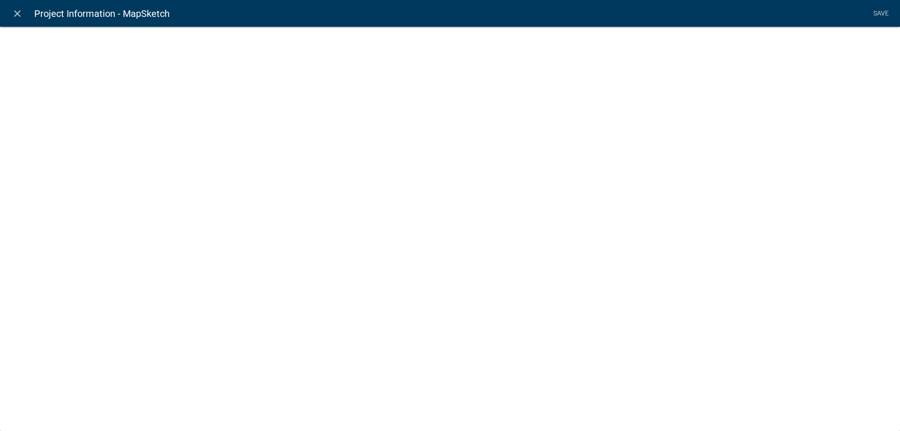
select select "mapsketch-data"
select select "hybrid"
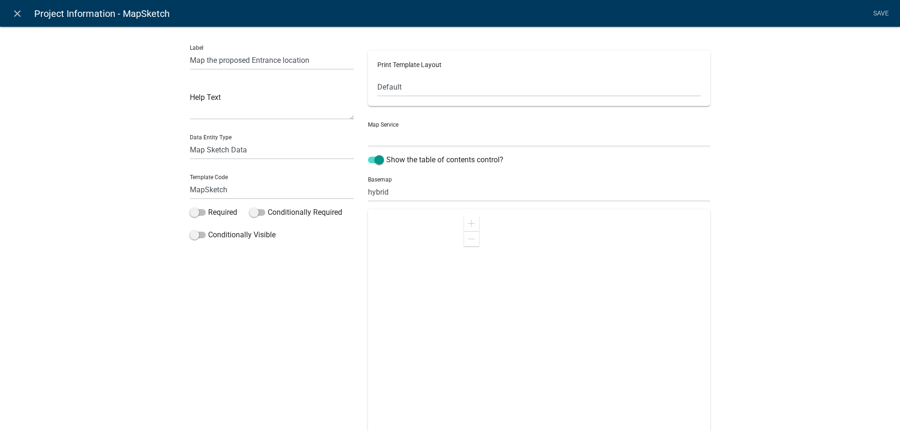
select select "0: Object"
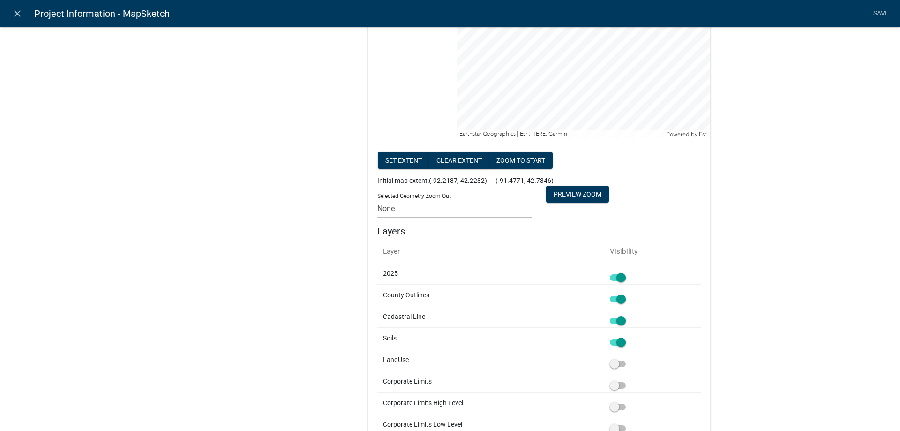
scroll to position [422, 0]
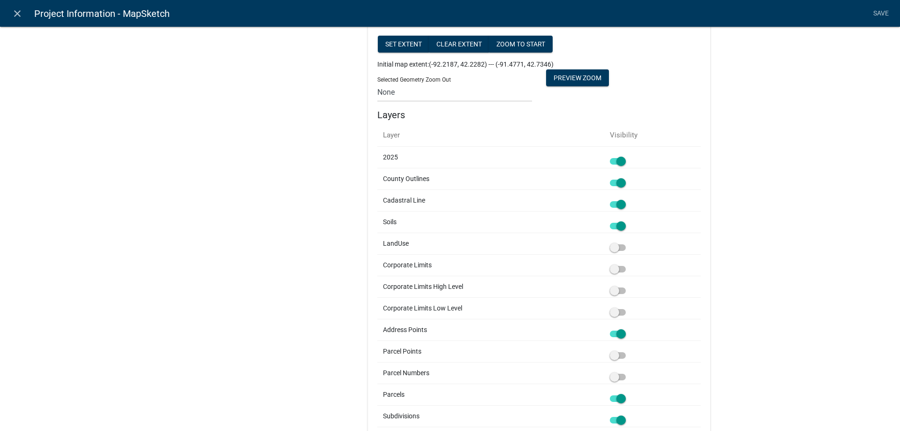
click at [607, 227] on td at bounding box center [652, 222] width 97 height 22
click at [620, 227] on span at bounding box center [618, 226] width 16 height 7
click at [628, 220] on input "checkbox" at bounding box center [628, 220] width 0 height 0
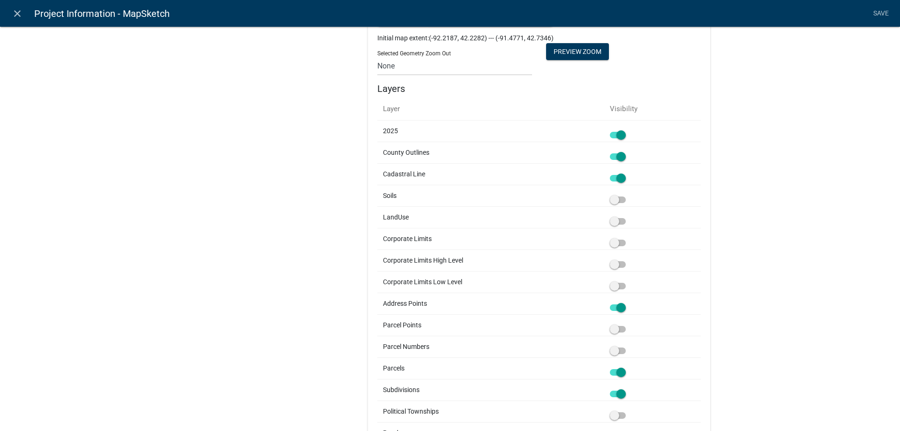
scroll to position [328, 0]
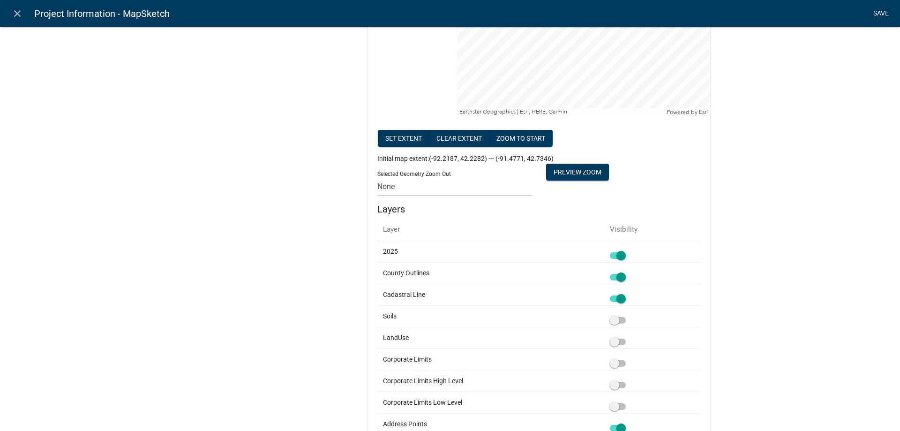
click at [885, 16] on link "Save" at bounding box center [880, 14] width 23 height 18
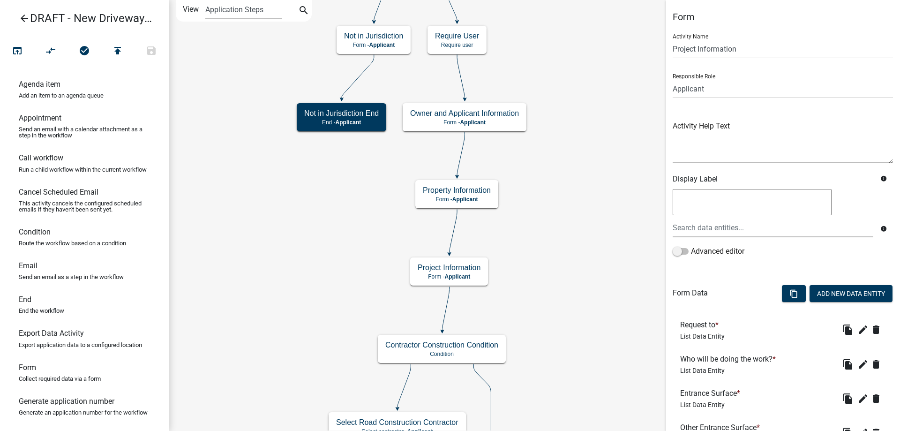
scroll to position [301, 0]
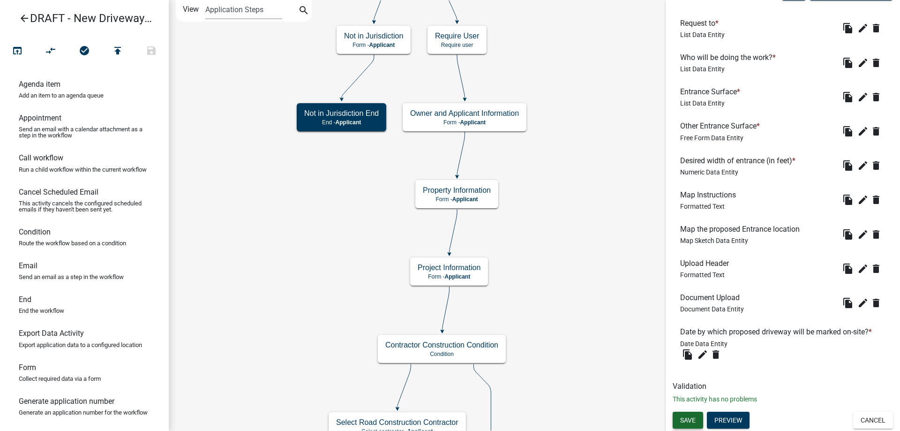
click at [688, 424] on button "Save" at bounding box center [688, 420] width 30 height 17
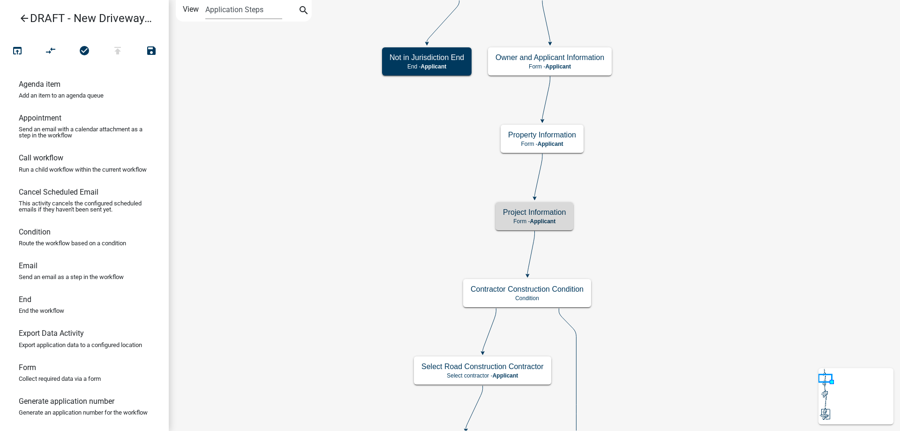
scroll to position [0, 0]
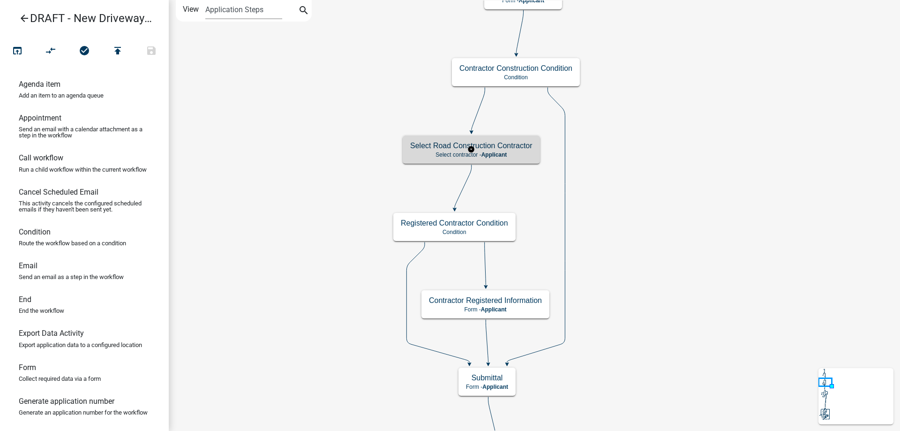
click at [501, 153] on span "Applicant" at bounding box center [494, 154] width 26 height 7
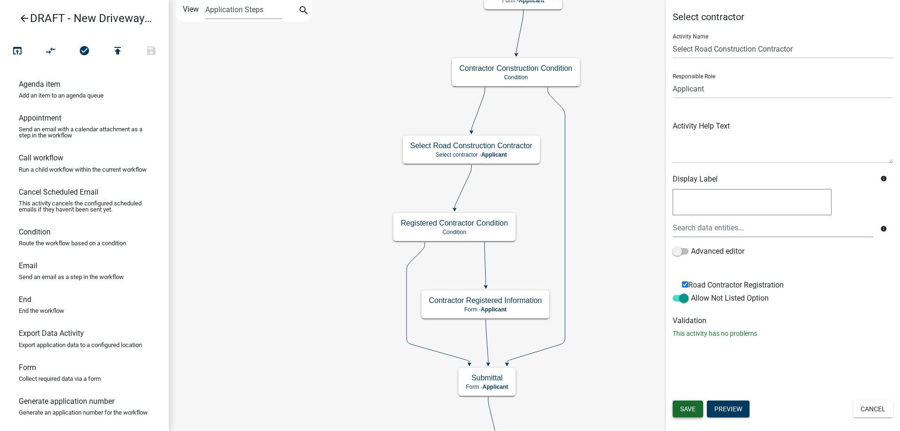
click at [690, 404] on button "Save" at bounding box center [688, 408] width 30 height 17
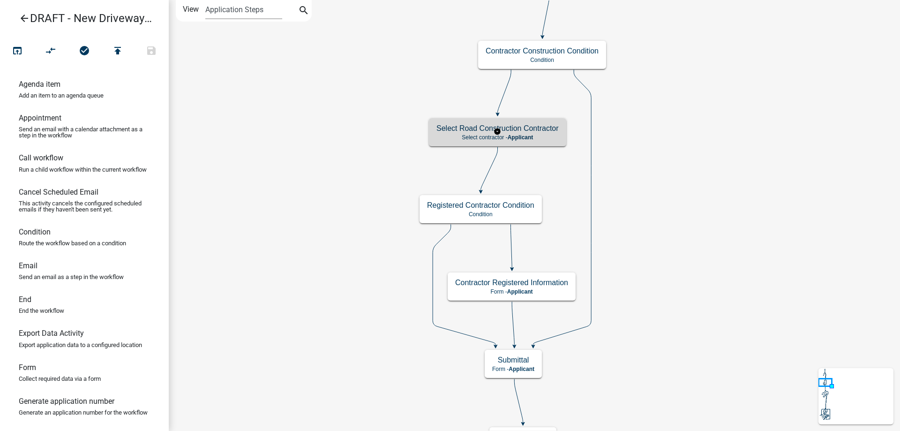
click at [498, 138] on p "Select contractor - Applicant" at bounding box center [497, 137] width 122 height 7
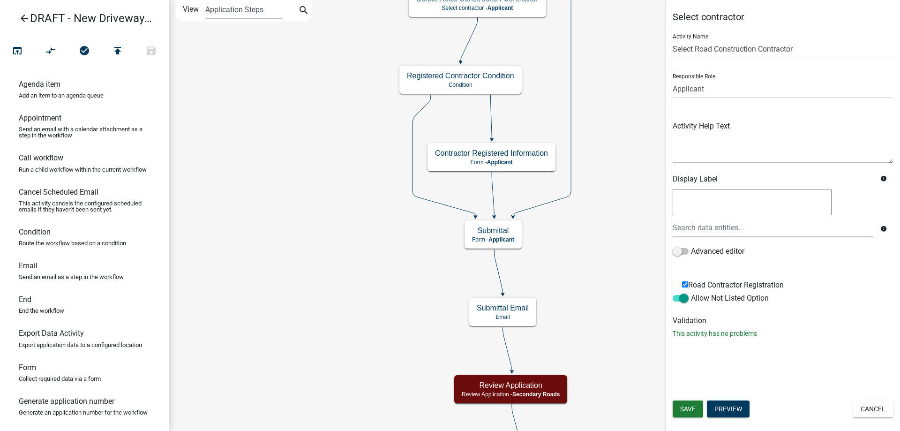
click at [22, 13] on icon "arrow_back" at bounding box center [24, 19] width 11 height 13
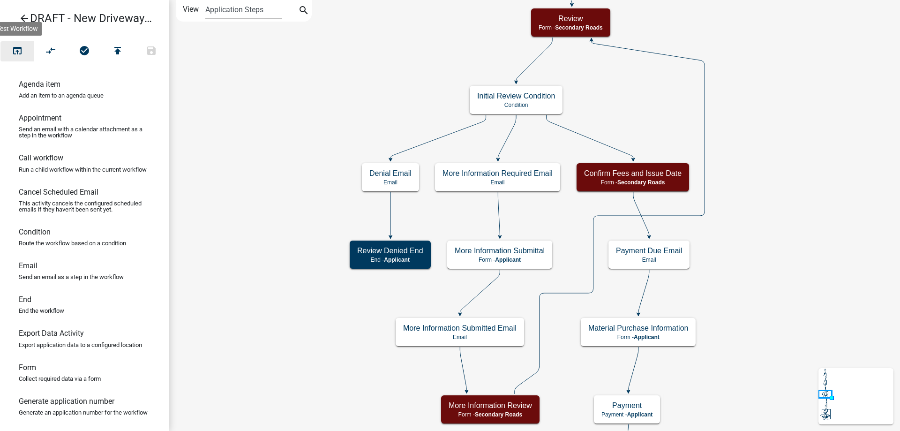
click at [19, 55] on icon "open_in_browser" at bounding box center [17, 51] width 11 height 13
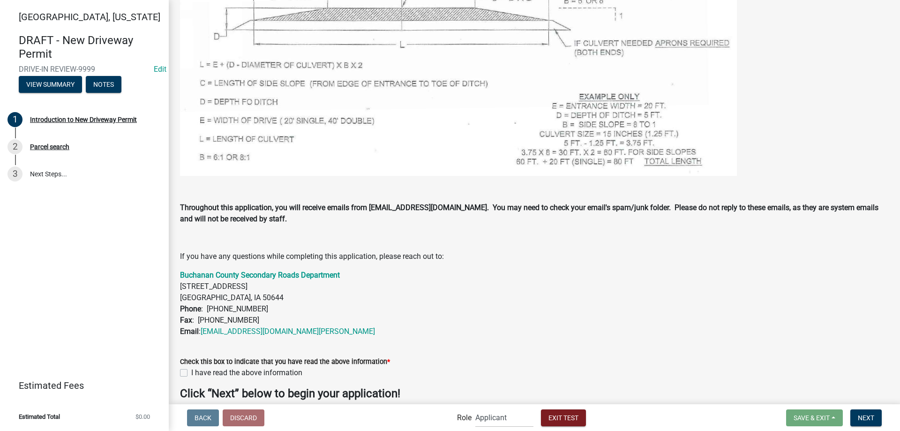
scroll to position [721, 0]
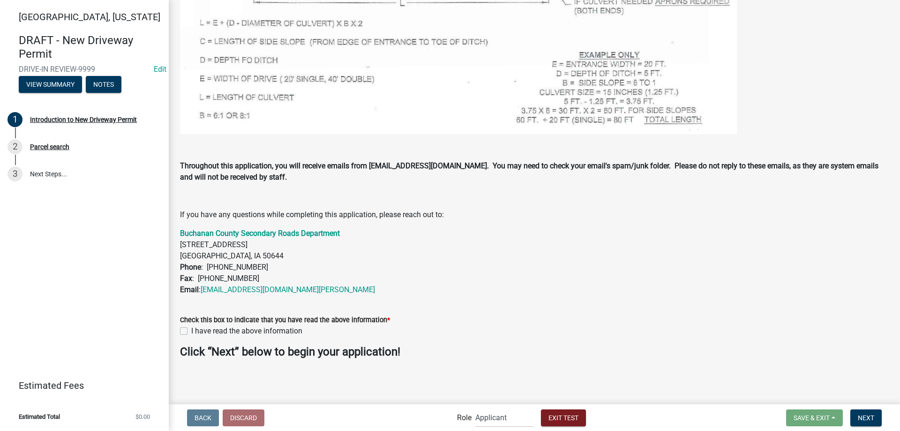
click at [248, 328] on label "I have read the above information" at bounding box center [246, 330] width 111 height 11
click at [197, 328] on input "I have read the above information" at bounding box center [194, 328] width 6 height 6
checkbox input "true"
click at [854, 417] on button "Next" at bounding box center [865, 417] width 31 height 17
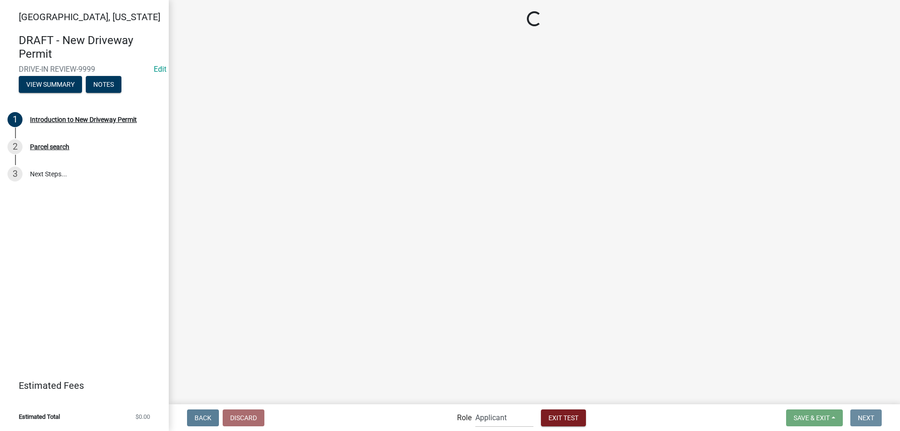
scroll to position [0, 0]
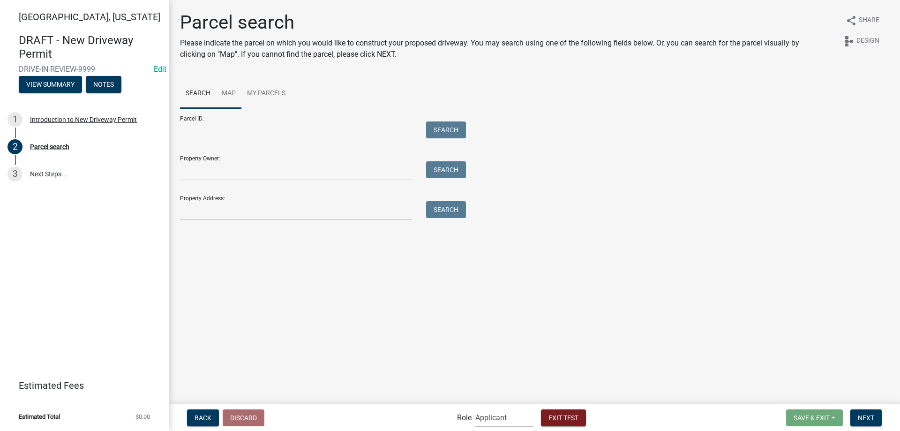
click at [232, 101] on link "Map" at bounding box center [228, 94] width 25 height 30
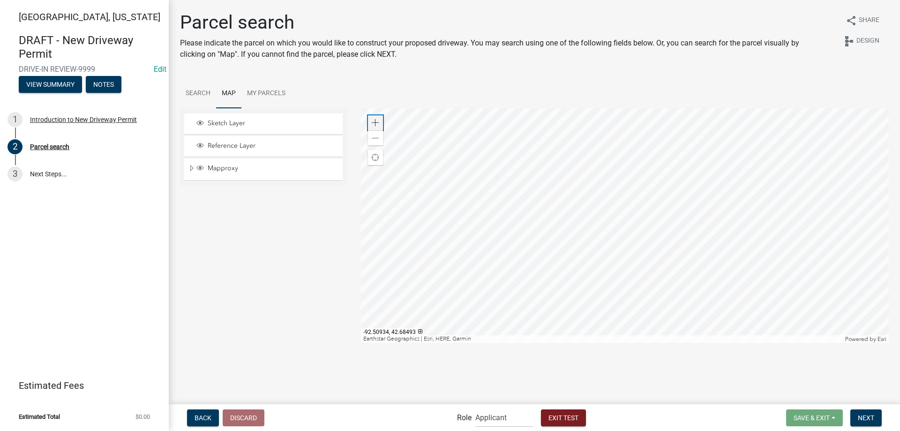
click at [381, 124] on div "Zoom in" at bounding box center [375, 122] width 15 height 15
click at [474, 336] on div at bounding box center [625, 225] width 528 height 234
click at [376, 123] on span at bounding box center [376, 123] width 8 height 8
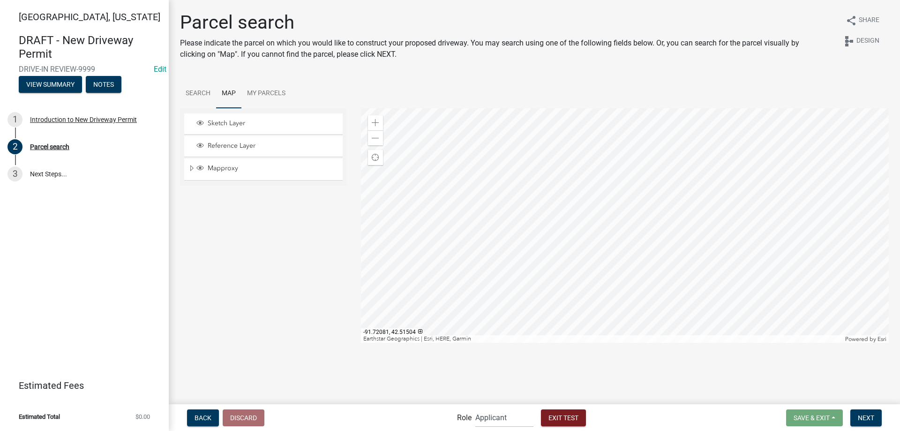
click at [658, 280] on div at bounding box center [625, 225] width 528 height 234
click at [505, 188] on div at bounding box center [625, 225] width 528 height 234
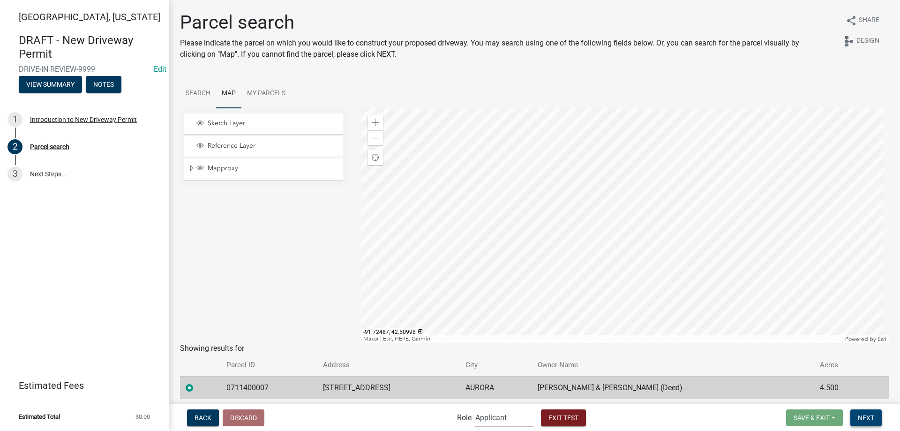
click at [862, 421] on span "Next" at bounding box center [866, 417] width 16 height 8
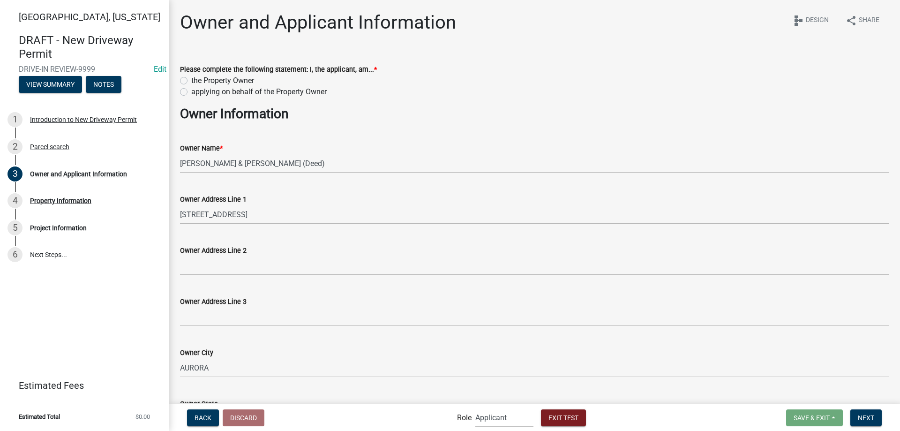
click at [209, 87] on label "applying on behalf of the Property Owner" at bounding box center [258, 91] width 135 height 11
click at [197, 87] on input "applying on behalf of the Property Owner" at bounding box center [194, 89] width 6 height 6
radio input "true"
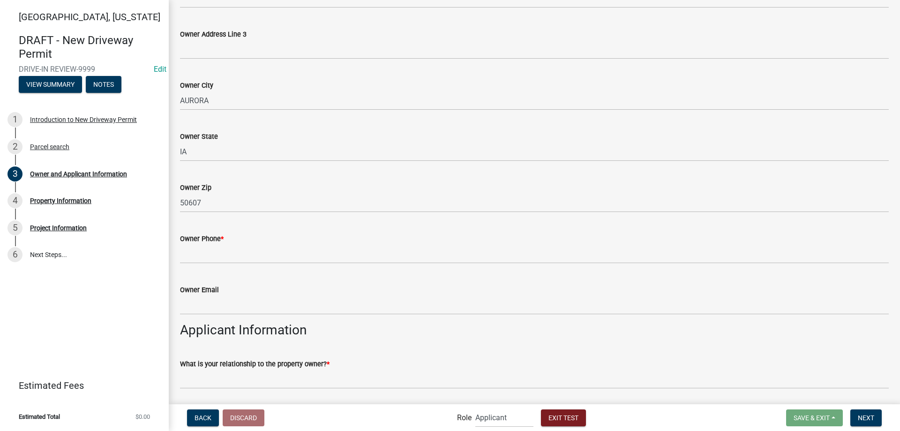
scroll to position [281, 0]
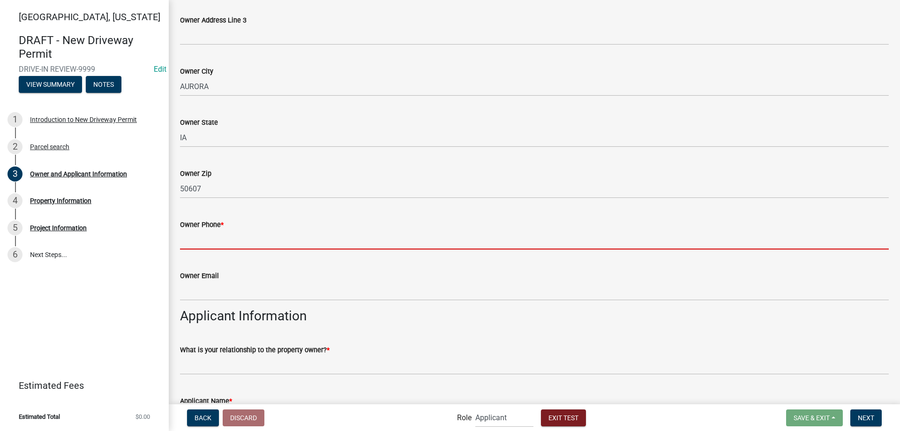
drag, startPoint x: 243, startPoint y: 233, endPoint x: 243, endPoint y: 240, distance: 6.6
click at [243, 233] on input "Owner Phone *" at bounding box center [534, 239] width 709 height 19
type input "1231231234"
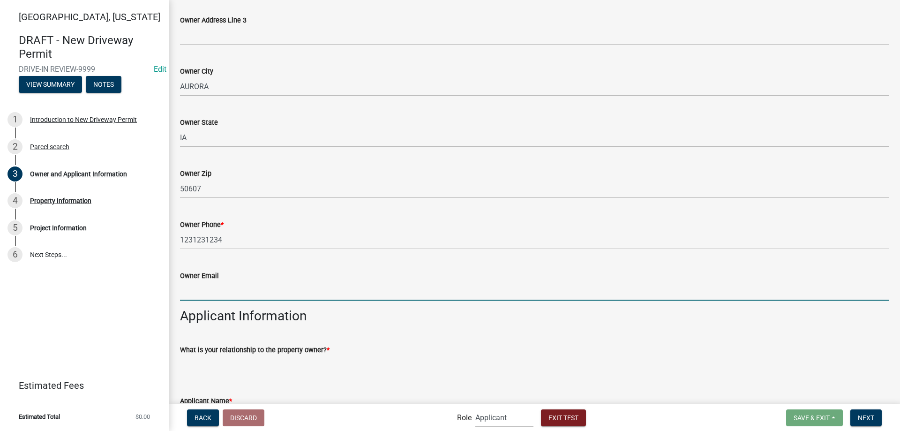
click at [230, 289] on input "Owner Email" at bounding box center [534, 290] width 709 height 19
type input "[EMAIL_ADDRESS][DOMAIN_NAME]"
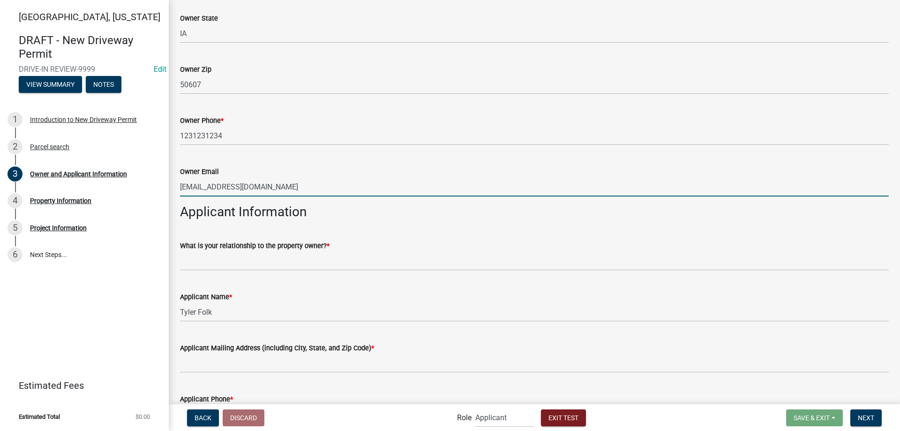
scroll to position [422, 0]
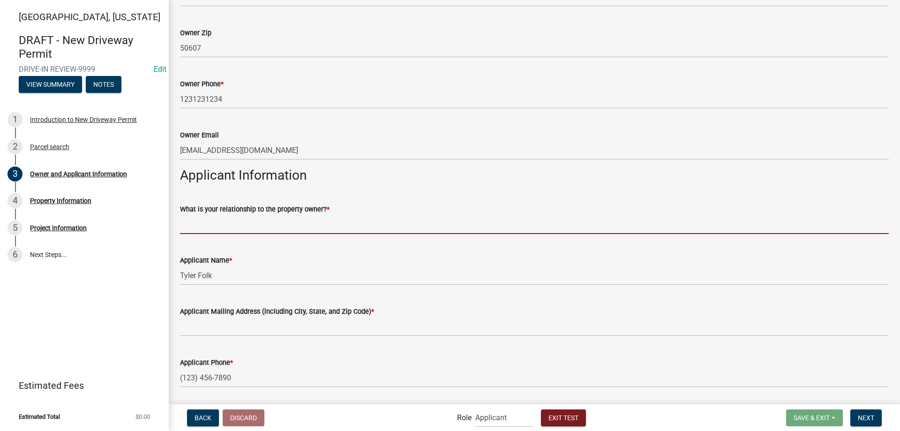
click at [256, 227] on input "What is your relationship to the property owner? *" at bounding box center [534, 224] width 709 height 19
type input "Family member"
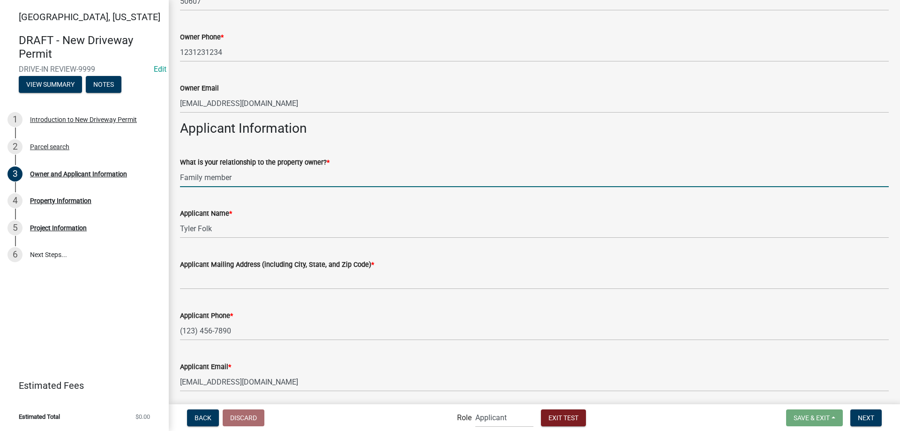
scroll to position [502, 0]
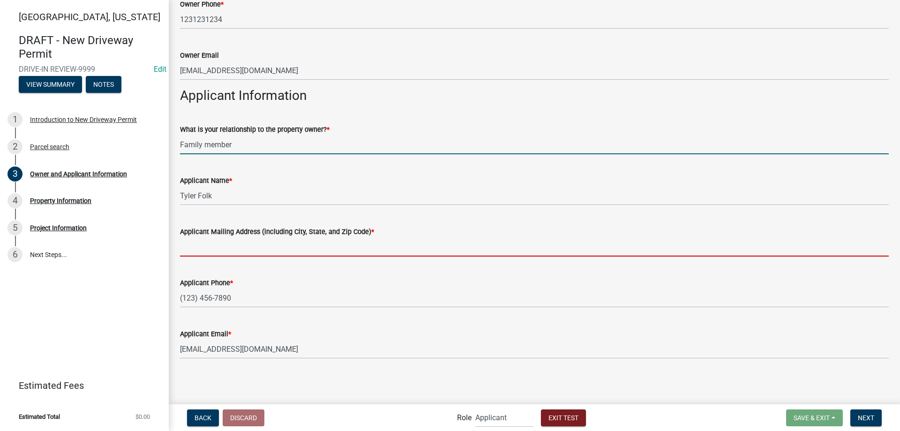
click at [253, 246] on input "Applicant Mailing Address (including City, State, and Zip Code) *" at bounding box center [534, 246] width 709 height 19
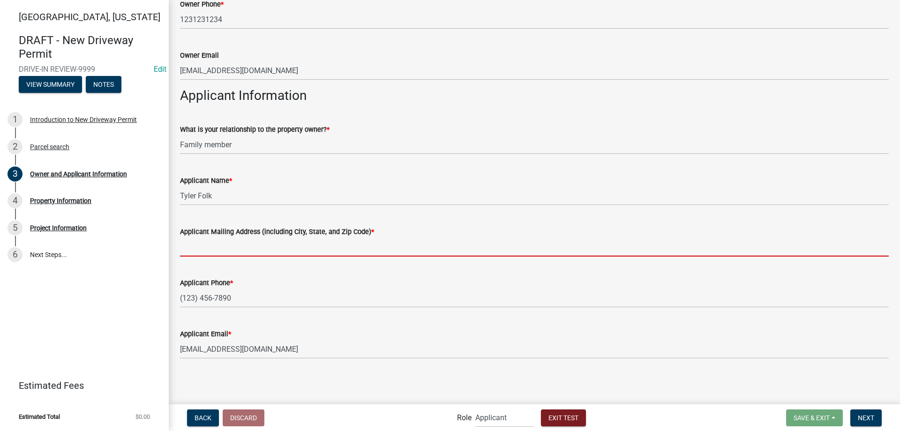
type input "[STREET_ADDRESS]"
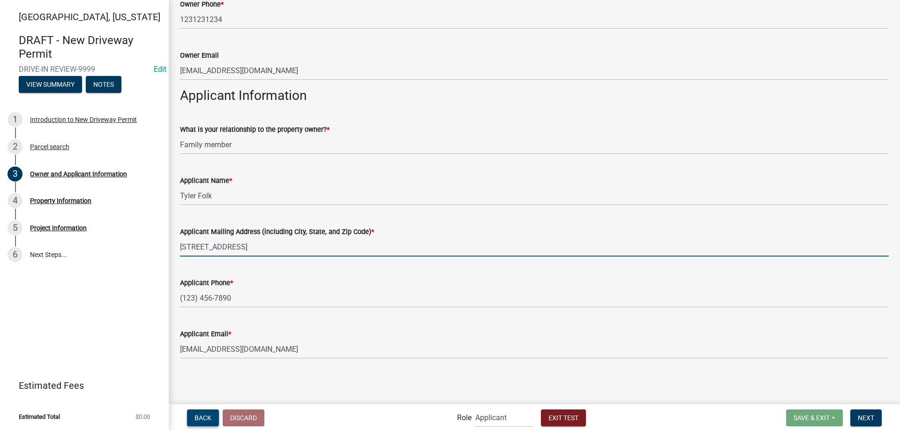
click at [206, 422] on button "Back" at bounding box center [203, 417] width 32 height 17
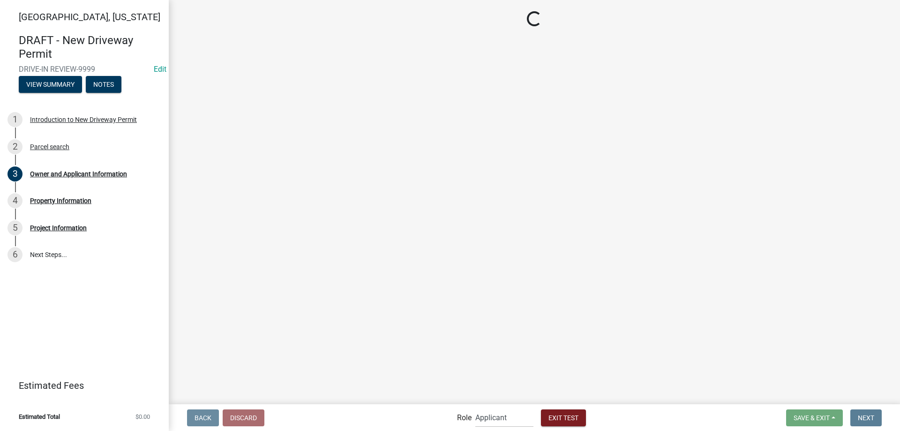
scroll to position [0, 0]
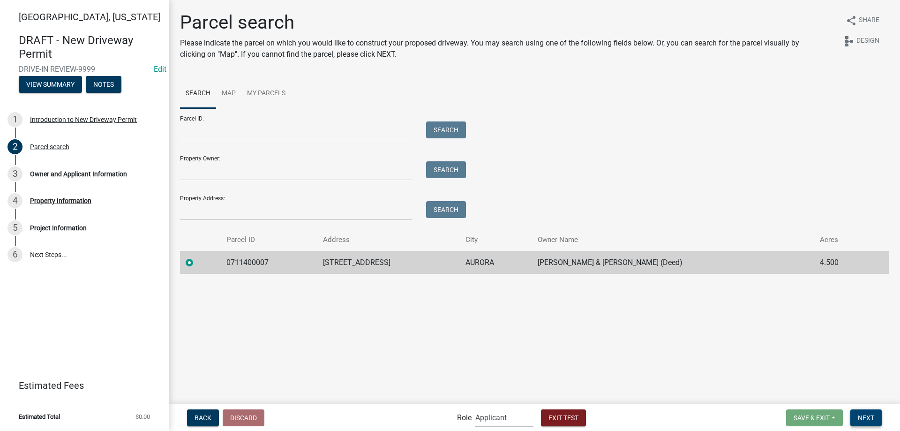
click at [873, 419] on span "Next" at bounding box center [866, 417] width 16 height 8
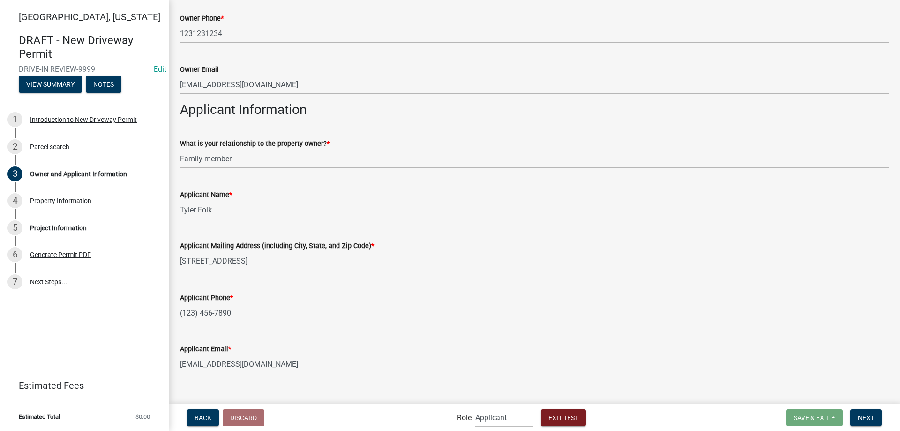
scroll to position [503, 0]
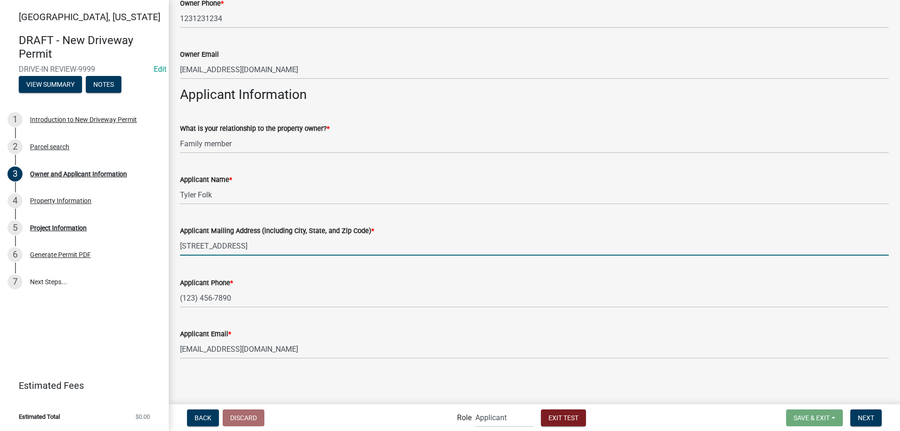
click at [328, 249] on input "[STREET_ADDRESS]" at bounding box center [534, 245] width 709 height 19
click at [869, 415] on span "Next" at bounding box center [866, 417] width 16 height 8
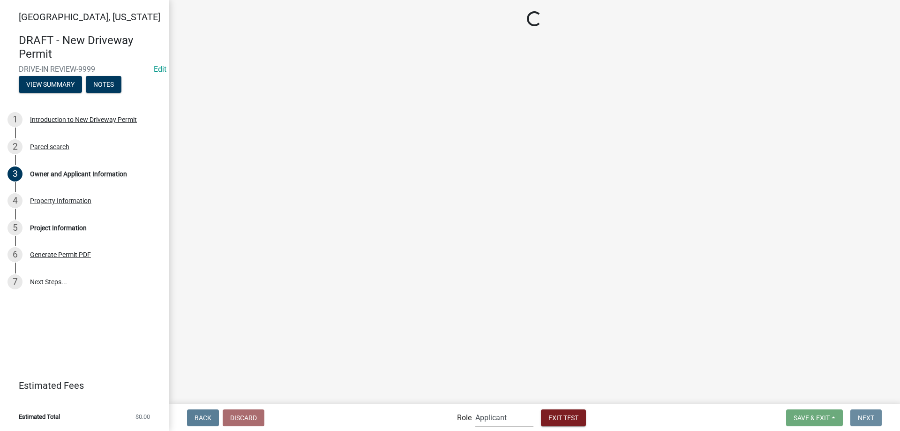
scroll to position [0, 0]
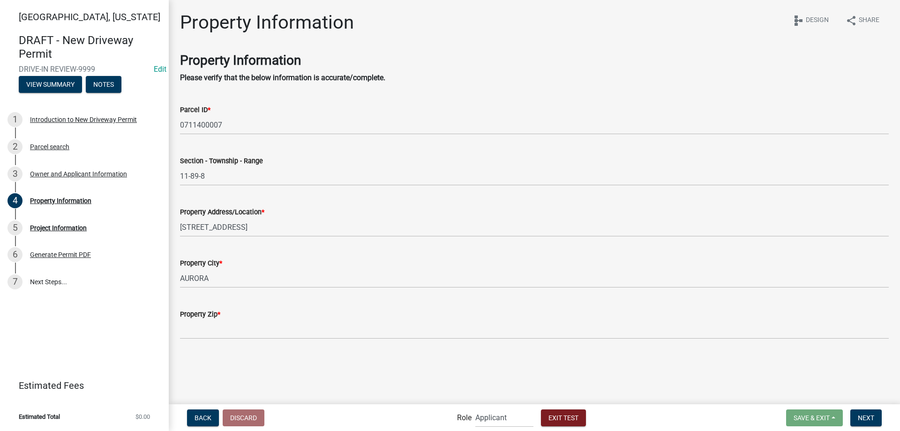
click at [251, 316] on div "Property Zip *" at bounding box center [534, 313] width 709 height 11
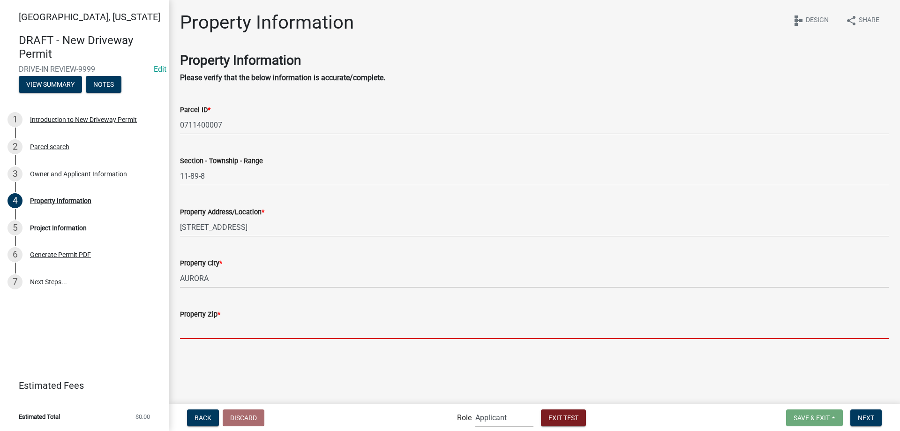
click at [245, 330] on input "Property Zip *" at bounding box center [534, 329] width 709 height 19
type input "12345"
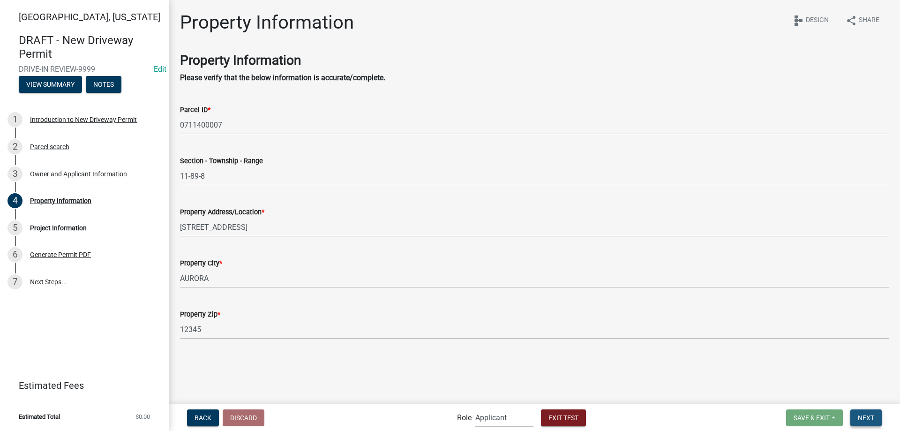
click at [868, 414] on span "Next" at bounding box center [866, 417] width 16 height 8
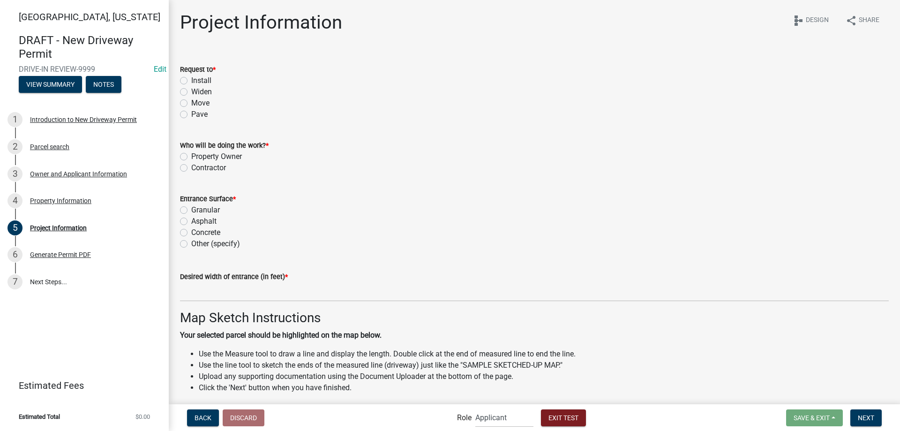
click at [210, 82] on label "Install" at bounding box center [201, 80] width 20 height 11
click at [197, 81] on input "Install" at bounding box center [194, 78] width 6 height 6
radio input "true"
click at [214, 155] on label "Property Owner" at bounding box center [216, 156] width 51 height 11
click at [197, 155] on input "Property Owner" at bounding box center [194, 154] width 6 height 6
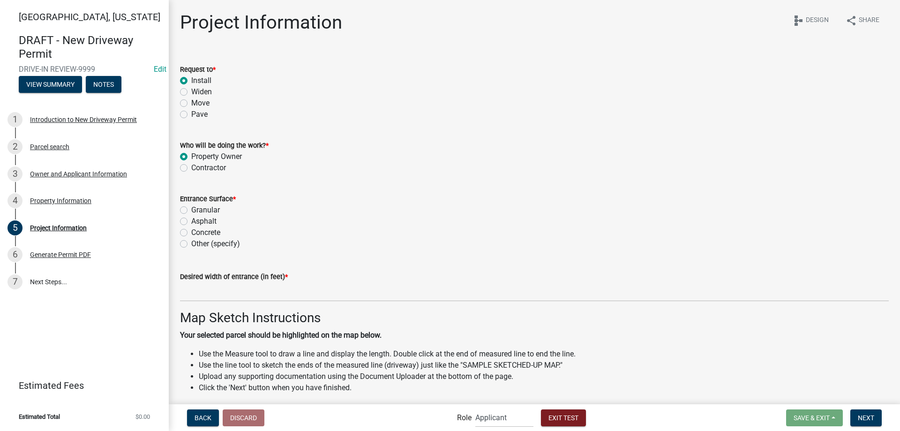
radio input "true"
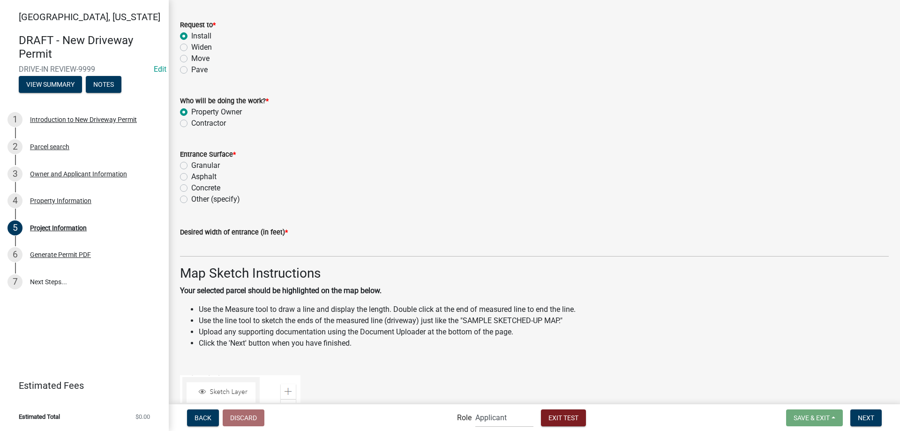
scroll to position [47, 0]
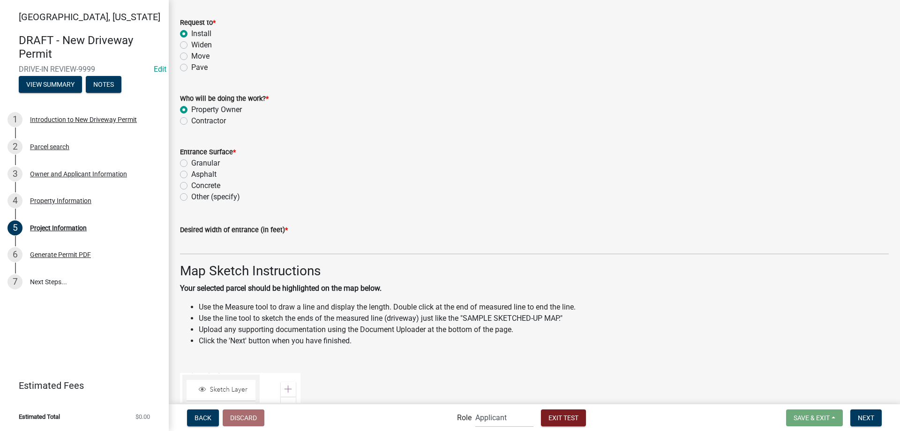
click at [210, 122] on label "Contractor" at bounding box center [208, 120] width 35 height 11
click at [197, 121] on input "Contractor" at bounding box center [194, 118] width 6 height 6
radio input "true"
click at [209, 177] on label "Asphalt" at bounding box center [203, 174] width 25 height 11
click at [197, 175] on input "Asphalt" at bounding box center [194, 172] width 6 height 6
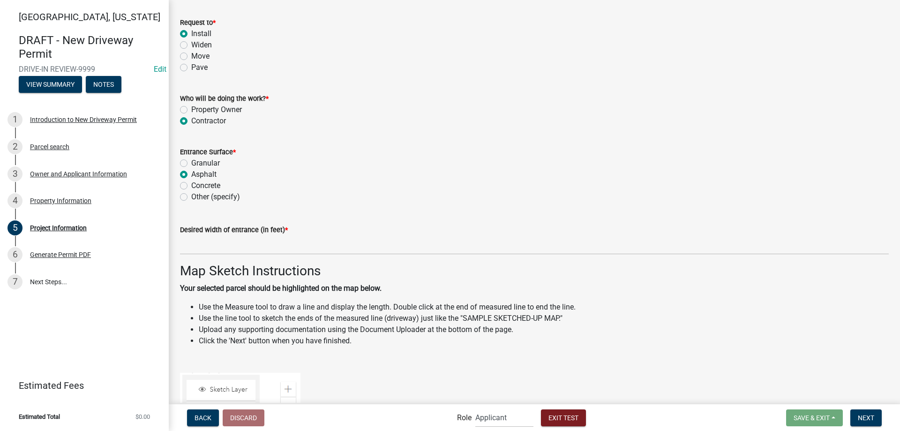
radio input "true"
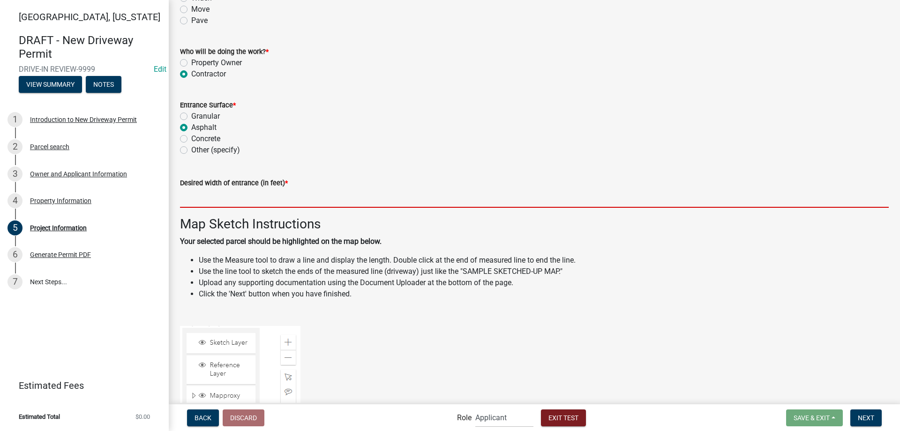
click at [277, 204] on input "text" at bounding box center [534, 197] width 709 height 19
type input "20"
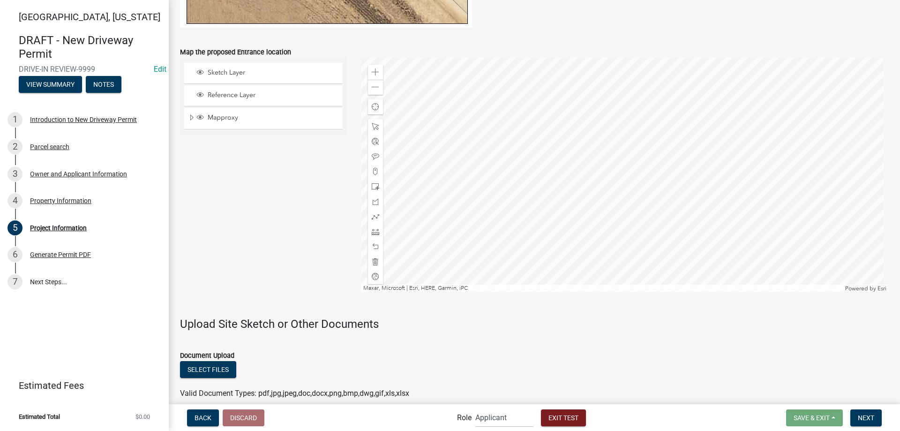
scroll to position [828, 0]
click at [372, 173] on span at bounding box center [376, 172] width 8 height 8
click at [645, 232] on div at bounding box center [625, 175] width 528 height 234
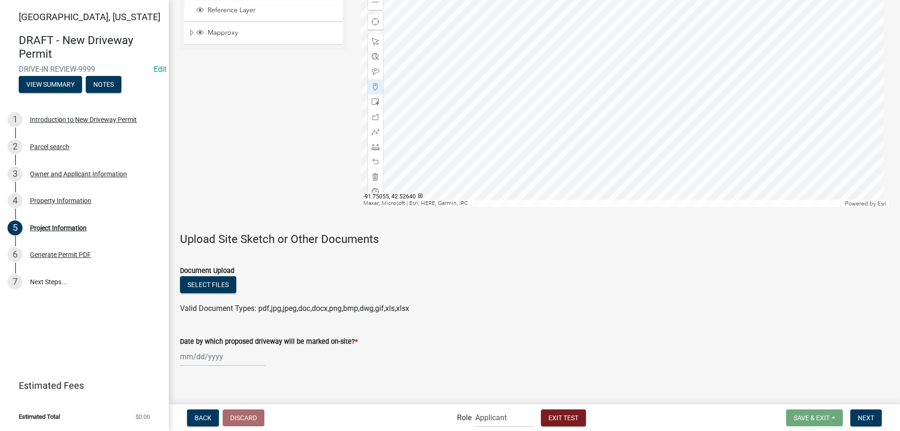
scroll to position [922, 0]
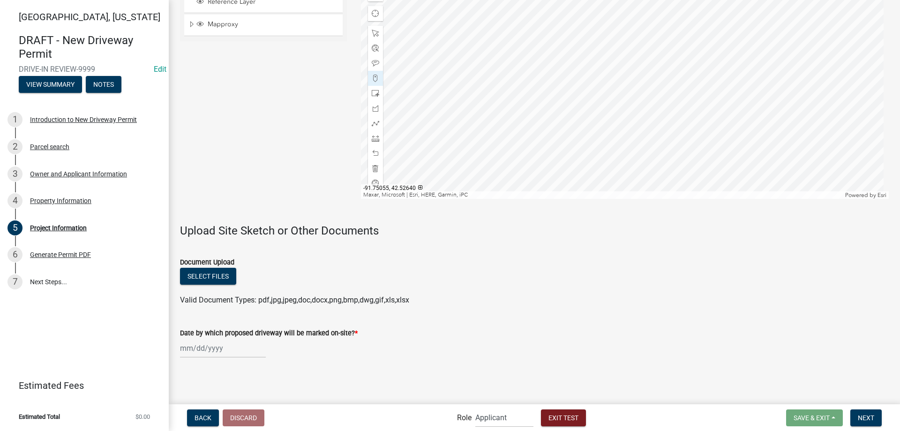
click at [237, 348] on div at bounding box center [223, 347] width 86 height 19
select select "8"
select select "2025"
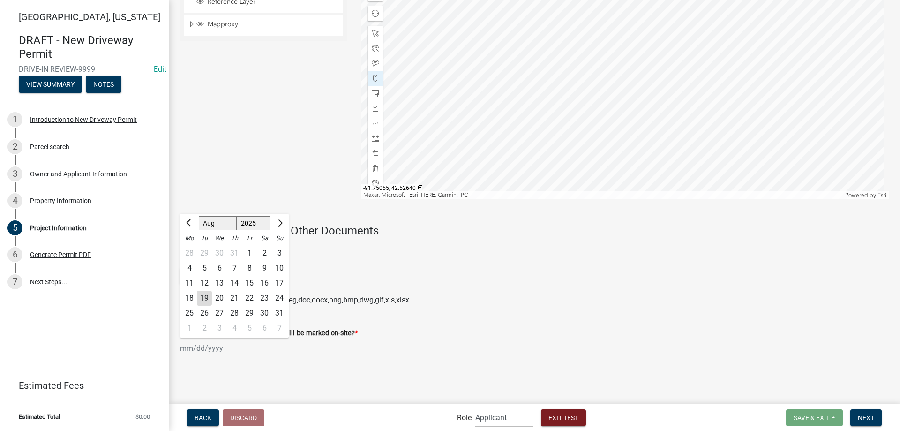
click at [249, 298] on div "22" at bounding box center [249, 298] width 15 height 15
type input "[DATE]"
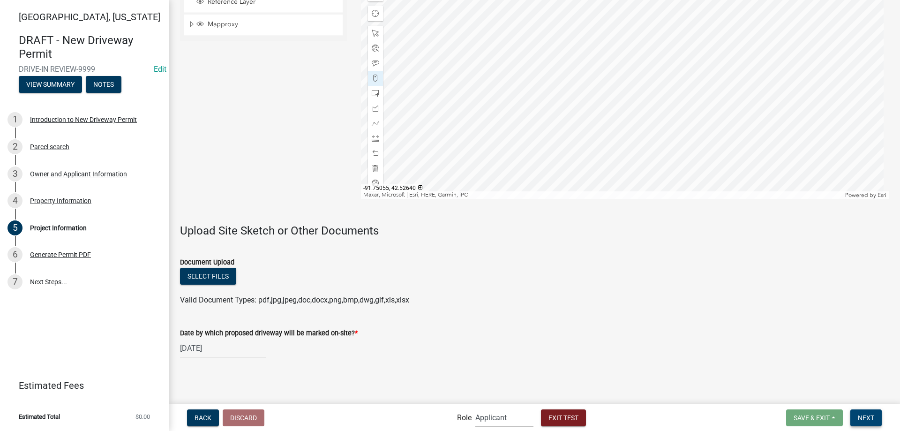
click at [861, 414] on span "Next" at bounding box center [866, 417] width 16 height 8
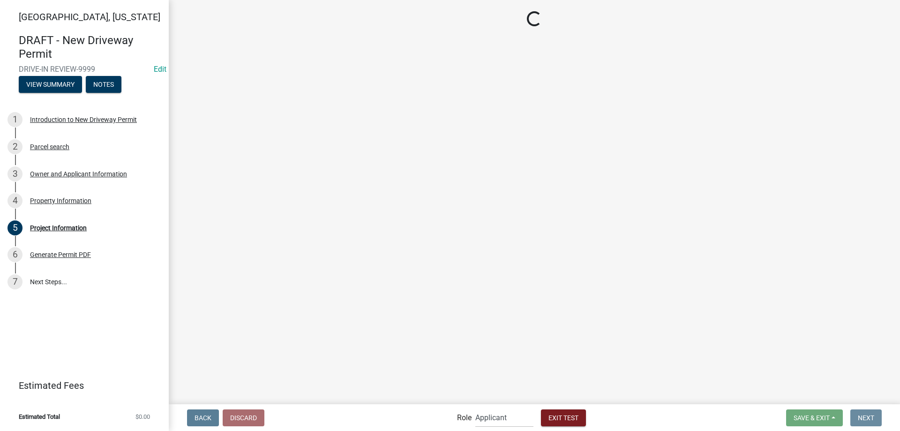
scroll to position [0, 0]
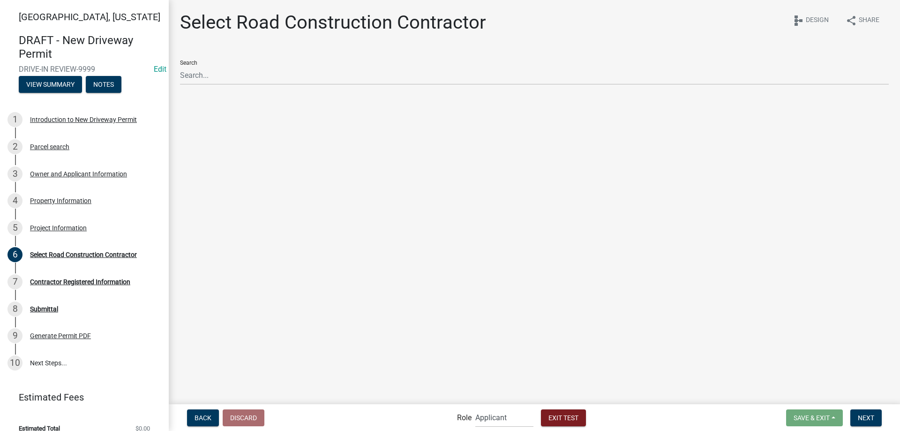
click at [254, 85] on div "Search" at bounding box center [534, 76] width 709 height 47
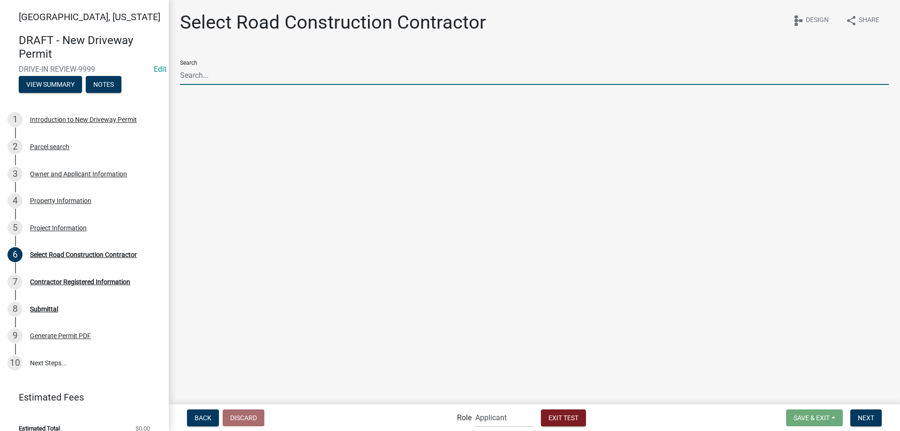
click at [255, 79] on input "Search" at bounding box center [534, 75] width 709 height 19
click at [397, 120] on main "Select Road Construction Contractor share Share schema Design Search" at bounding box center [534, 201] width 731 height 403
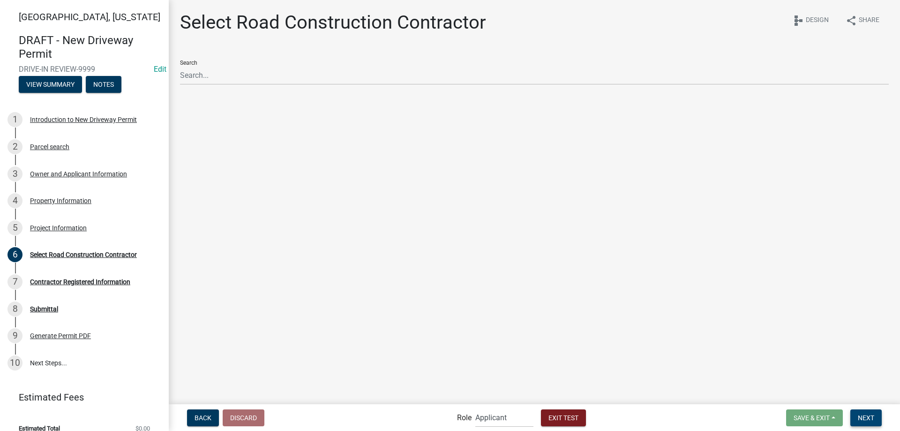
click at [865, 414] on span "Next" at bounding box center [866, 417] width 16 height 8
click at [191, 89] on div "Search" at bounding box center [534, 76] width 709 height 47
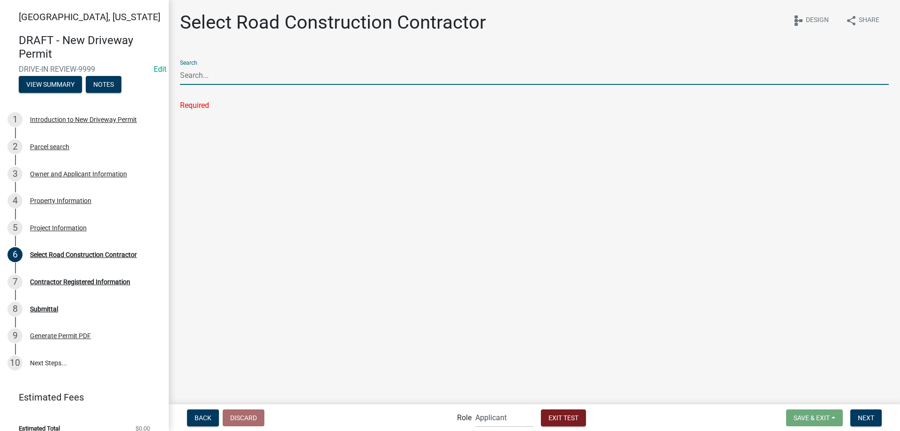
click at [220, 79] on input "Search" at bounding box center [534, 75] width 709 height 19
click at [195, 80] on input "df" at bounding box center [534, 75] width 709 height 19
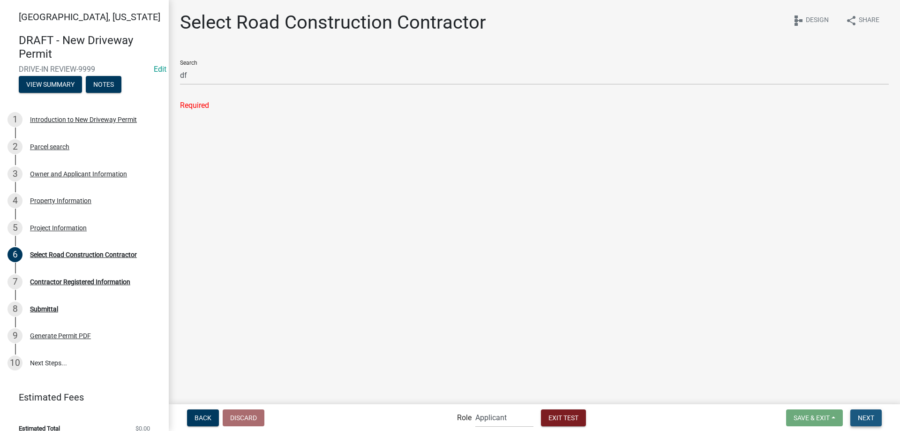
click at [871, 416] on span "Next" at bounding box center [866, 417] width 16 height 8
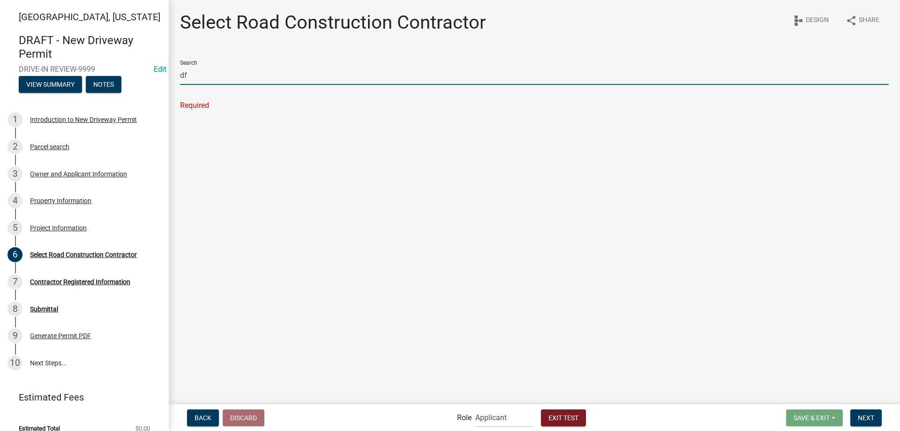
click at [194, 77] on input "df" at bounding box center [534, 75] width 709 height 19
type input "d"
click at [194, 77] on input "Search" at bounding box center [534, 75] width 709 height 19
click at [201, 150] on main "Select Road Construction Contractor share Share schema Design Search Required" at bounding box center [534, 201] width 731 height 403
click at [187, 84] on input "Search" at bounding box center [534, 75] width 709 height 19
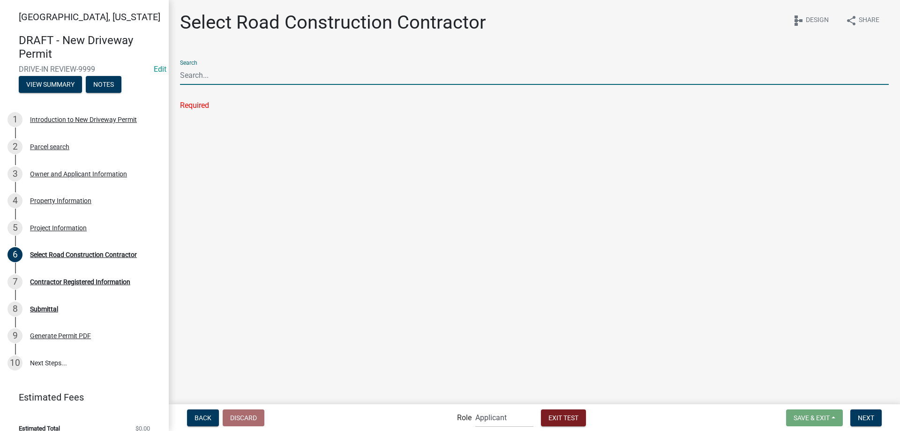
click at [188, 101] on div "Required" at bounding box center [534, 105] width 709 height 11
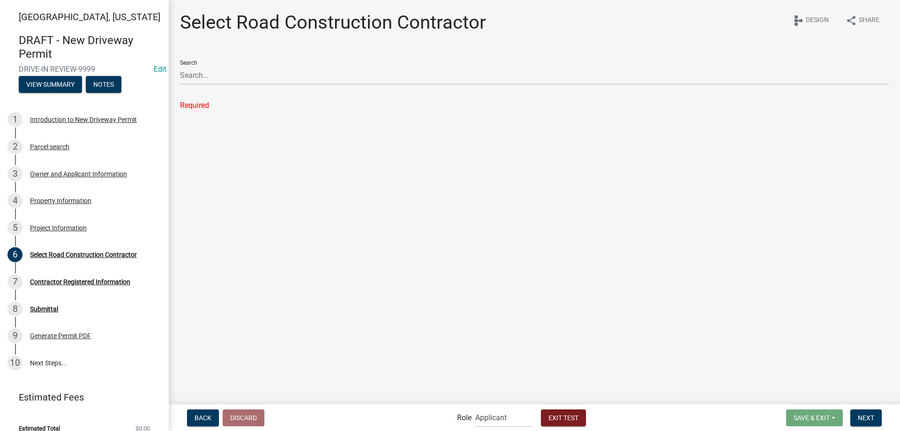
click at [369, 173] on main "Select Road Construction Contractor share Share schema Design Search Required" at bounding box center [534, 201] width 731 height 403
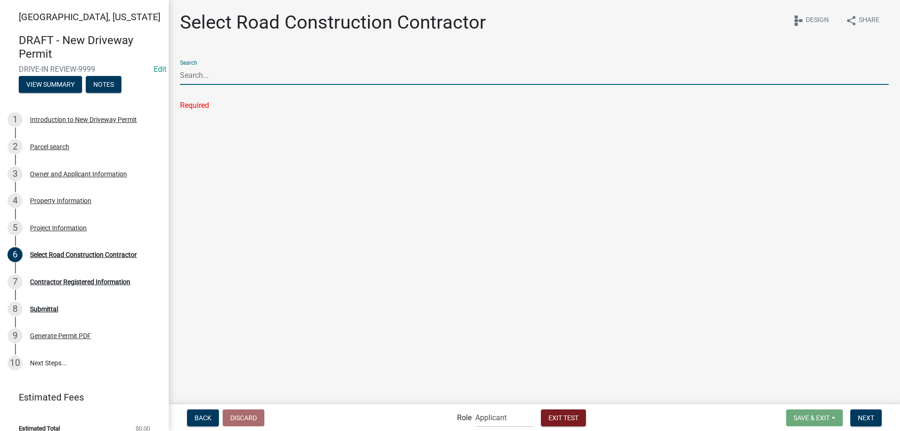
click at [219, 83] on input "Search" at bounding box center [534, 75] width 709 height 19
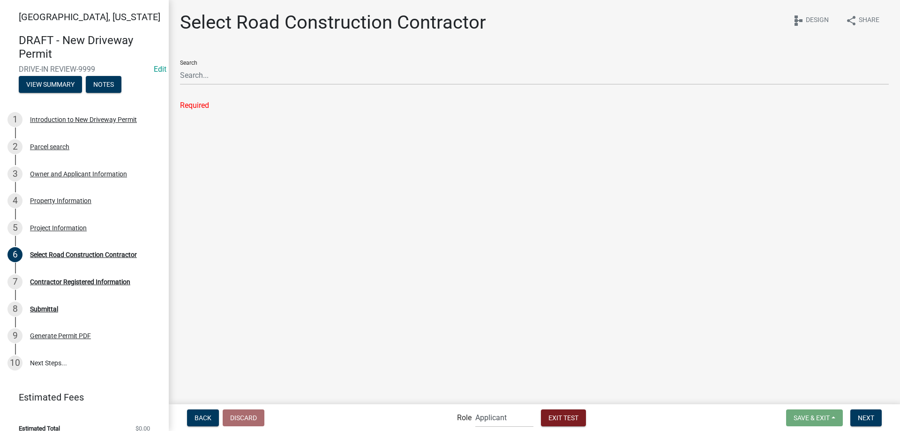
click at [190, 109] on div "Required" at bounding box center [534, 105] width 709 height 11
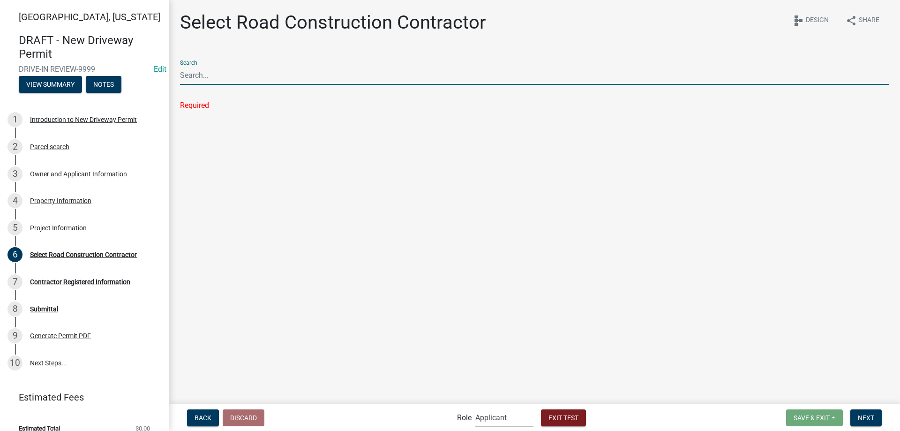
click at [210, 70] on input "Search" at bounding box center [534, 75] width 709 height 19
click at [209, 193] on main "Select Road Construction Contractor share Share schema Design Search Required" at bounding box center [534, 201] width 731 height 403
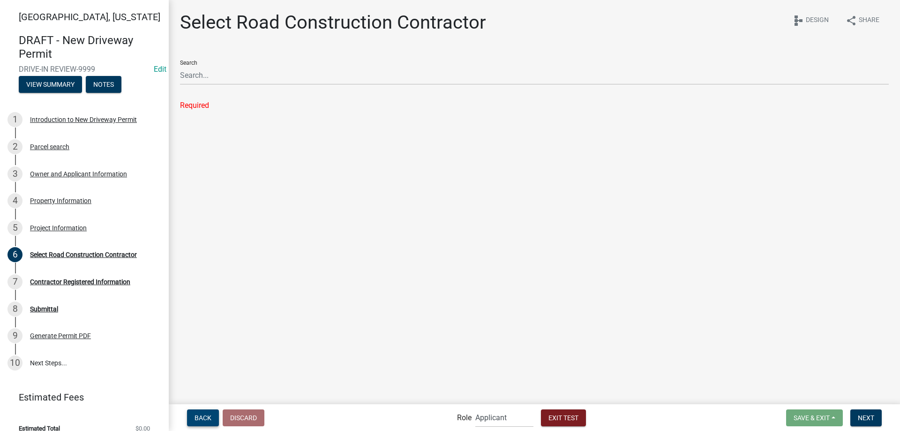
click at [211, 416] on button "Back" at bounding box center [203, 417] width 32 height 17
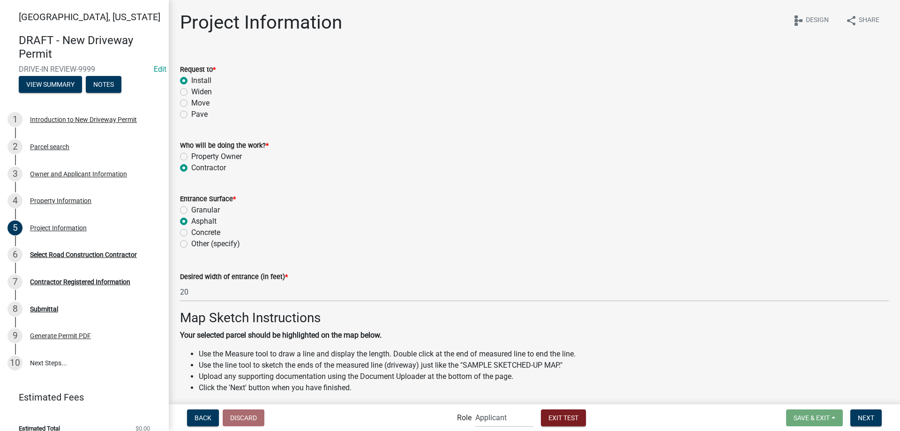
click at [206, 154] on label "Property Owner" at bounding box center [216, 156] width 51 height 11
click at [197, 154] on input "Property Owner" at bounding box center [194, 154] width 6 height 6
radio input "true"
click at [871, 419] on span "Next" at bounding box center [866, 417] width 16 height 8
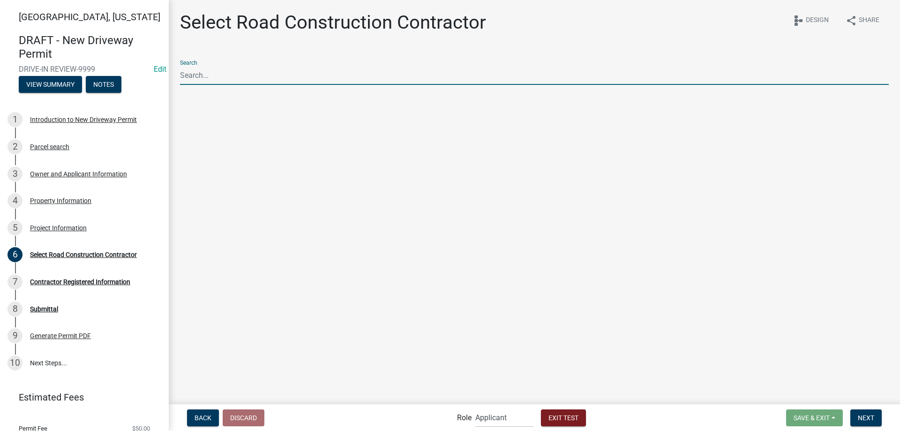
click at [239, 79] on input "Search" at bounding box center [534, 75] width 709 height 19
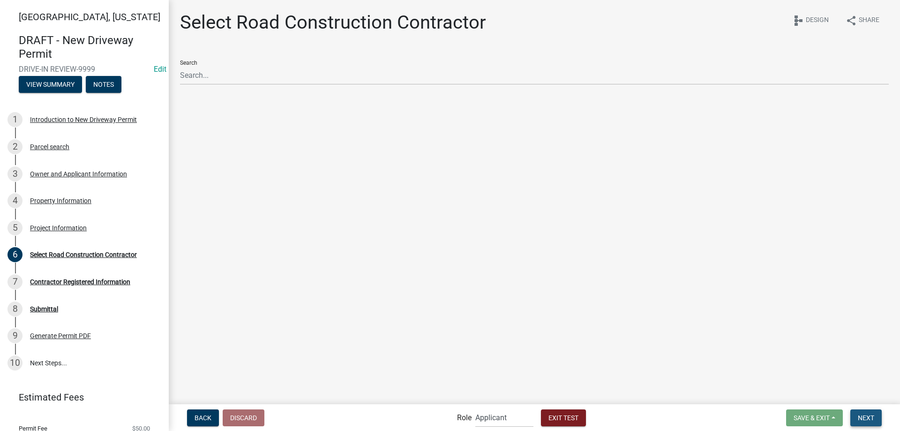
click at [878, 412] on button "Next" at bounding box center [865, 417] width 31 height 17
click at [284, 165] on main "Select Road Construction Contractor share Share schema Design Search Required" at bounding box center [534, 201] width 731 height 403
click at [175, 87] on div "Search Required" at bounding box center [534, 82] width 723 height 59
click at [193, 105] on div "Required" at bounding box center [534, 105] width 709 height 11
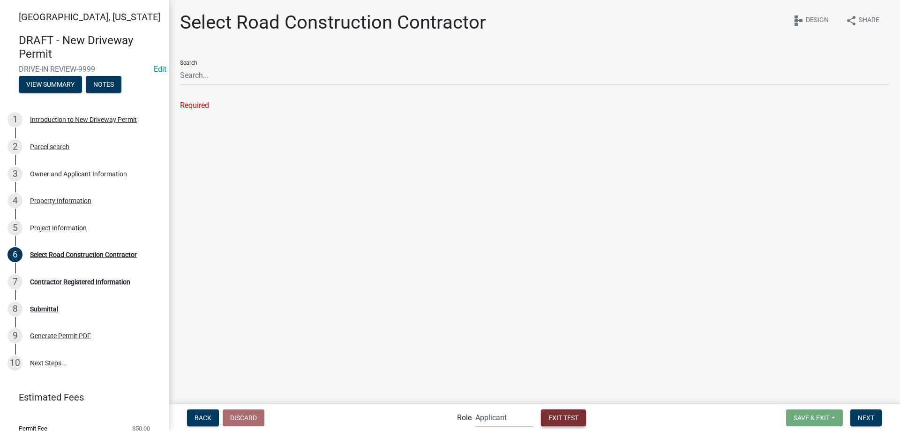
click at [571, 422] on button "Exit Test" at bounding box center [563, 417] width 45 height 17
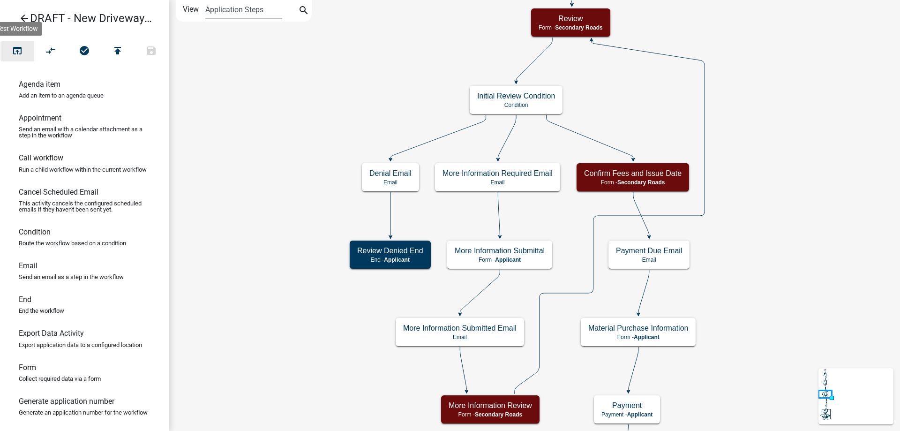
click at [22, 54] on icon "open_in_browser" at bounding box center [17, 51] width 11 height 13
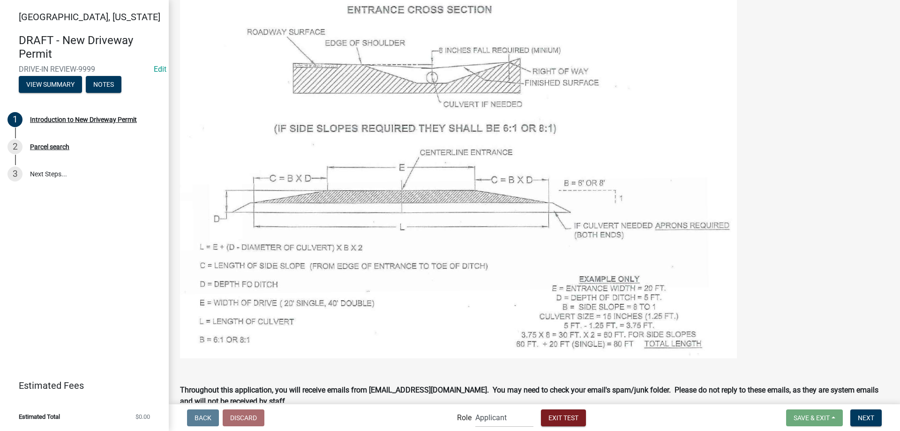
scroll to position [656, 0]
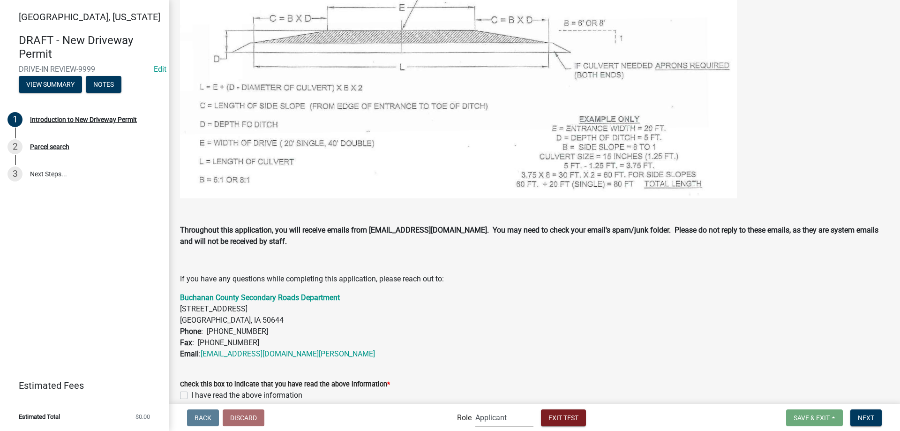
click at [191, 399] on label "I have read the above information" at bounding box center [246, 395] width 111 height 11
click at [191, 396] on input "I have read the above information" at bounding box center [194, 393] width 6 height 6
checkbox input "true"
click at [874, 421] on span "Next" at bounding box center [866, 417] width 16 height 8
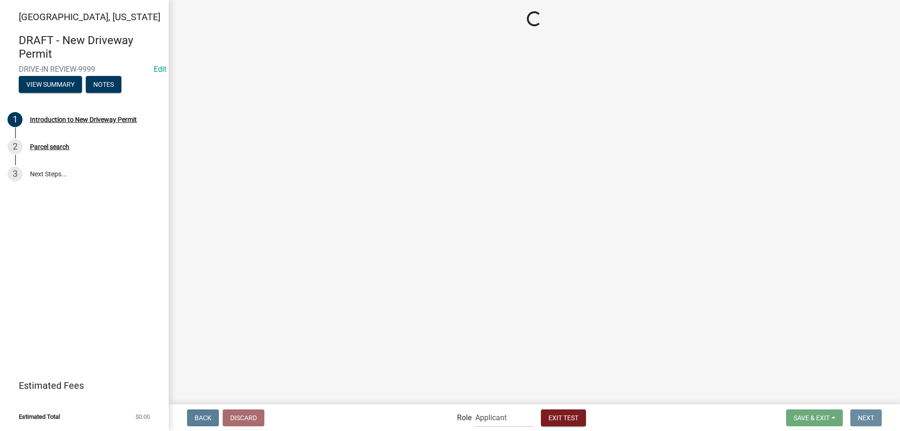
scroll to position [0, 0]
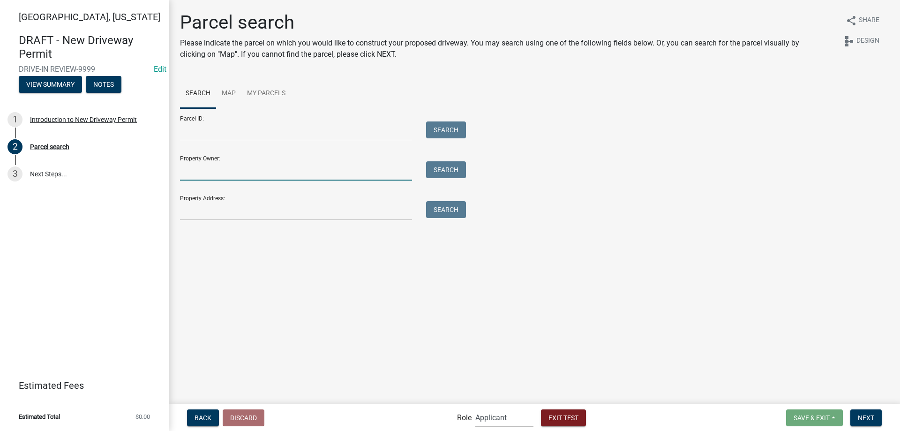
click at [233, 168] on input "Property Owner:" at bounding box center [296, 170] width 232 height 19
type input "[PERSON_NAME]"
click at [441, 165] on button "Search" at bounding box center [446, 169] width 40 height 17
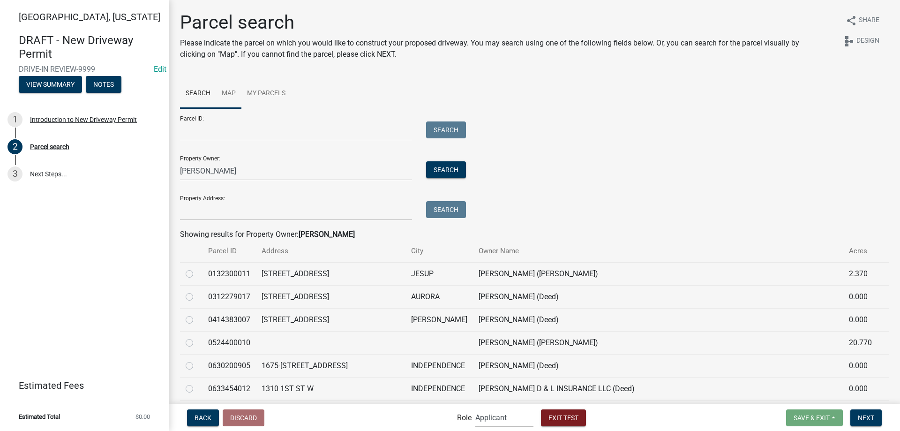
click at [217, 90] on link "Map" at bounding box center [228, 94] width 25 height 30
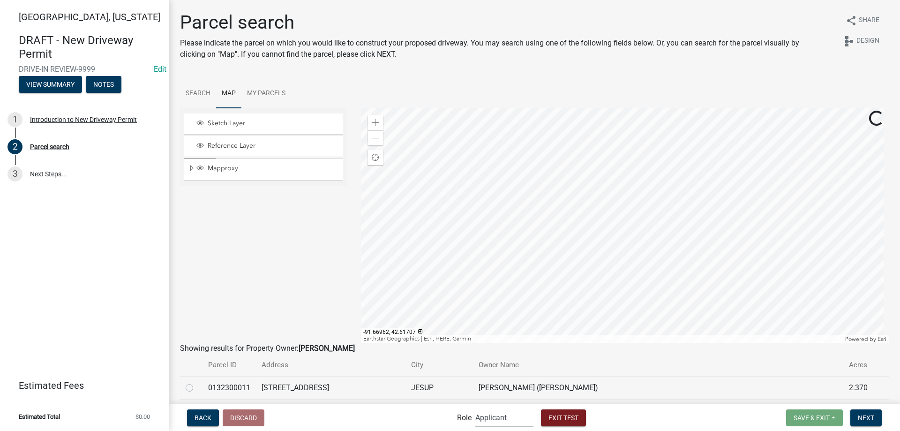
click at [663, 176] on div at bounding box center [625, 225] width 528 height 234
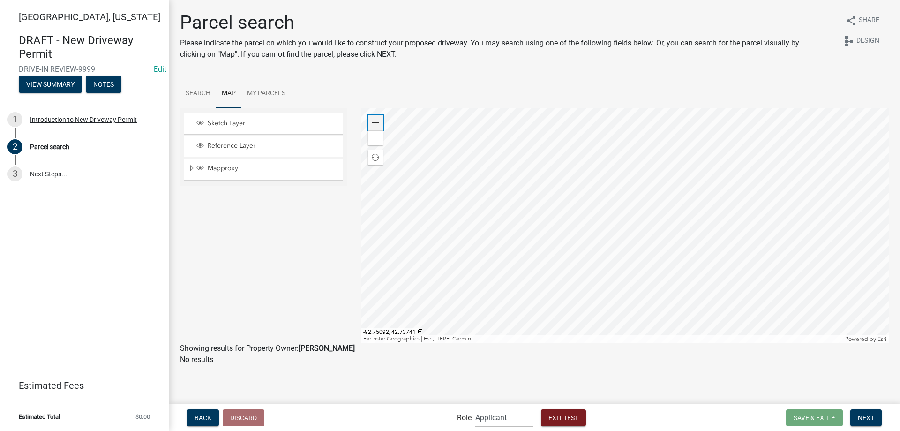
click at [372, 123] on span at bounding box center [376, 123] width 8 height 8
click at [526, 270] on div at bounding box center [625, 225] width 528 height 234
click at [375, 122] on span at bounding box center [376, 123] width 8 height 8
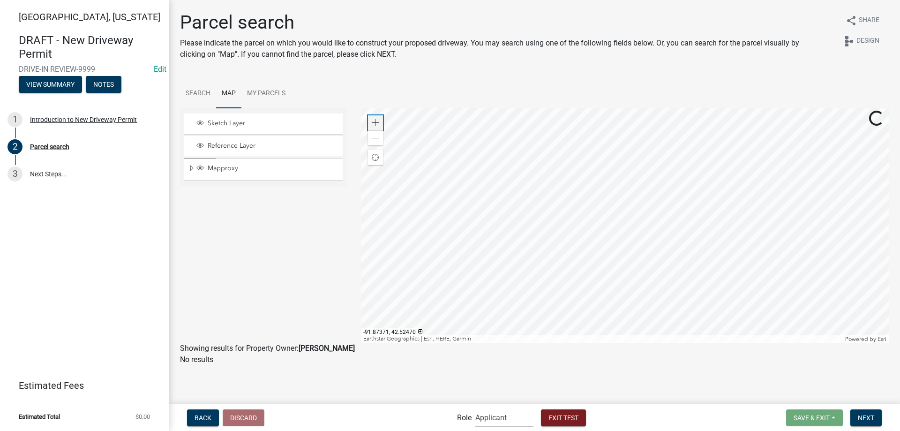
click at [375, 122] on span at bounding box center [376, 123] width 8 height 8
click at [593, 248] on div at bounding box center [625, 225] width 528 height 234
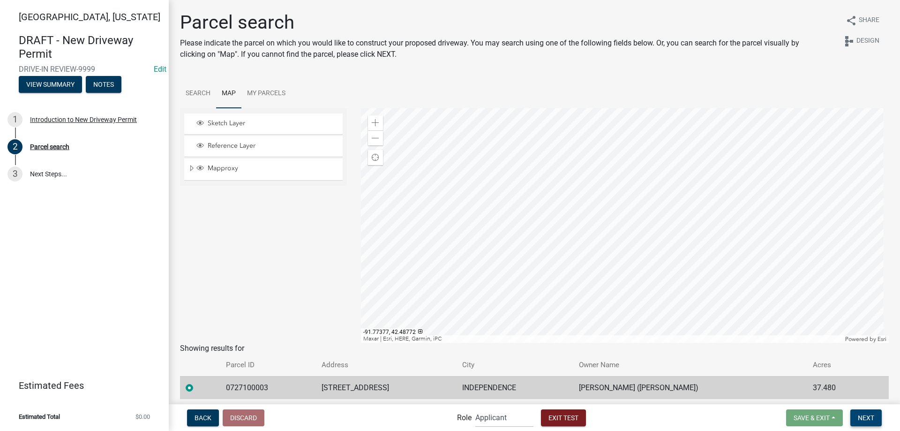
click at [862, 413] on button "Next" at bounding box center [865, 417] width 31 height 17
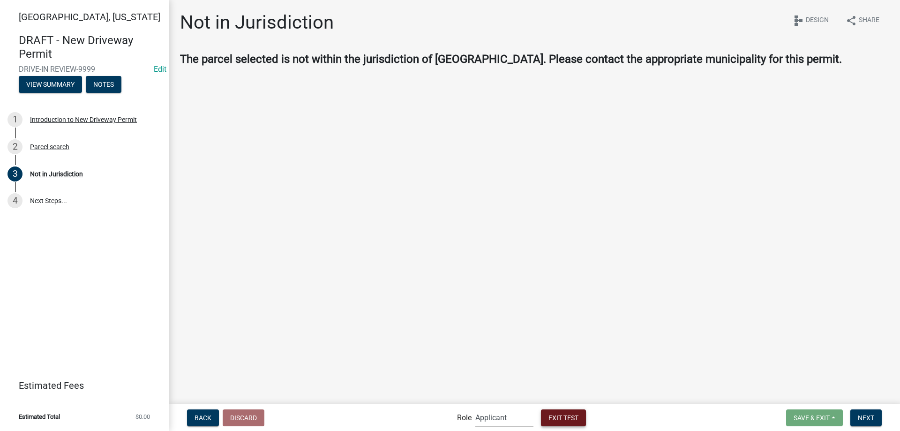
click at [561, 415] on span "Exit Test" at bounding box center [564, 417] width 30 height 8
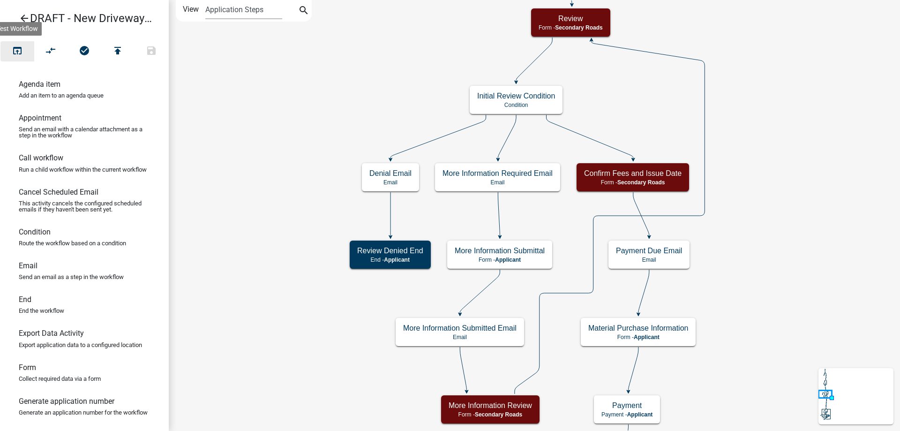
click at [17, 55] on icon "open_in_browser" at bounding box center [17, 51] width 11 height 13
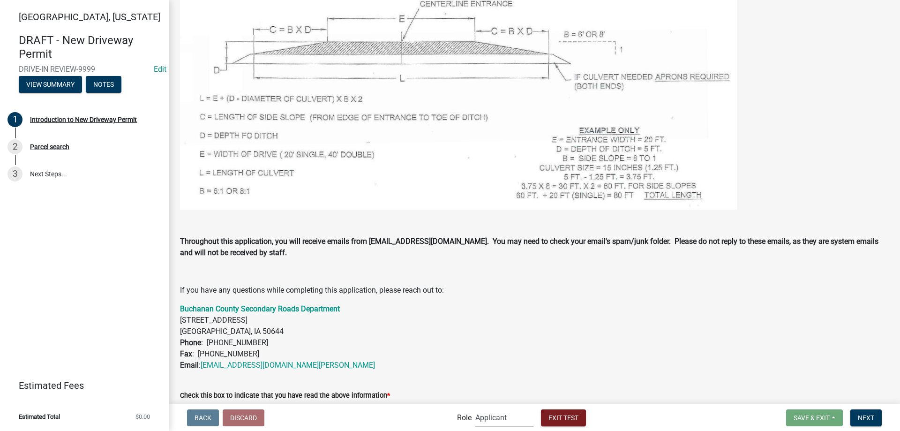
scroll to position [721, 0]
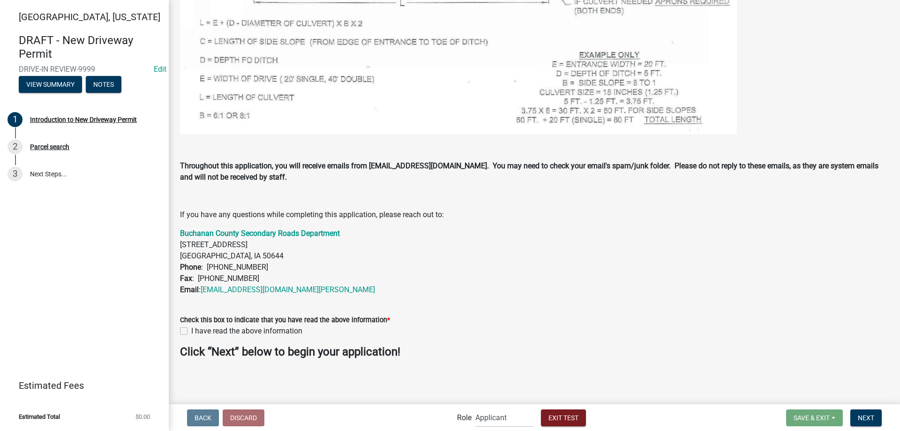
click at [229, 334] on label "I have read the above information" at bounding box center [246, 330] width 111 height 11
click at [197, 331] on input "I have read the above information" at bounding box center [194, 328] width 6 height 6
checkbox input "true"
click at [871, 423] on button "Next" at bounding box center [865, 417] width 31 height 17
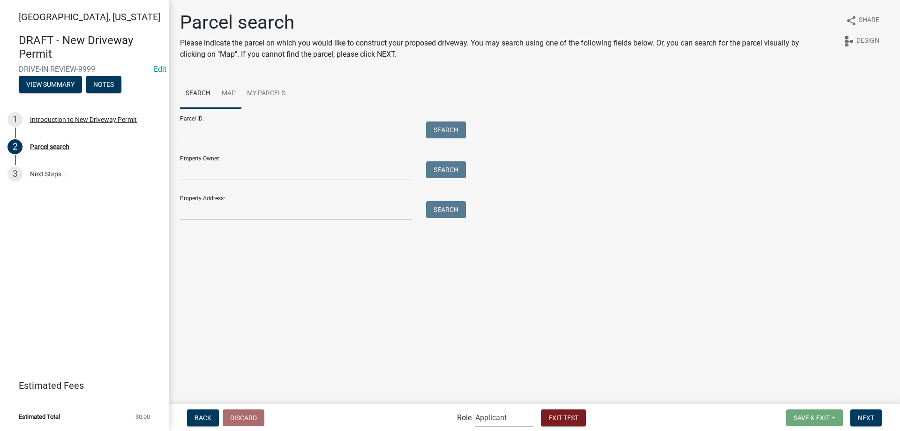
click at [228, 99] on link "Map" at bounding box center [228, 94] width 25 height 30
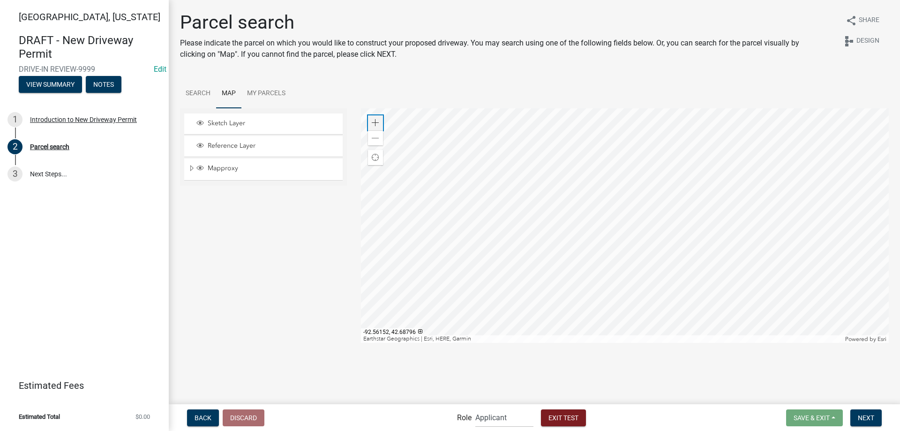
click at [376, 120] on span at bounding box center [376, 123] width 8 height 8
click at [639, 245] on div at bounding box center [625, 225] width 528 height 234
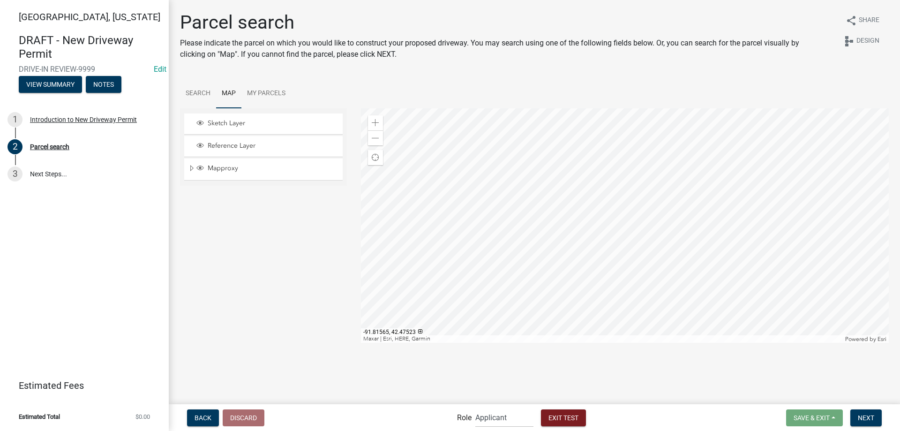
click at [497, 207] on div at bounding box center [625, 225] width 528 height 234
click at [381, 125] on div "Zoom in" at bounding box center [375, 122] width 15 height 15
click at [508, 248] on div at bounding box center [625, 225] width 528 height 234
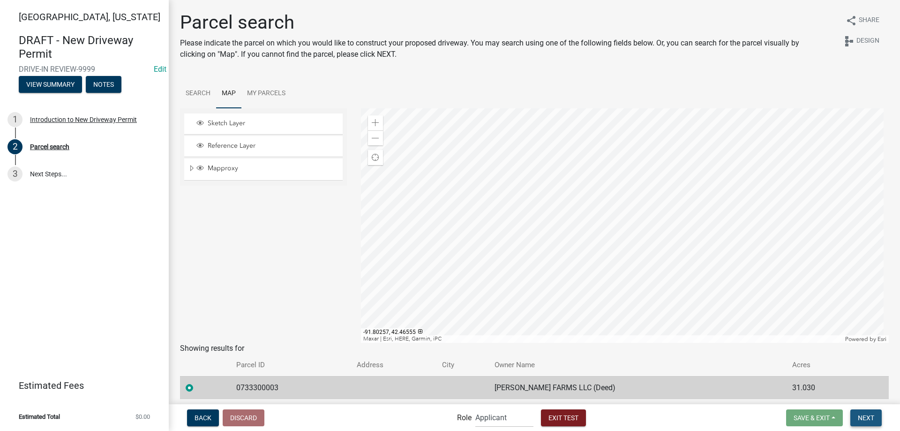
click at [877, 415] on button "Next" at bounding box center [865, 417] width 31 height 17
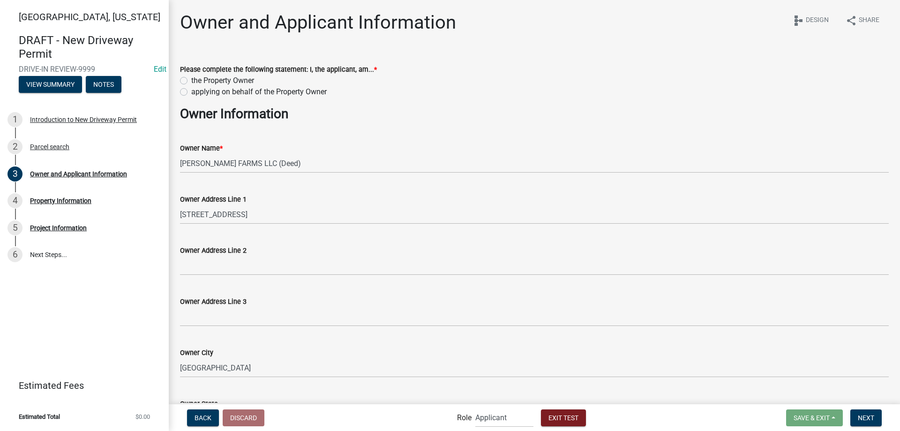
click at [237, 80] on label "the Property Owner" at bounding box center [222, 80] width 63 height 11
click at [197, 80] on input "the Property Owner" at bounding box center [194, 78] width 6 height 6
radio input "true"
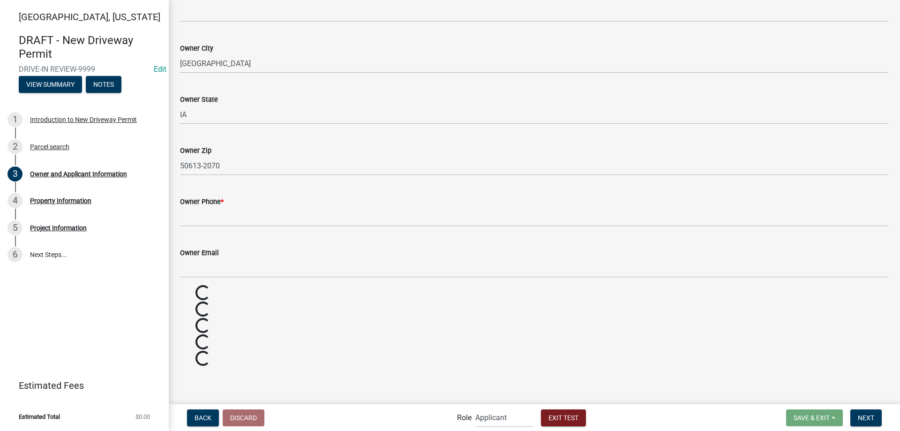
scroll to position [223, 0]
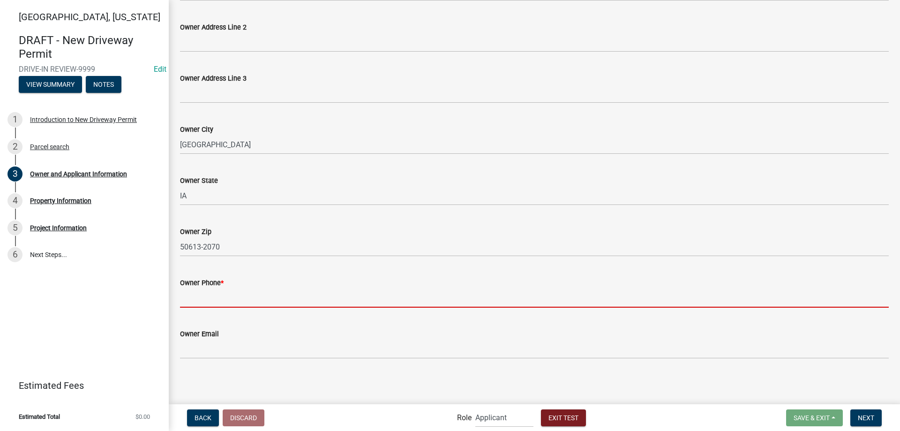
drag, startPoint x: 234, startPoint y: 296, endPoint x: 242, endPoint y: 303, distance: 10.3
click at [234, 297] on input "Owner Phone *" at bounding box center [534, 297] width 709 height 19
type input "1231231234"
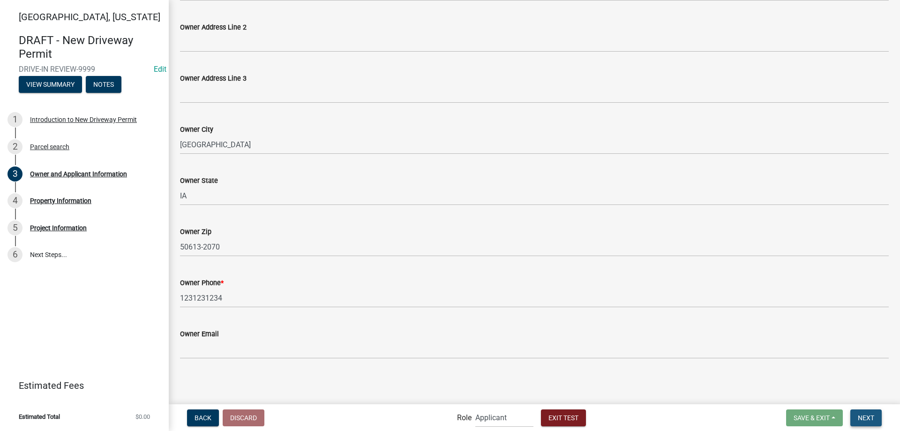
click at [868, 415] on span "Next" at bounding box center [866, 417] width 16 height 8
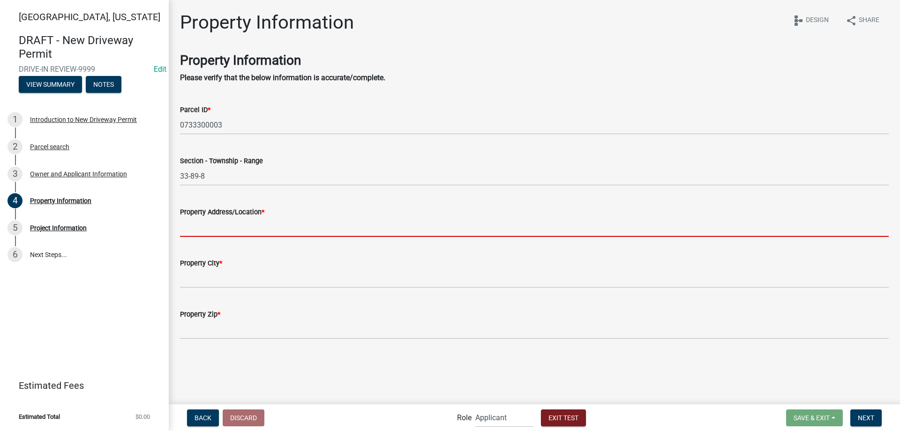
click at [269, 231] on input "Property Address/Location *" at bounding box center [534, 227] width 709 height 19
type input "[STREET_ADDRESS][PERSON_NAME]"
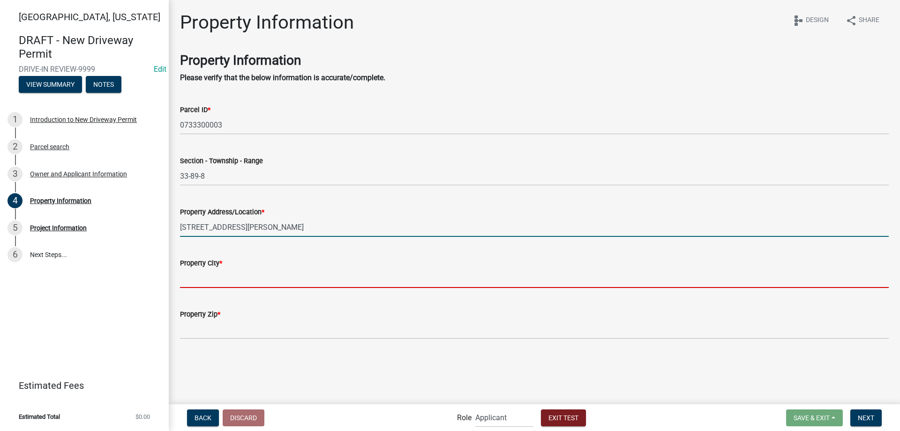
click at [246, 278] on input "Property City *" at bounding box center [534, 278] width 709 height 19
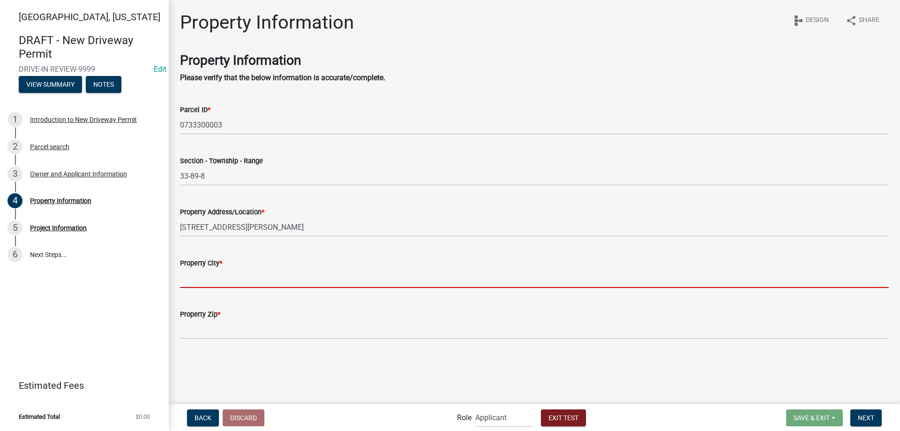
type input "[PERSON_NAME]"
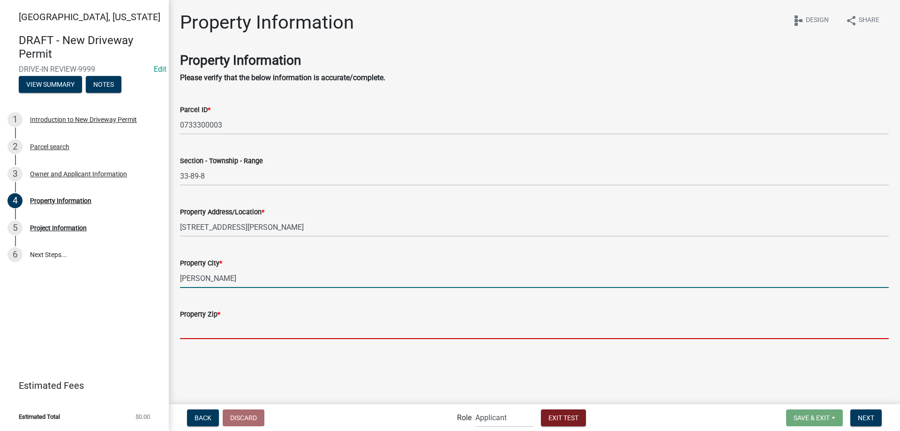
click at [242, 338] on body "Internet Explorer does NOT work with GeoPermits. Get a new browser for more sec…" at bounding box center [450, 215] width 900 height 431
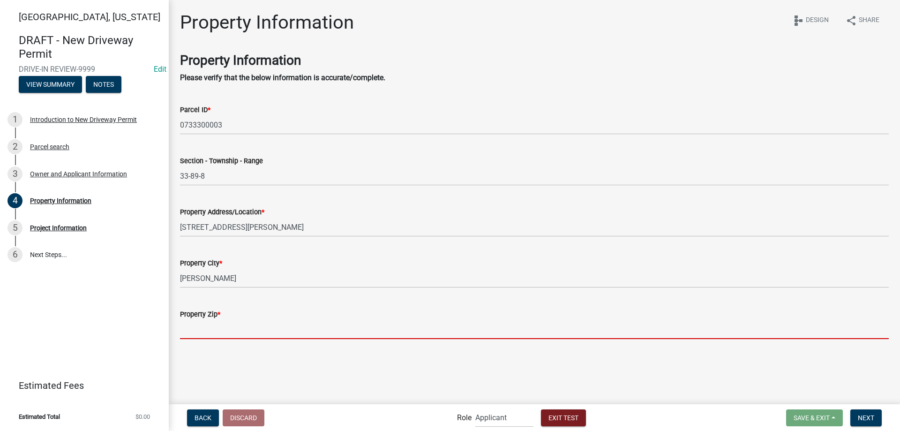
type input "81253"
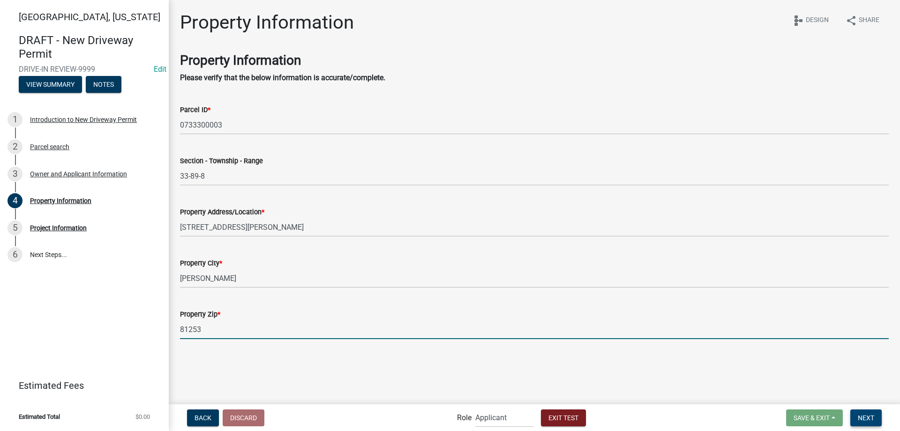
click at [878, 417] on button "Next" at bounding box center [865, 417] width 31 height 17
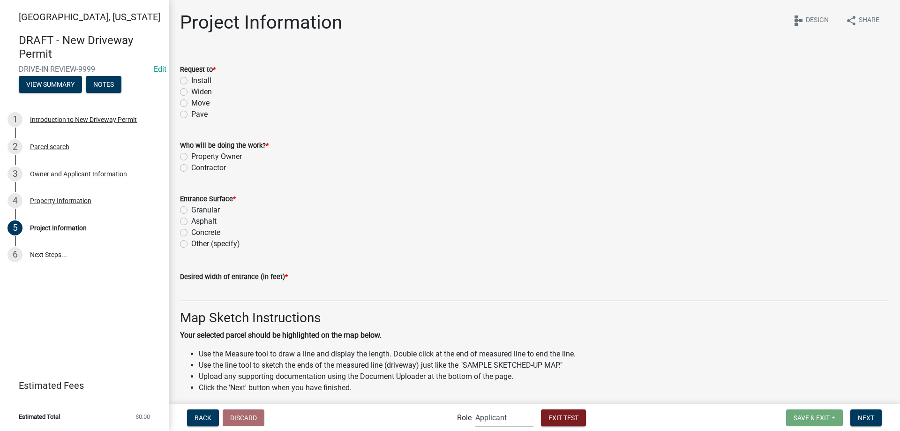
click at [203, 83] on label "Install" at bounding box center [201, 80] width 20 height 11
click at [197, 81] on input "Install" at bounding box center [194, 78] width 6 height 6
radio input "true"
click at [216, 154] on label "Property Owner" at bounding box center [216, 156] width 51 height 11
click at [197, 154] on input "Property Owner" at bounding box center [194, 154] width 6 height 6
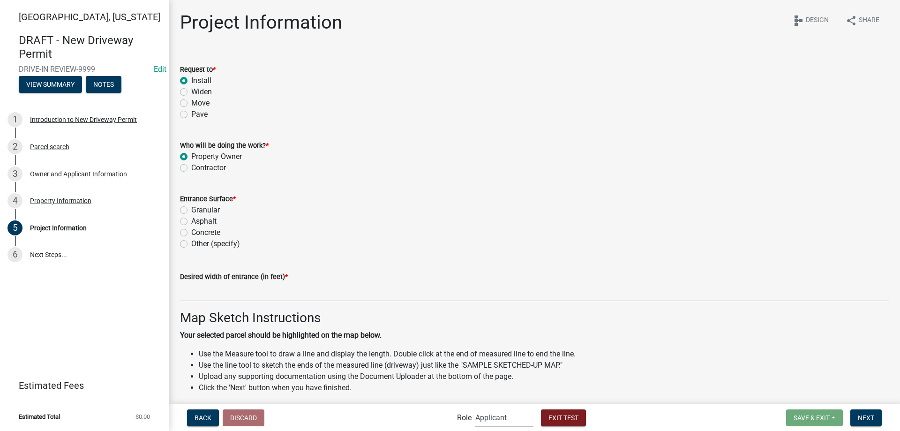
radio input "true"
click at [203, 93] on label "Widen" at bounding box center [201, 91] width 21 height 11
click at [197, 92] on input "Widen" at bounding box center [194, 89] width 6 height 6
radio input "true"
click at [203, 81] on label "Install" at bounding box center [201, 80] width 20 height 11
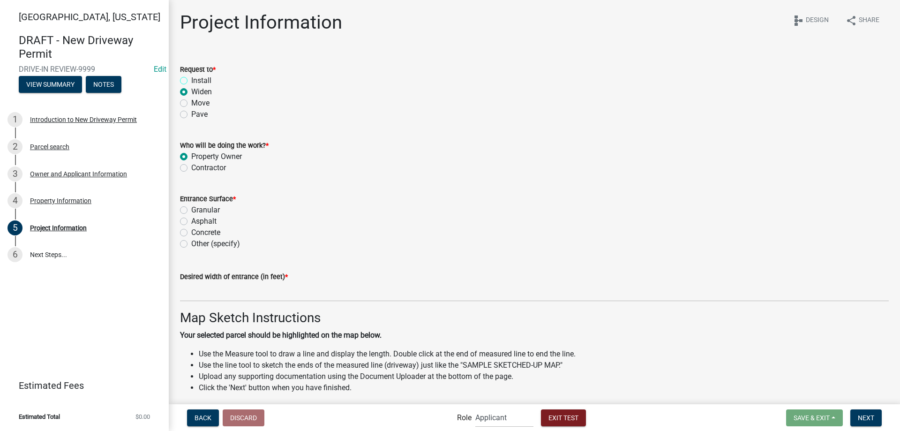
click at [197, 81] on input "Install" at bounding box center [194, 78] width 6 height 6
radio input "true"
click at [207, 224] on label "Asphalt" at bounding box center [203, 221] width 25 height 11
click at [197, 222] on input "Asphalt" at bounding box center [194, 219] width 6 height 6
radio input "true"
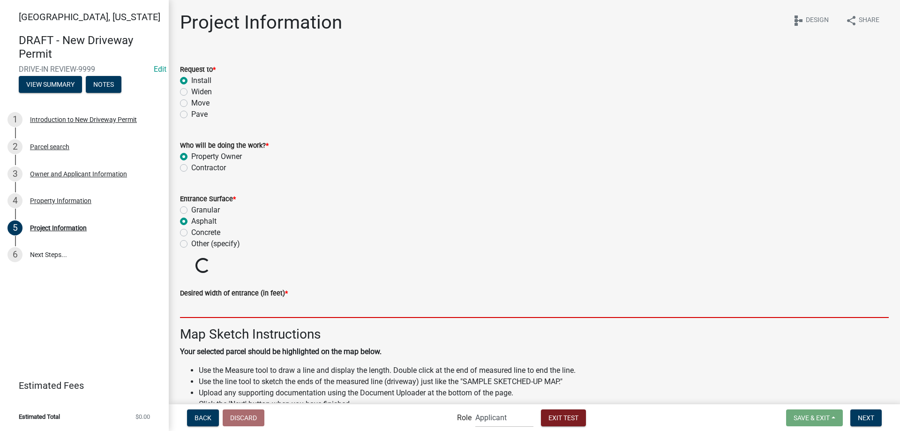
click at [224, 301] on input "text" at bounding box center [534, 308] width 709 height 19
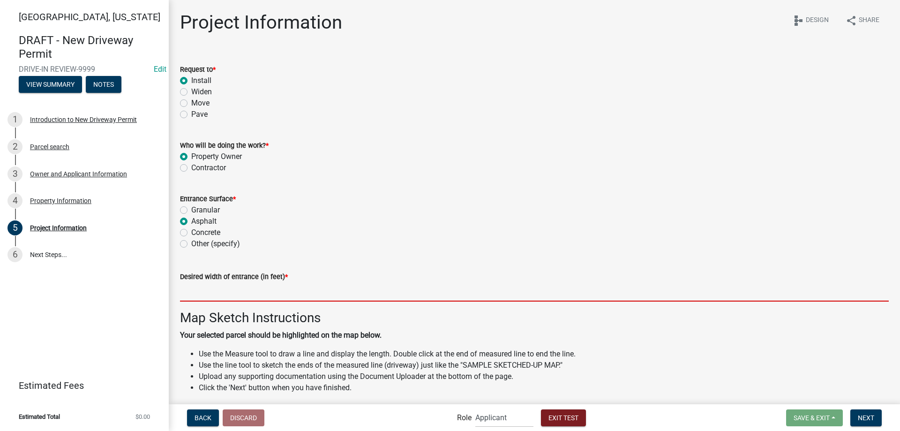
type input "20"
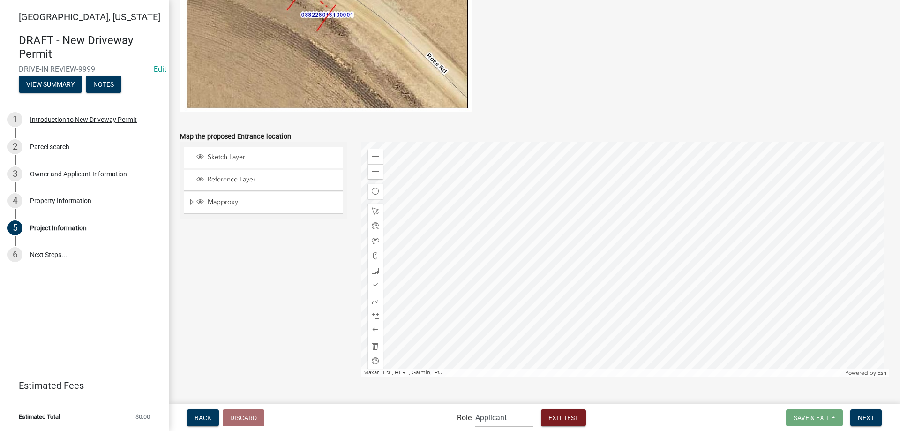
scroll to position [797, 0]
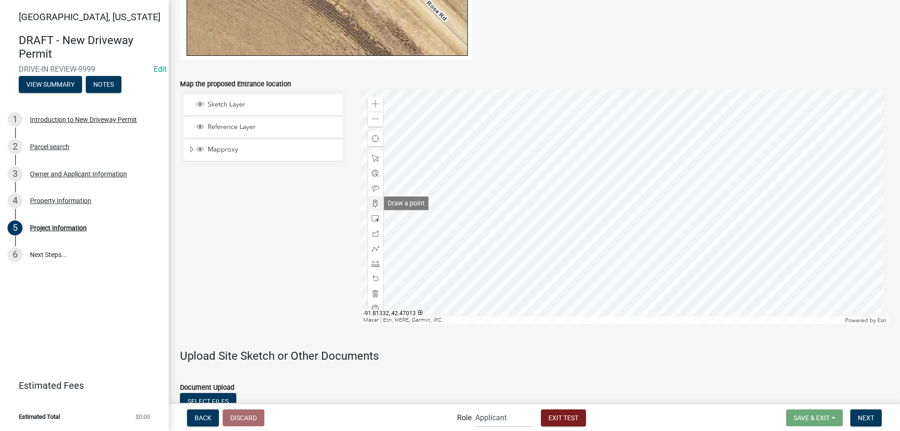
click at [373, 209] on div at bounding box center [375, 203] width 15 height 15
click at [606, 264] on div at bounding box center [625, 207] width 528 height 234
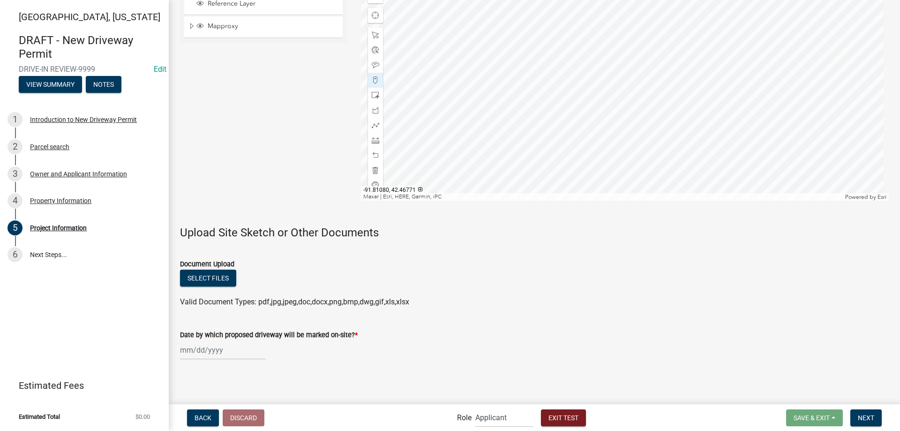
scroll to position [922, 0]
select select "8"
select select "2025"
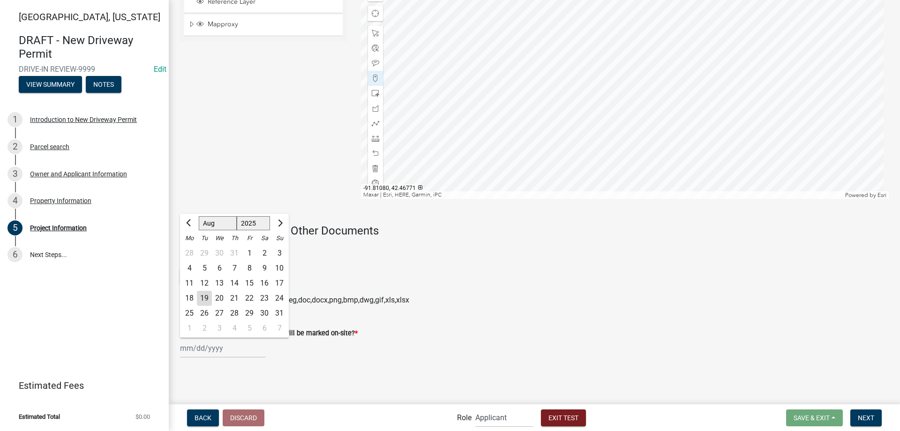
click at [219, 357] on input "Date by which proposed driveway will be marked on-site? *" at bounding box center [223, 347] width 86 height 19
click at [257, 297] on div "23" at bounding box center [264, 298] width 15 height 15
type input "[DATE]"
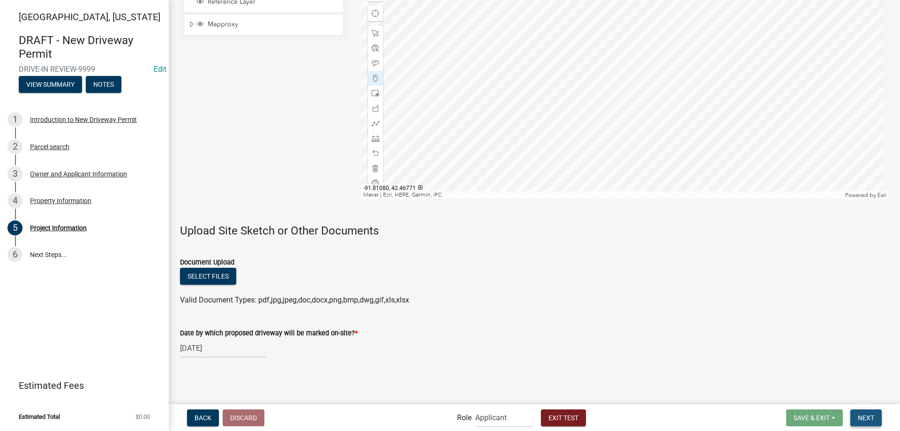
click at [877, 419] on button "Next" at bounding box center [865, 417] width 31 height 17
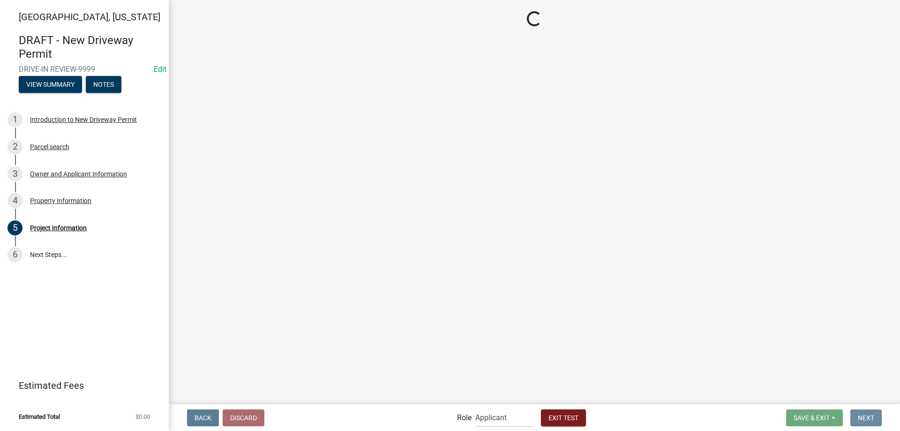
scroll to position [0, 0]
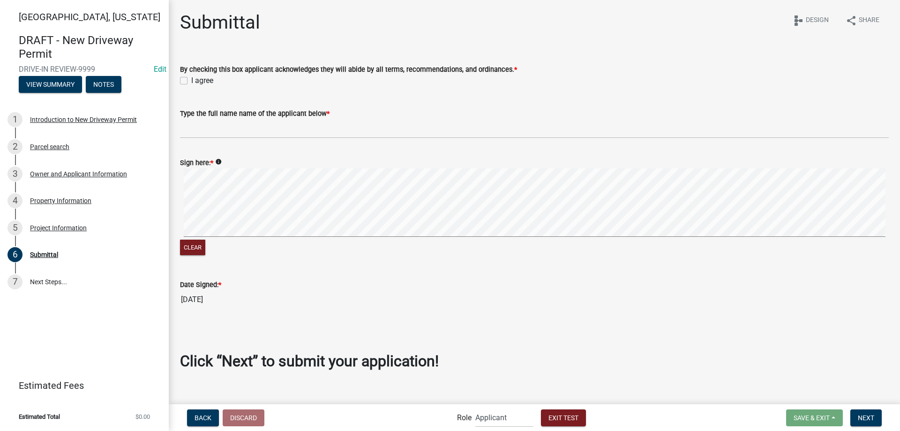
click at [204, 82] on label "I agree" at bounding box center [202, 80] width 22 height 11
click at [197, 81] on input "I agree" at bounding box center [194, 78] width 6 height 6
checkbox input "true"
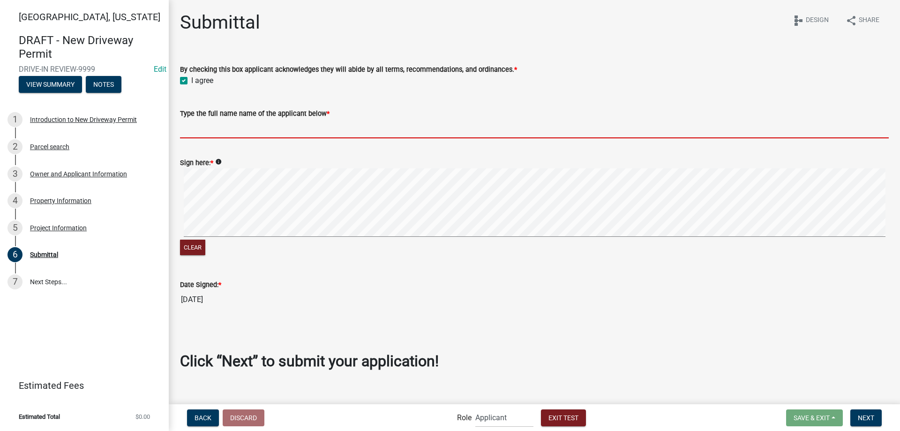
click at [208, 125] on input "Type the full name name of the applicant below *" at bounding box center [534, 128] width 709 height 19
type input "Applicant Name"
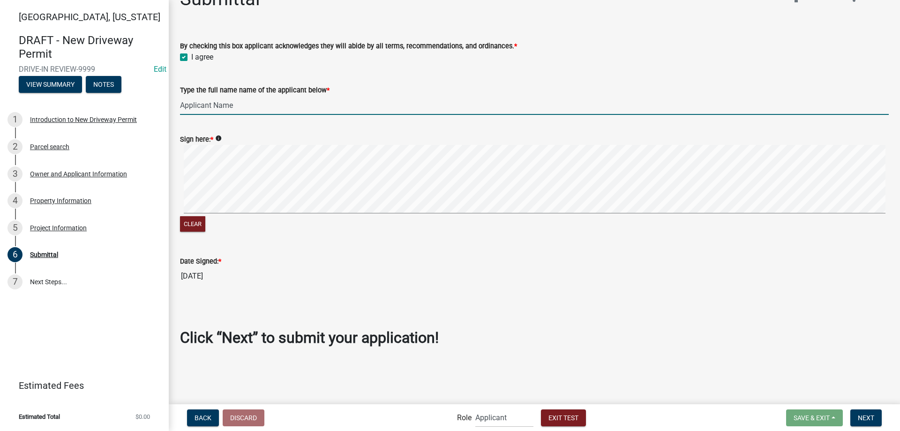
scroll to position [33, 0]
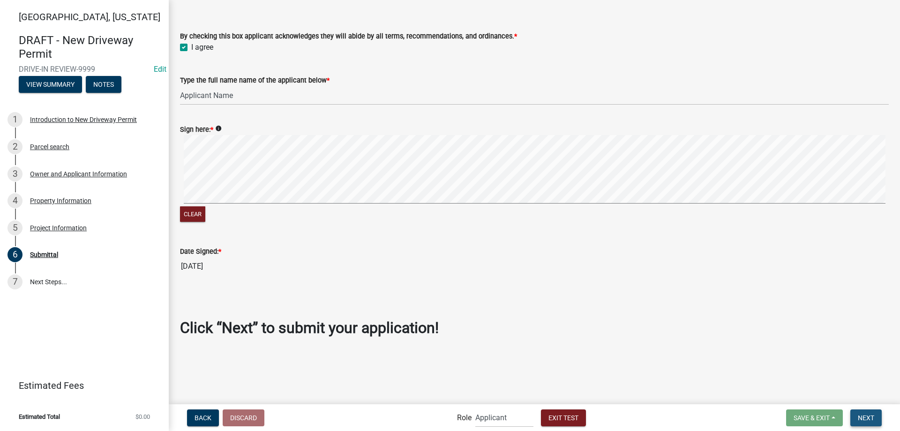
click at [864, 420] on span "Next" at bounding box center [866, 417] width 16 height 8
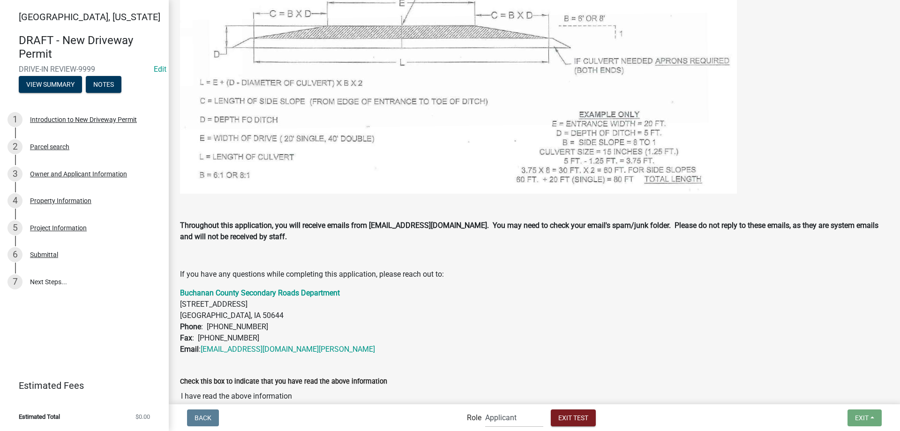
scroll to position [800, 0]
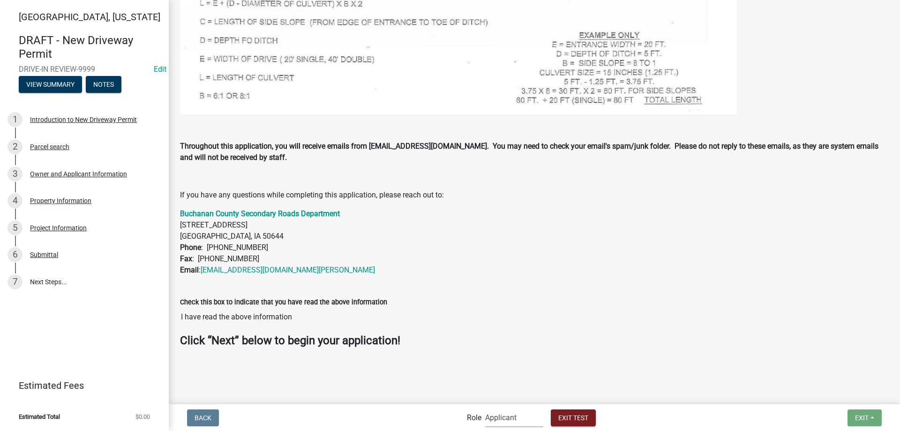
click at [505, 415] on select "Applicant Secondary Roads Admin" at bounding box center [514, 417] width 58 height 19
select select "0557c259-9306-4102-b35b-3b386a3e7b44"
click at [485, 408] on select "Applicant Secondary Roads Admin" at bounding box center [514, 417] width 58 height 19
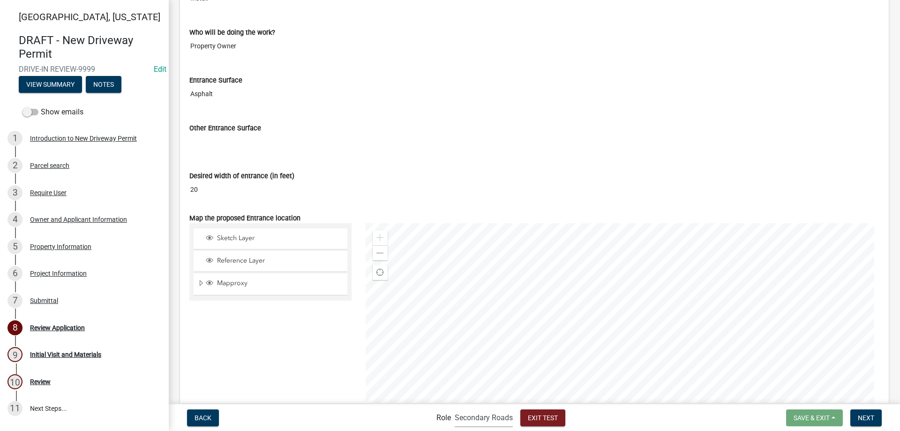
scroll to position [1875, 0]
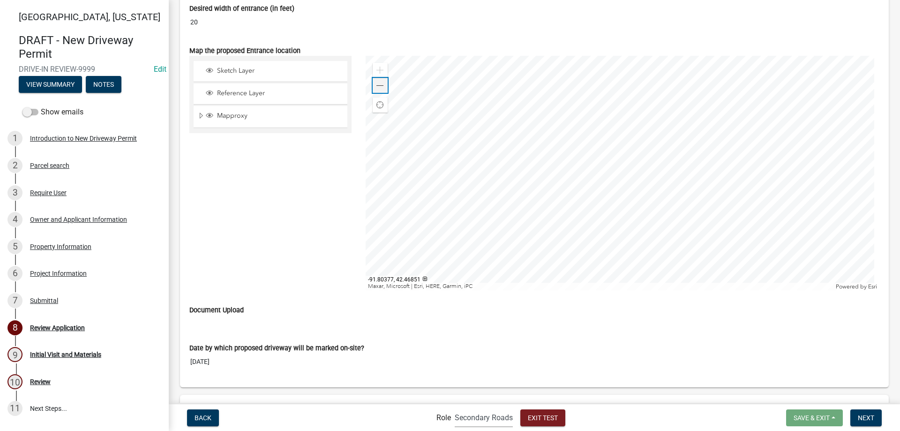
click at [380, 88] on span at bounding box center [380, 86] width 8 height 8
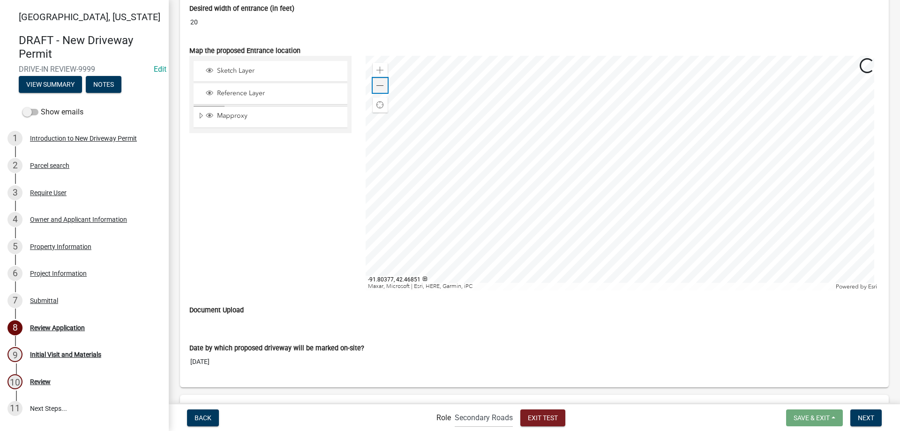
click at [380, 88] on span at bounding box center [380, 86] width 8 height 8
click at [605, 223] on div at bounding box center [623, 173] width 514 height 234
click at [574, 279] on div at bounding box center [623, 173] width 514 height 234
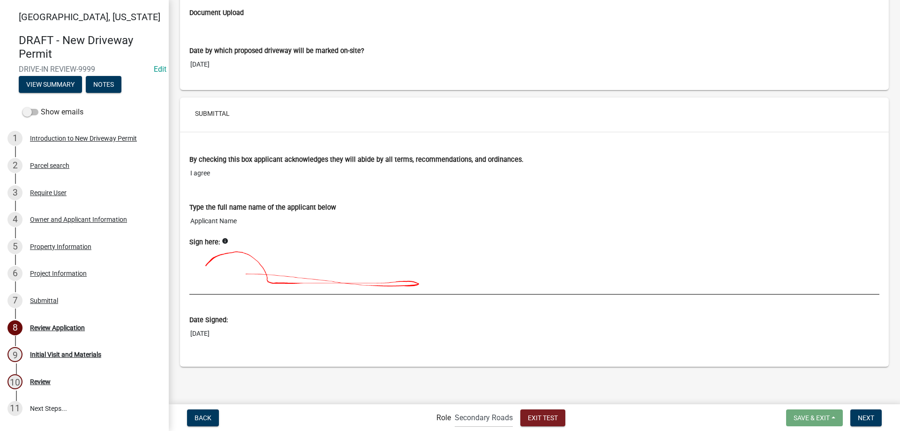
scroll to position [2173, 0]
click at [872, 412] on button "Next" at bounding box center [865, 417] width 31 height 17
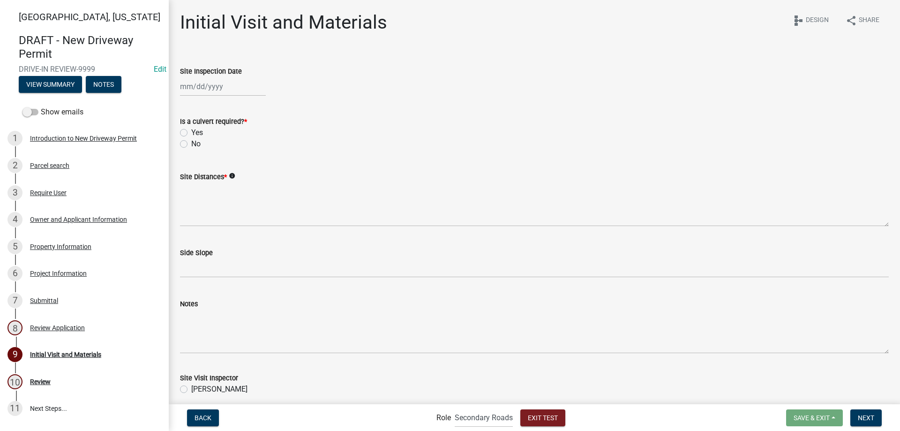
select select "8"
select select "2025"
click at [212, 86] on div "[PERSON_NAME] Feb Mar Apr [PERSON_NAME][DATE] Oct Nov [DATE] 1526 1527 1528 152…" at bounding box center [223, 86] width 86 height 19
click at [186, 196] on div "25" at bounding box center [189, 196] width 15 height 15
type input "[DATE]"
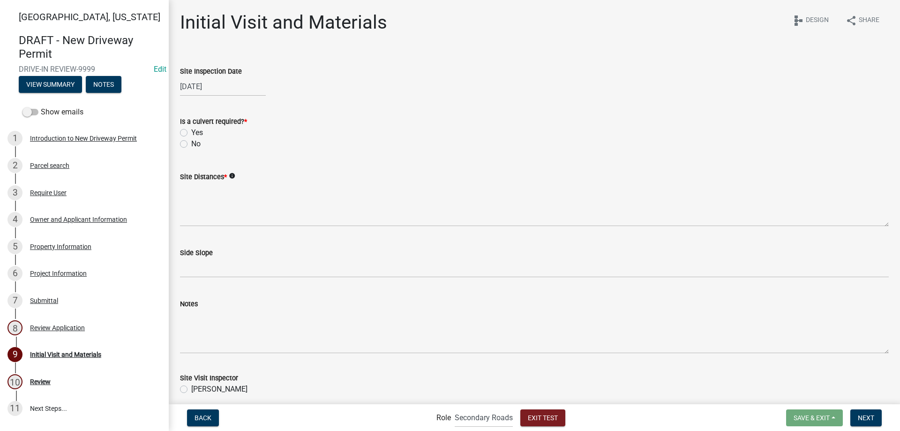
click at [199, 132] on label "Yes" at bounding box center [197, 132] width 12 height 11
click at [197, 132] on input "Yes" at bounding box center [194, 130] width 6 height 6
radio input "true"
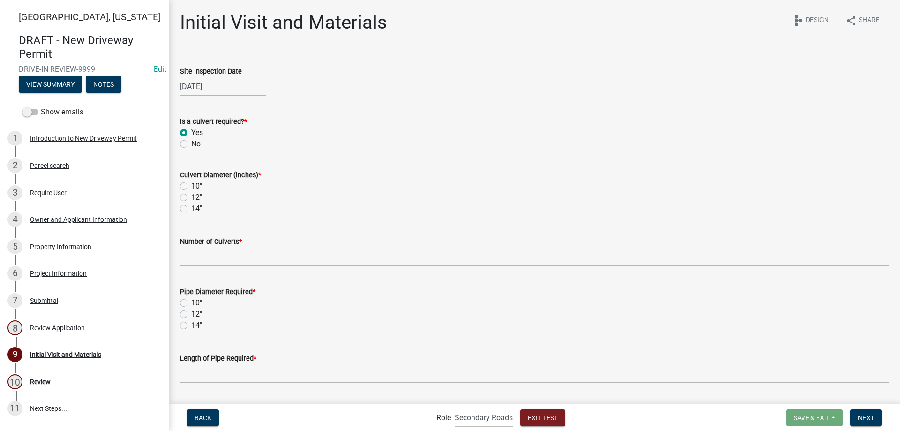
click at [196, 199] on label "12"" at bounding box center [196, 197] width 11 height 11
click at [196, 198] on input "12"" at bounding box center [194, 195] width 6 height 6
radio input "true"
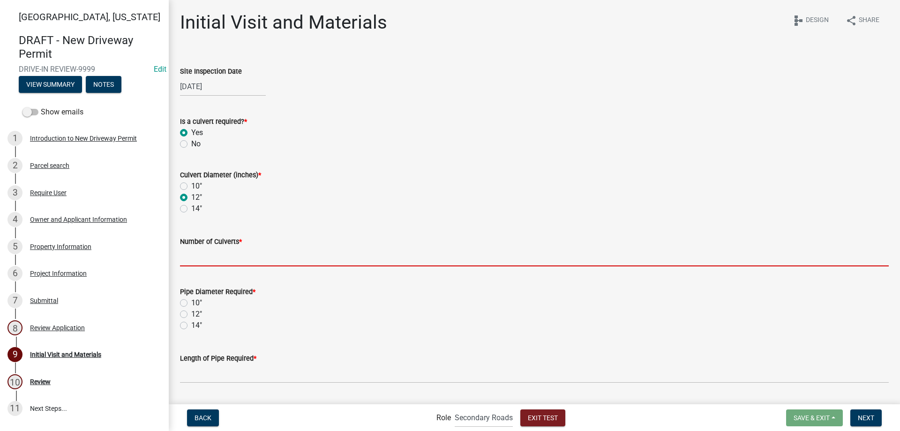
click at [207, 257] on input "text" at bounding box center [534, 256] width 709 height 19
type input "2"
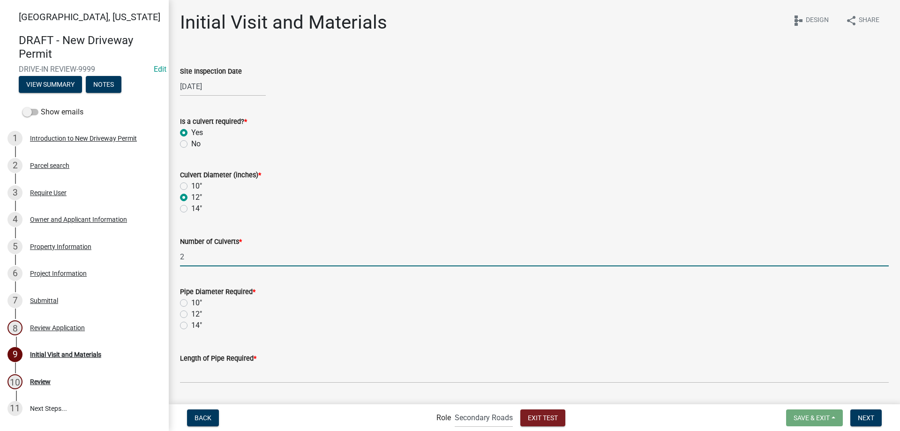
click at [197, 315] on label "12"" at bounding box center [196, 313] width 11 height 11
click at [197, 315] on input "12"" at bounding box center [194, 311] width 6 height 6
radio input "true"
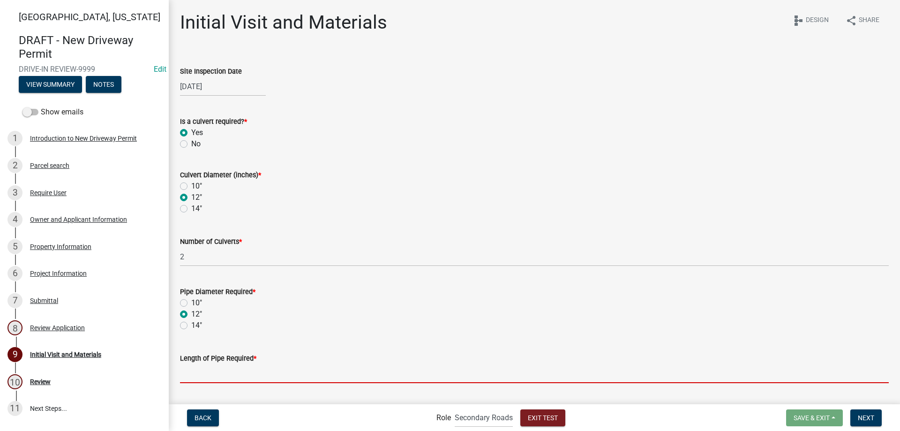
click at [209, 369] on input "text" at bounding box center [534, 373] width 709 height 19
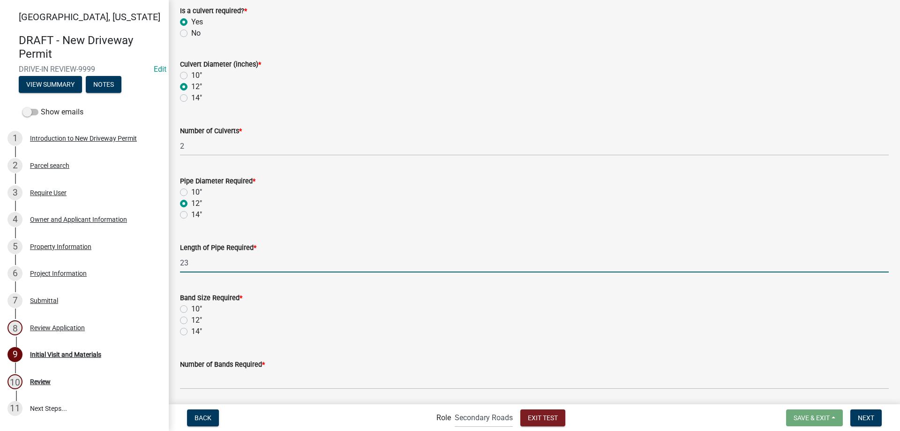
scroll to position [141, 0]
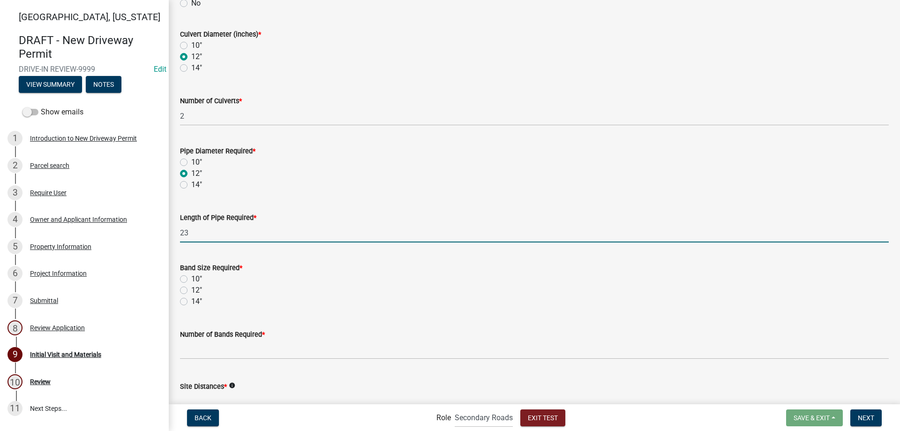
type input "23"
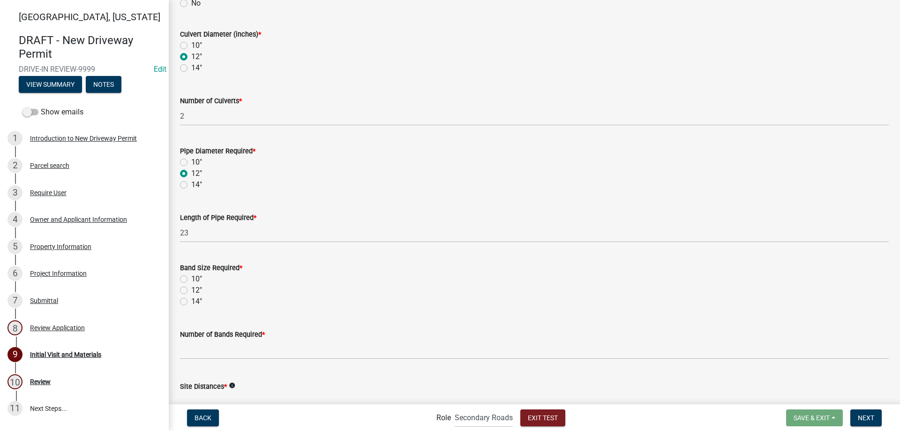
click at [195, 290] on label "12"" at bounding box center [196, 290] width 11 height 11
click at [195, 290] on input "12"" at bounding box center [194, 288] width 6 height 6
radio input "true"
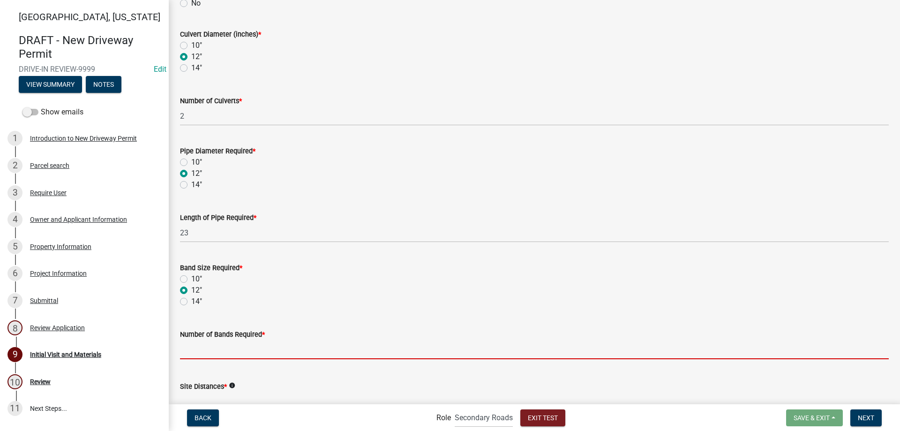
click at [221, 354] on input "text" at bounding box center [534, 349] width 709 height 19
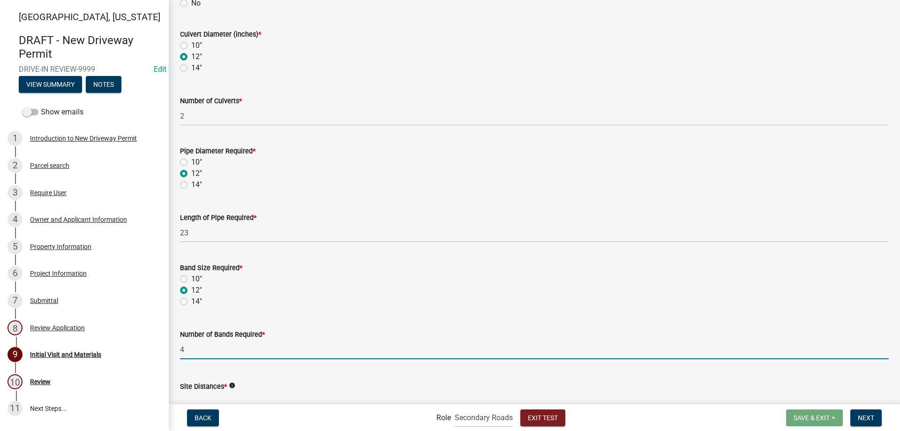
click at [282, 356] on input "4" at bounding box center [534, 349] width 709 height 19
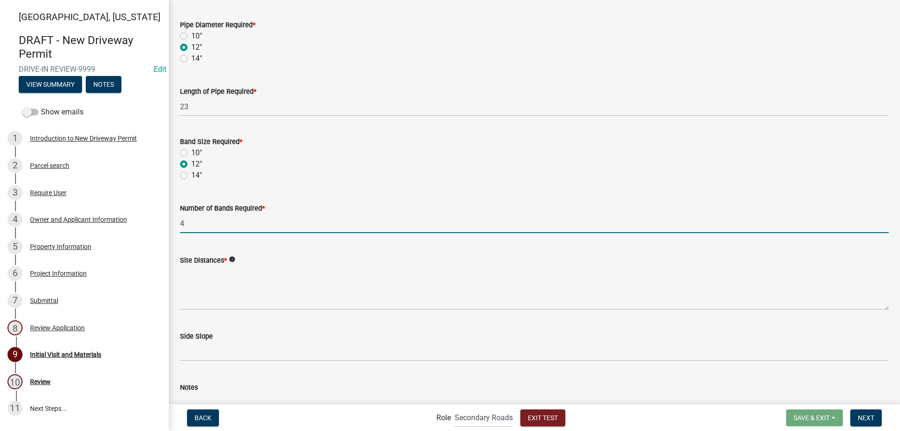
scroll to position [281, 0]
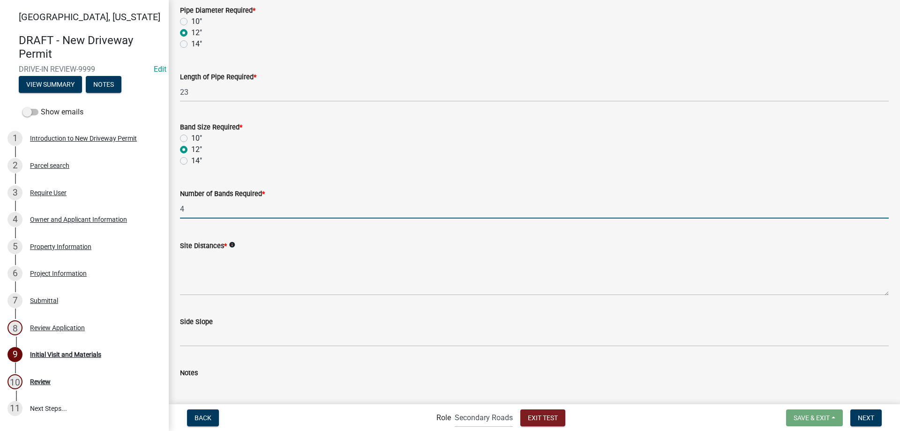
type input "4"
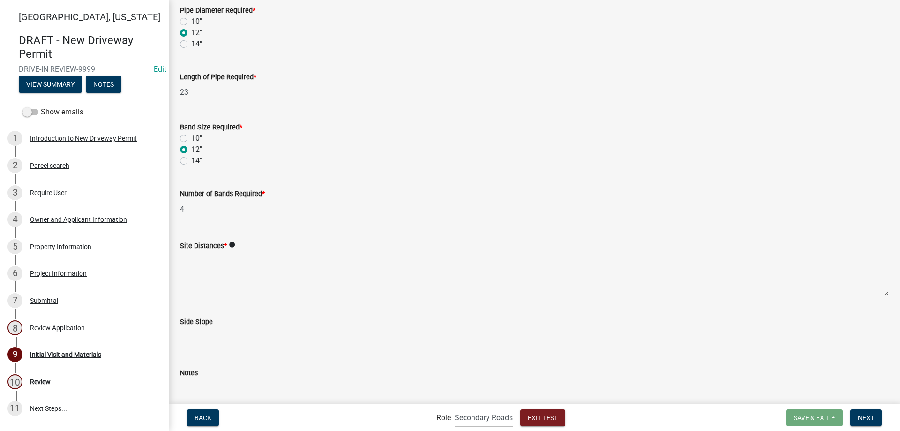
click at [236, 274] on textarea "Site Distances *" at bounding box center [534, 273] width 709 height 44
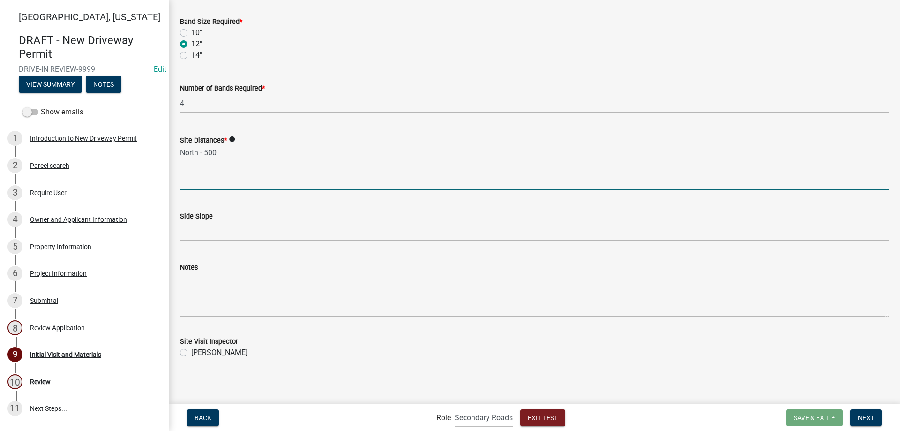
scroll to position [387, 0]
type textarea "North - 500'"
click at [213, 349] on label "[PERSON_NAME]" at bounding box center [219, 351] width 56 height 11
click at [197, 349] on input "[PERSON_NAME]" at bounding box center [194, 349] width 6 height 6
radio input "true"
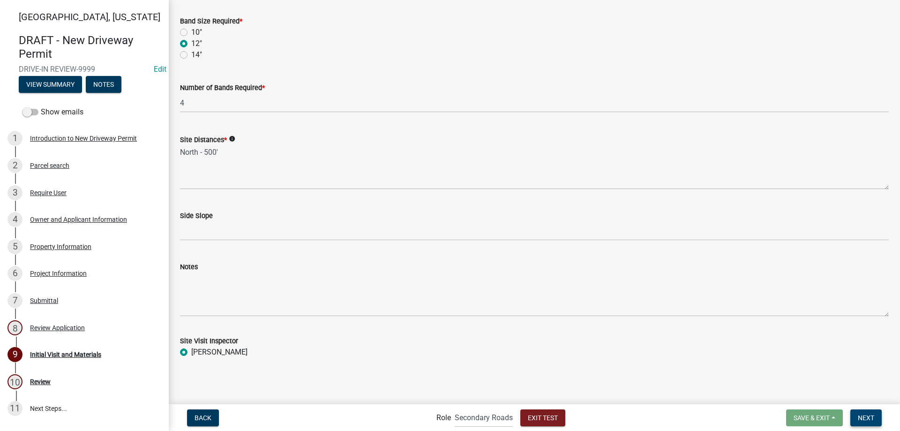
click at [873, 420] on span "Next" at bounding box center [866, 417] width 16 height 8
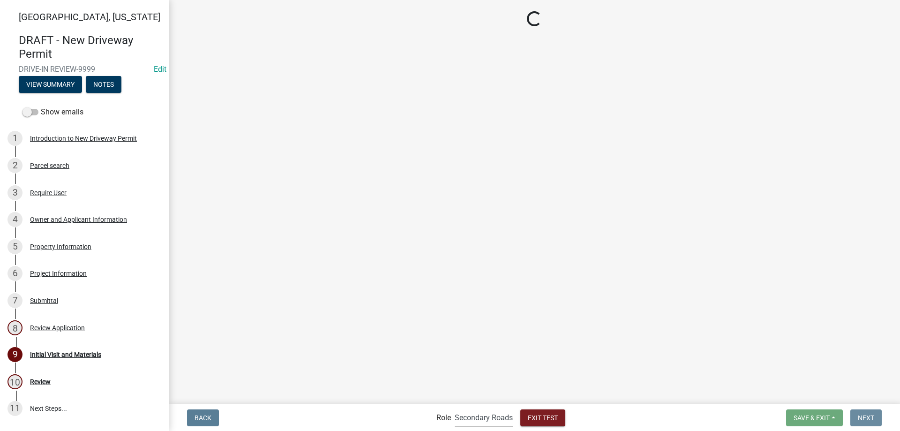
scroll to position [0, 0]
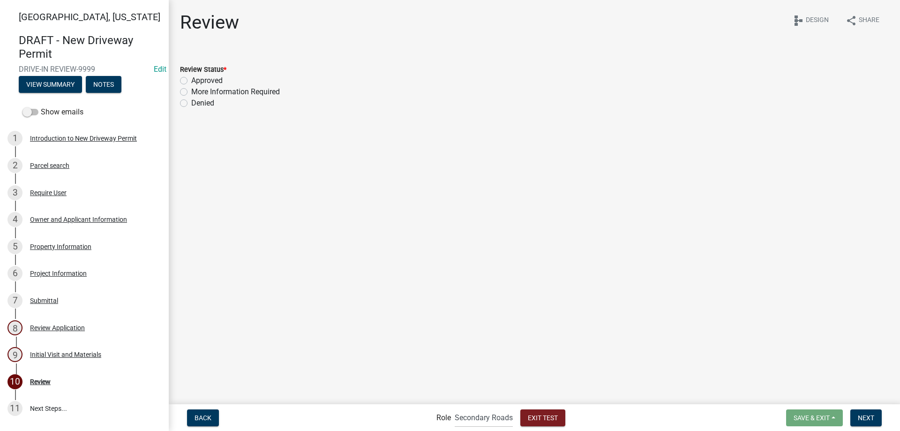
click at [210, 79] on label "Approved" at bounding box center [206, 80] width 31 height 11
click at [197, 79] on input "Approved" at bounding box center [194, 78] width 6 height 6
radio input "true"
click at [856, 416] on button "Next" at bounding box center [865, 417] width 31 height 17
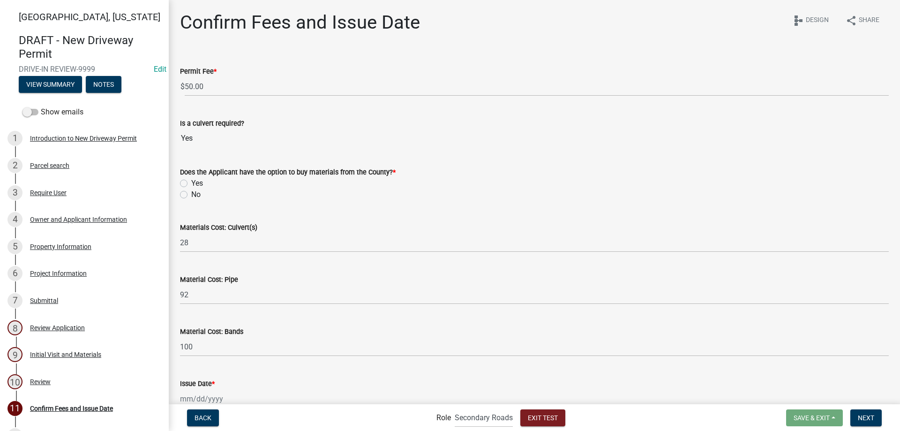
click at [199, 185] on label "Yes" at bounding box center [197, 183] width 12 height 11
click at [197, 184] on input "Yes" at bounding box center [194, 181] width 6 height 6
radio input "true"
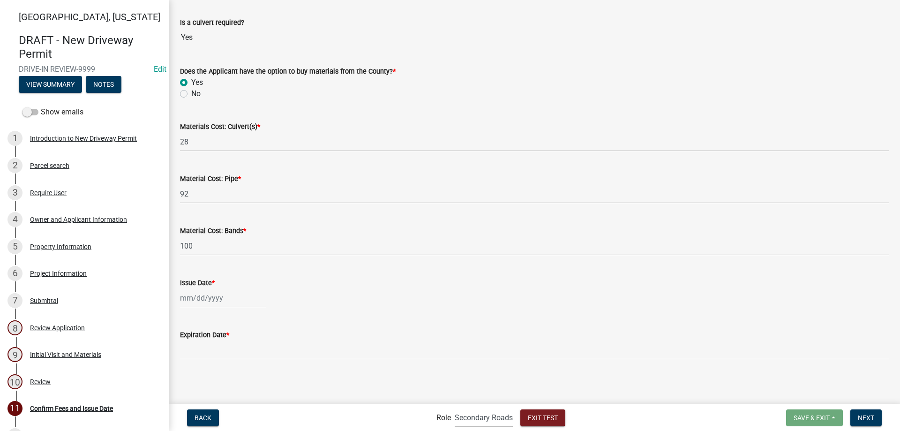
scroll to position [103, 0]
select select "8"
select select "2025"
click at [228, 294] on div "[PERSON_NAME] Feb Mar Apr [PERSON_NAME][DATE] Oct Nov [DATE] 1526 1527 1528 152…" at bounding box center [223, 295] width 86 height 19
click at [185, 260] on div "25" at bounding box center [189, 261] width 15 height 15
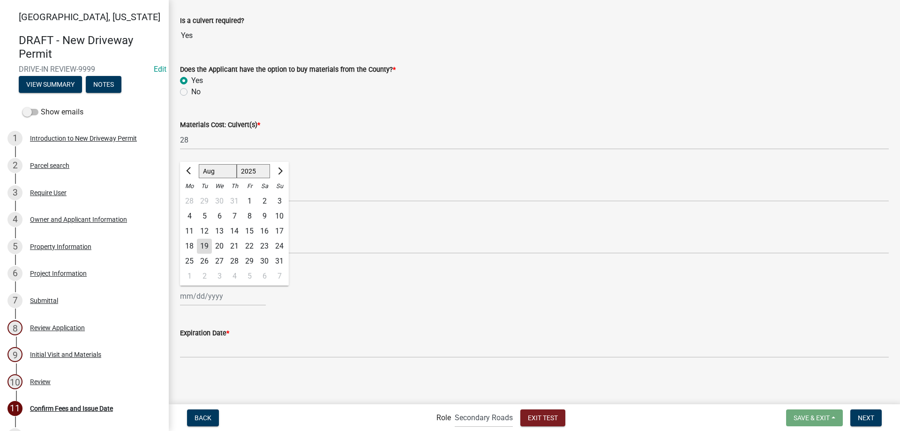
type input "[DATE]"
click at [864, 413] on span "Next" at bounding box center [866, 417] width 16 height 8
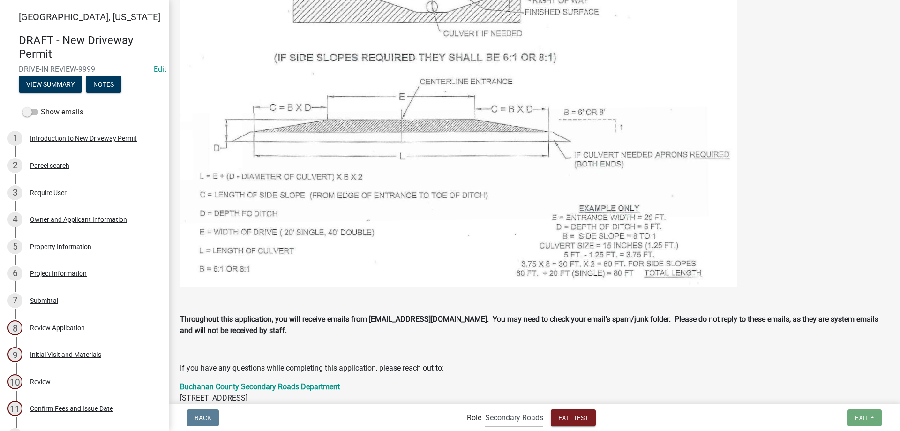
scroll to position [829, 0]
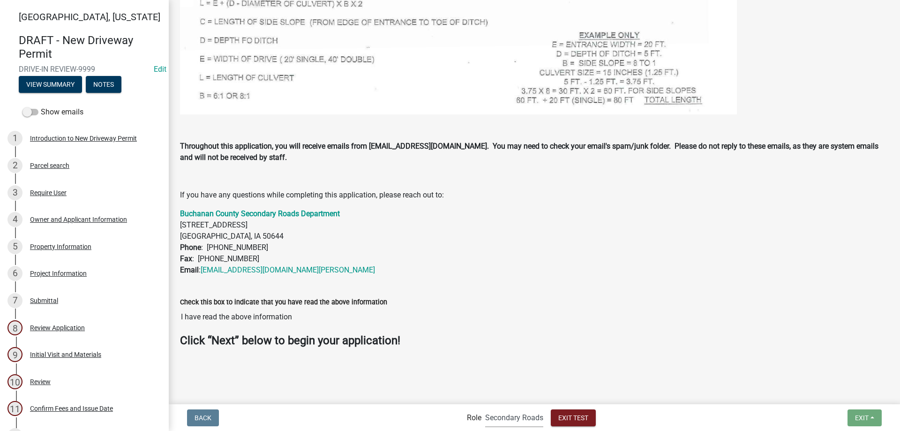
click at [521, 414] on select "Applicant Secondary Roads Admin" at bounding box center [514, 417] width 58 height 19
select select "46f061d0-ca05-4526-87ad-bae6256f3e47"
click at [485, 408] on select "Applicant Secondary Roads Admin" at bounding box center [514, 417] width 58 height 19
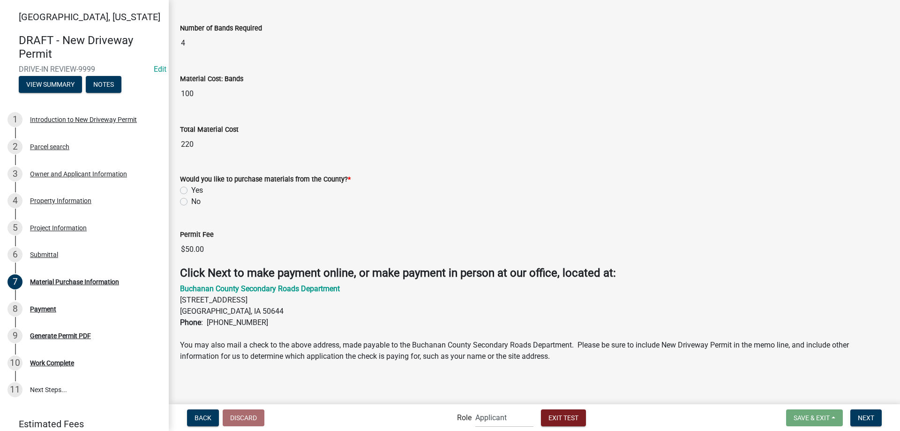
scroll to position [436, 0]
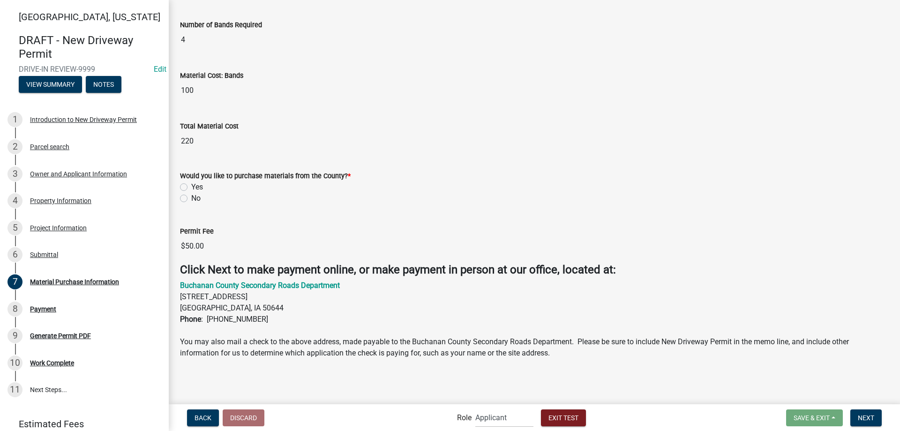
click at [197, 187] on label "Yes" at bounding box center [197, 186] width 12 height 11
click at [197, 187] on input "Yes" at bounding box center [194, 184] width 6 height 6
radio input "true"
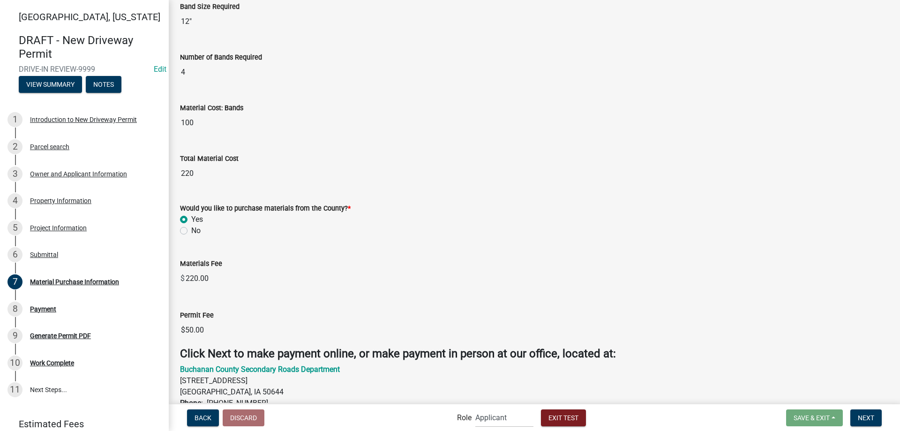
scroll to position [487, 0]
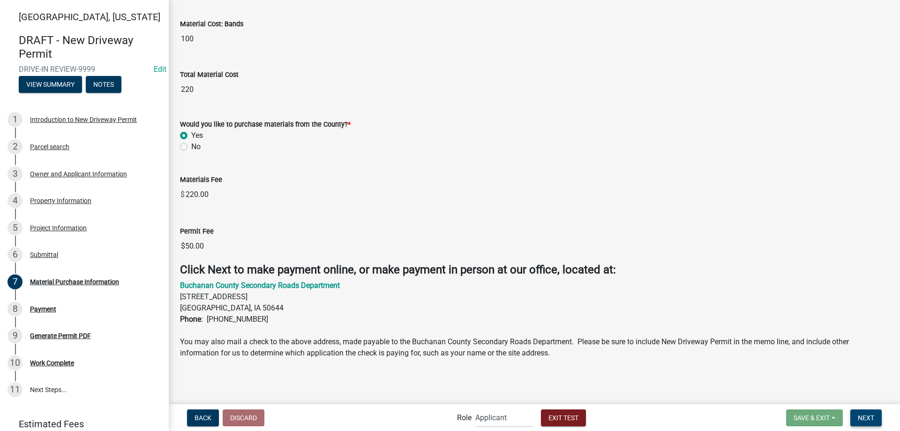
click at [868, 418] on span "Next" at bounding box center [866, 417] width 16 height 8
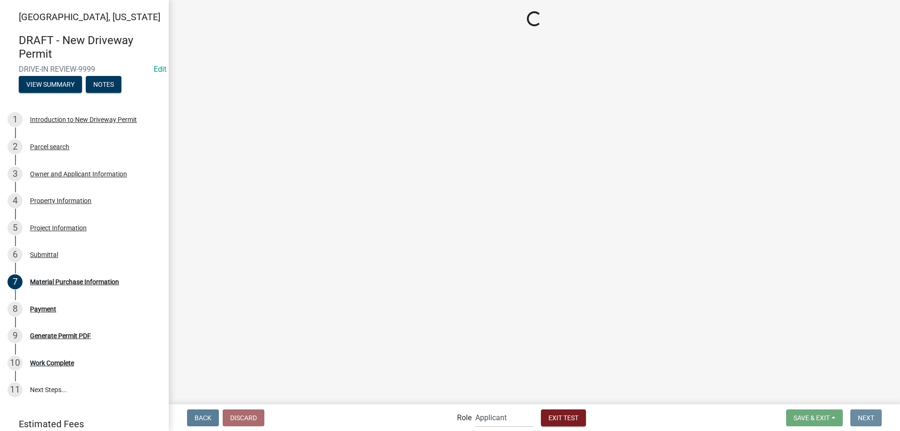
scroll to position [0, 0]
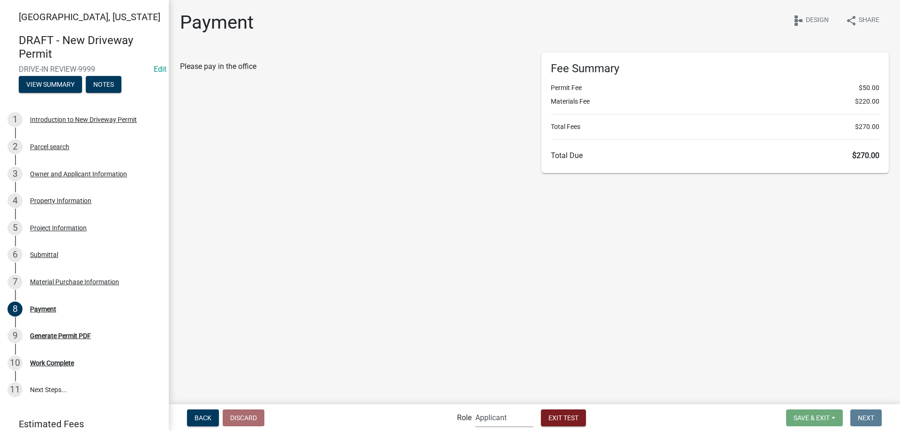
click at [510, 416] on select "Applicant Secondary Roads Admin" at bounding box center [504, 417] width 58 height 19
select select "8e8c8011-0d91-47c3-972c-731b40738ef4"
click at [475, 408] on select "Applicant Secondary Roads Admin" at bounding box center [504, 417] width 58 height 19
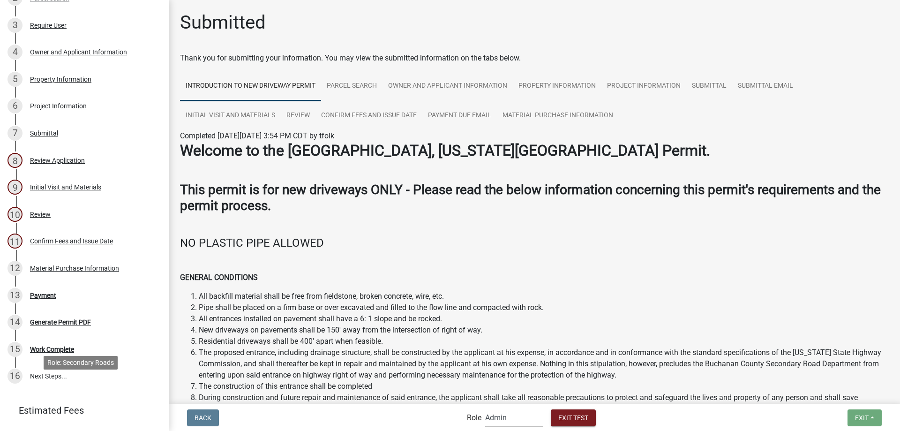
scroll to position [188, 0]
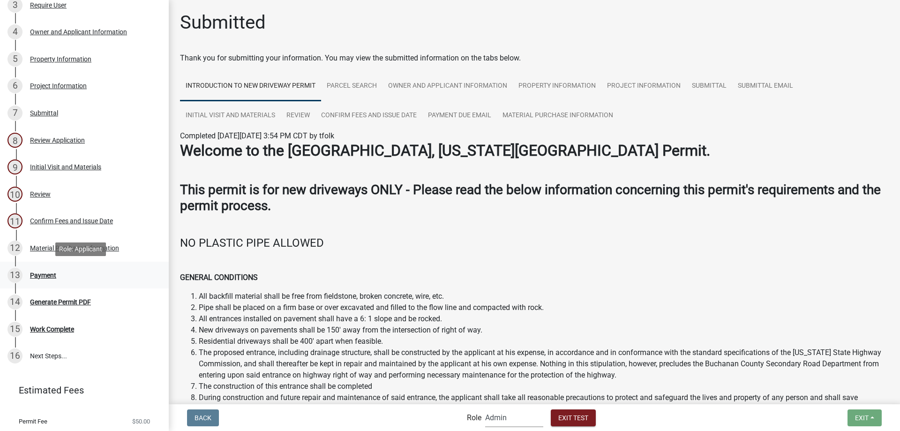
click at [47, 273] on div "Payment" at bounding box center [43, 275] width 26 height 7
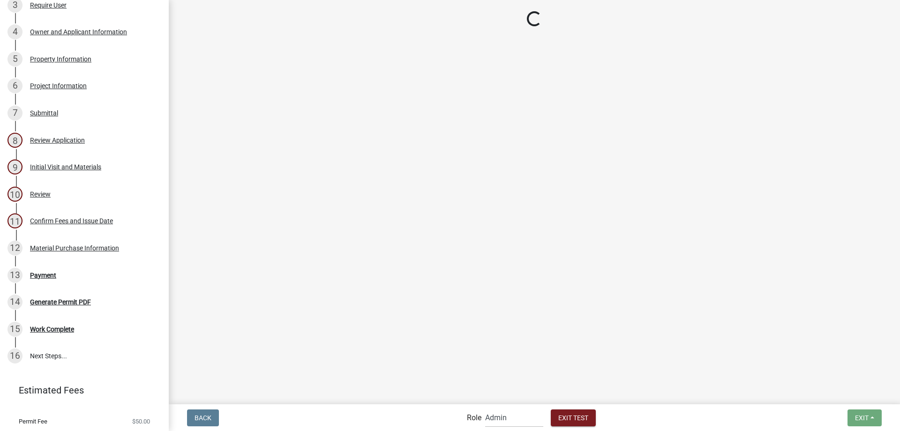
select select "2: 1"
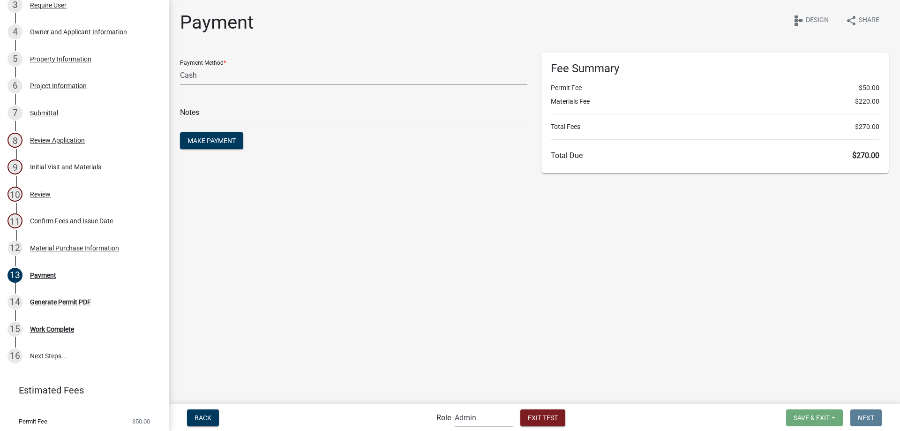
click at [212, 82] on select "Credit Card POS Check Cash" at bounding box center [353, 75] width 347 height 19
click at [217, 136] on button "Make Payment" at bounding box center [211, 140] width 63 height 17
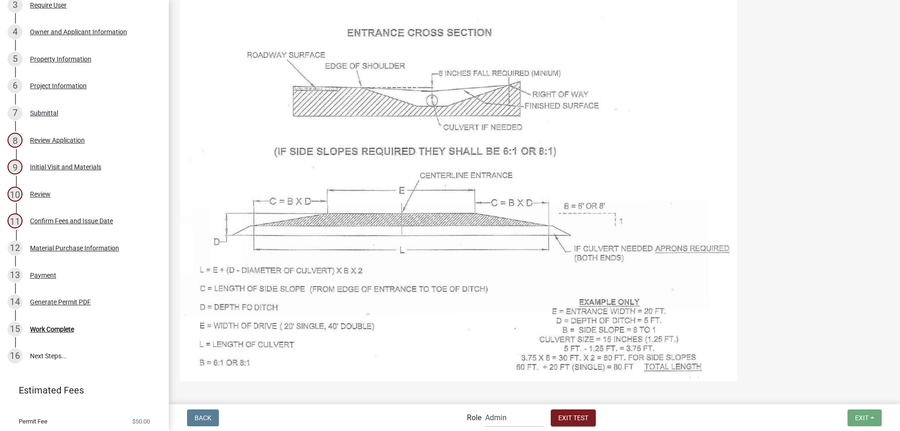
scroll to position [829, 0]
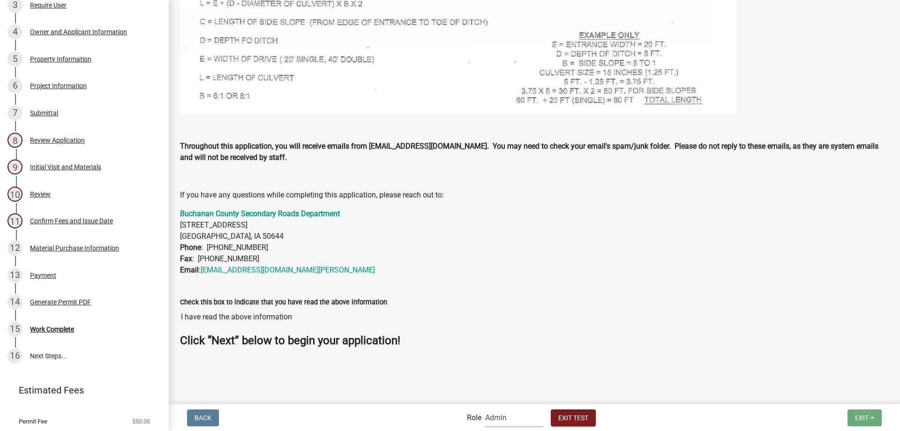
click at [496, 419] on select "Applicant Secondary Roads Admin" at bounding box center [514, 417] width 58 height 19
click at [485, 408] on select "Applicant Secondary Roads Admin" at bounding box center [514, 417] width 58 height 19
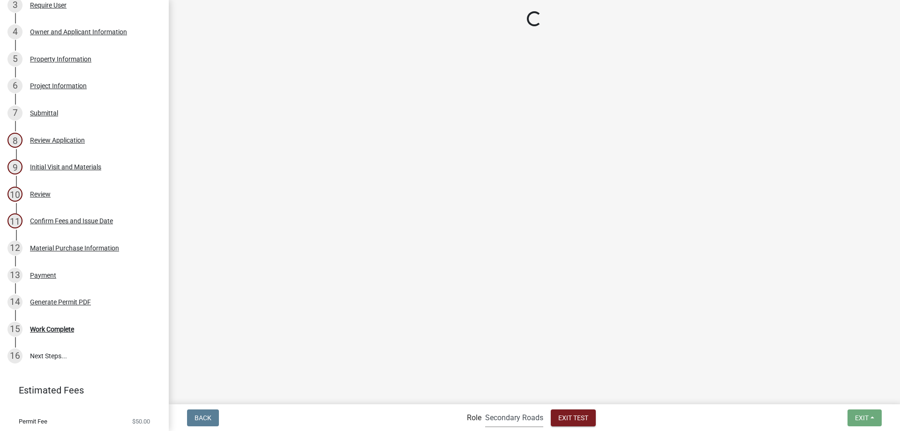
scroll to position [0, 0]
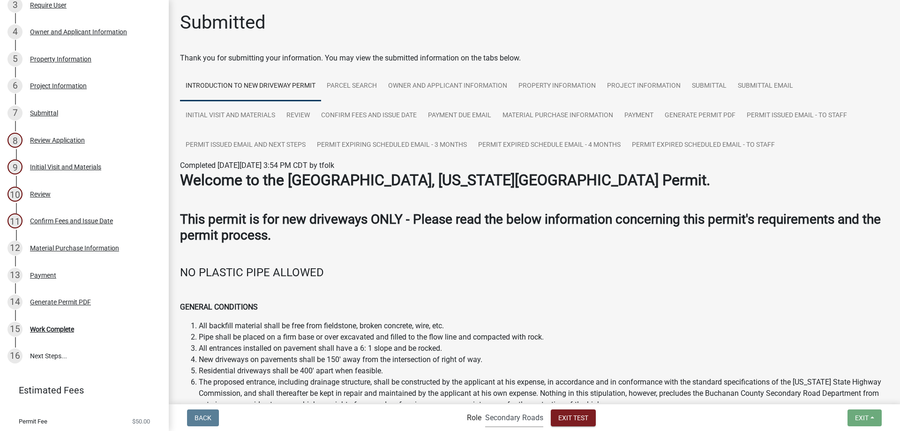
click at [511, 421] on select "Applicant Secondary Roads Admin" at bounding box center [514, 417] width 58 height 19
select select "46f061d0-ca05-4526-87ad-bae6256f3e47"
click at [485, 408] on select "Applicant Secondary Roads Admin" at bounding box center [514, 417] width 58 height 19
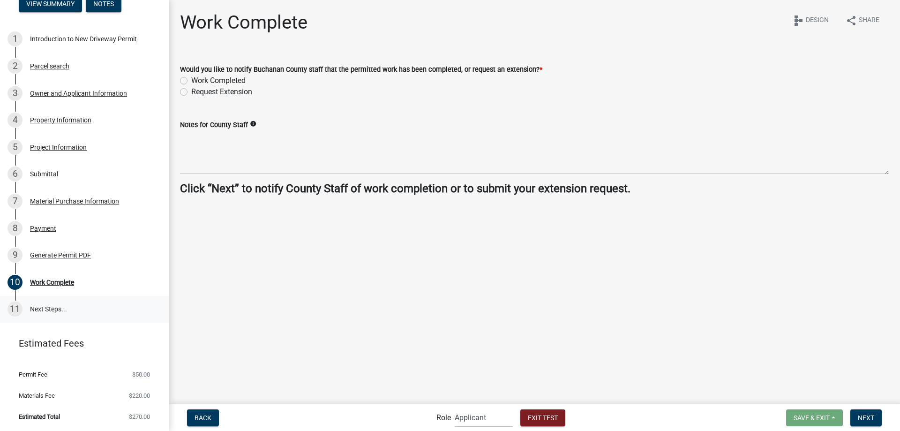
scroll to position [34, 0]
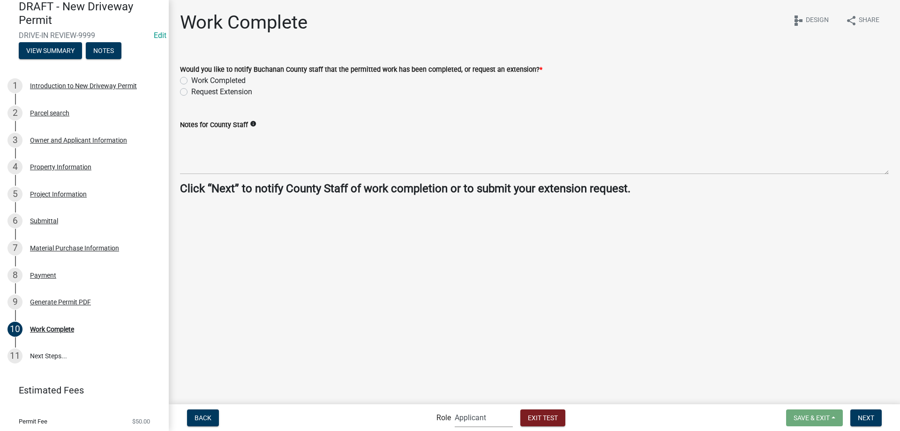
click at [225, 82] on label "Work Completed" at bounding box center [218, 80] width 54 height 11
click at [197, 81] on input "Work Completed" at bounding box center [194, 78] width 6 height 6
radio input "true"
click at [255, 123] on icon "info" at bounding box center [253, 123] width 7 height 7
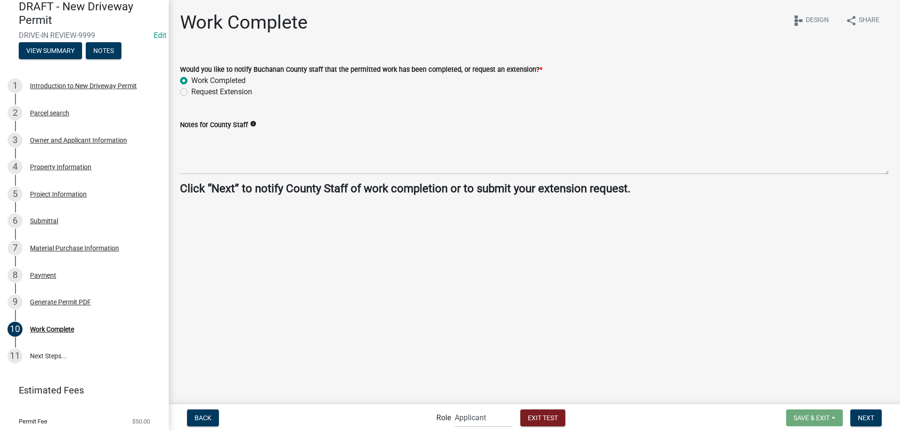
click at [517, 345] on main "Work Complete share Share schema Design Would you like to notify Buchanan Count…" at bounding box center [534, 201] width 731 height 403
click at [863, 414] on span "Next" at bounding box center [866, 417] width 16 height 8
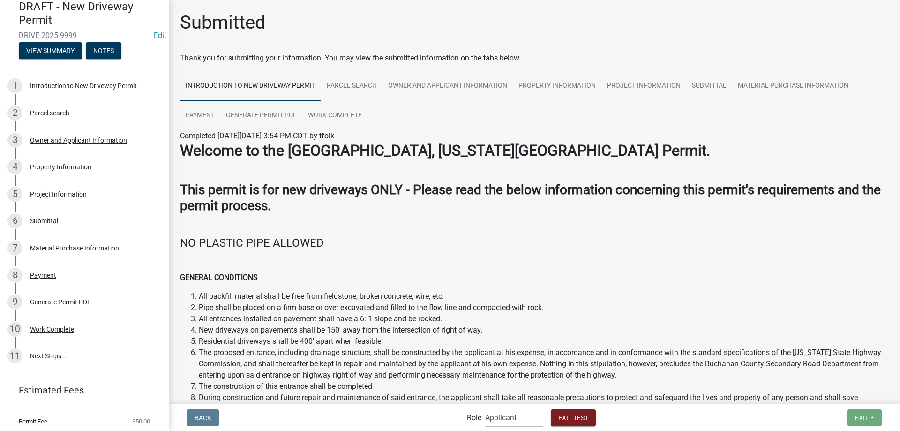
click at [502, 425] on select "Applicant Secondary Roads Admin" at bounding box center [514, 417] width 58 height 19
select select "0557c259-9306-4102-b35b-3b386a3e7b44"
click at [485, 408] on select "Applicant Secondary Roads Admin" at bounding box center [514, 417] width 58 height 19
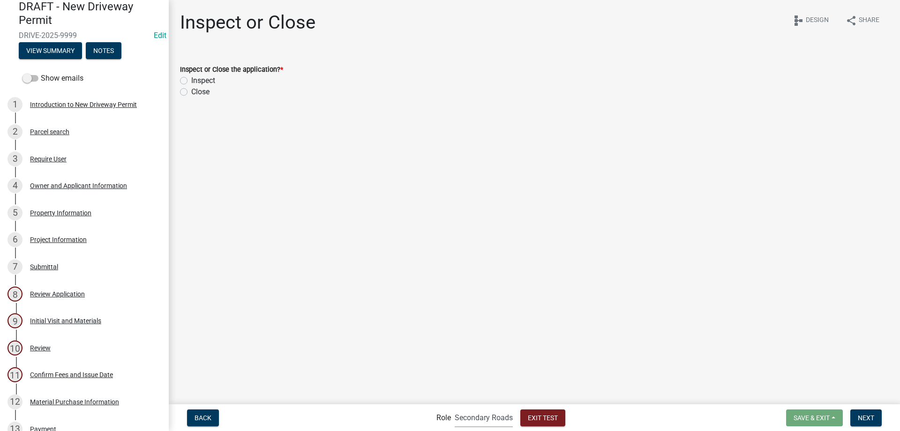
scroll to position [214, 0]
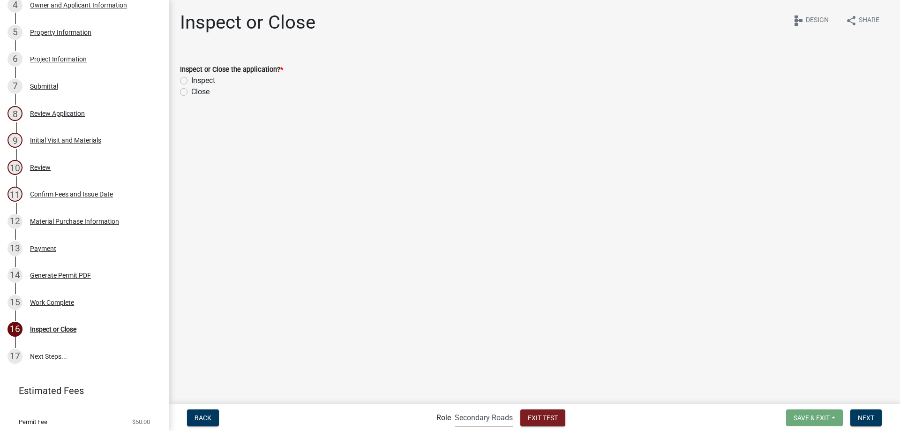
click at [211, 82] on label "Inspect" at bounding box center [203, 80] width 24 height 11
click at [197, 81] on input "Inspect" at bounding box center [194, 78] width 6 height 6
radio input "true"
click at [873, 420] on span "Next" at bounding box center [866, 417] width 16 height 8
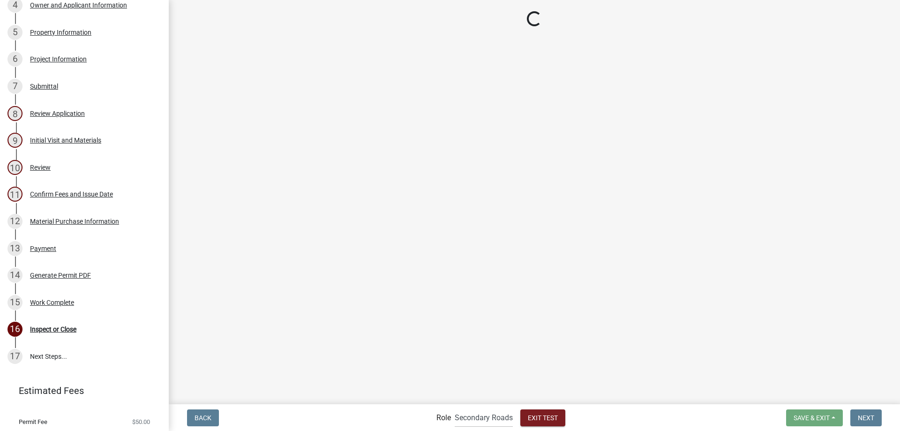
scroll to position [241, 0]
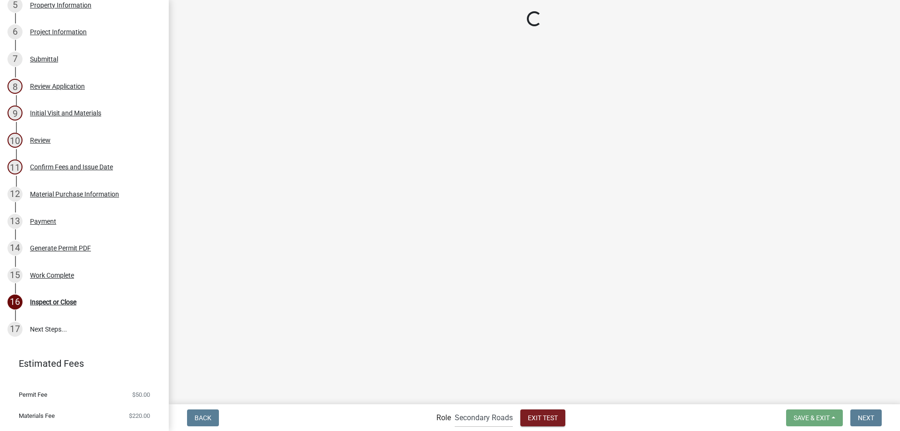
select select "64f6a13f-1e5d-4fc4-bc82-470e4bd02094"
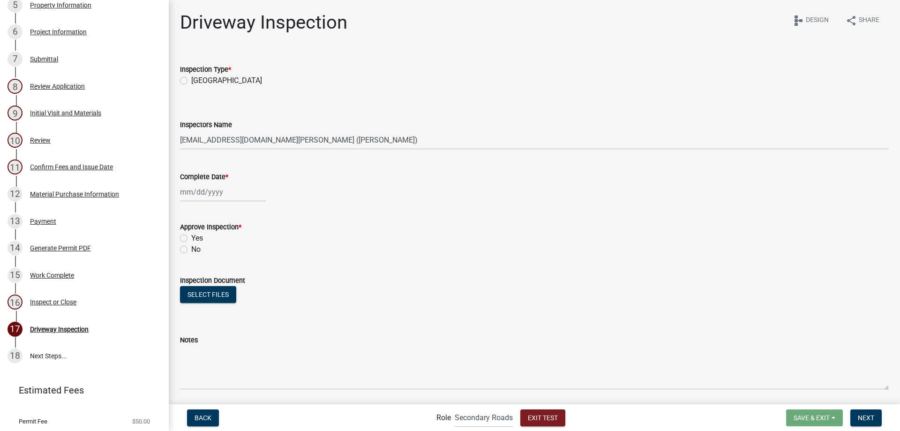
click at [215, 81] on label "[GEOGRAPHIC_DATA]" at bounding box center [226, 80] width 71 height 11
click at [197, 81] on input "[GEOGRAPHIC_DATA]" at bounding box center [194, 78] width 6 height 6
radio input "true"
click at [215, 188] on div at bounding box center [223, 191] width 86 height 19
select select "8"
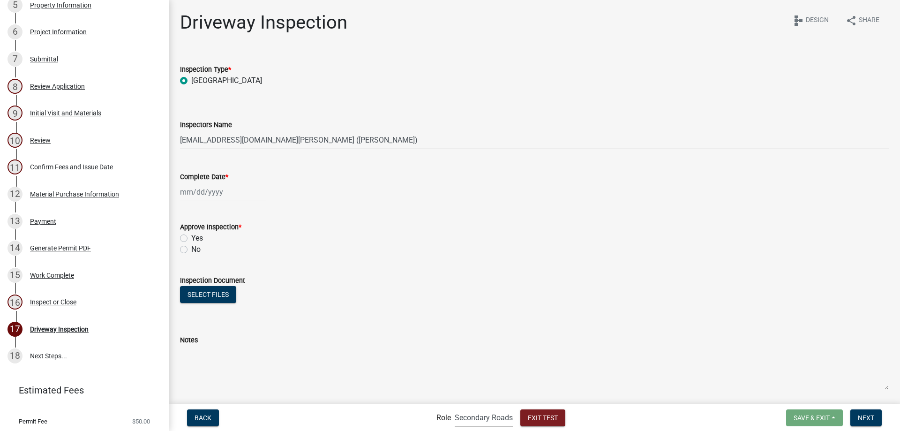
select select "2025"
click at [248, 304] on div "29" at bounding box center [249, 301] width 15 height 15
type input "[DATE]"
click at [197, 236] on label "Yes" at bounding box center [197, 238] width 12 height 11
click at [197, 236] on input "Yes" at bounding box center [194, 236] width 6 height 6
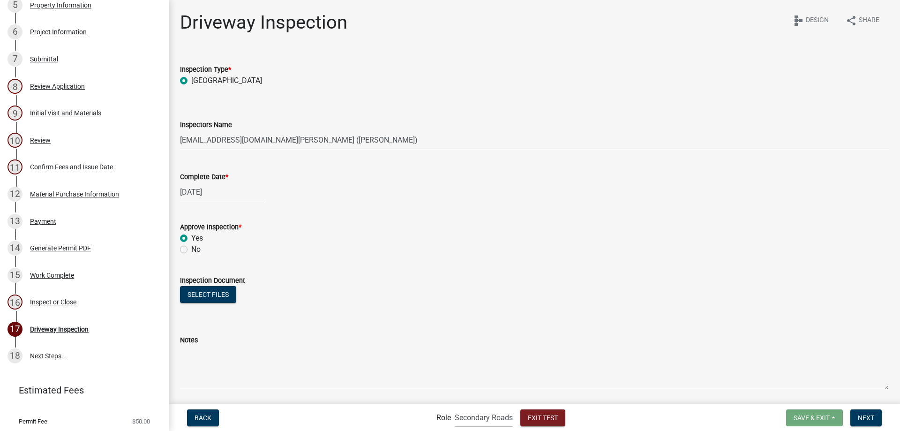
radio input "true"
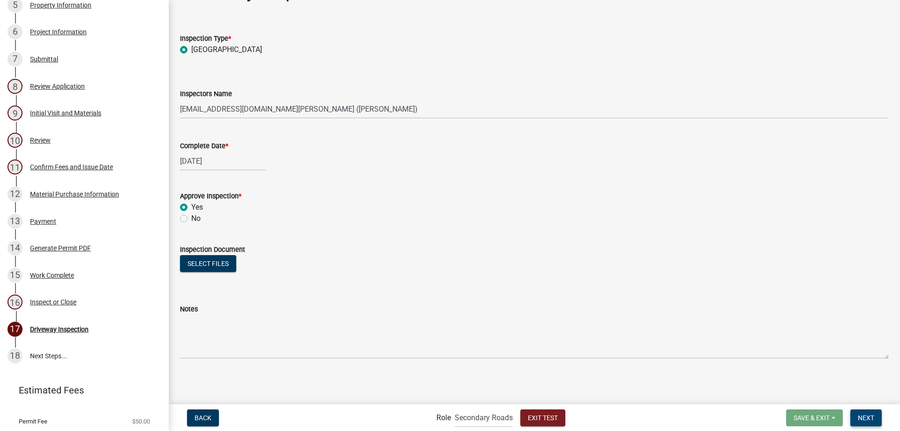
click at [874, 415] on span "Next" at bounding box center [866, 417] width 16 height 8
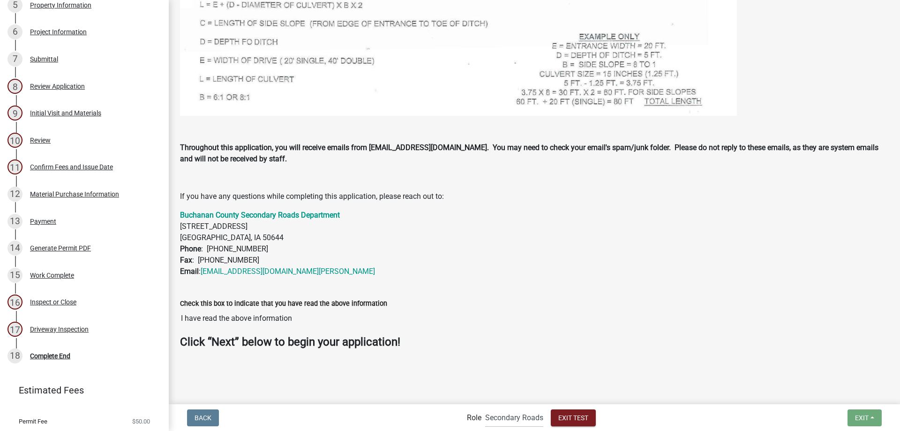
scroll to position [859, 0]
